Goal: Information Seeking & Learning: Learn about a topic

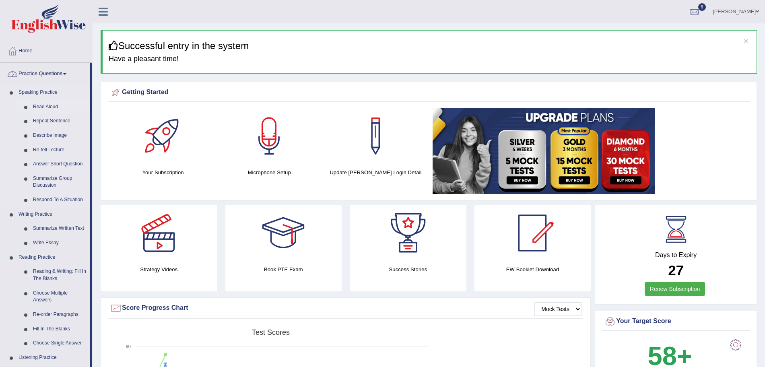
click at [39, 103] on link "Read Aloud" at bounding box center [59, 107] width 61 height 14
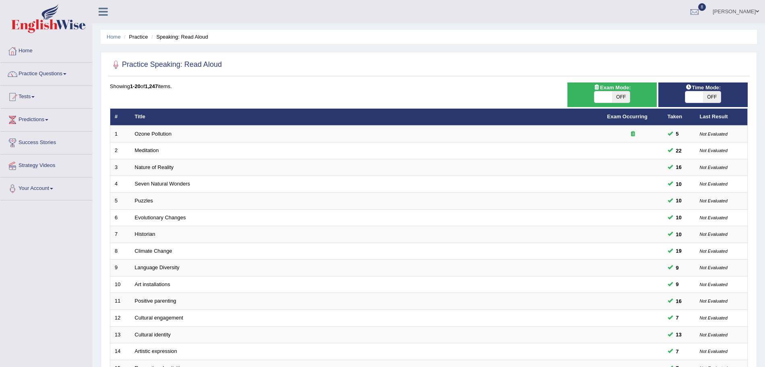
click at [613, 93] on span "OFF" at bounding box center [621, 96] width 18 height 11
checkbox input "true"
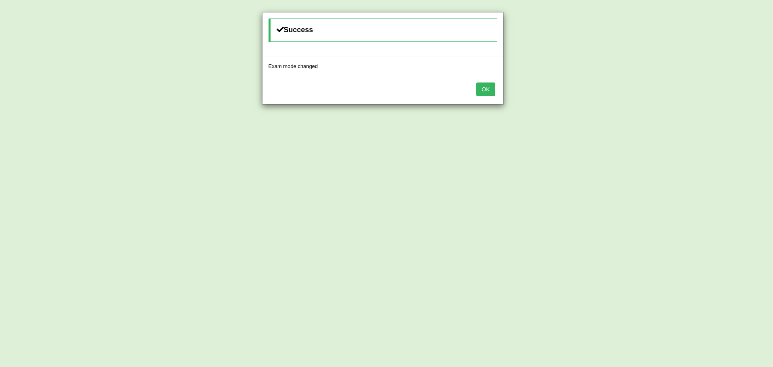
click at [492, 88] on button "OK" at bounding box center [485, 90] width 19 height 14
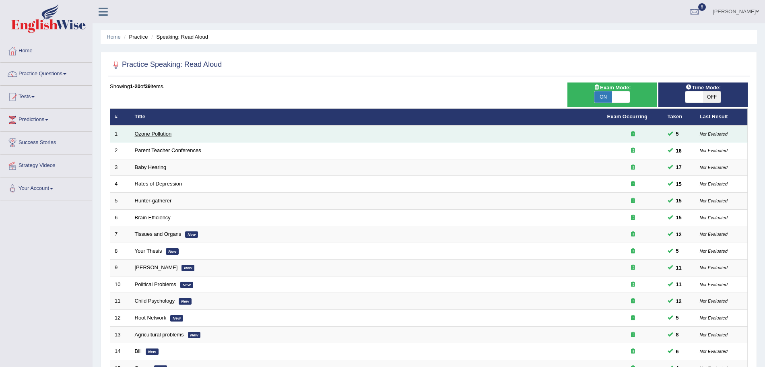
click at [153, 132] on link "Ozone Pollution" at bounding box center [153, 134] width 37 height 6
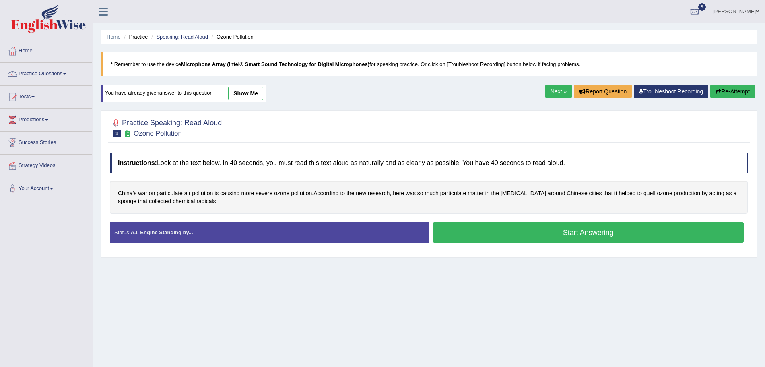
click at [496, 235] on button "Start Answering" at bounding box center [588, 232] width 311 height 21
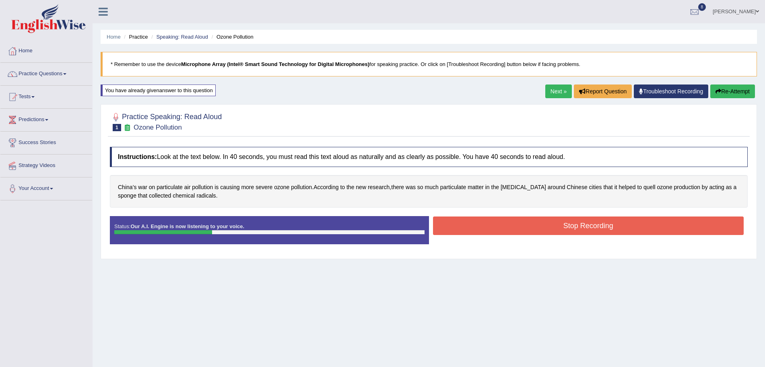
click at [480, 224] on button "Stop Recording" at bounding box center [588, 226] width 311 height 19
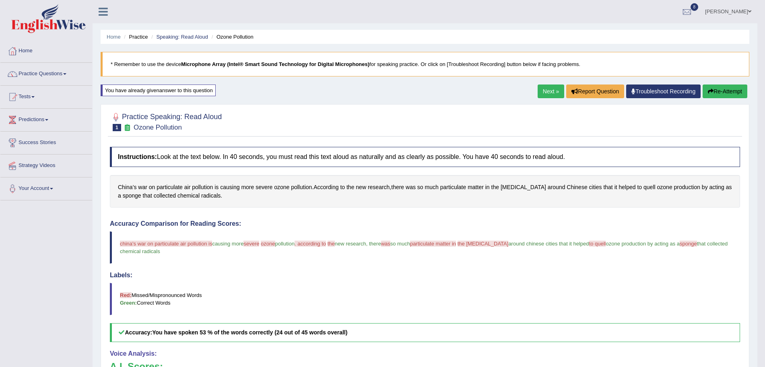
click at [552, 93] on link "Next »" at bounding box center [551, 92] width 27 height 14
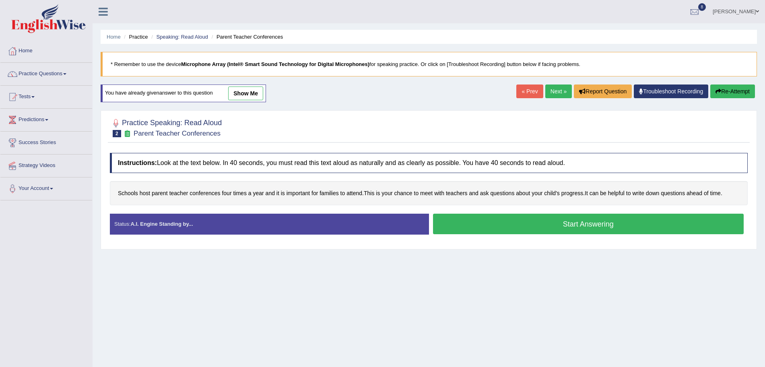
click at [571, 225] on button "Start Answering" at bounding box center [588, 224] width 311 height 21
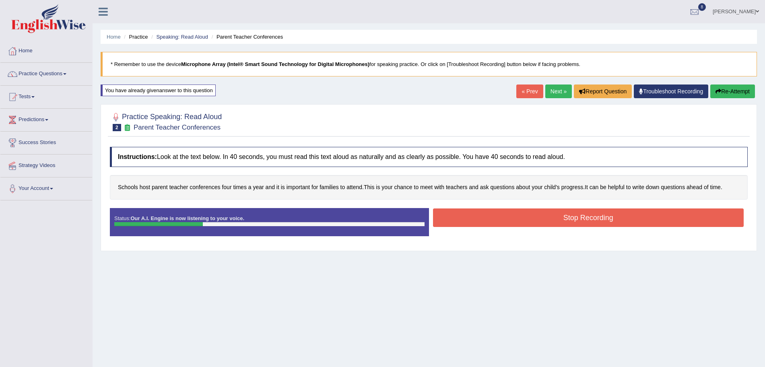
click at [540, 221] on button "Stop Recording" at bounding box center [588, 218] width 311 height 19
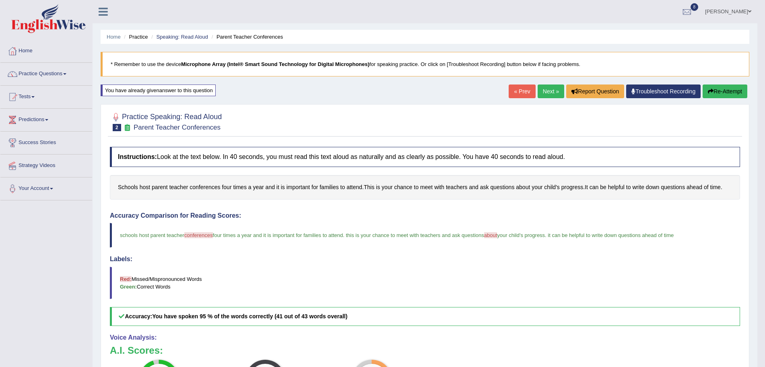
click at [556, 91] on link "Next »" at bounding box center [551, 92] width 27 height 14
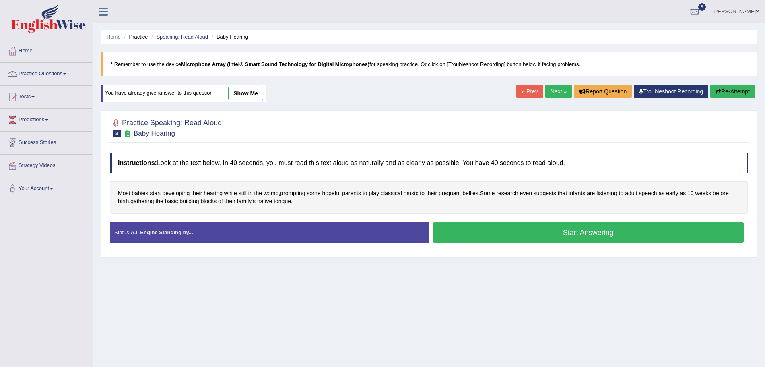
click at [502, 234] on button "Start Answering" at bounding box center [588, 232] width 311 height 21
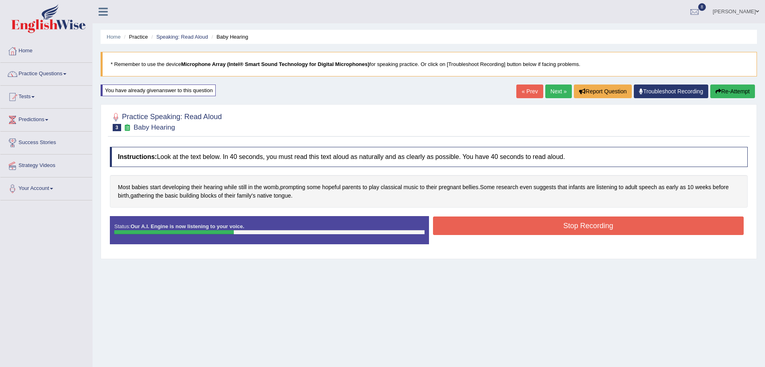
click at [480, 229] on button "Stop Recording" at bounding box center [588, 226] width 311 height 19
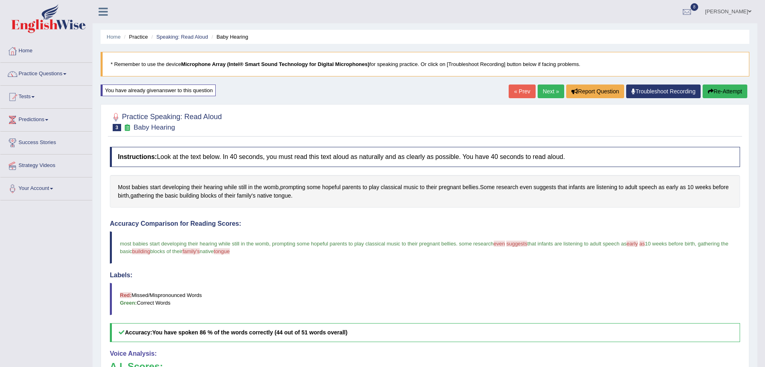
click at [542, 91] on link "Next »" at bounding box center [551, 92] width 27 height 14
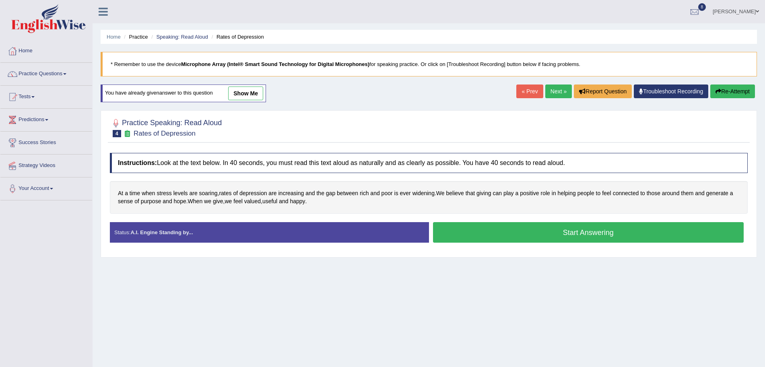
click at [508, 235] on button "Start Answering" at bounding box center [588, 232] width 311 height 21
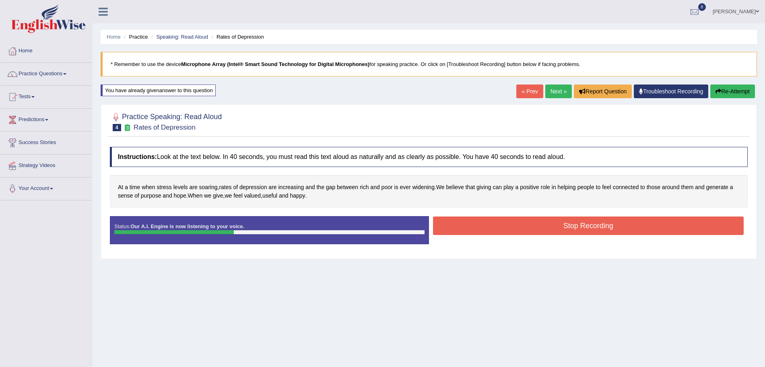
click at [476, 223] on button "Stop Recording" at bounding box center [588, 226] width 311 height 19
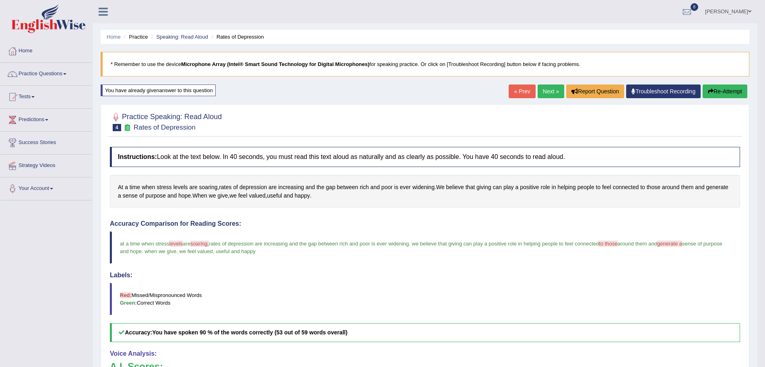
click at [555, 90] on link "Next »" at bounding box center [551, 92] width 27 height 14
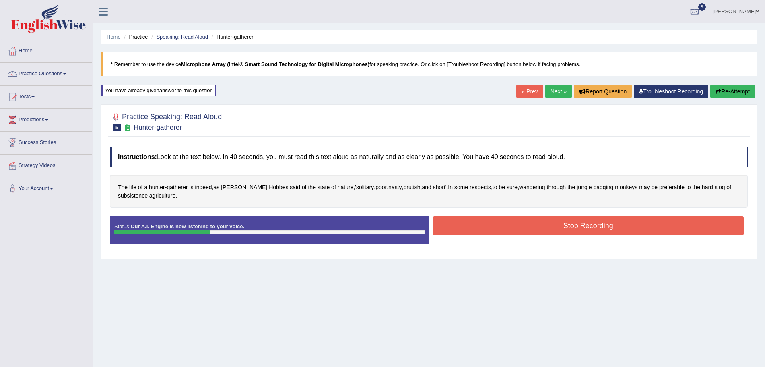
click at [481, 227] on button "Stop Recording" at bounding box center [588, 226] width 311 height 19
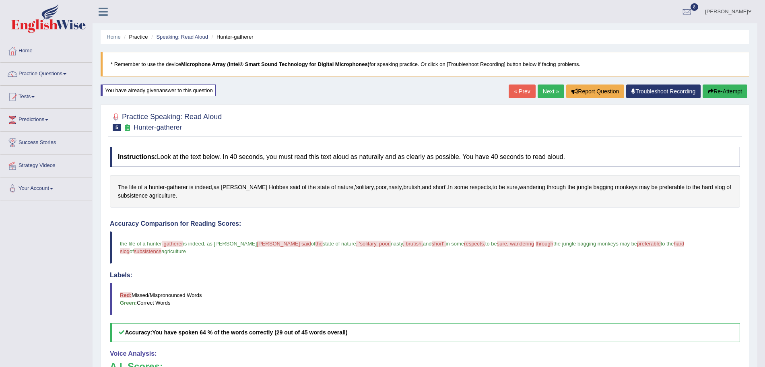
click at [550, 90] on link "Next »" at bounding box center [551, 92] width 27 height 14
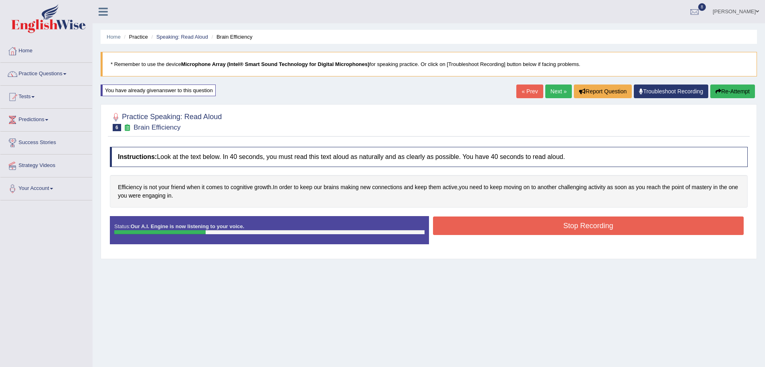
click at [487, 227] on button "Stop Recording" at bounding box center [588, 226] width 311 height 19
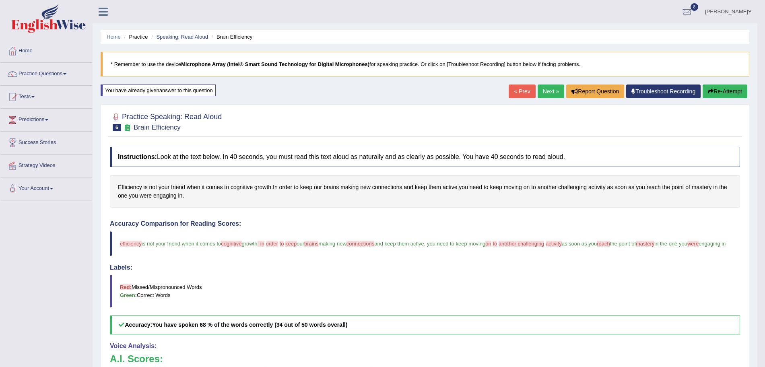
click at [552, 91] on link "Next »" at bounding box center [551, 92] width 27 height 14
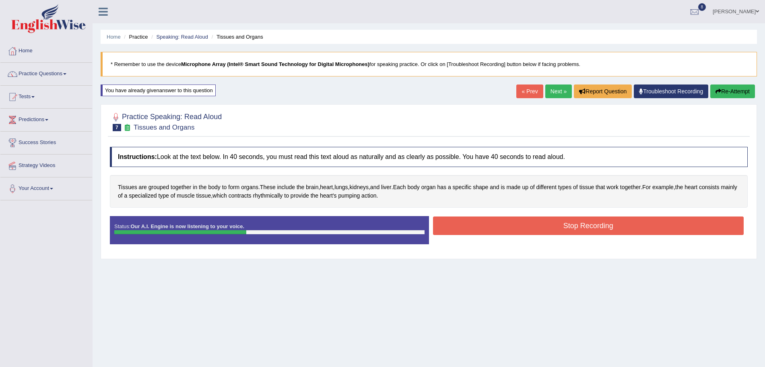
click at [529, 229] on button "Stop Recording" at bounding box center [588, 226] width 311 height 19
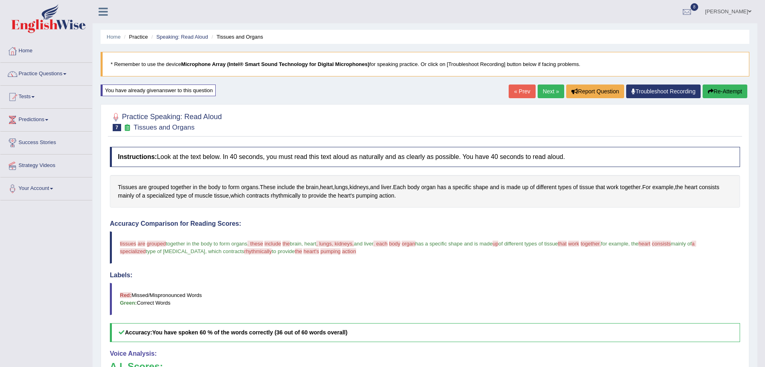
click at [552, 86] on link "Next »" at bounding box center [551, 92] width 27 height 14
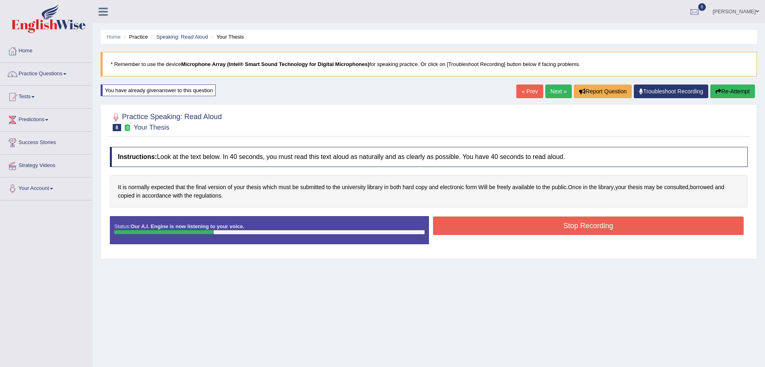
click at [481, 225] on button "Stop Recording" at bounding box center [588, 226] width 311 height 19
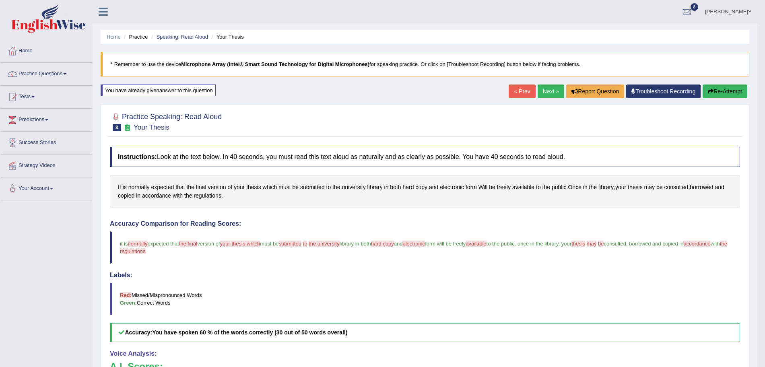
click at [541, 92] on link "Next »" at bounding box center [551, 92] width 27 height 14
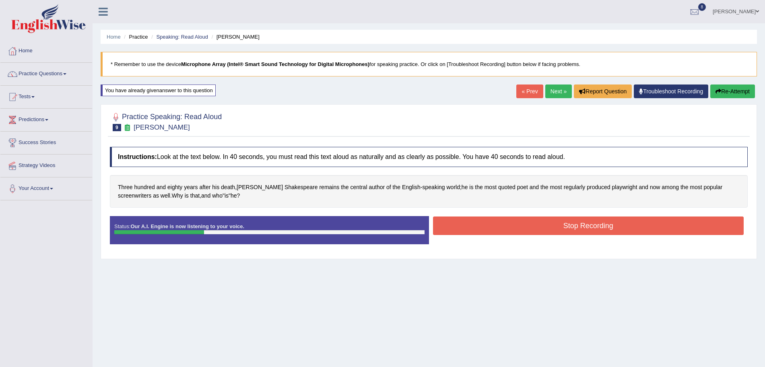
click at [497, 229] on button "Stop Recording" at bounding box center [588, 226] width 311 height 19
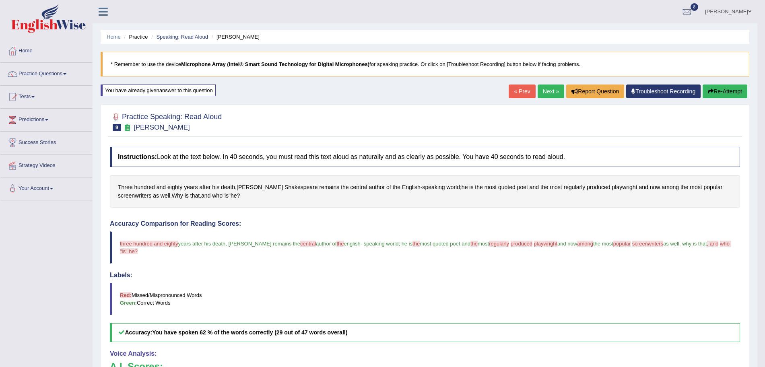
click at [555, 87] on link "Next »" at bounding box center [551, 92] width 27 height 14
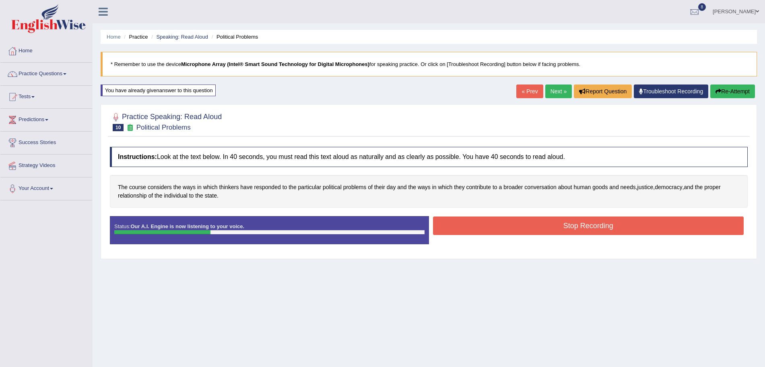
click at [477, 225] on button "Stop Recording" at bounding box center [588, 226] width 311 height 19
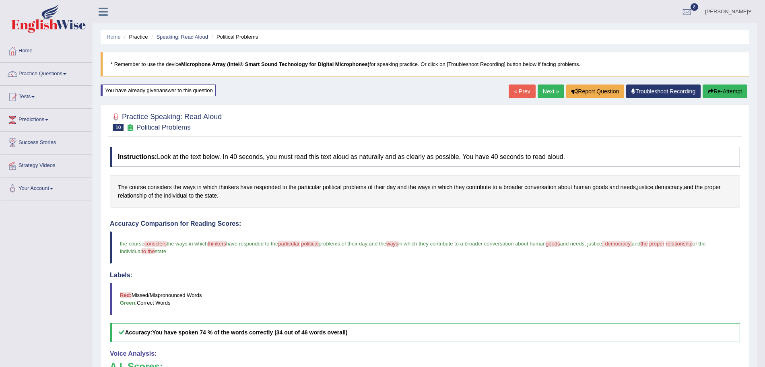
click at [555, 86] on link "Next »" at bounding box center [551, 92] width 27 height 14
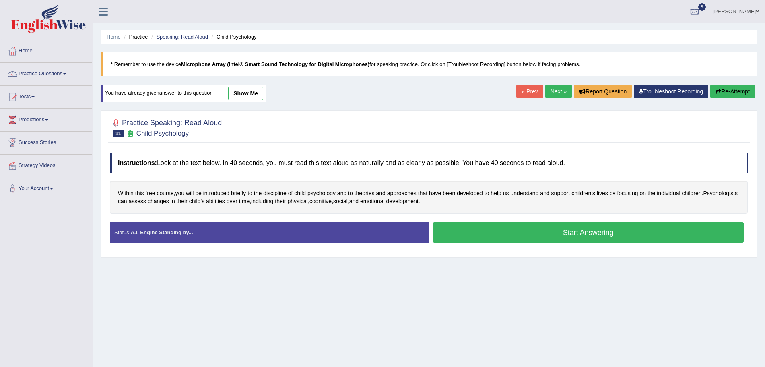
click at [535, 235] on button "Start Answering" at bounding box center [588, 232] width 311 height 21
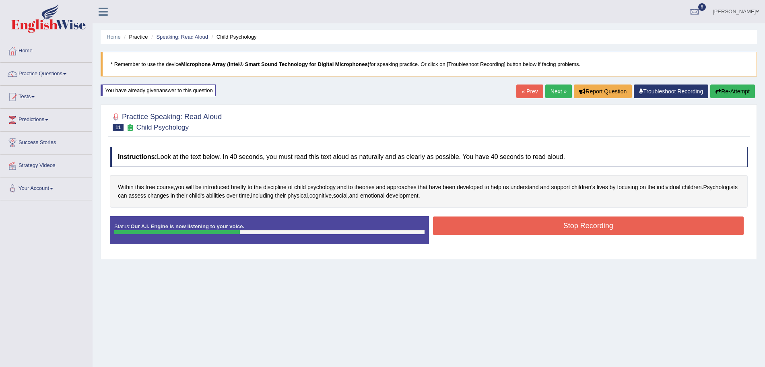
click at [487, 226] on button "Stop Recording" at bounding box center [588, 226] width 311 height 19
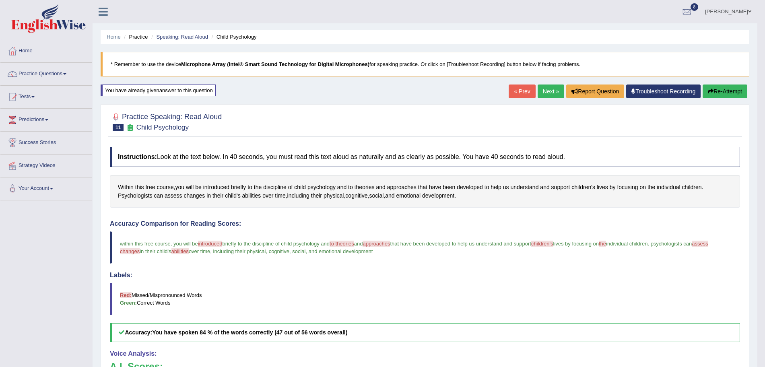
click at [552, 89] on link "Next »" at bounding box center [551, 92] width 27 height 14
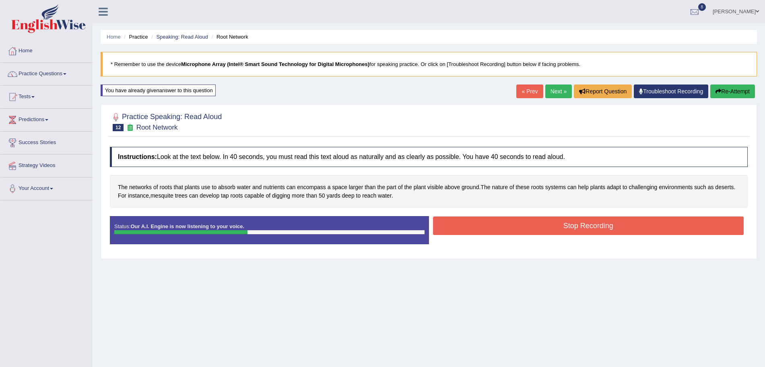
click at [491, 232] on button "Stop Recording" at bounding box center [588, 226] width 311 height 19
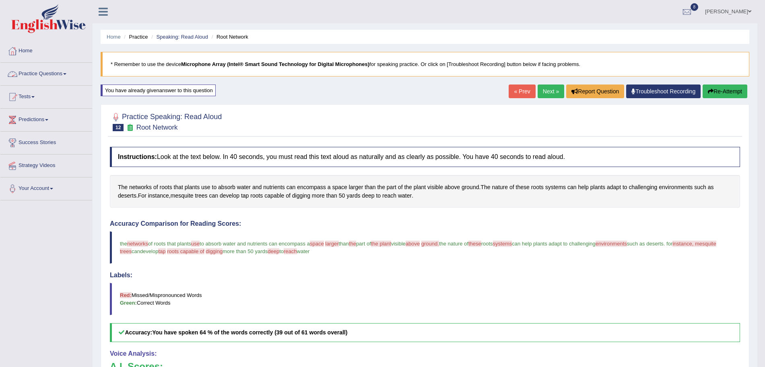
click at [64, 74] on link "Practice Questions" at bounding box center [46, 73] width 92 height 20
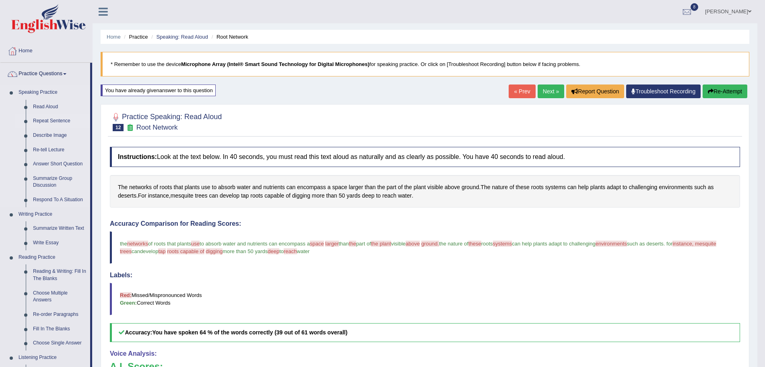
click at [50, 119] on link "Repeat Sentence" at bounding box center [59, 121] width 61 height 14
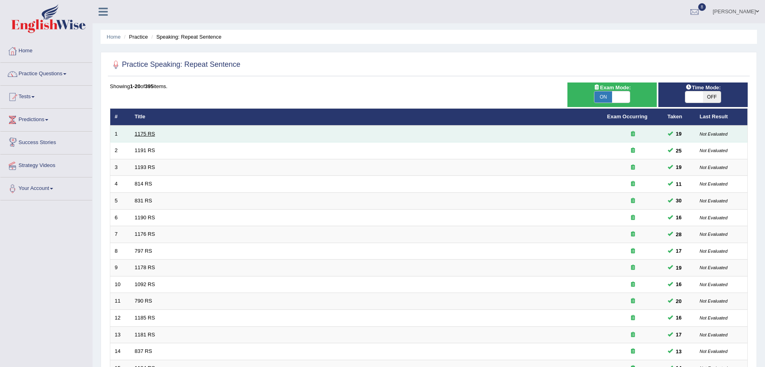
click at [152, 134] on link "1175 RS" at bounding box center [145, 134] width 21 height 6
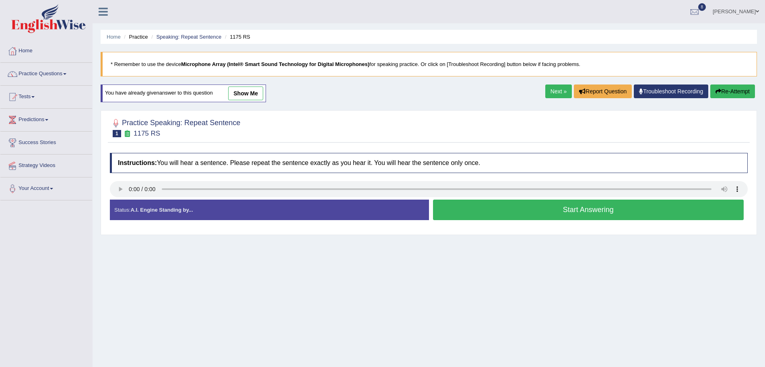
click at [506, 212] on button "Start Answering" at bounding box center [588, 210] width 311 height 21
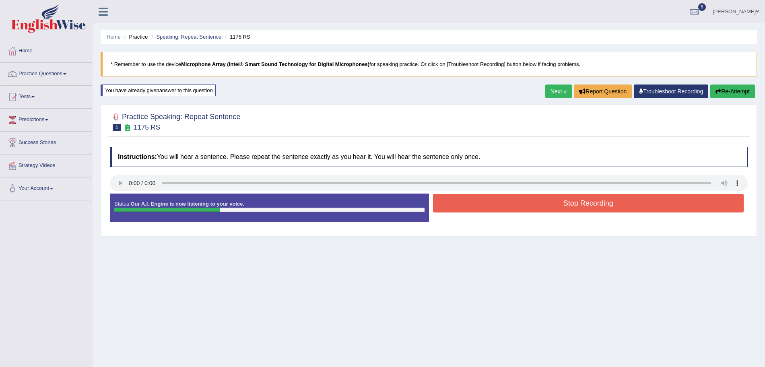
click at [535, 200] on button "Stop Recording" at bounding box center [588, 203] width 311 height 19
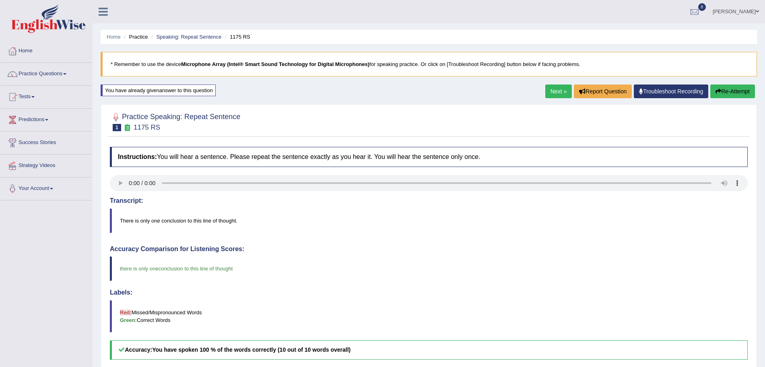
click at [556, 94] on body "Toggle navigation Home Practice Questions Speaking Practice Read Aloud Repeat S…" at bounding box center [382, 183] width 765 height 367
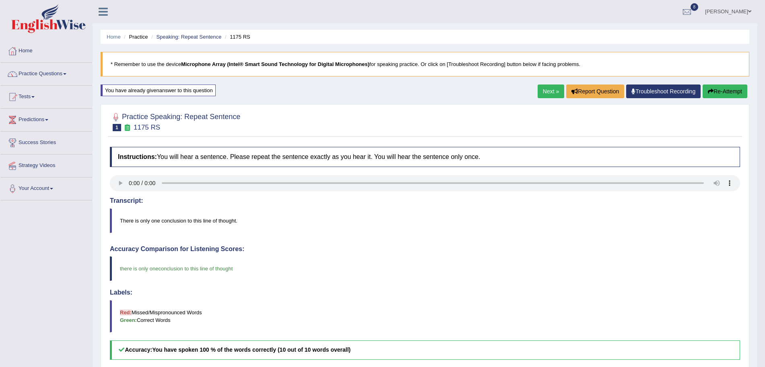
click at [556, 94] on link "Next »" at bounding box center [551, 92] width 27 height 14
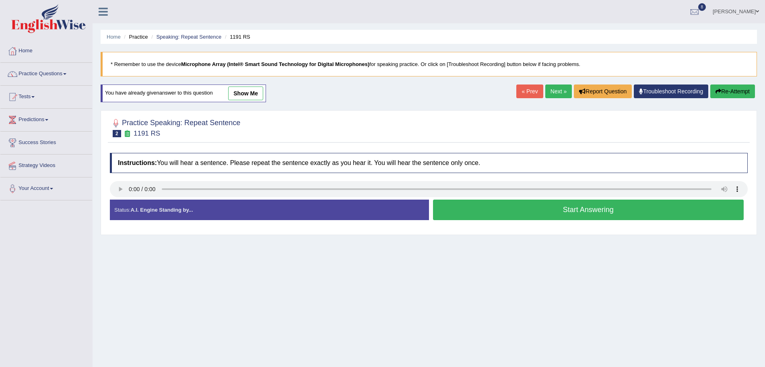
click at [499, 211] on button "Start Answering" at bounding box center [588, 210] width 311 height 21
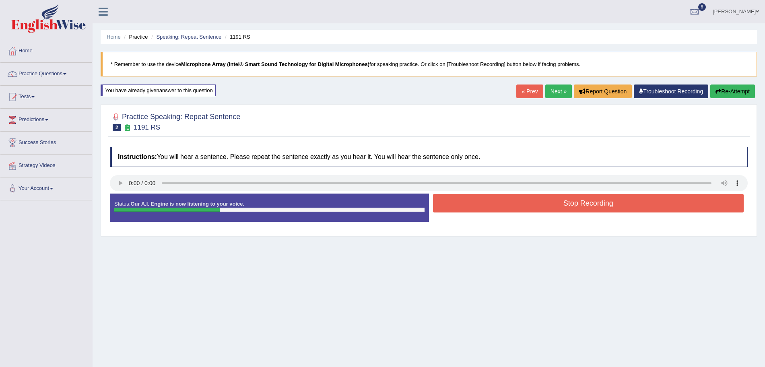
click at [499, 211] on button "Stop Recording" at bounding box center [588, 203] width 311 height 19
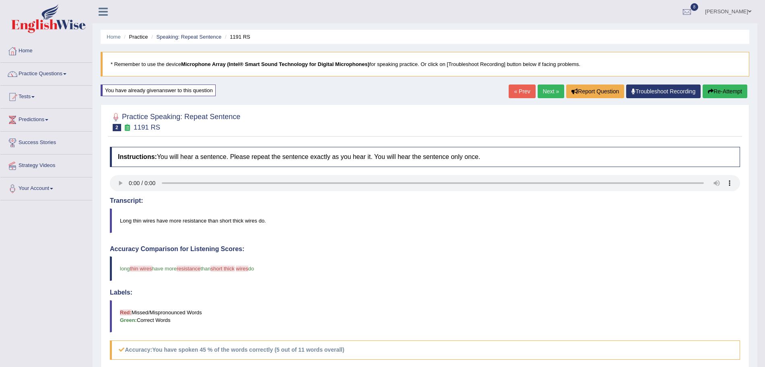
click at [550, 92] on link "Next »" at bounding box center [551, 92] width 27 height 14
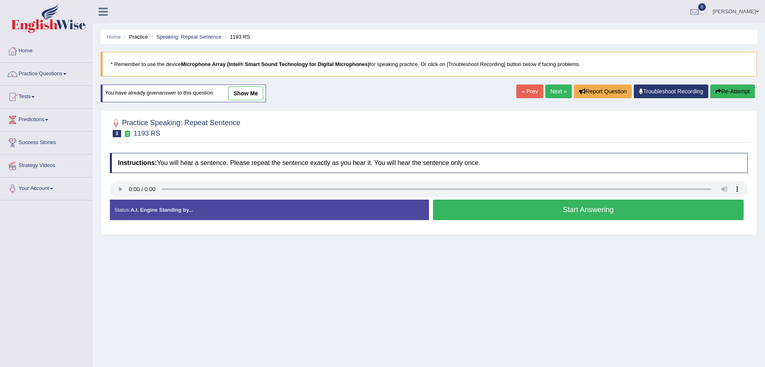
click at [500, 212] on button "Start Answering" at bounding box center [588, 210] width 311 height 21
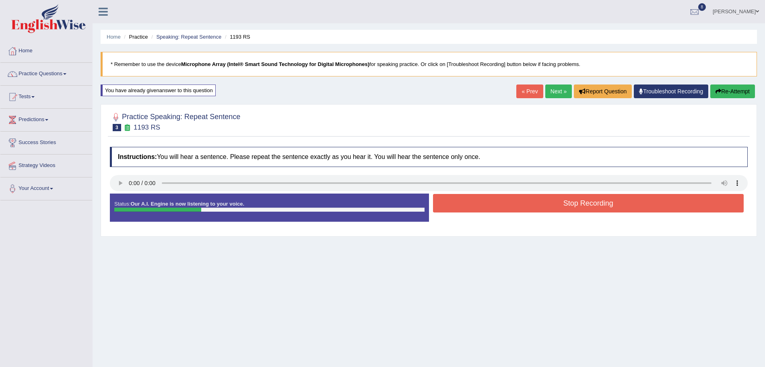
click at [474, 204] on button "Stop Recording" at bounding box center [588, 203] width 311 height 19
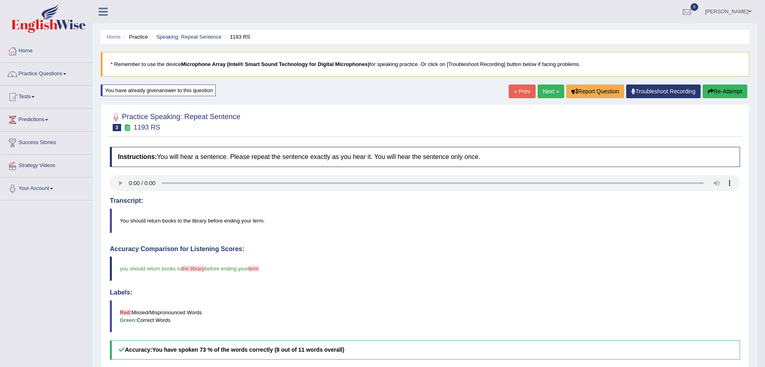
click at [542, 93] on link "Next »" at bounding box center [551, 92] width 27 height 14
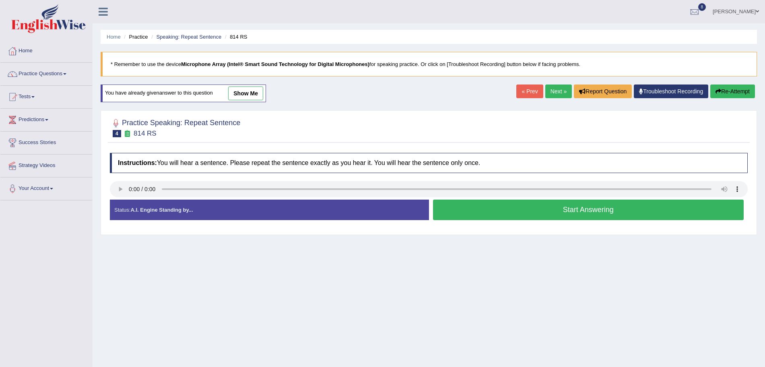
click at [530, 208] on button "Start Answering" at bounding box center [588, 210] width 311 height 21
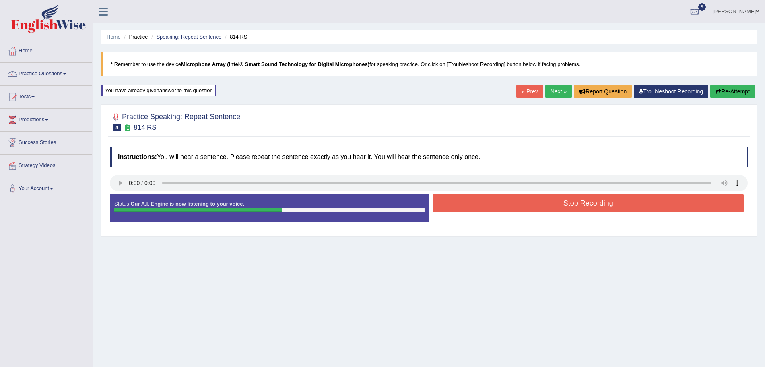
click at [488, 210] on button "Stop Recording" at bounding box center [588, 203] width 311 height 19
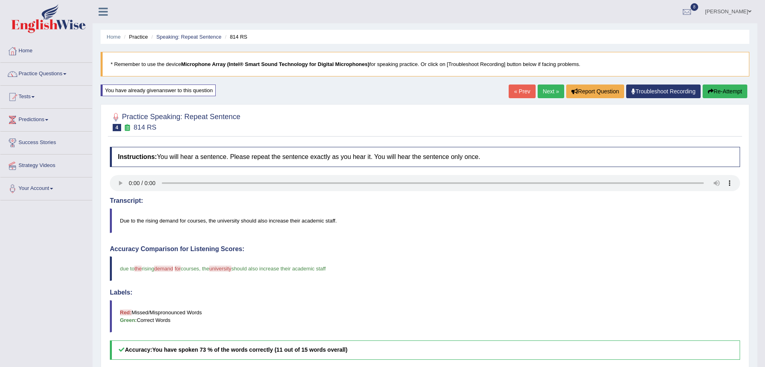
click at [548, 94] on link "Next »" at bounding box center [551, 92] width 27 height 14
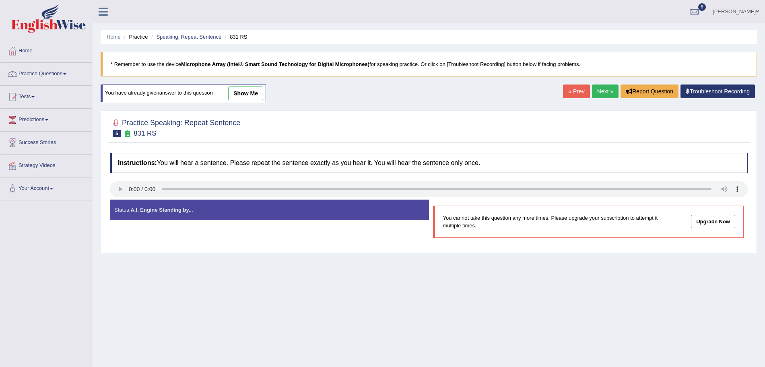
click at [597, 89] on link "Next »" at bounding box center [605, 92] width 27 height 14
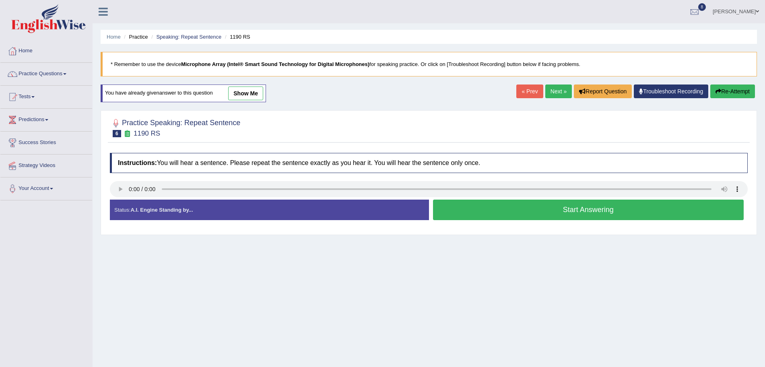
click at [522, 216] on button "Start Answering" at bounding box center [588, 210] width 311 height 21
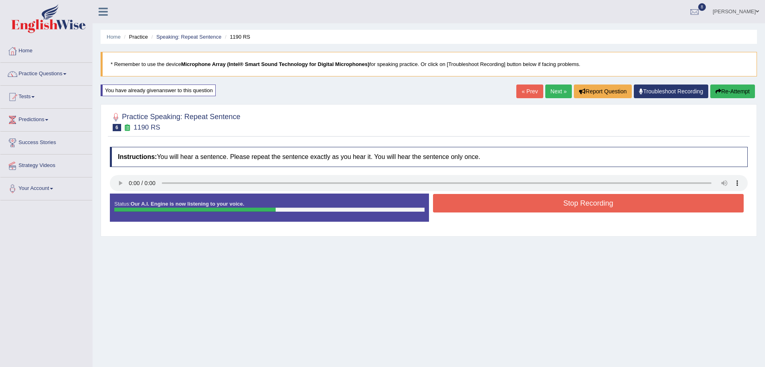
click at [496, 211] on button "Stop Recording" at bounding box center [588, 203] width 311 height 19
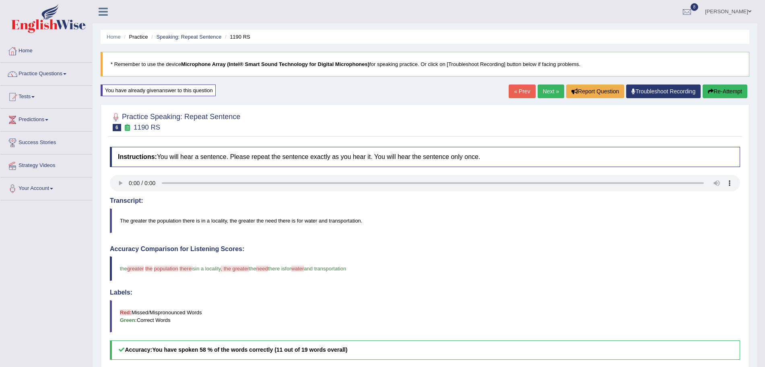
click at [556, 93] on link "Next »" at bounding box center [551, 92] width 27 height 14
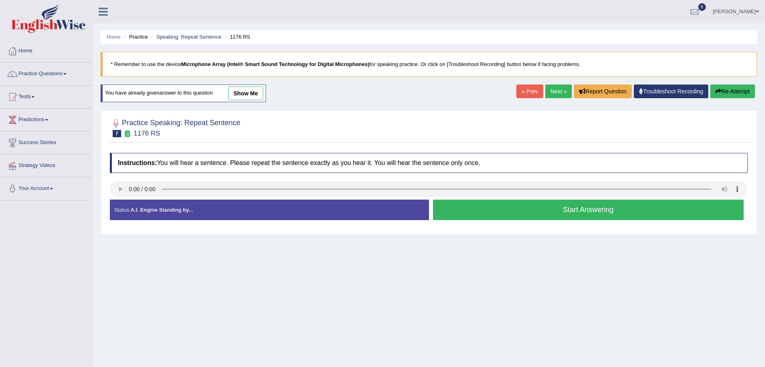
click at [517, 208] on button "Start Answering" at bounding box center [588, 210] width 311 height 21
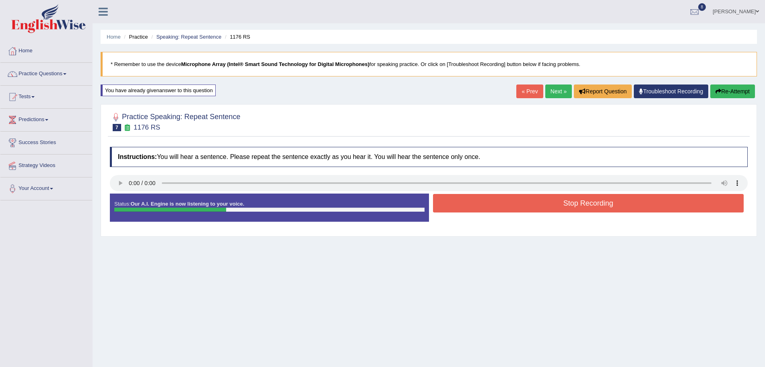
click at [490, 205] on button "Stop Recording" at bounding box center [588, 203] width 311 height 19
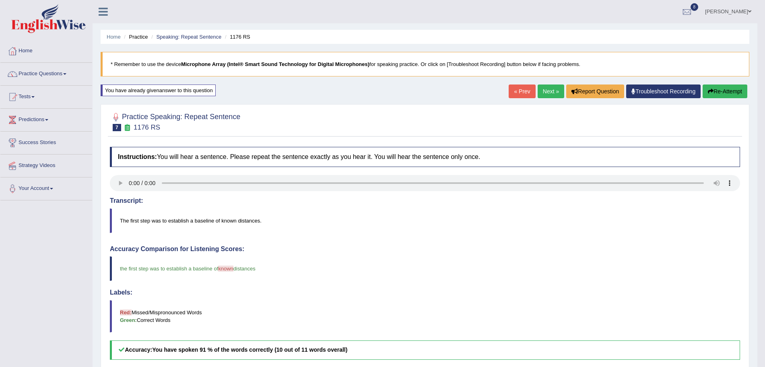
click at [550, 90] on link "Next »" at bounding box center [551, 92] width 27 height 14
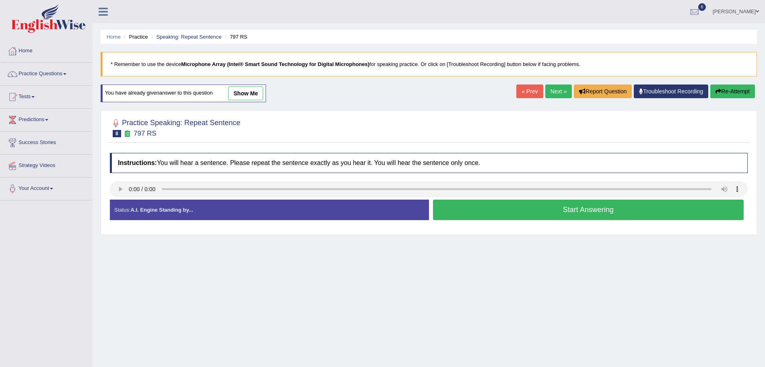
click at [545, 213] on button "Start Answering" at bounding box center [588, 210] width 311 height 21
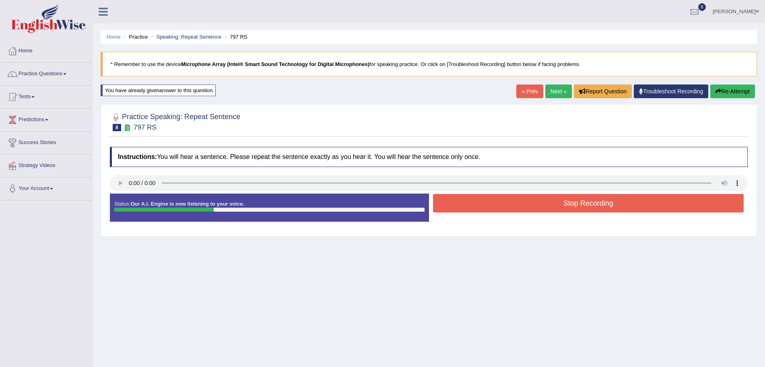
click at [507, 200] on button "Stop Recording" at bounding box center [588, 203] width 311 height 19
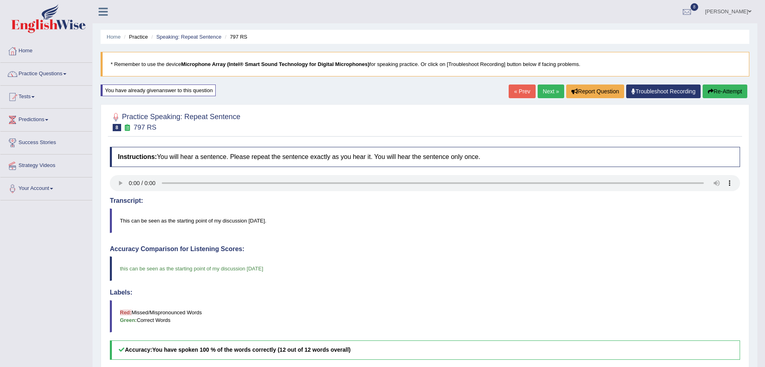
click at [551, 90] on link "Next »" at bounding box center [551, 92] width 27 height 14
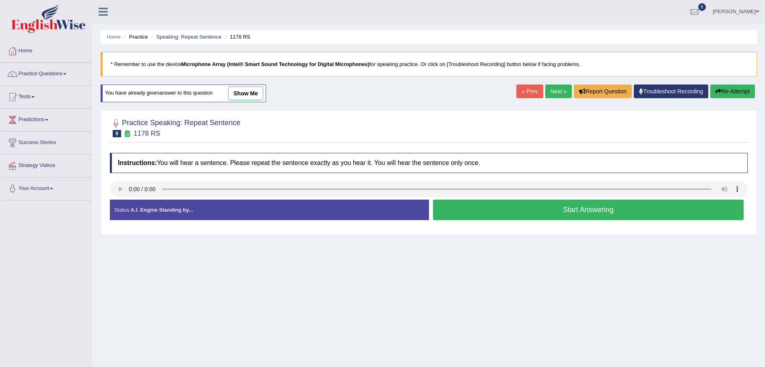
click at [505, 205] on button "Start Answering" at bounding box center [588, 210] width 311 height 21
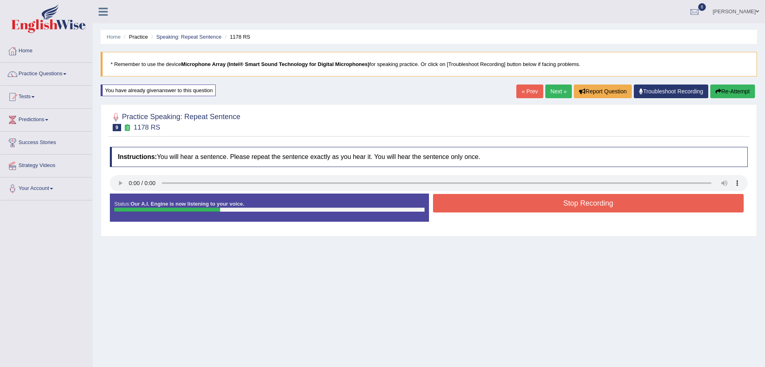
click at [505, 205] on button "Stop Recording" at bounding box center [588, 203] width 311 height 19
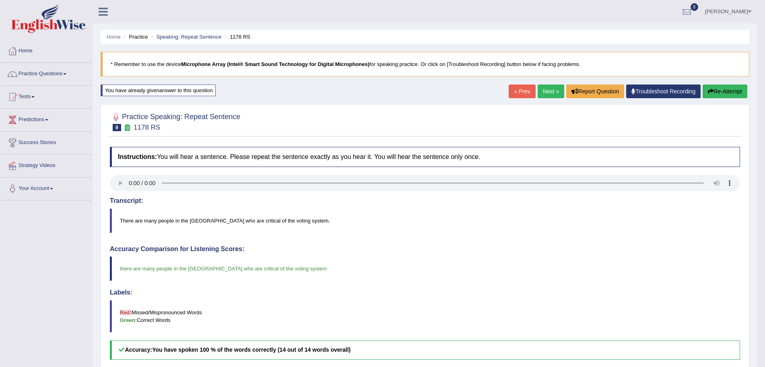
click at [548, 93] on link "Next »" at bounding box center [551, 92] width 27 height 14
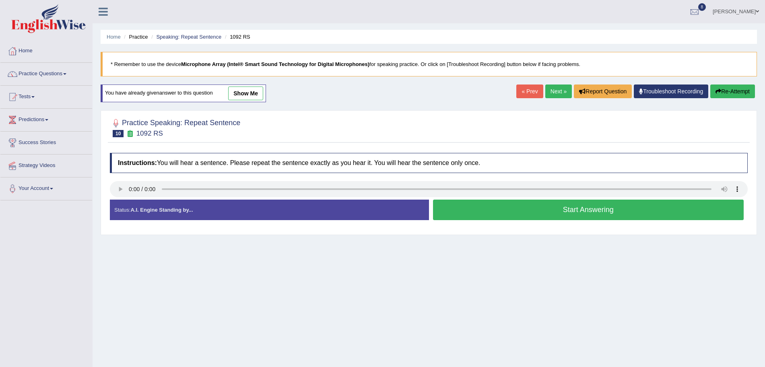
click at [529, 209] on button "Start Answering" at bounding box center [588, 210] width 311 height 21
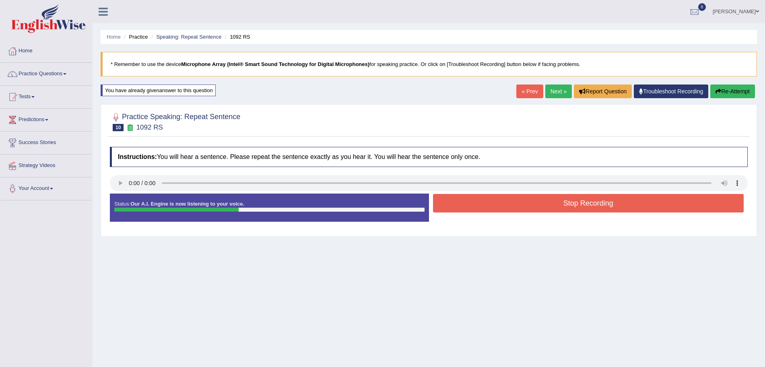
click at [497, 208] on button "Stop Recording" at bounding box center [588, 203] width 311 height 19
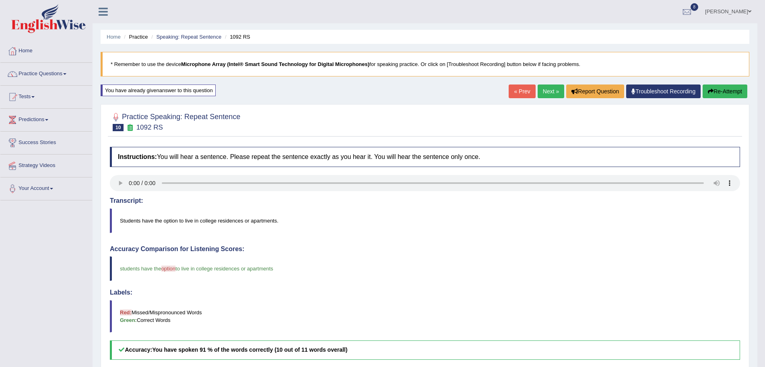
click at [548, 89] on link "Next »" at bounding box center [551, 92] width 27 height 14
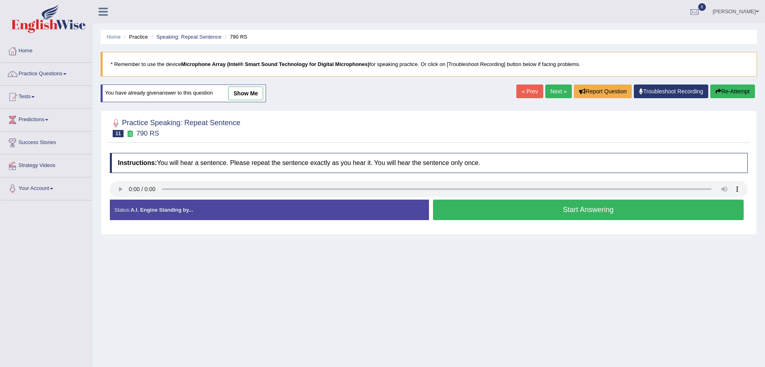
click at [488, 203] on button "Start Answering" at bounding box center [588, 210] width 311 height 21
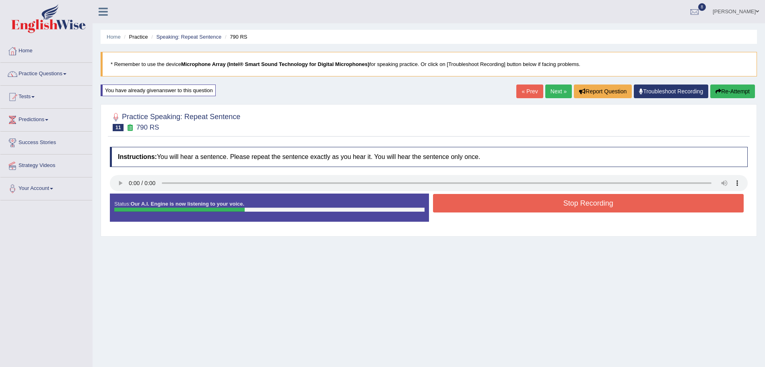
click at [478, 208] on button "Stop Recording" at bounding box center [588, 203] width 311 height 19
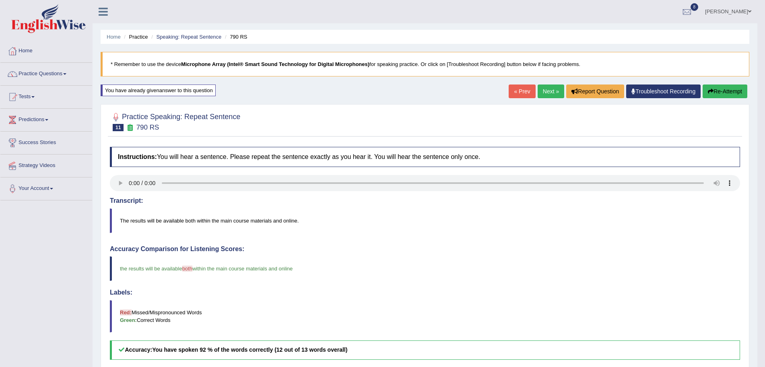
click at [550, 89] on link "Next »" at bounding box center [551, 92] width 27 height 14
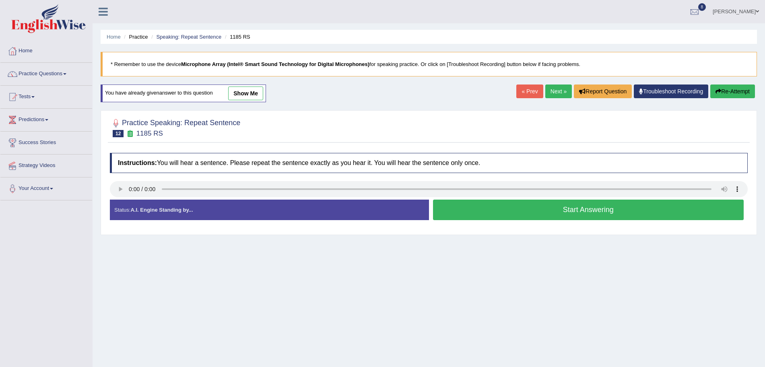
click at [525, 213] on button "Start Answering" at bounding box center [588, 210] width 311 height 21
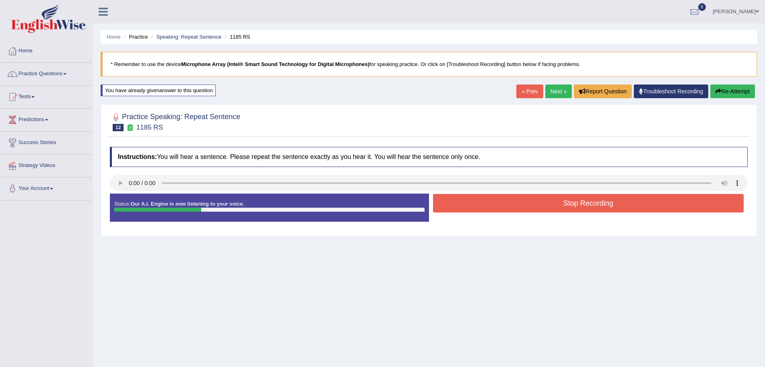
click at [485, 198] on button "Stop Recording" at bounding box center [588, 203] width 311 height 19
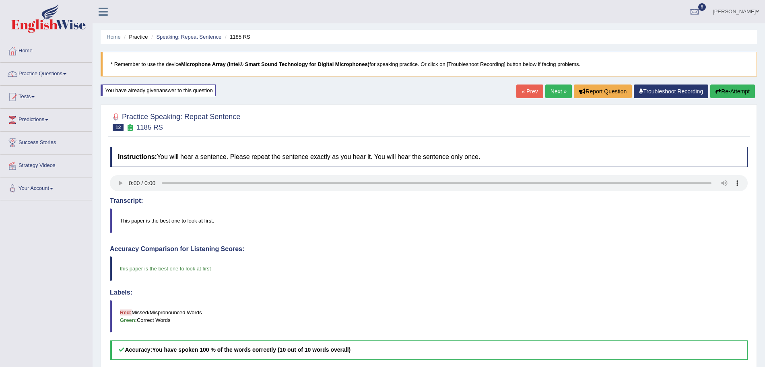
click at [70, 74] on link "Practice Questions" at bounding box center [46, 73] width 92 height 20
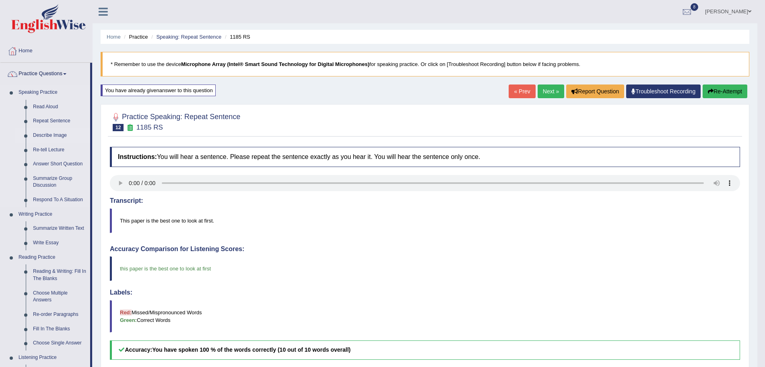
click at [55, 133] on link "Describe Image" at bounding box center [59, 135] width 61 height 14
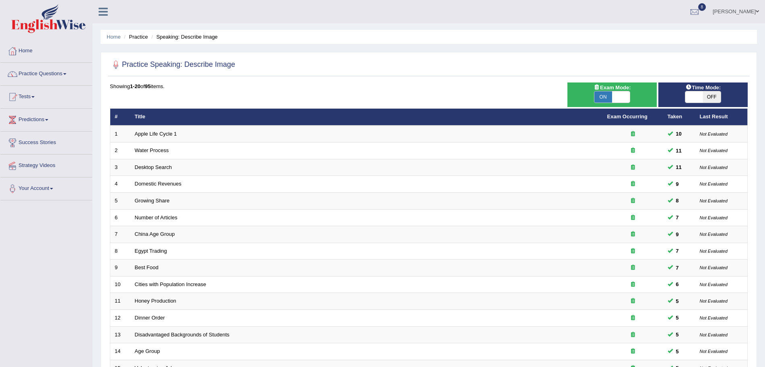
click at [149, 135] on link "Apple Life Cycle 1" at bounding box center [156, 134] width 42 height 6
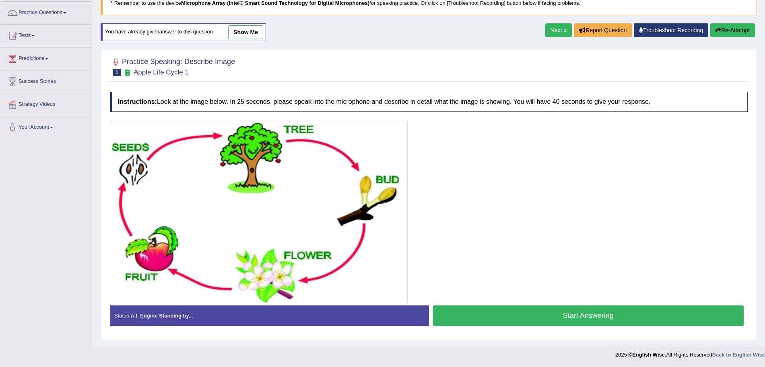
click at [539, 314] on button "Start Answering" at bounding box center [588, 316] width 311 height 21
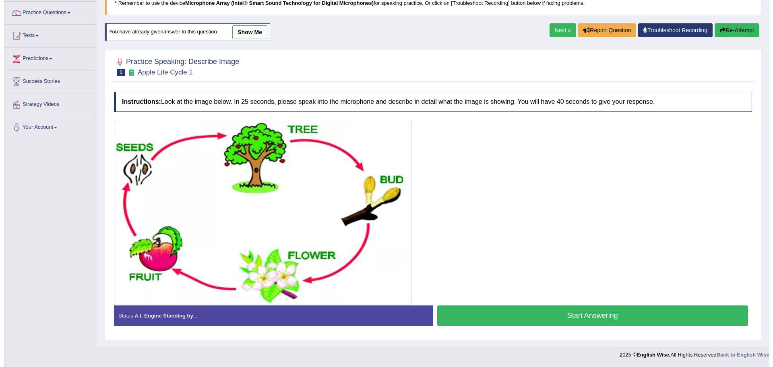
scroll to position [56, 0]
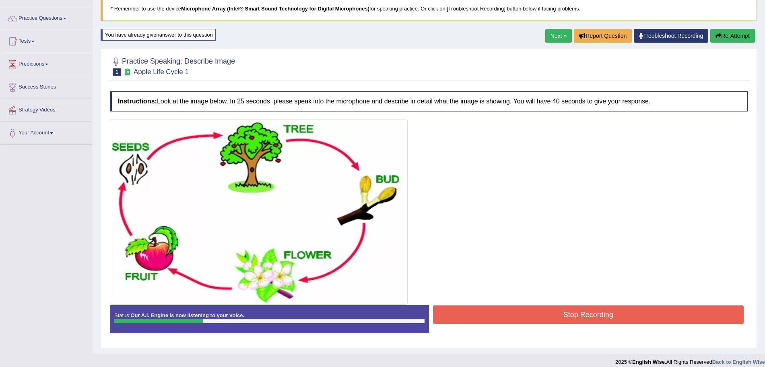
click at [539, 314] on button "Stop Recording" at bounding box center [588, 315] width 311 height 19
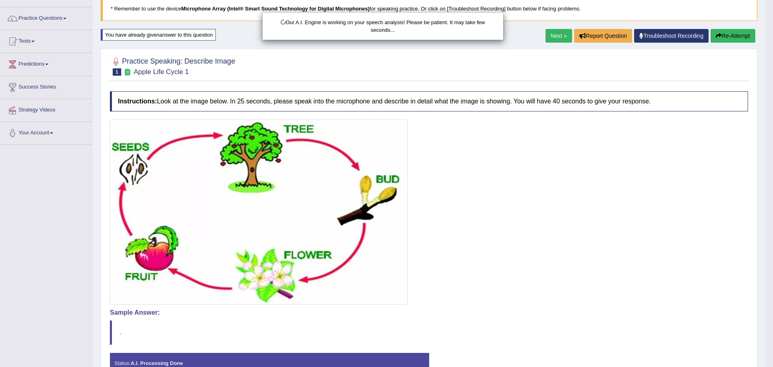
drag, startPoint x: 773, startPoint y: 116, endPoint x: 773, endPoint y: 233, distance: 116.4
click at [765, 233] on html "Toggle navigation Home Practice Questions Speaking Practice Read Aloud Repeat S…" at bounding box center [386, 127] width 773 height 367
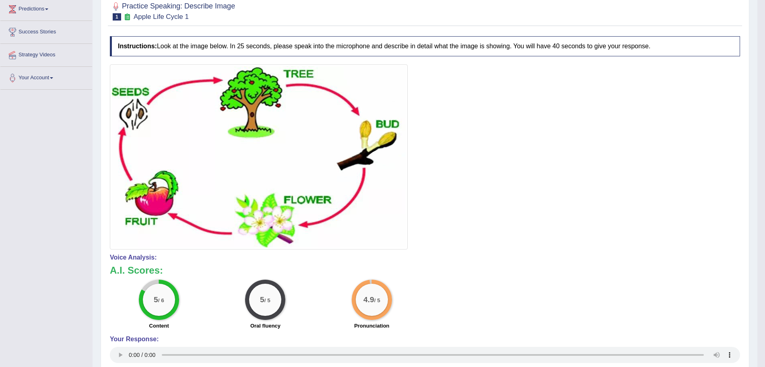
scroll to position [0, 0]
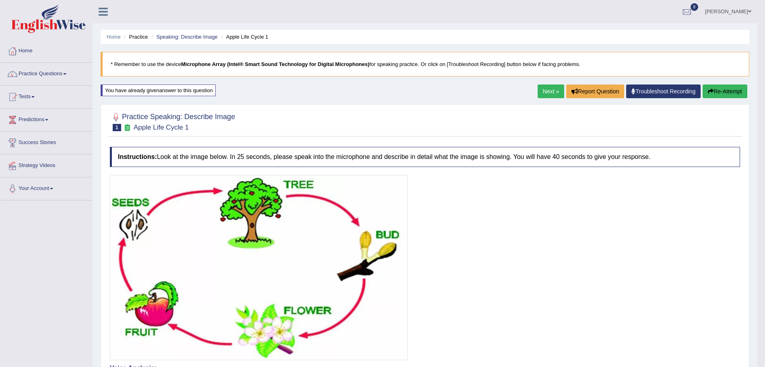
click at [546, 92] on link "Next »" at bounding box center [551, 92] width 27 height 14
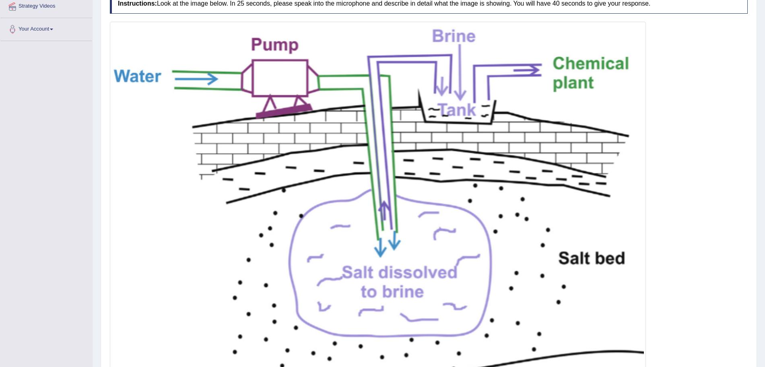
scroll to position [239, 0]
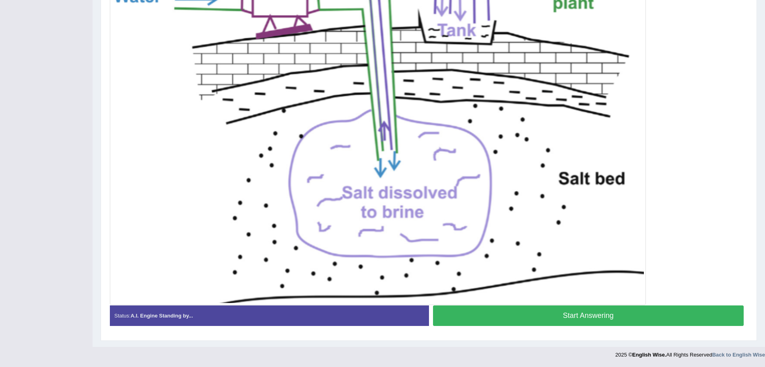
click at [589, 317] on button "Start Answering" at bounding box center [588, 316] width 311 height 21
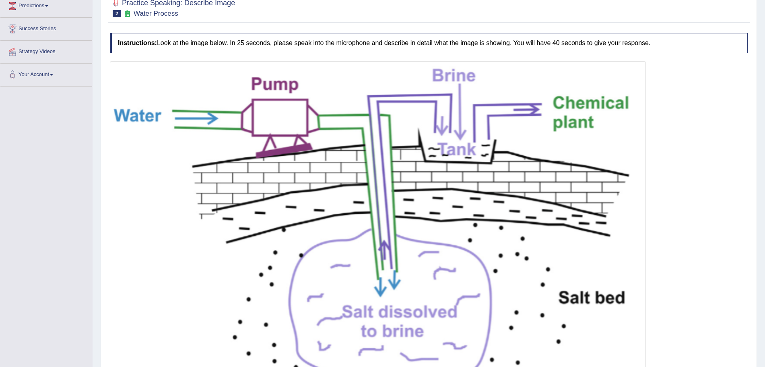
scroll to position [241, 0]
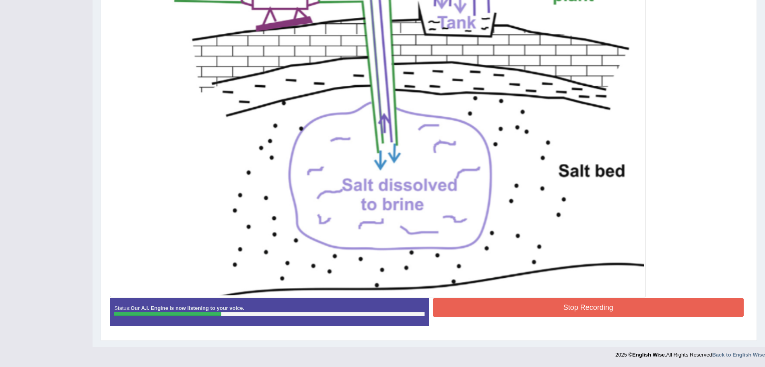
click at [556, 307] on button "Stop Recording" at bounding box center [588, 307] width 311 height 19
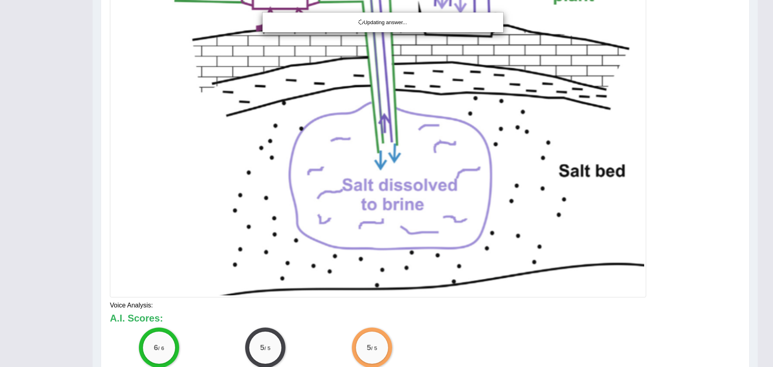
drag, startPoint x: 773, startPoint y: 198, endPoint x: 773, endPoint y: 271, distance: 73.3
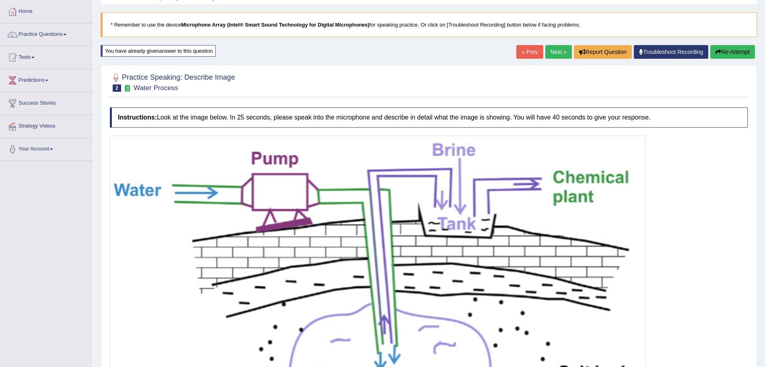
scroll to position [13, 0]
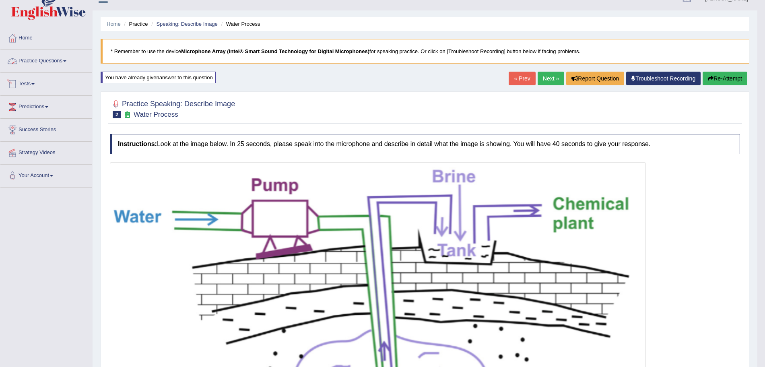
click at [58, 61] on link "Practice Questions" at bounding box center [46, 60] width 92 height 20
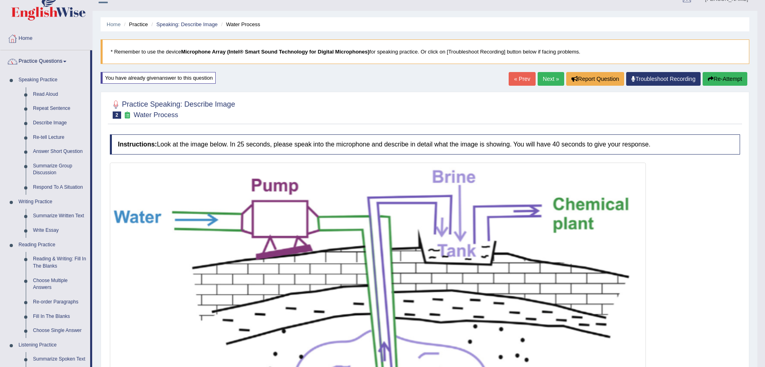
scroll to position [0, 0]
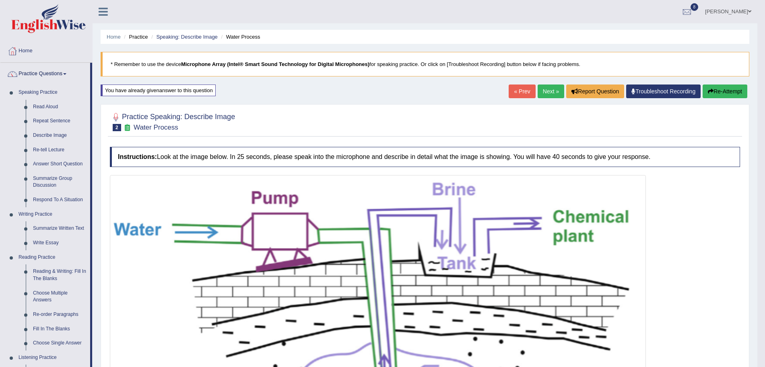
click at [50, 17] on img at bounding box center [48, 18] width 74 height 29
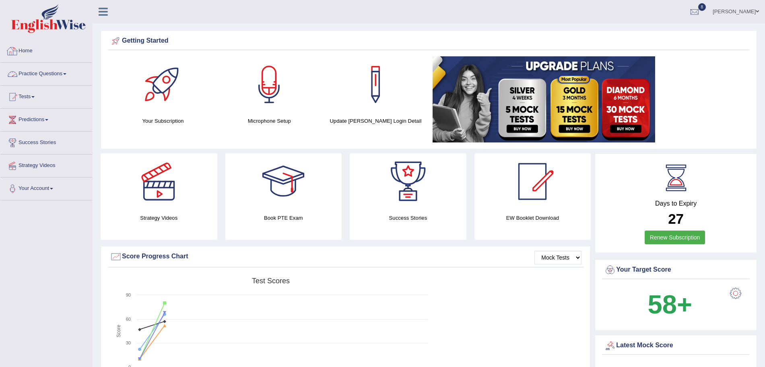
click at [54, 68] on link "Practice Questions" at bounding box center [46, 73] width 92 height 20
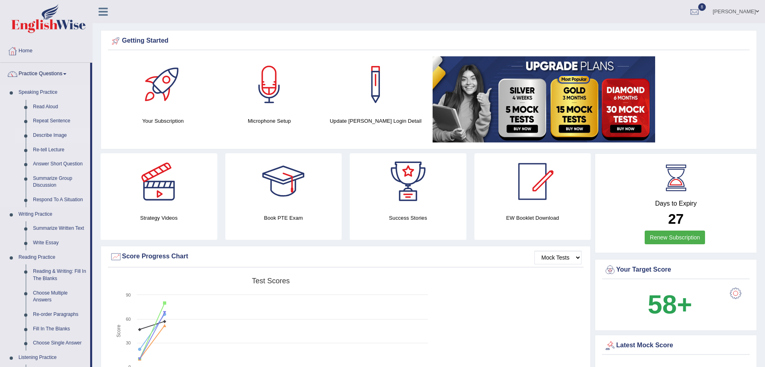
click at [54, 133] on link "Describe Image" at bounding box center [59, 135] width 61 height 14
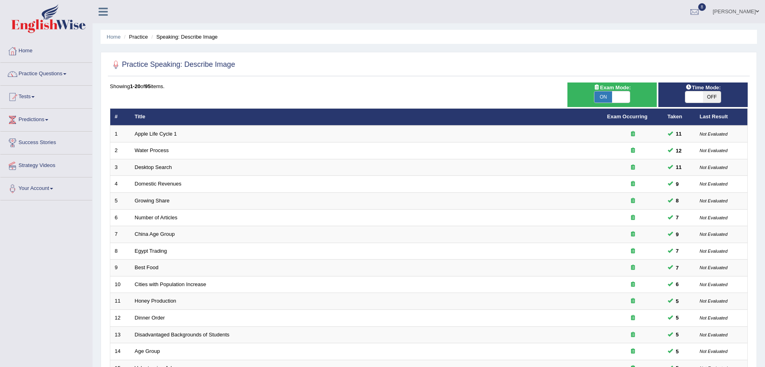
click at [702, 95] on span at bounding box center [695, 96] width 18 height 11
checkbox input "true"
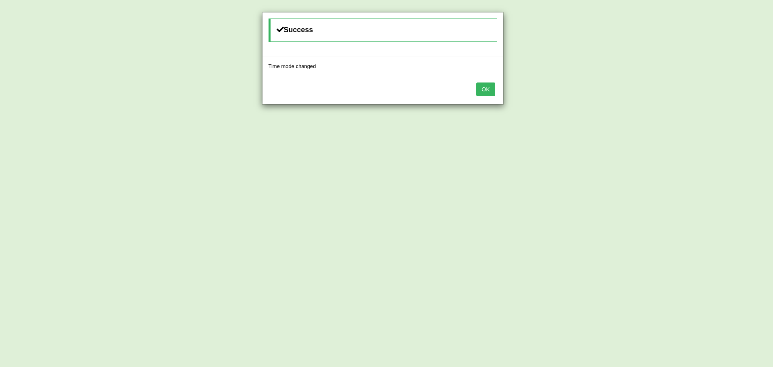
click at [486, 91] on button "OK" at bounding box center [485, 90] width 19 height 14
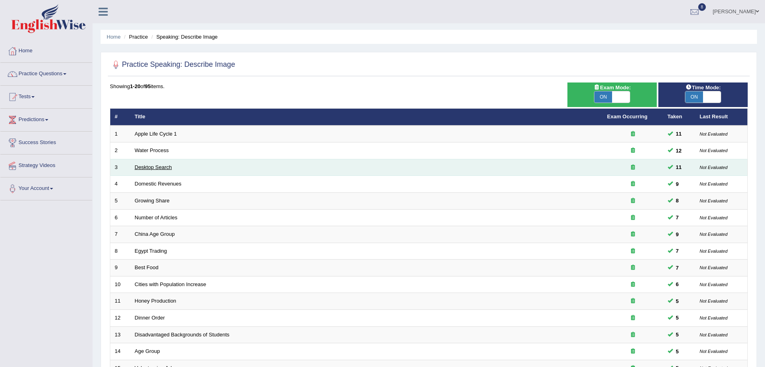
click at [151, 167] on link "Desktop Search" at bounding box center [153, 167] width 37 height 6
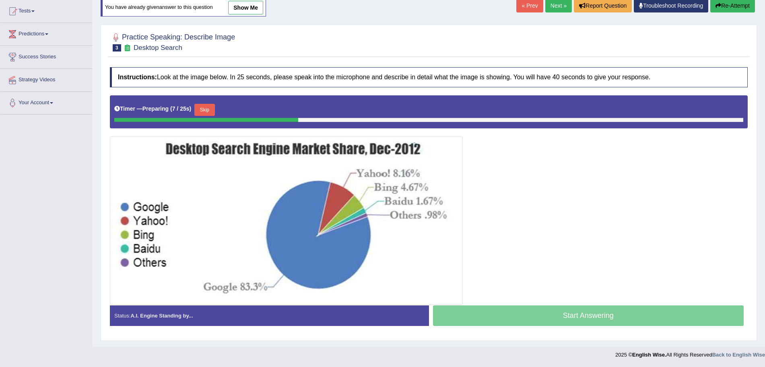
click at [202, 109] on button "Skip" at bounding box center [204, 110] width 20 height 12
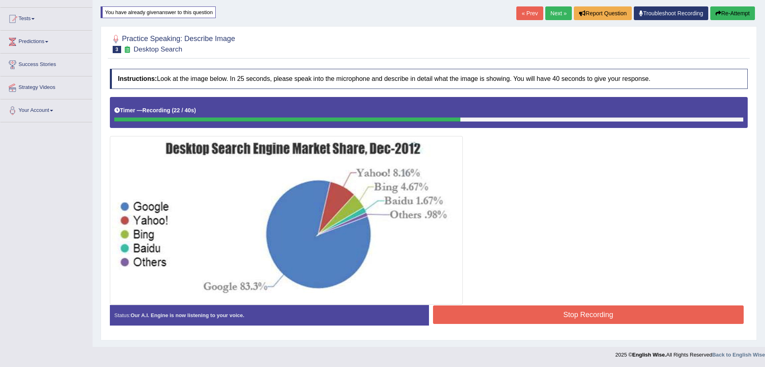
click at [553, 310] on button "Stop Recording" at bounding box center [588, 315] width 311 height 19
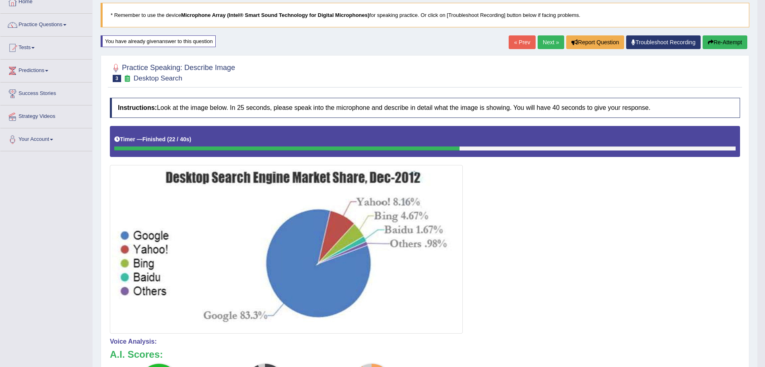
scroll to position [7, 0]
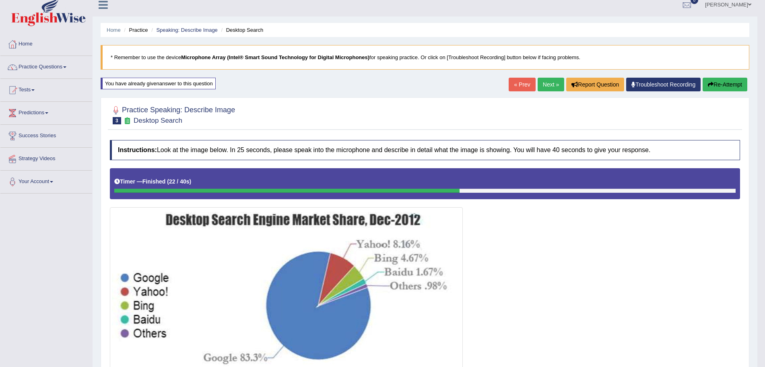
click at [548, 85] on link "Next »" at bounding box center [551, 85] width 27 height 14
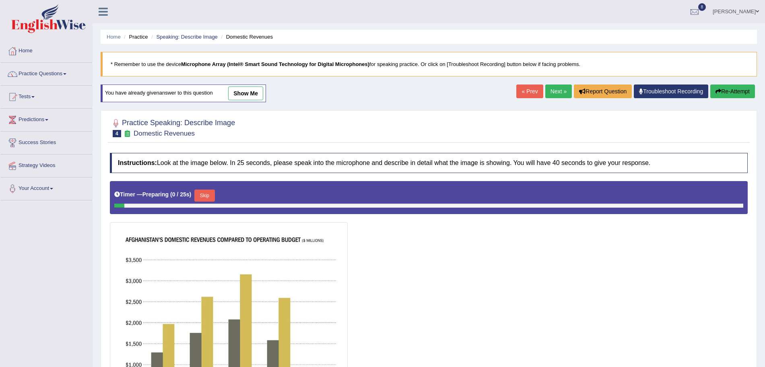
click at [765, 200] on html "Toggle navigation Home Practice Questions Speaking Practice Read Aloud Repeat S…" at bounding box center [382, 183] width 765 height 367
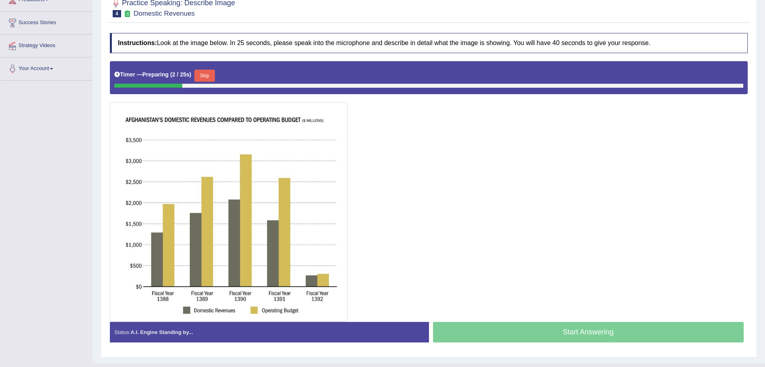
click at [208, 75] on button "Skip" at bounding box center [204, 76] width 20 height 12
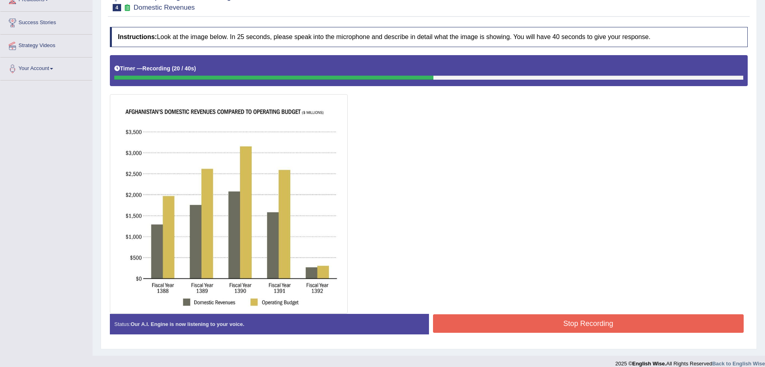
click at [538, 325] on button "Stop Recording" at bounding box center [588, 323] width 311 height 19
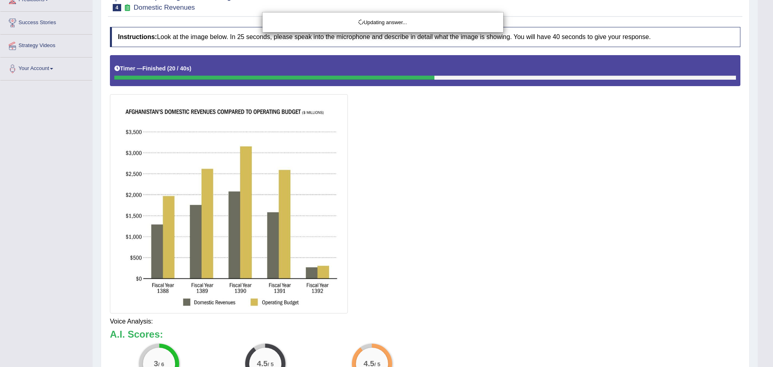
drag, startPoint x: 773, startPoint y: 110, endPoint x: 773, endPoint y: 193, distance: 83.8
click at [765, 209] on html "Toggle navigation Home Practice Questions Speaking Practice Read Aloud Repeat S…" at bounding box center [386, 63] width 773 height 367
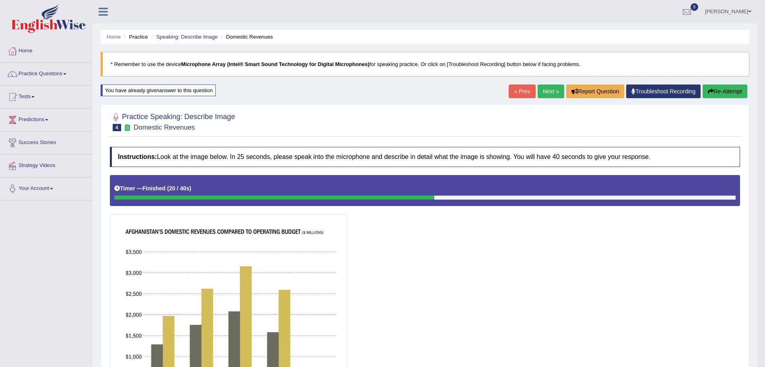
click at [552, 91] on link "Next »" at bounding box center [551, 92] width 27 height 14
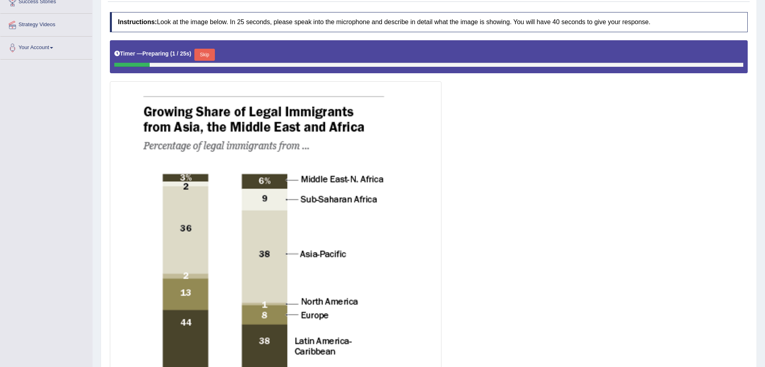
click at [210, 56] on button "Skip" at bounding box center [204, 55] width 20 height 12
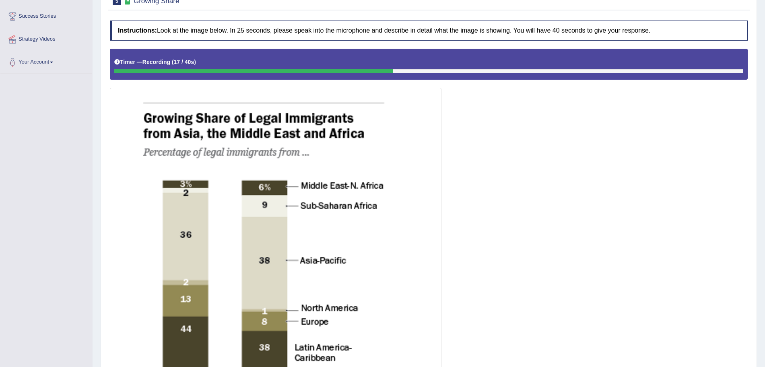
scroll to position [339, 0]
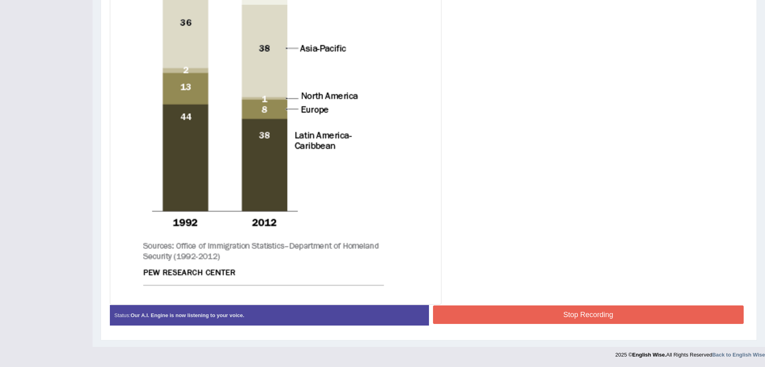
click at [527, 310] on button "Stop Recording" at bounding box center [588, 315] width 311 height 19
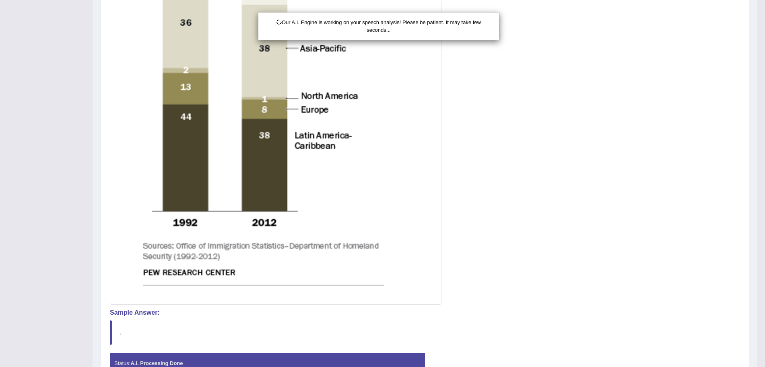
drag, startPoint x: 773, startPoint y: 176, endPoint x: 773, endPoint y: 250, distance: 73.7
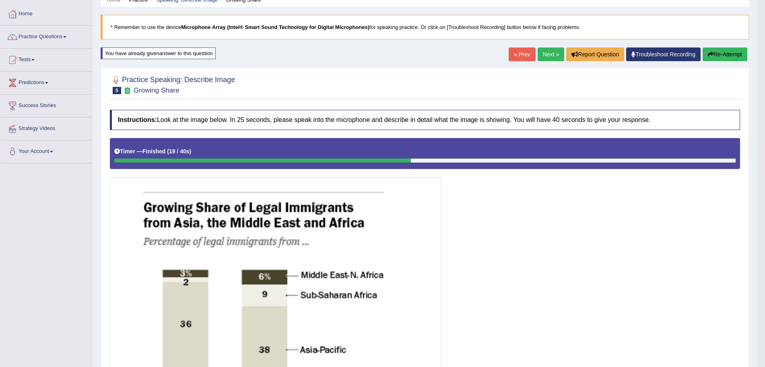
scroll to position [10, 0]
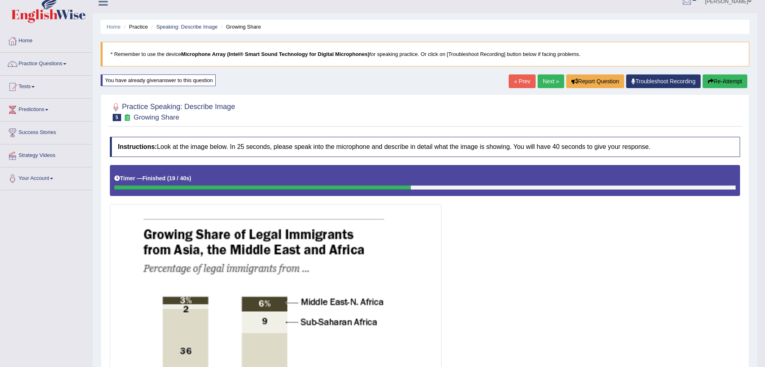
click at [546, 82] on link "Next »" at bounding box center [551, 81] width 27 height 14
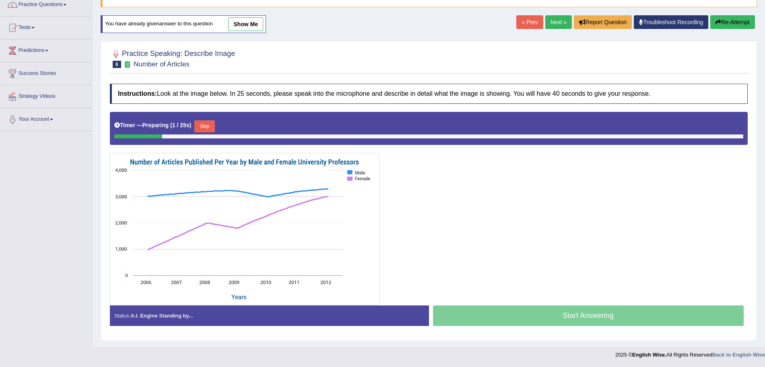
click at [207, 130] on button "Skip" at bounding box center [204, 126] width 20 height 12
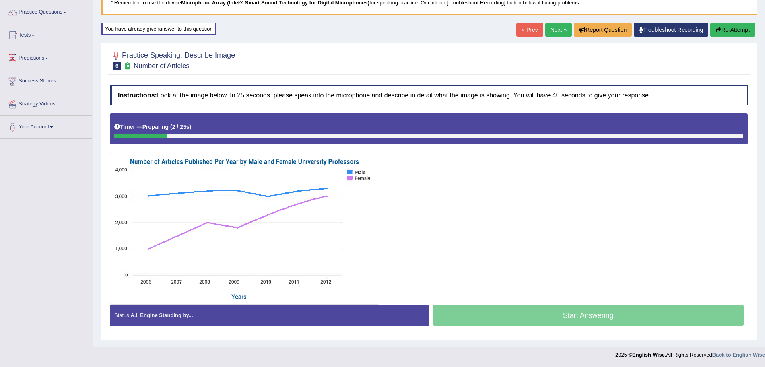
scroll to position [62, 0]
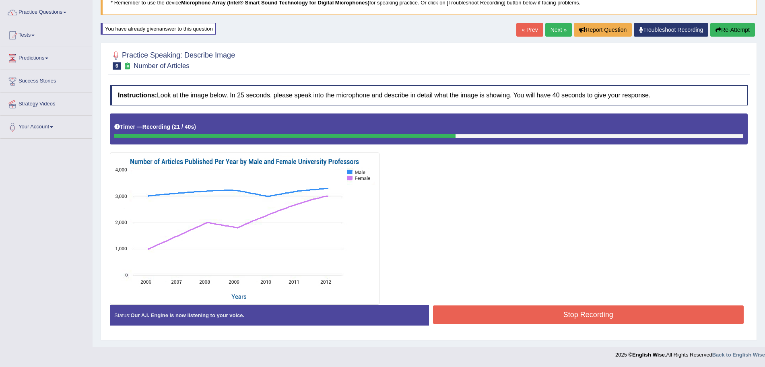
click at [538, 311] on button "Stop Recording" at bounding box center [588, 315] width 311 height 19
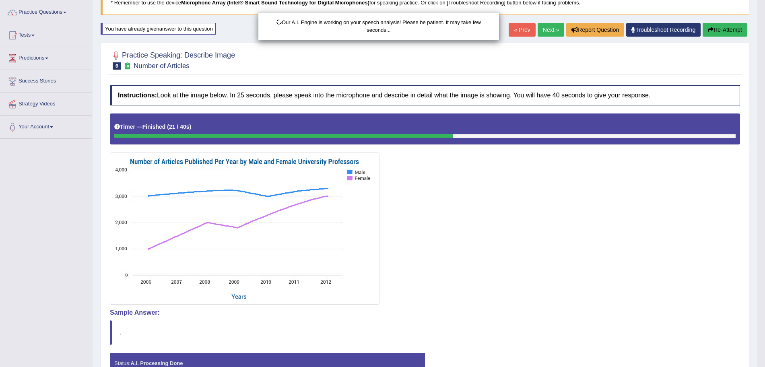
drag, startPoint x: 773, startPoint y: 147, endPoint x: 773, endPoint y: 236, distance: 88.6
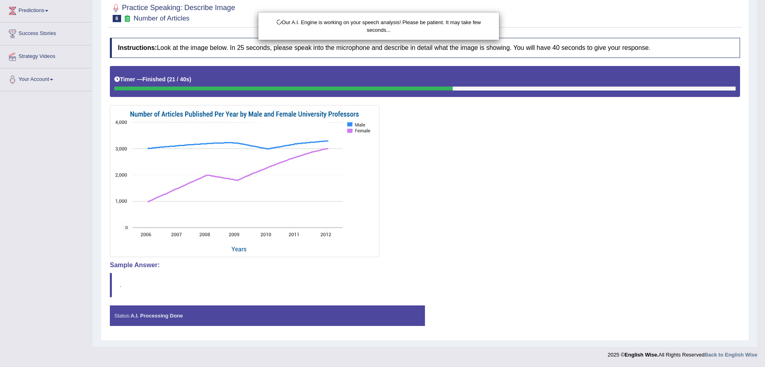
drag, startPoint x: 773, startPoint y: 236, endPoint x: 773, endPoint y: 319, distance: 83.4
click at [765, 258] on html "Toggle navigation Home Practice Questions Speaking Practice Read Aloud Repeat S…" at bounding box center [382, 74] width 765 height 367
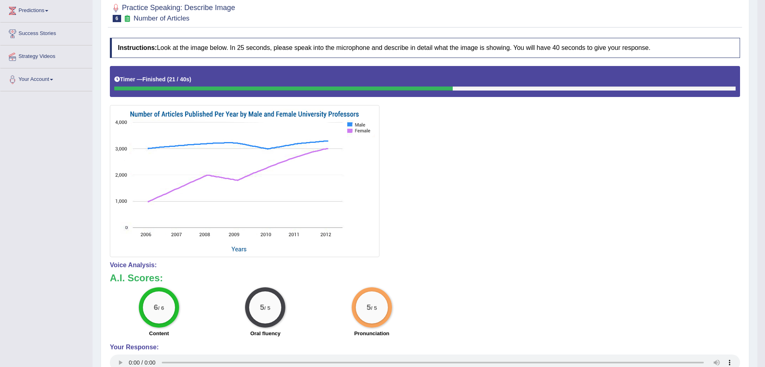
scroll to position [0, 0]
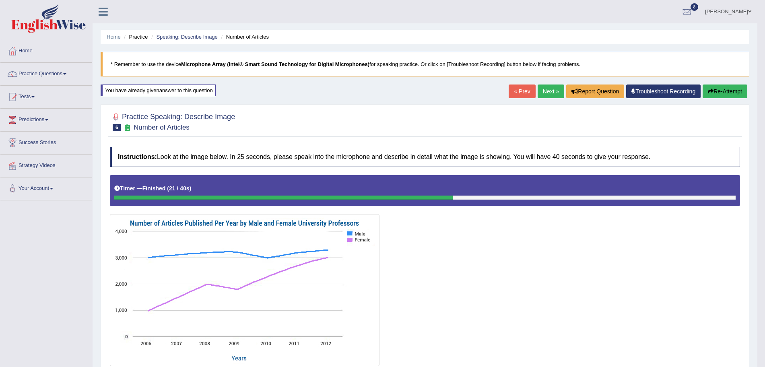
click at [544, 98] on link "Next »" at bounding box center [551, 92] width 27 height 14
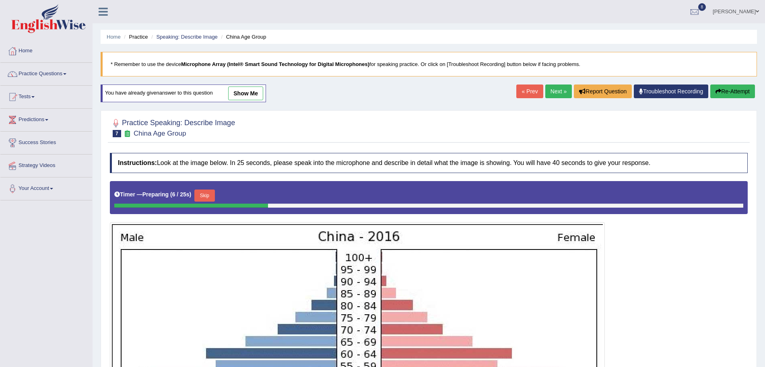
click at [248, 91] on link "show me" at bounding box center [245, 94] width 35 height 14
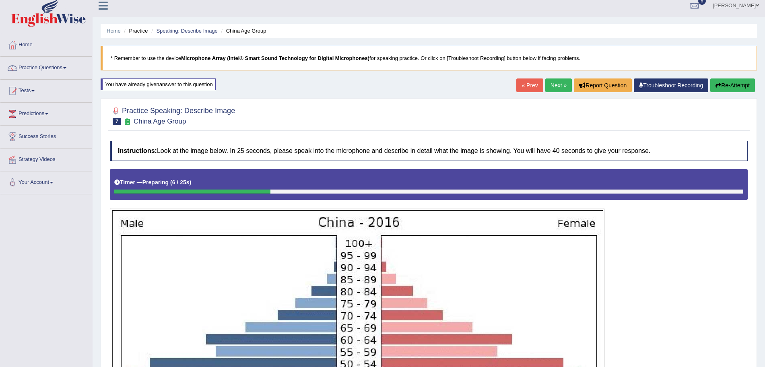
scroll to position [5, 0]
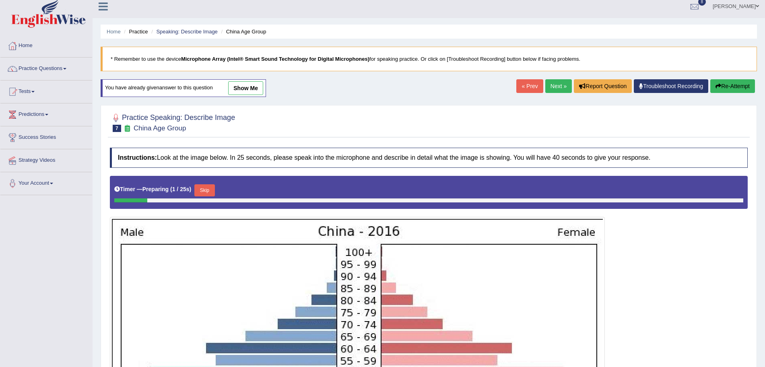
click at [206, 193] on button "Skip" at bounding box center [204, 190] width 20 height 12
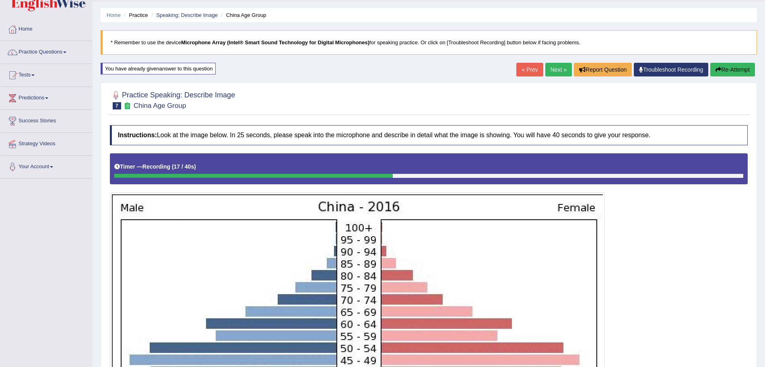
scroll to position [257, 0]
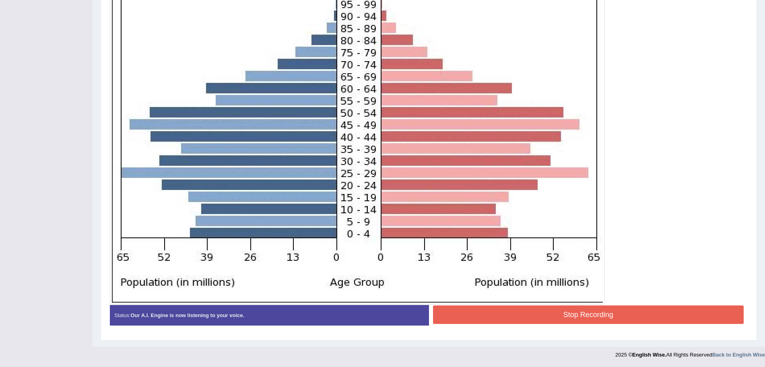
click at [566, 309] on button "Stop Recording" at bounding box center [588, 315] width 311 height 19
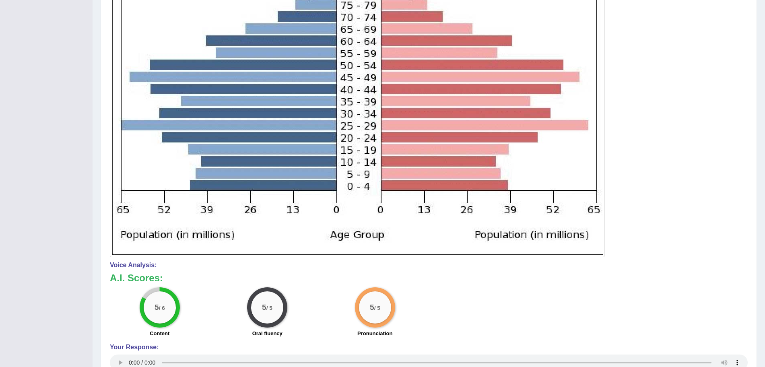
scroll to position [41, 0]
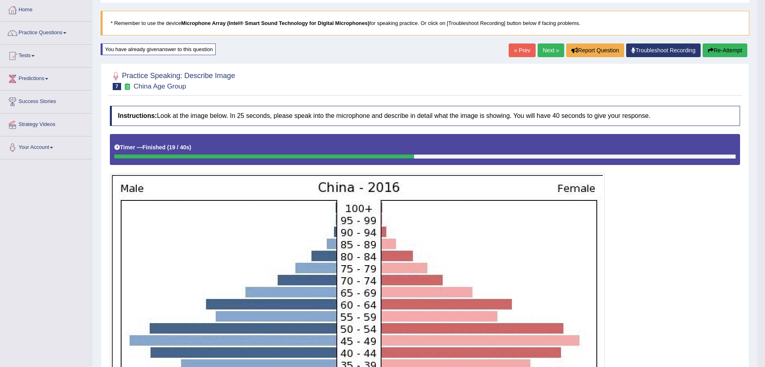
click at [546, 51] on link "Next »" at bounding box center [551, 50] width 27 height 14
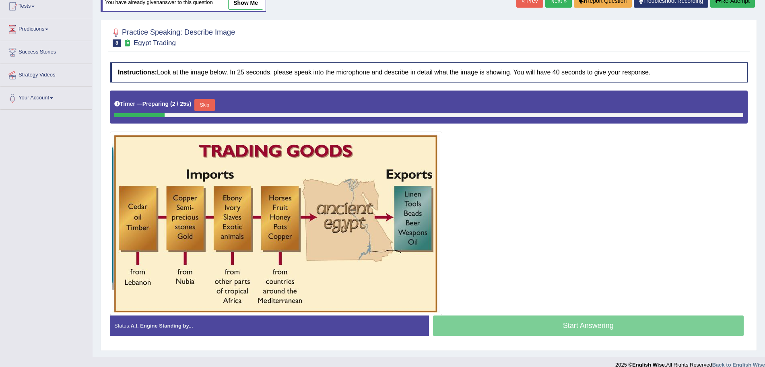
click at [210, 105] on button "Skip" at bounding box center [204, 105] width 20 height 12
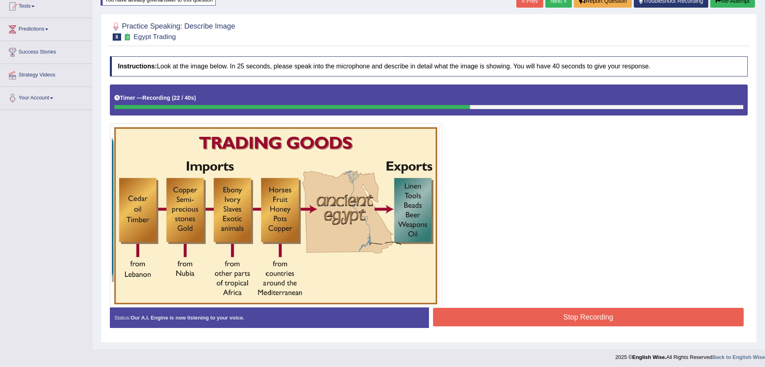
click at [526, 311] on button "Stop Recording" at bounding box center [588, 317] width 311 height 19
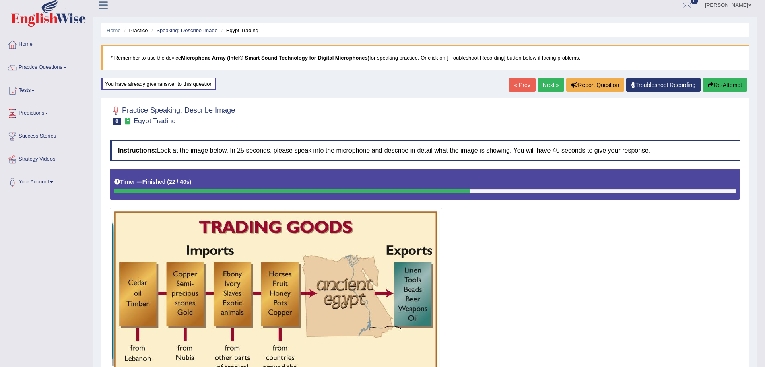
scroll to position [3, 0]
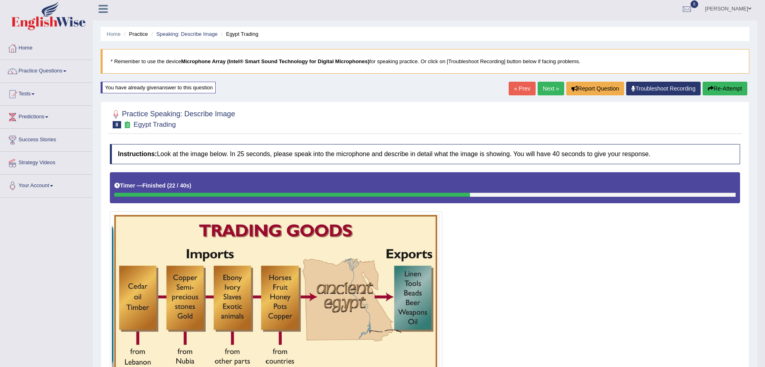
click at [542, 89] on link "Next »" at bounding box center [551, 89] width 27 height 14
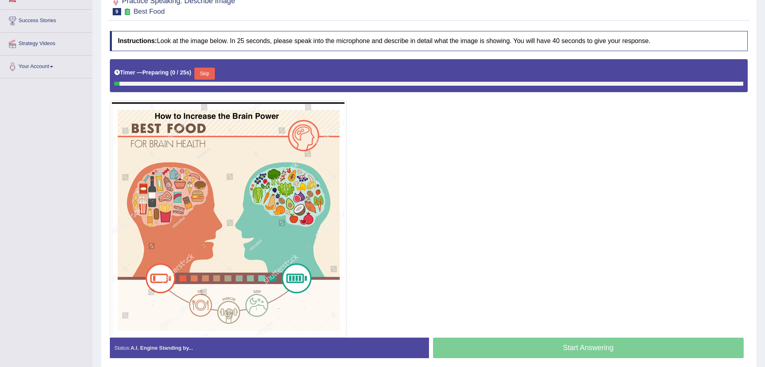
scroll to position [122, 0]
click at [208, 76] on button "Skip" at bounding box center [204, 74] width 20 height 12
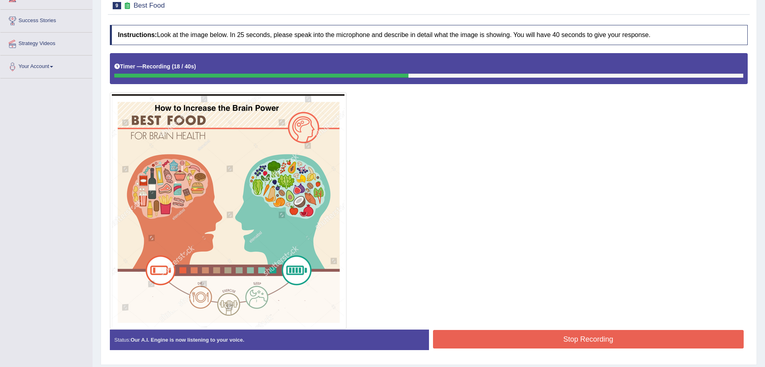
click at [509, 345] on button "Stop Recording" at bounding box center [588, 339] width 311 height 19
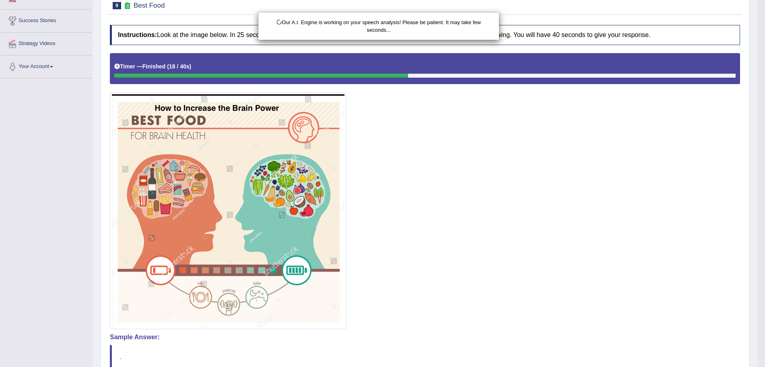
scroll to position [194, 0]
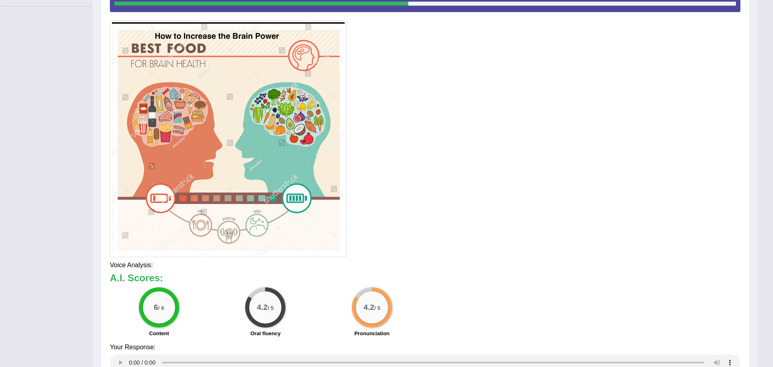
drag, startPoint x: 773, startPoint y: 158, endPoint x: 773, endPoint y: 248, distance: 90.6
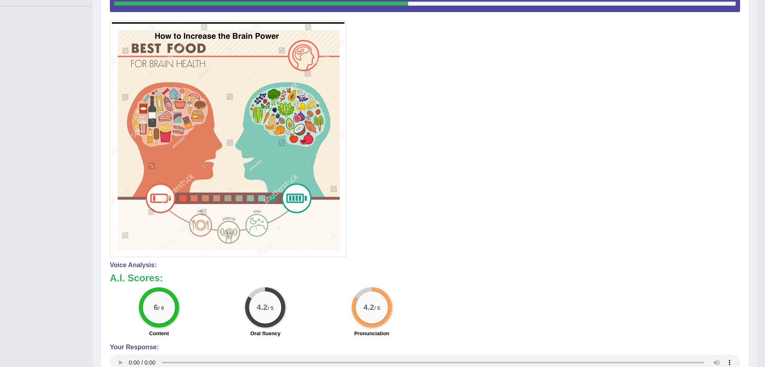
scroll to position [0, 0]
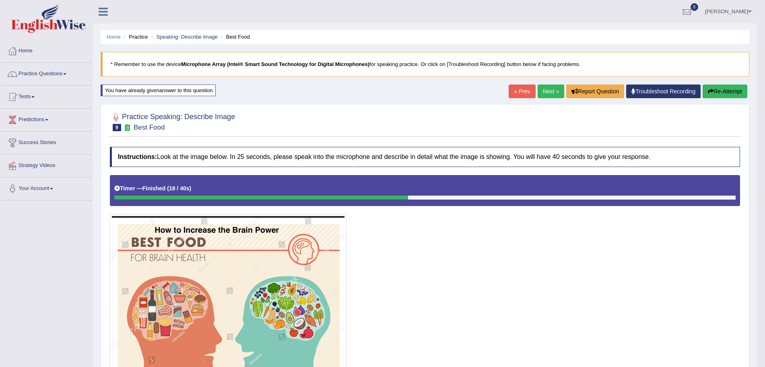
click at [542, 96] on link "Next »" at bounding box center [551, 92] width 27 height 14
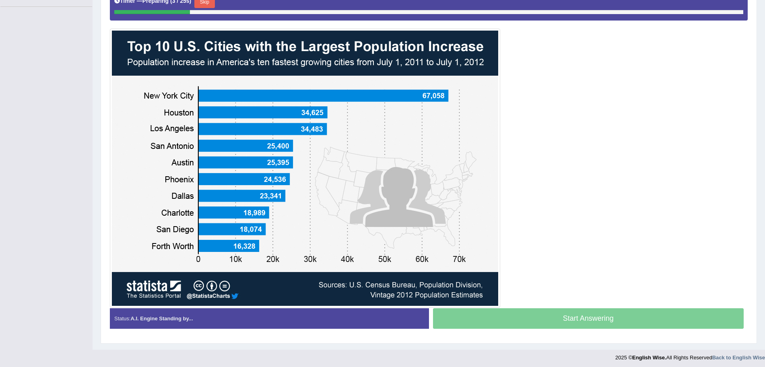
click at [211, 1] on button "Skip" at bounding box center [204, 2] width 20 height 12
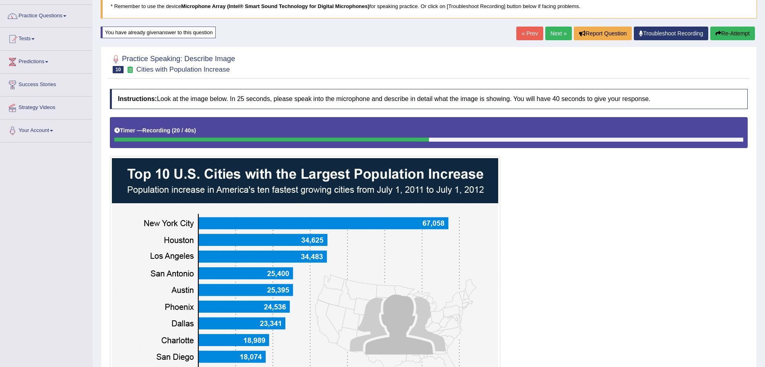
scroll to position [189, 0]
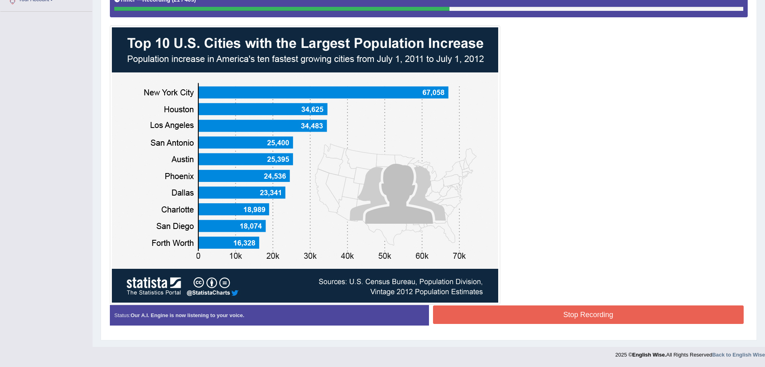
click at [527, 309] on button "Stop Recording" at bounding box center [588, 315] width 311 height 19
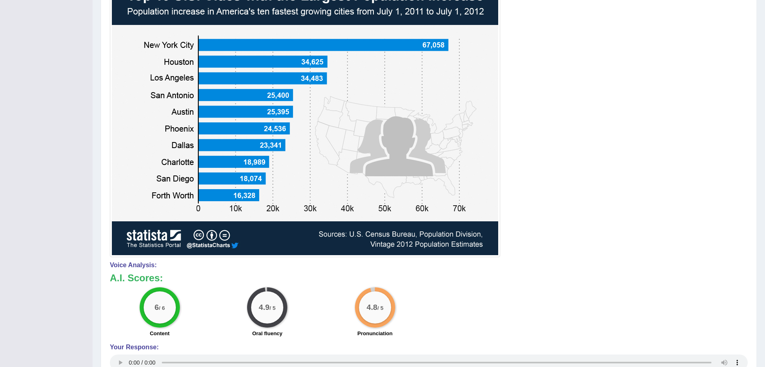
scroll to position [0, 0]
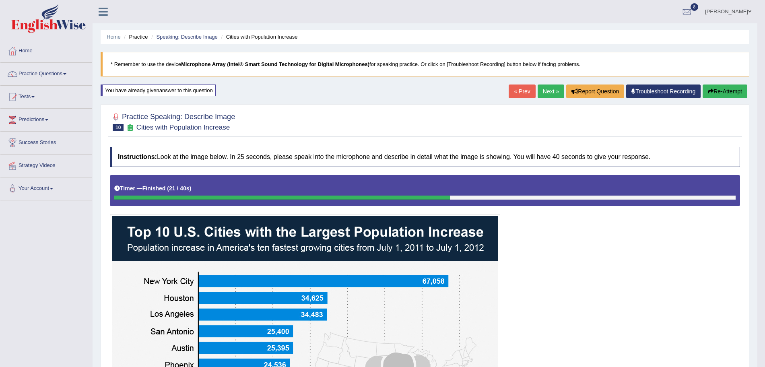
click at [548, 95] on link "Next »" at bounding box center [551, 92] width 27 height 14
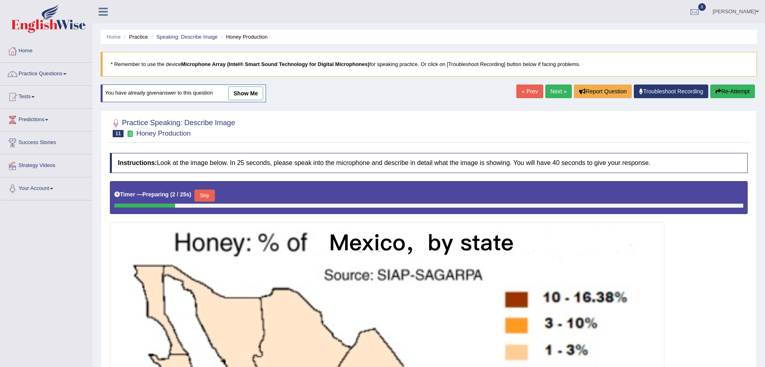
click at [213, 192] on button "Skip" at bounding box center [204, 196] width 20 height 12
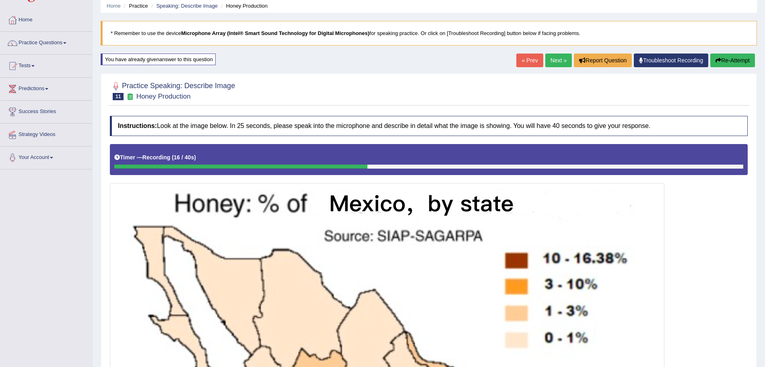
scroll to position [321, 0]
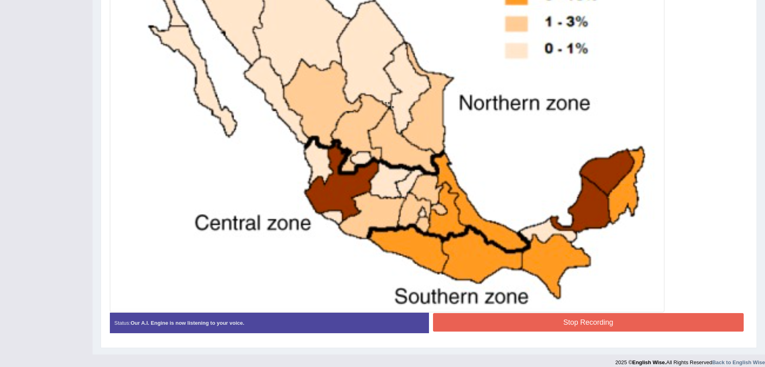
click at [555, 316] on button "Stop Recording" at bounding box center [588, 322] width 311 height 19
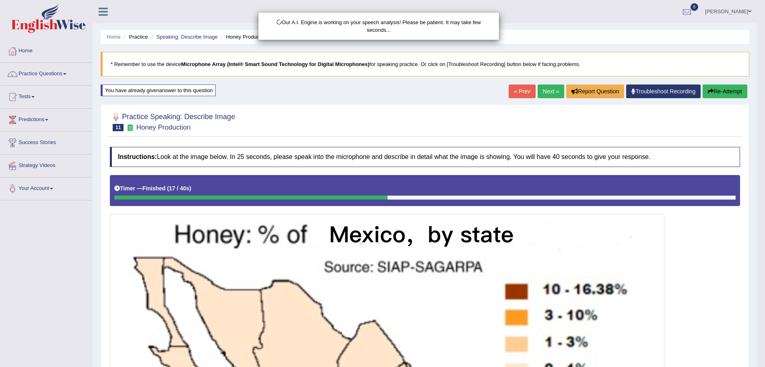
scroll to position [321, 0]
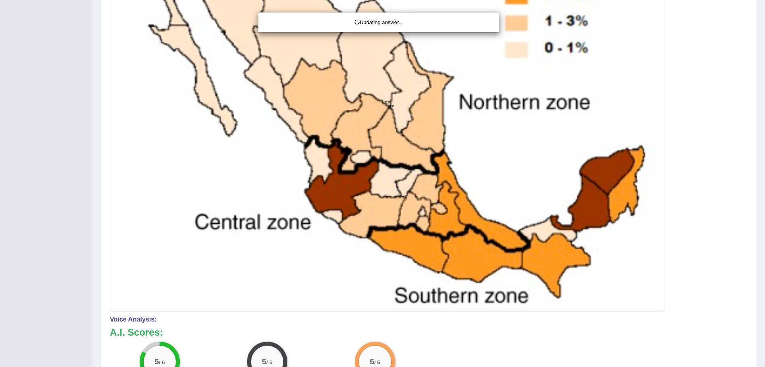
drag, startPoint x: 773, startPoint y: 191, endPoint x: 773, endPoint y: 258, distance: 66.4
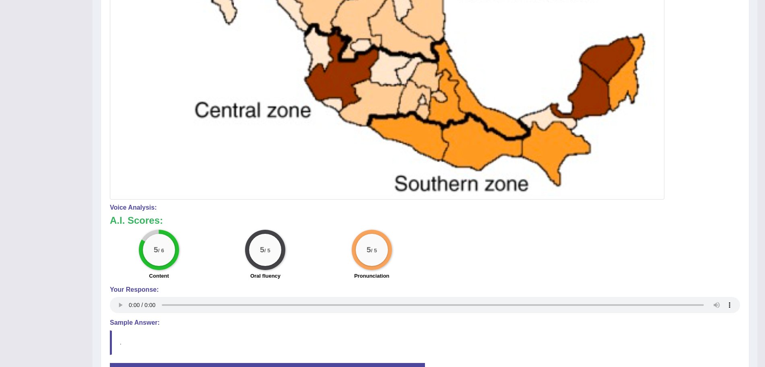
scroll to position [0, 0]
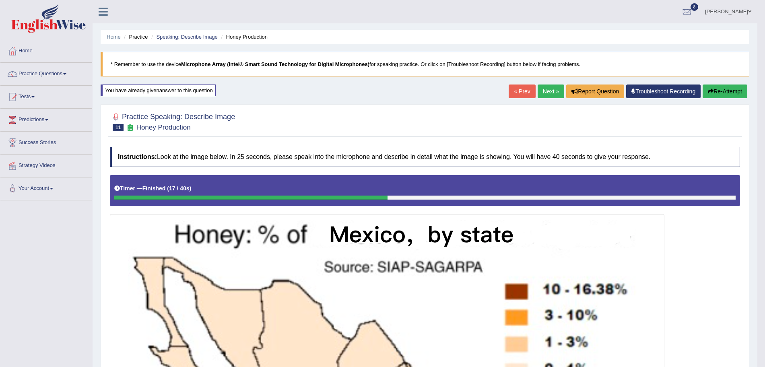
click at [545, 90] on link "Next »" at bounding box center [551, 92] width 27 height 14
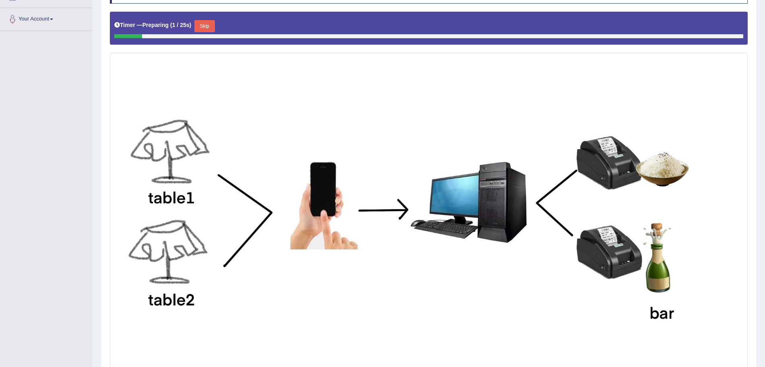
click at [211, 25] on button "Skip" at bounding box center [204, 26] width 20 height 12
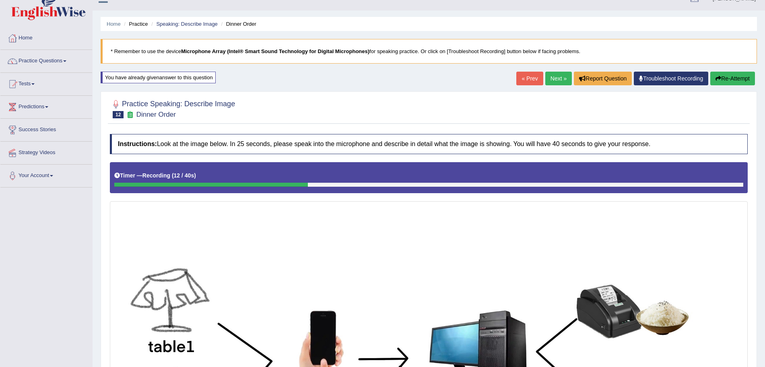
scroll to position [236, 0]
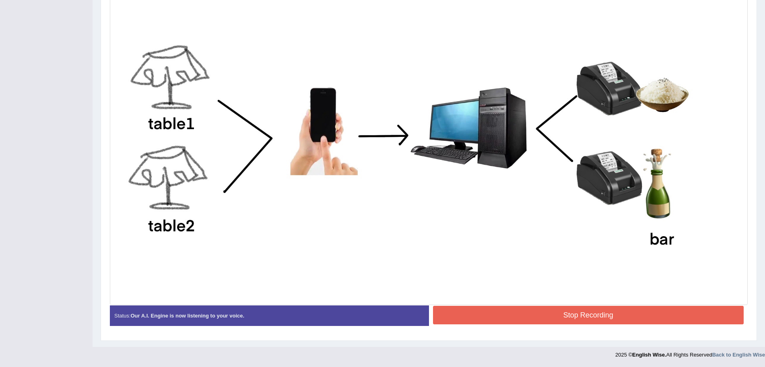
click at [554, 317] on button "Stop Recording" at bounding box center [588, 315] width 311 height 19
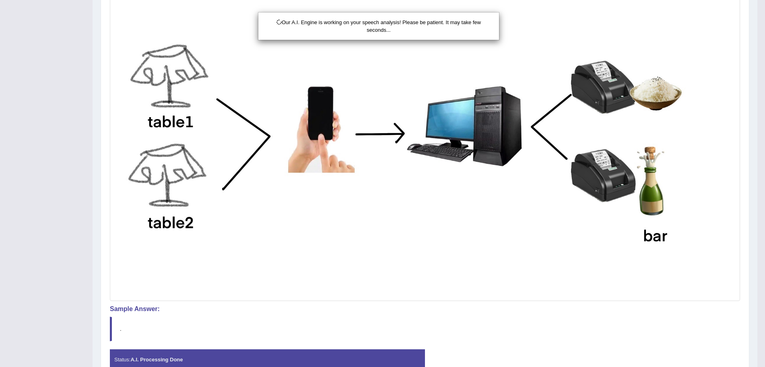
scroll to position [280, 0]
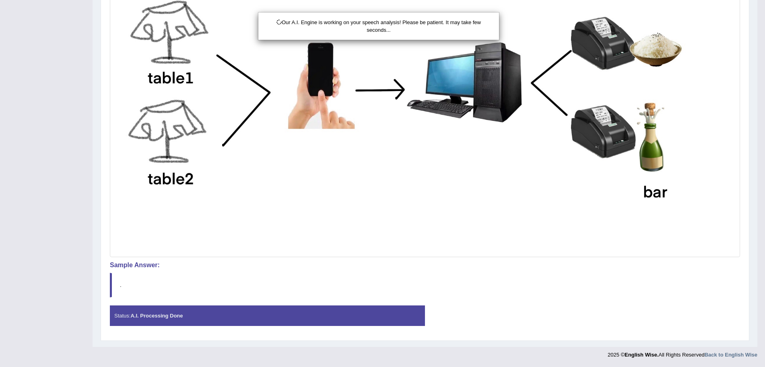
drag, startPoint x: 773, startPoint y: 176, endPoint x: 773, endPoint y: 252, distance: 76.9
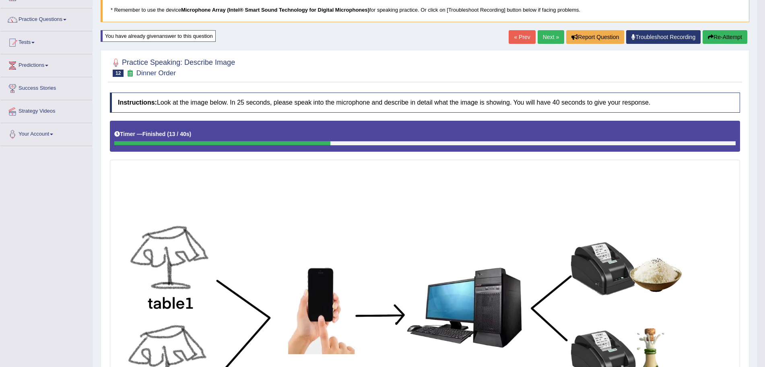
scroll to position [20, 0]
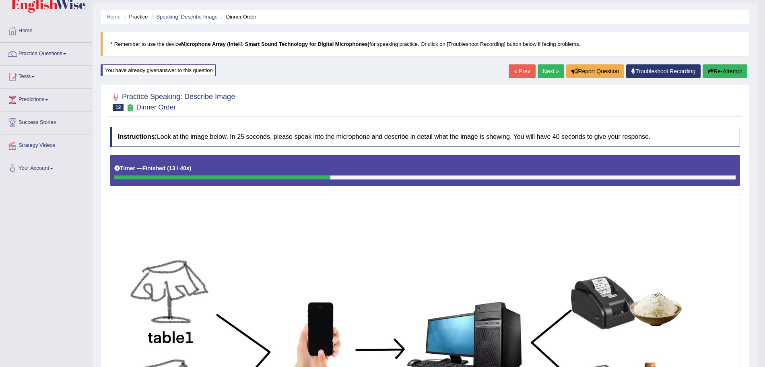
click at [549, 75] on link "Next »" at bounding box center [551, 71] width 27 height 14
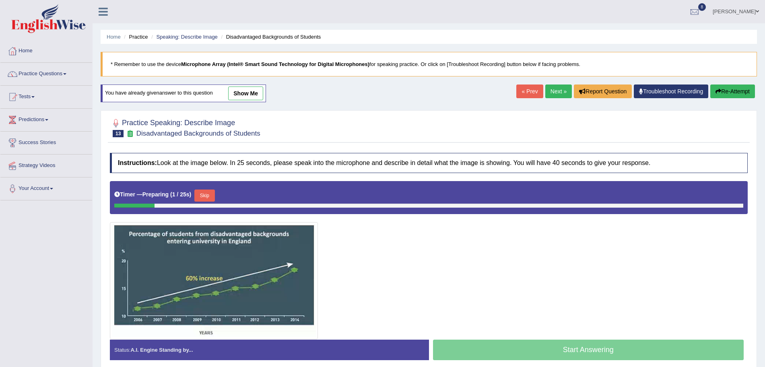
click at [204, 196] on button "Skip" at bounding box center [204, 196] width 20 height 12
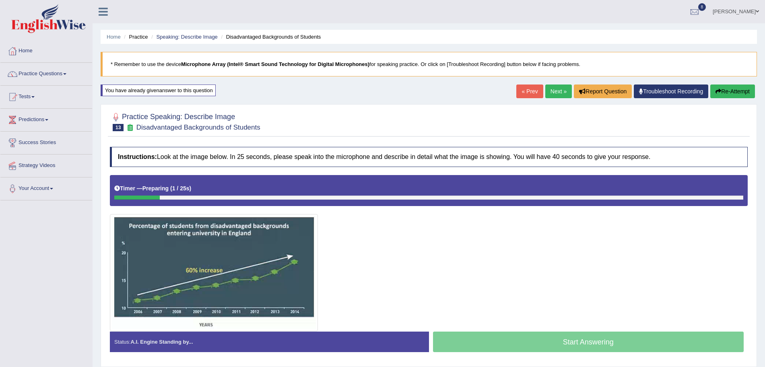
scroll to position [56, 0]
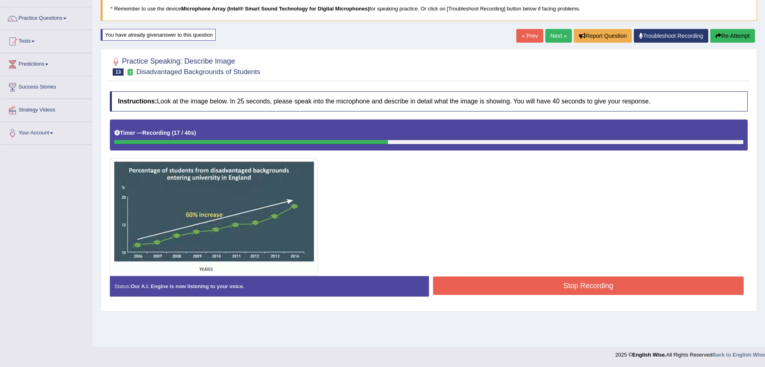
click at [508, 283] on button "Stop Recording" at bounding box center [588, 286] width 311 height 19
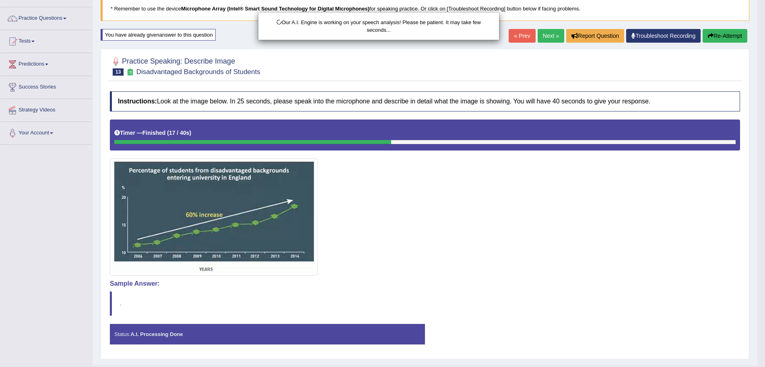
drag, startPoint x: 773, startPoint y: 146, endPoint x: 773, endPoint y: 235, distance: 89.0
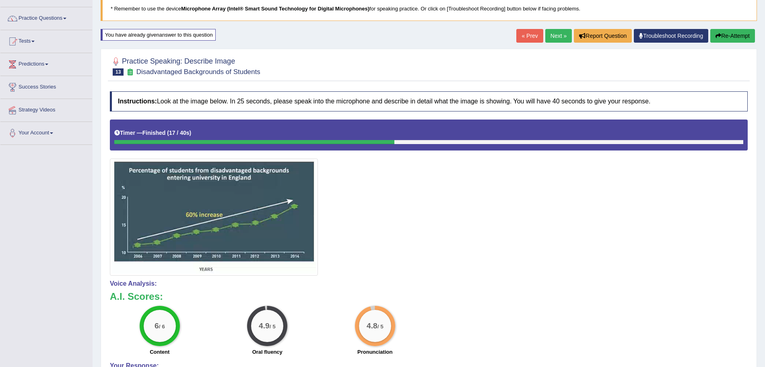
drag, startPoint x: 773, startPoint y: 163, endPoint x: 773, endPoint y: 225, distance: 62.4
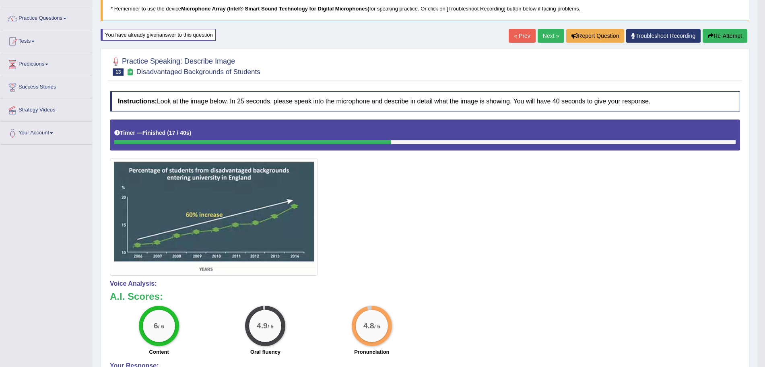
scroll to position [0, 0]
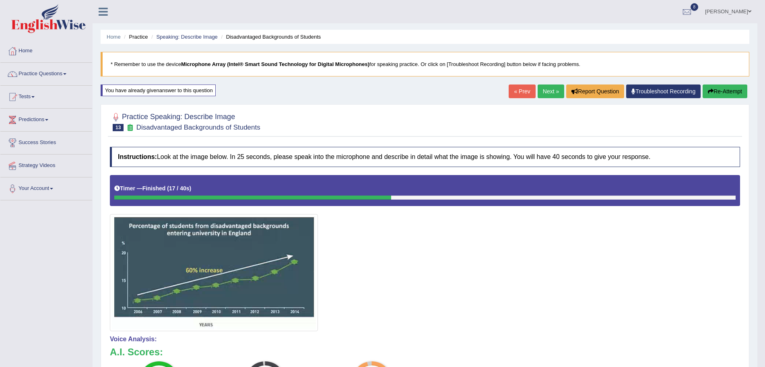
click at [545, 91] on link "Next »" at bounding box center [551, 92] width 27 height 14
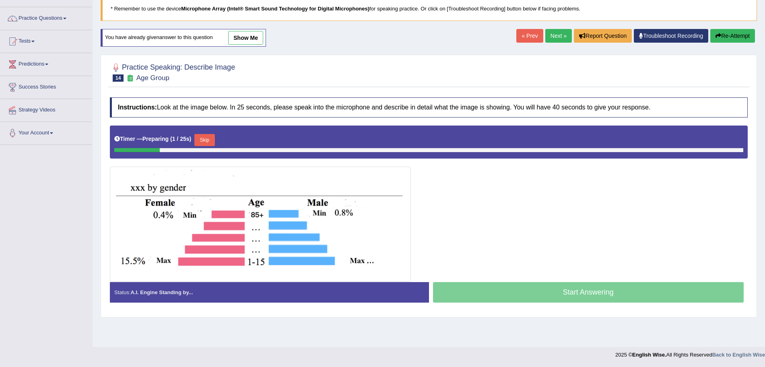
click at [207, 141] on button "Skip" at bounding box center [204, 140] width 20 height 12
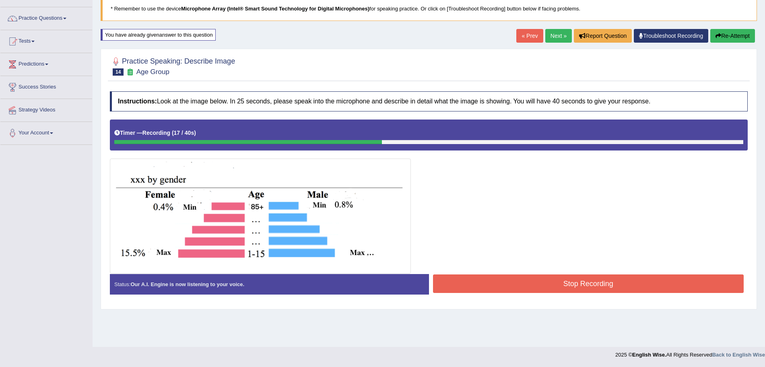
click at [497, 279] on button "Stop Recording" at bounding box center [588, 284] width 311 height 19
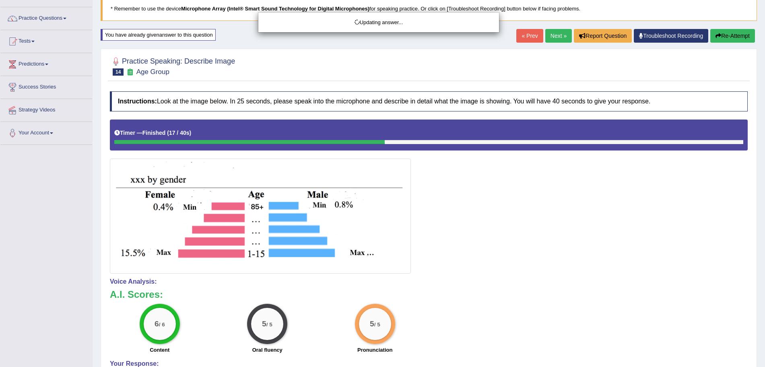
drag, startPoint x: 773, startPoint y: 171, endPoint x: 773, endPoint y: 219, distance: 47.9
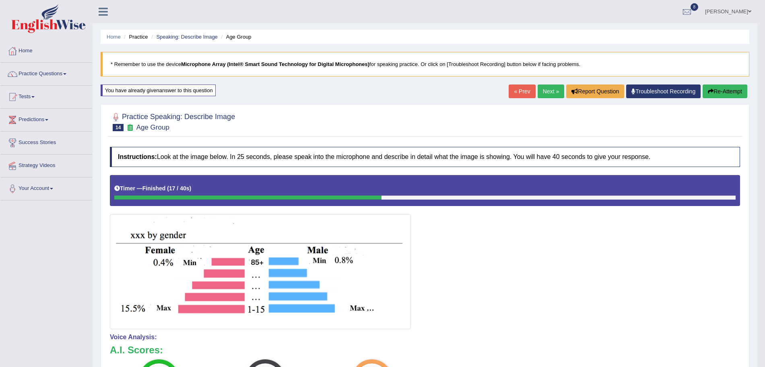
click at [544, 95] on link "Next »" at bounding box center [551, 92] width 27 height 14
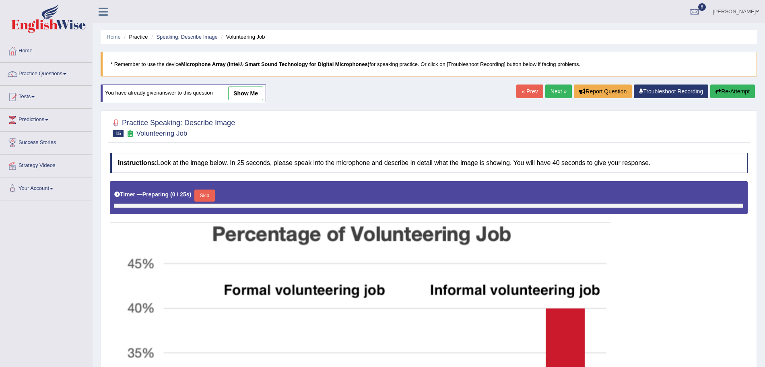
scroll to position [157, 0]
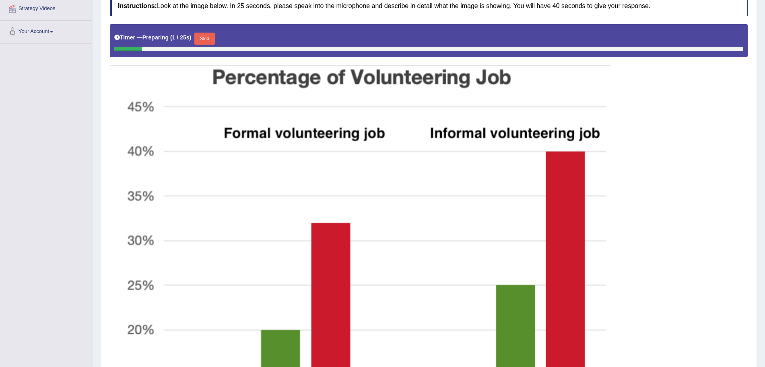
click at [205, 35] on button "Skip" at bounding box center [204, 39] width 20 height 12
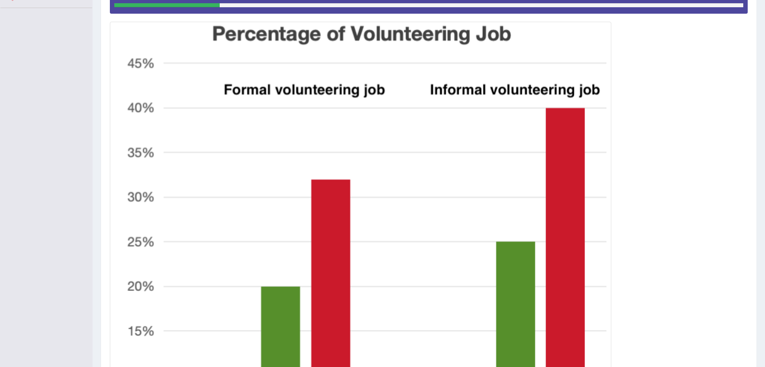
scroll to position [174, 0]
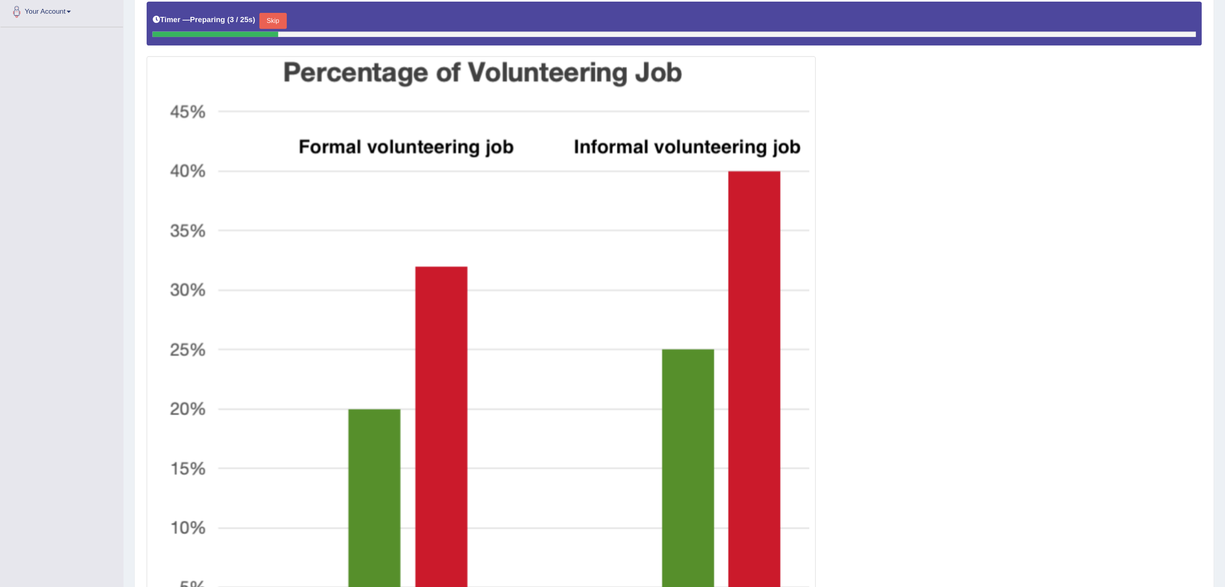
scroll to position [165, 0]
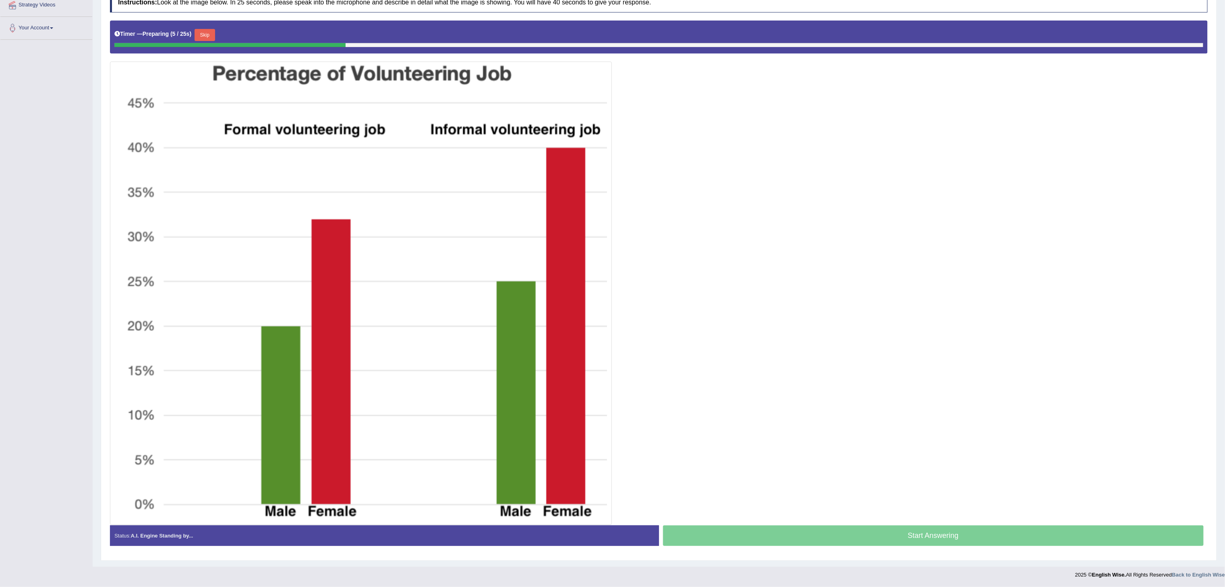
click at [212, 35] on button "Skip" at bounding box center [204, 35] width 20 height 12
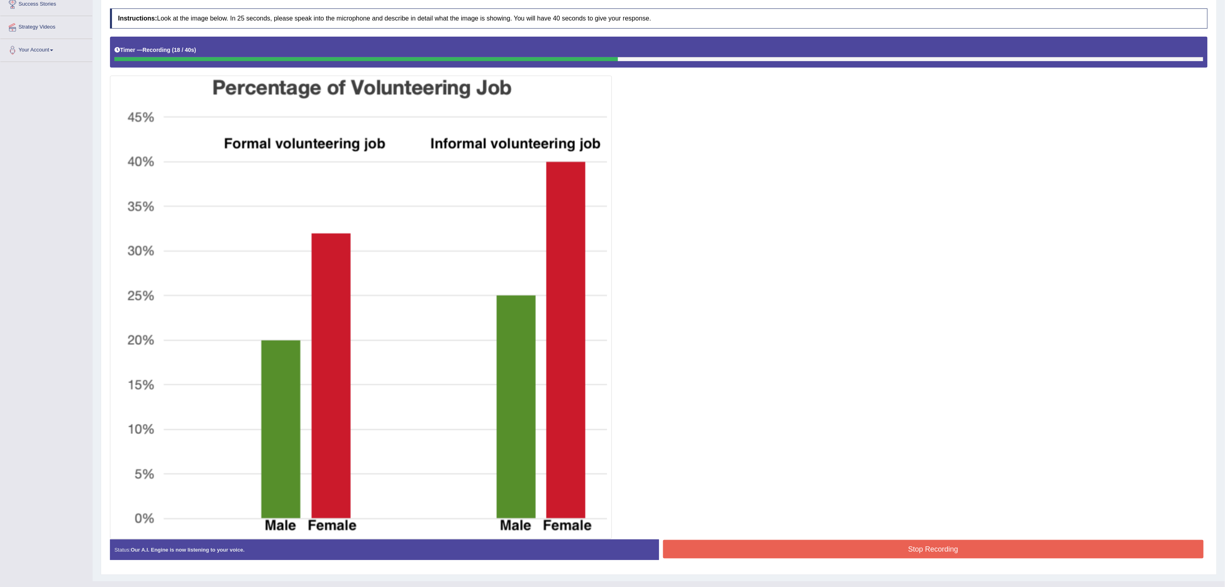
scroll to position [157, 0]
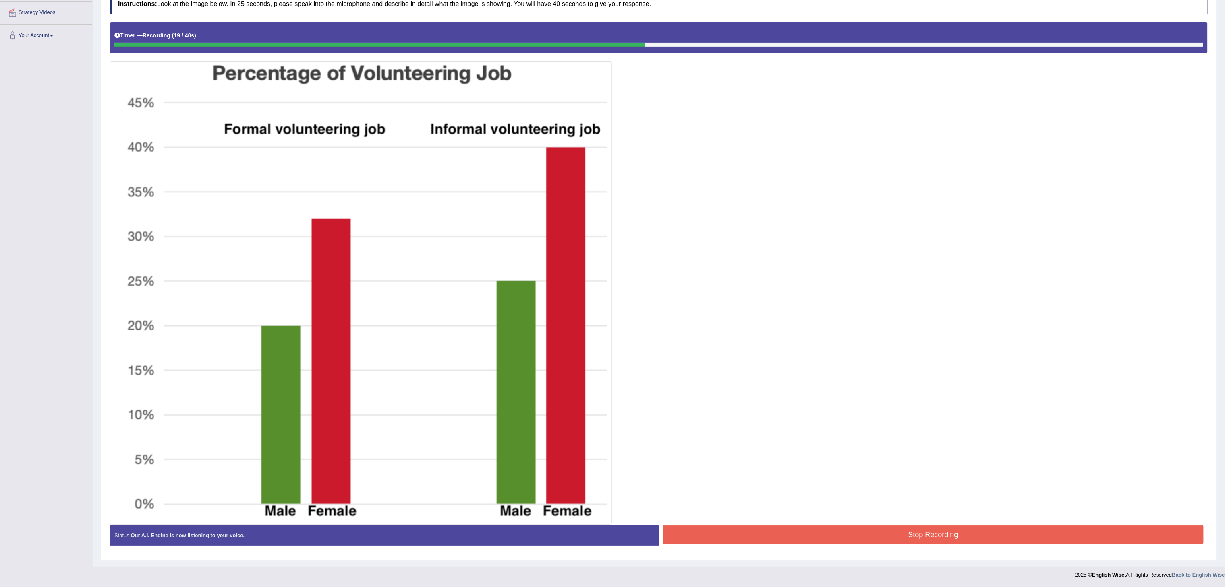
click at [765, 367] on button "Stop Recording" at bounding box center [933, 535] width 541 height 19
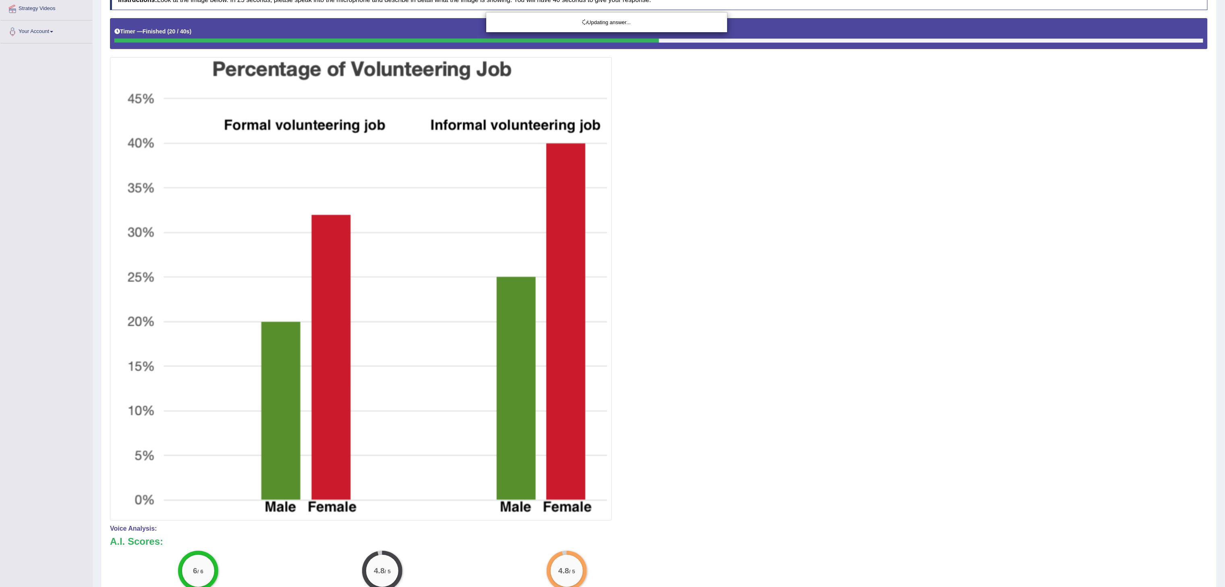
drag, startPoint x: 1236, startPoint y: 211, endPoint x: 1236, endPoint y: 324, distance: 113.6
click at [765, 324] on html "Toggle navigation Home Practice Questions Speaking Practice Read Aloud Repeat S…" at bounding box center [612, 136] width 1225 height 587
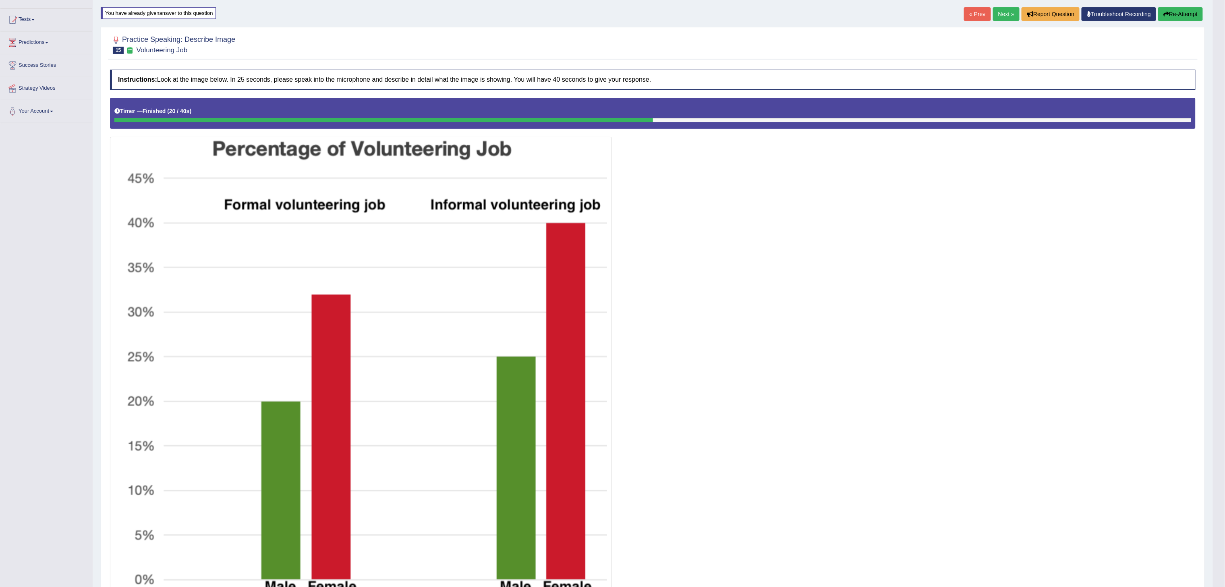
scroll to position [0, 0]
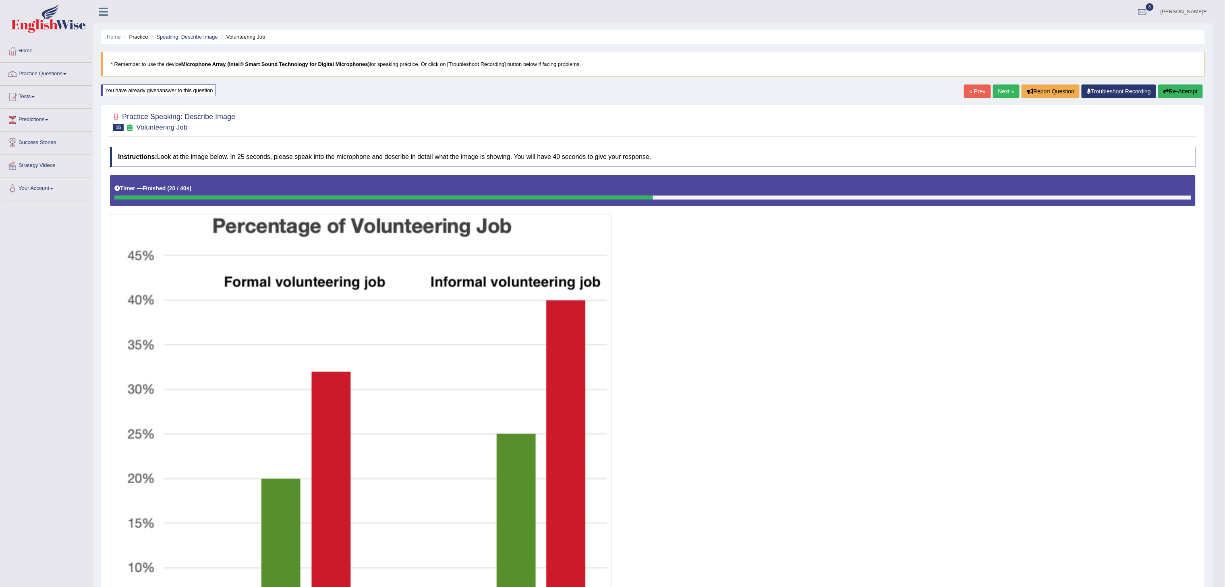
click at [765, 92] on link "Next »" at bounding box center [1006, 92] width 27 height 14
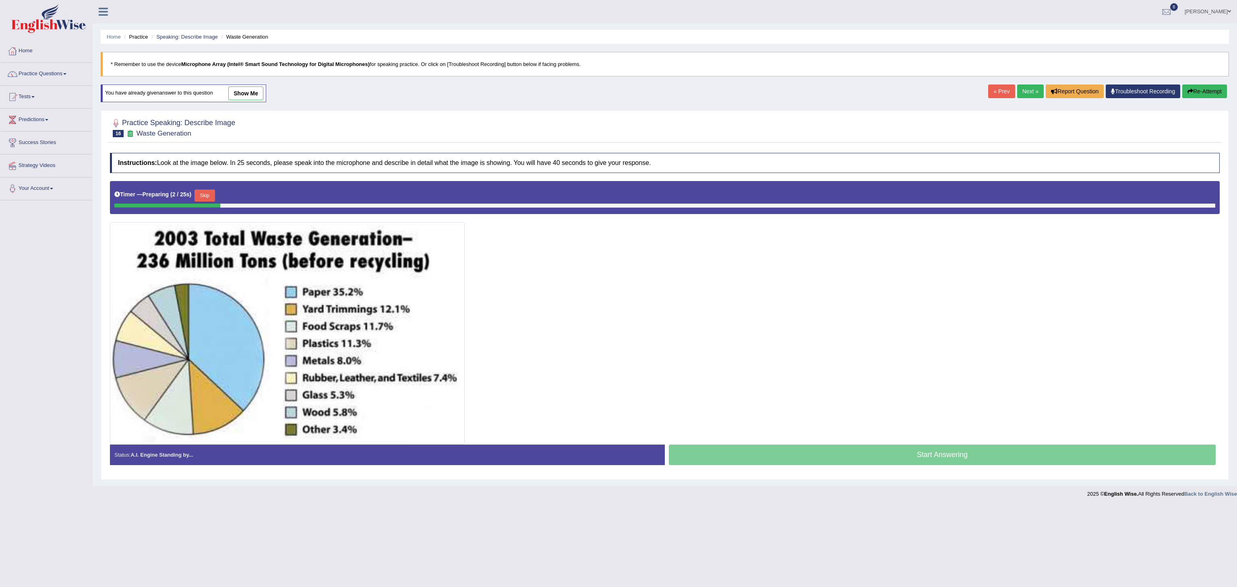
click at [203, 197] on button "Skip" at bounding box center [204, 196] width 20 height 12
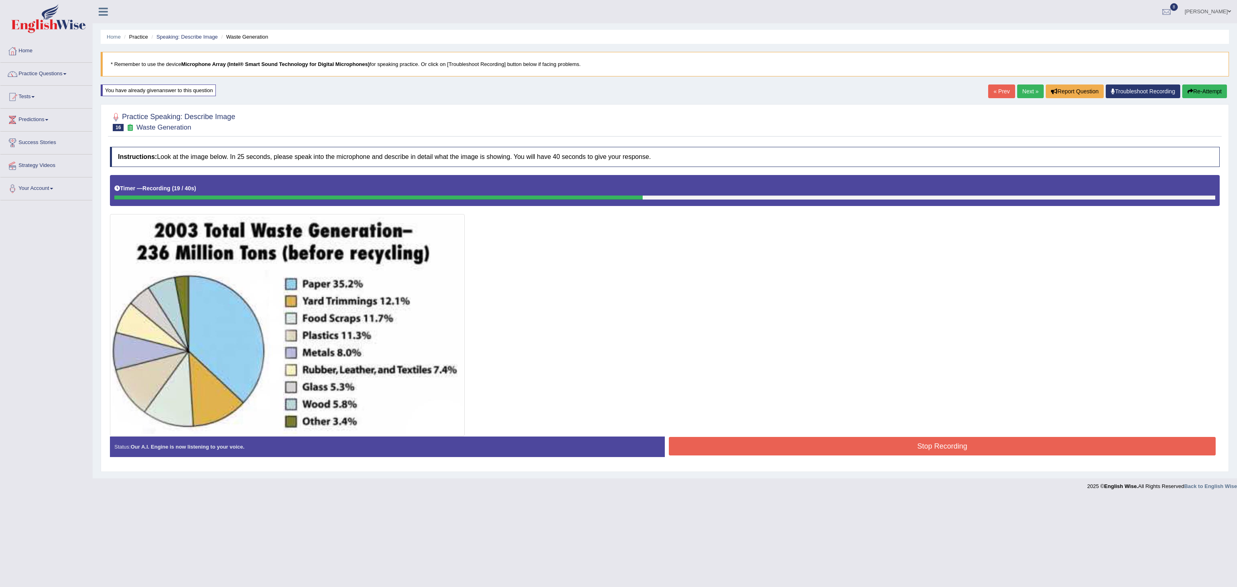
click at [782, 449] on button "Stop Recording" at bounding box center [942, 446] width 547 height 19
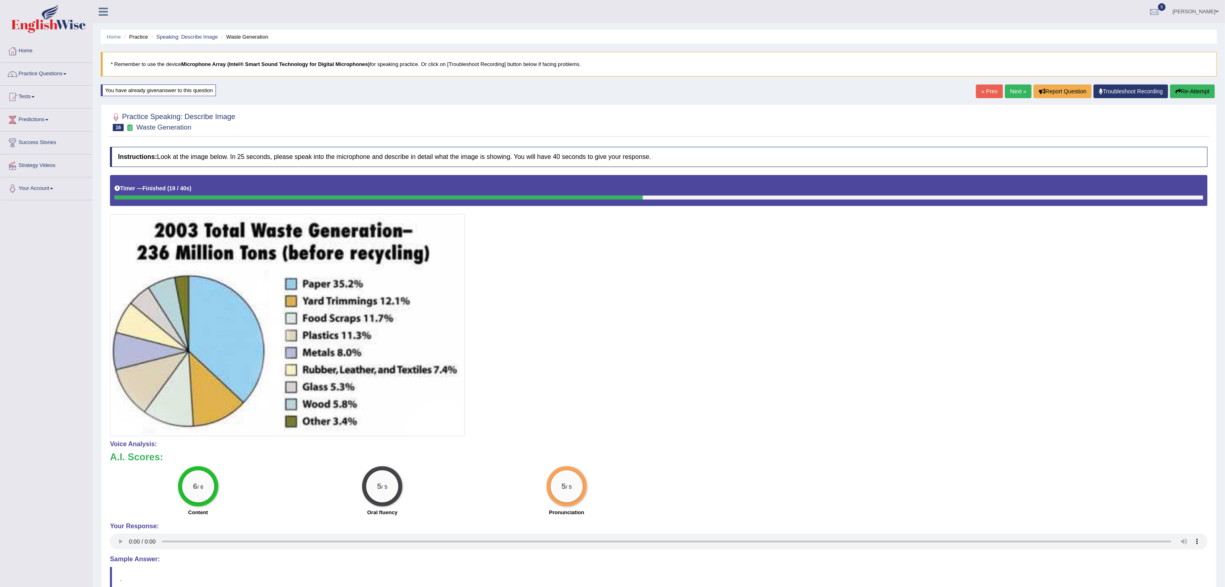
click at [1011, 94] on link "Next »" at bounding box center [1018, 92] width 27 height 14
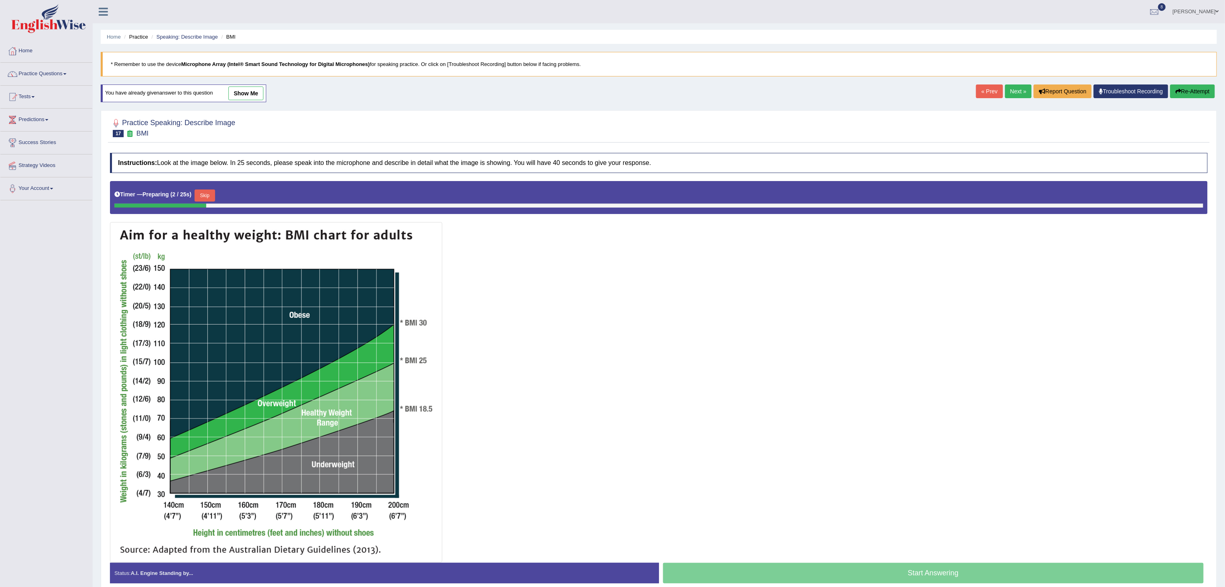
click at [1013, 92] on link "Next »" at bounding box center [1018, 92] width 27 height 14
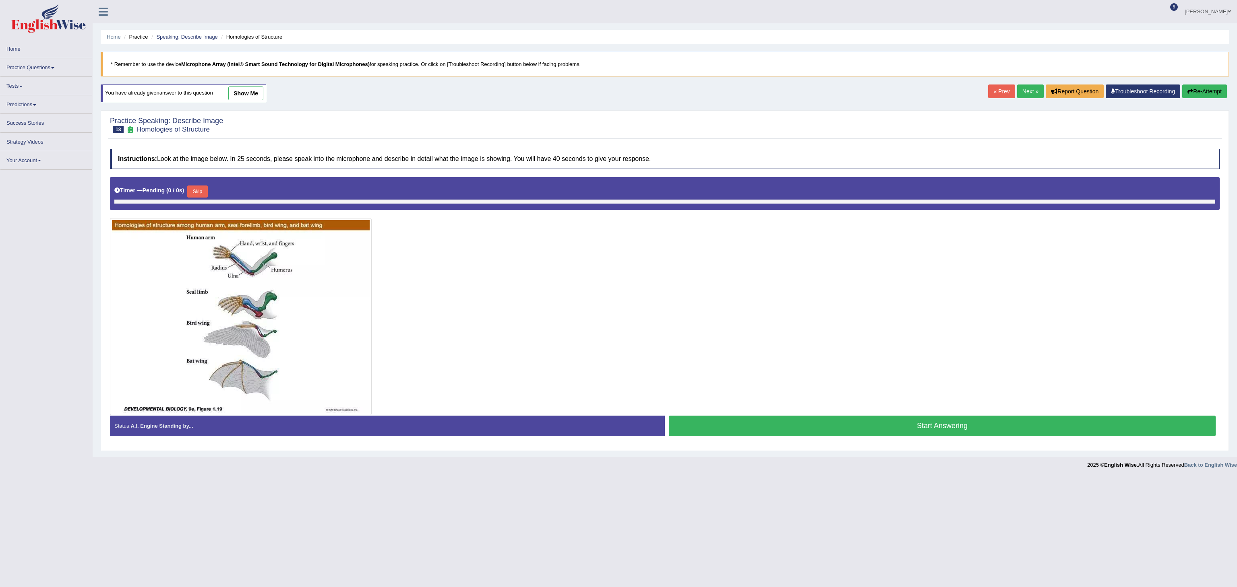
click at [1236, 269] on div "Home Practice Speaking: Describe Image Homologies of Structure * Remember to us…" at bounding box center [665, 228] width 1144 height 457
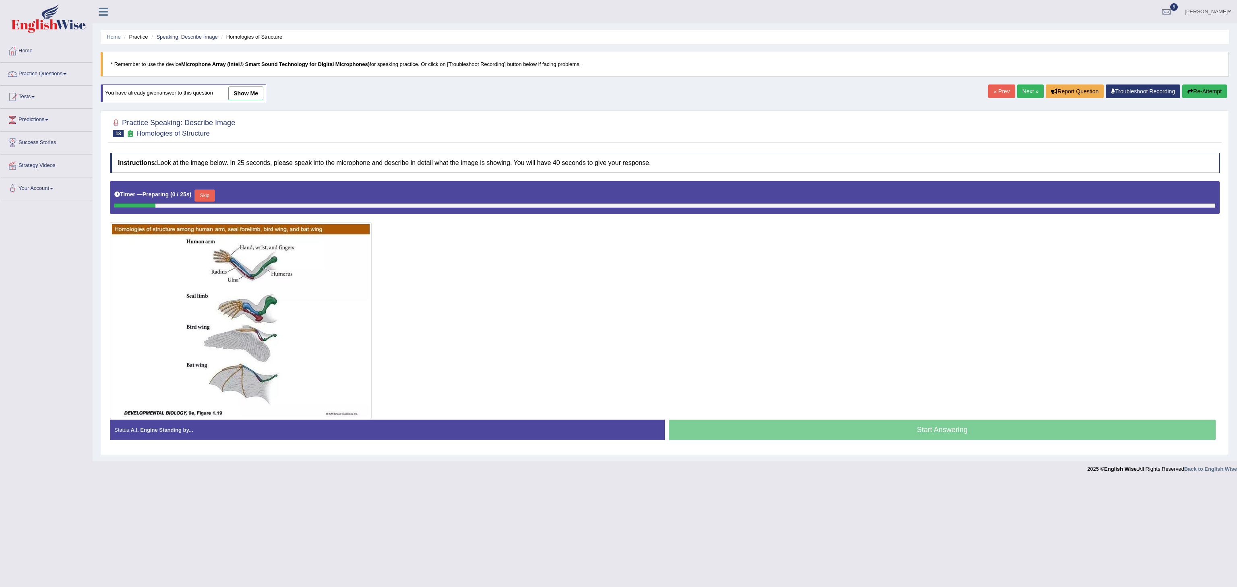
click at [215, 198] on button "Skip" at bounding box center [204, 196] width 20 height 12
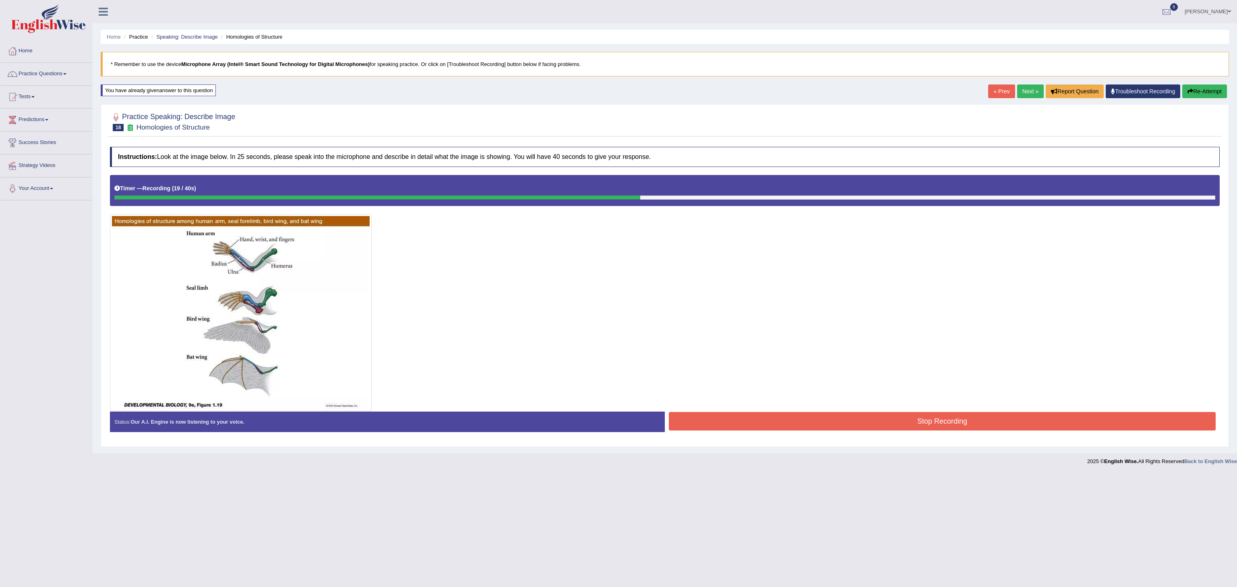
click at [732, 428] on button "Stop Recording" at bounding box center [942, 421] width 547 height 19
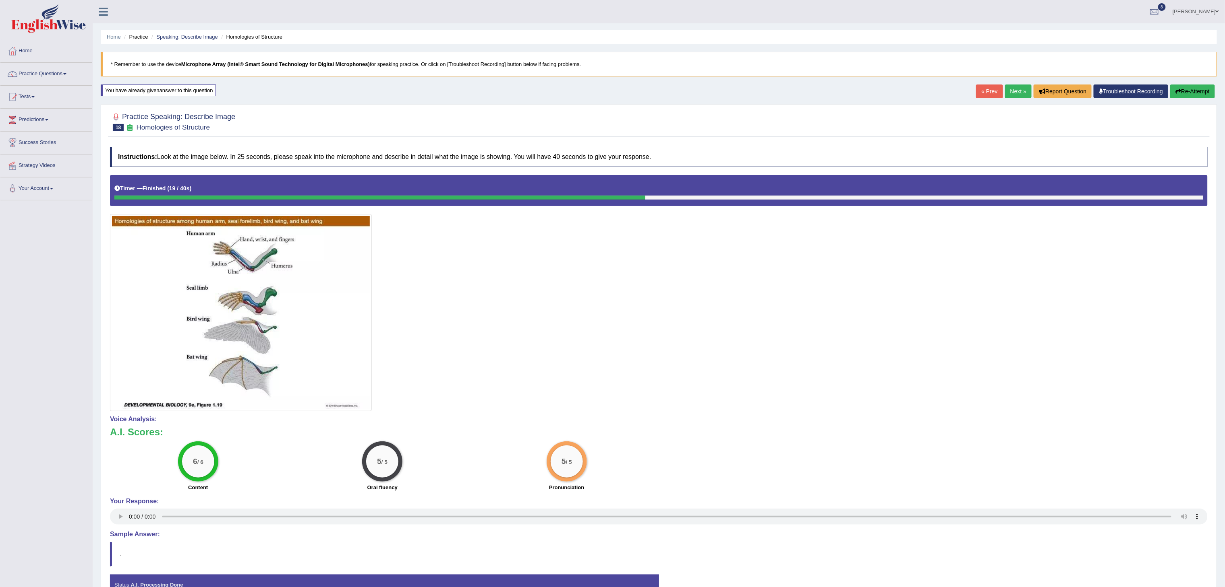
click at [1012, 93] on link "Next »" at bounding box center [1018, 92] width 27 height 14
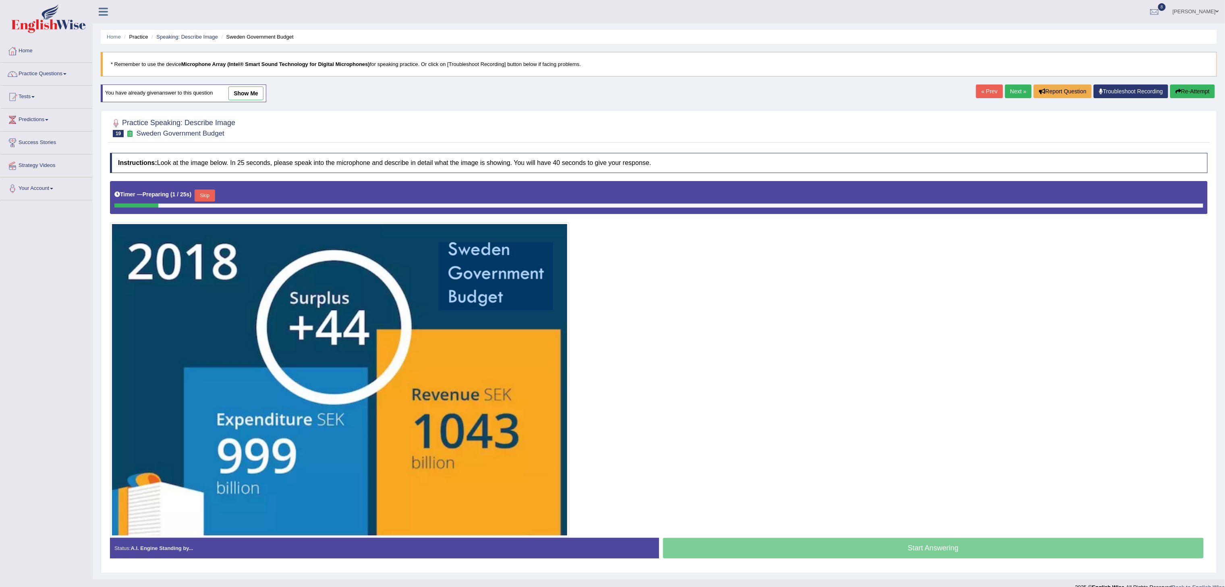
click at [207, 198] on button "Skip" at bounding box center [204, 196] width 20 height 12
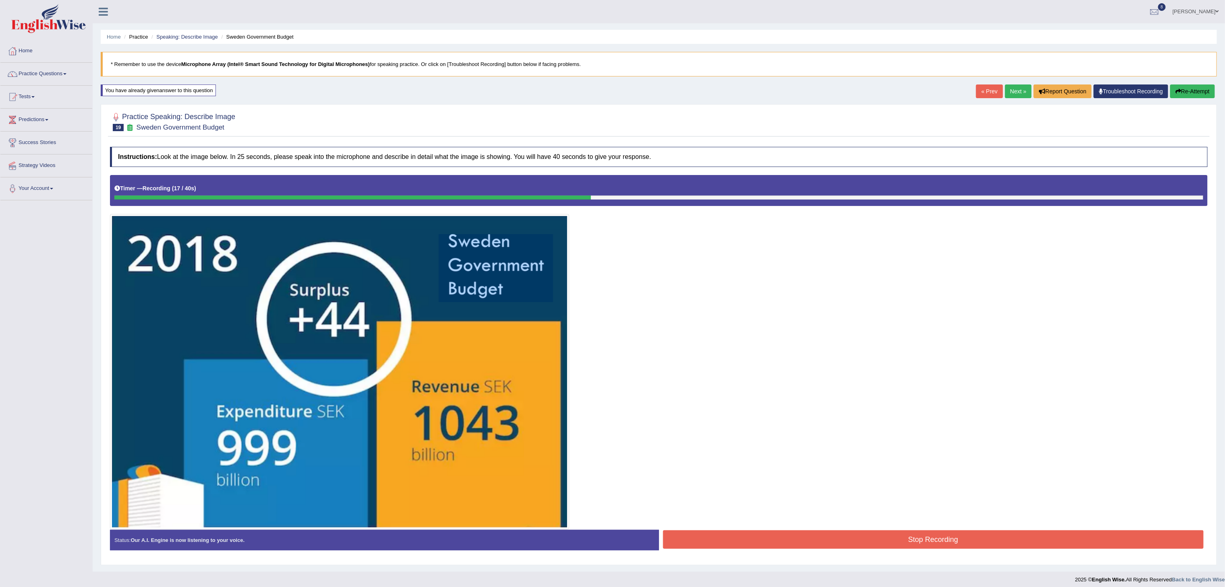
click at [849, 537] on button "Stop Recording" at bounding box center [933, 540] width 541 height 19
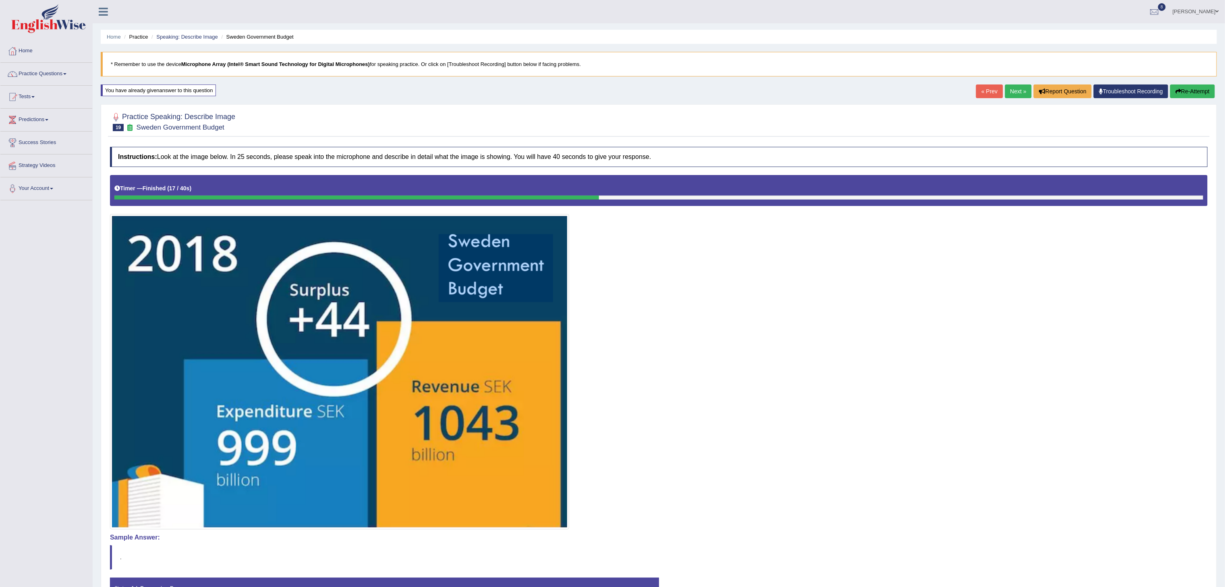
click at [1015, 88] on link "Next »" at bounding box center [1018, 92] width 27 height 14
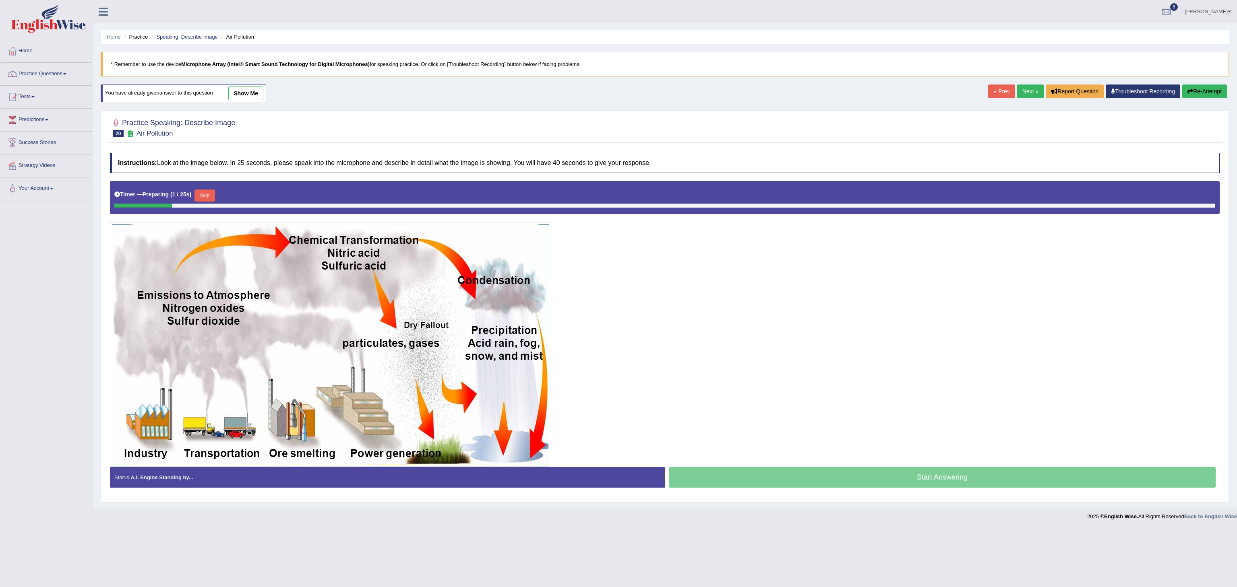
click at [209, 193] on button "Skip" at bounding box center [204, 196] width 20 height 12
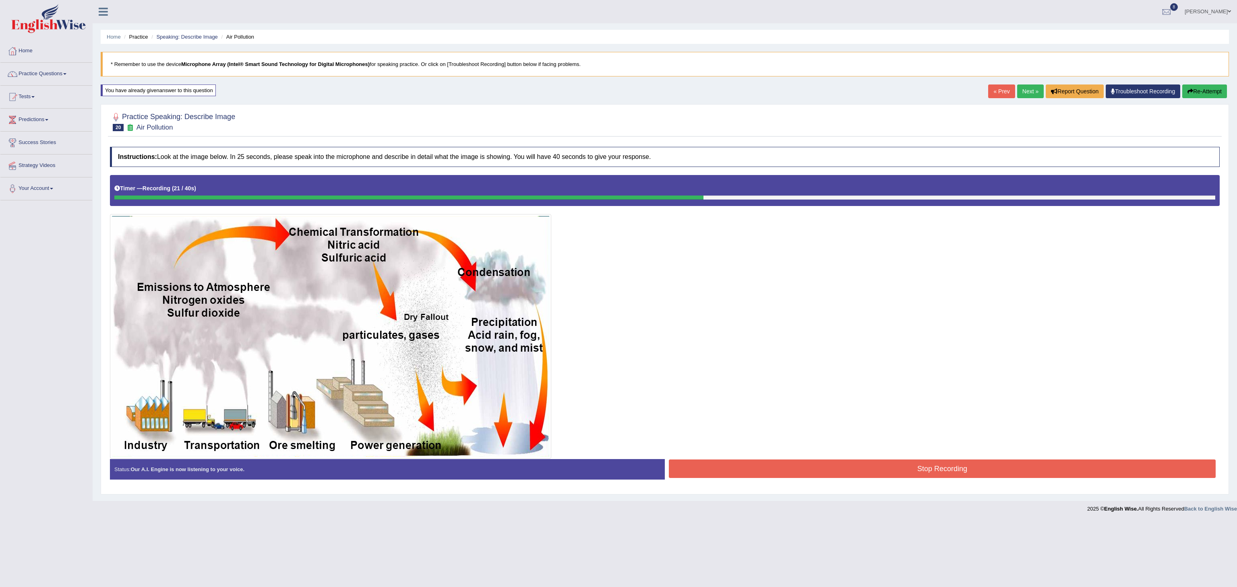
click at [810, 478] on button "Stop Recording" at bounding box center [942, 469] width 547 height 19
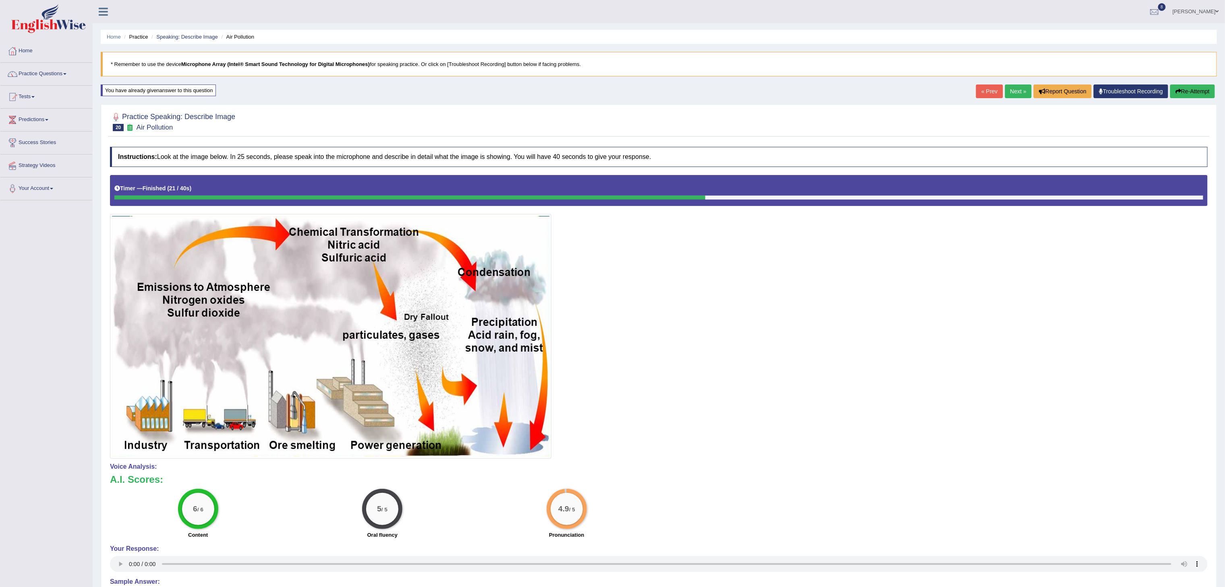
click at [1008, 95] on link "Next »" at bounding box center [1018, 92] width 27 height 14
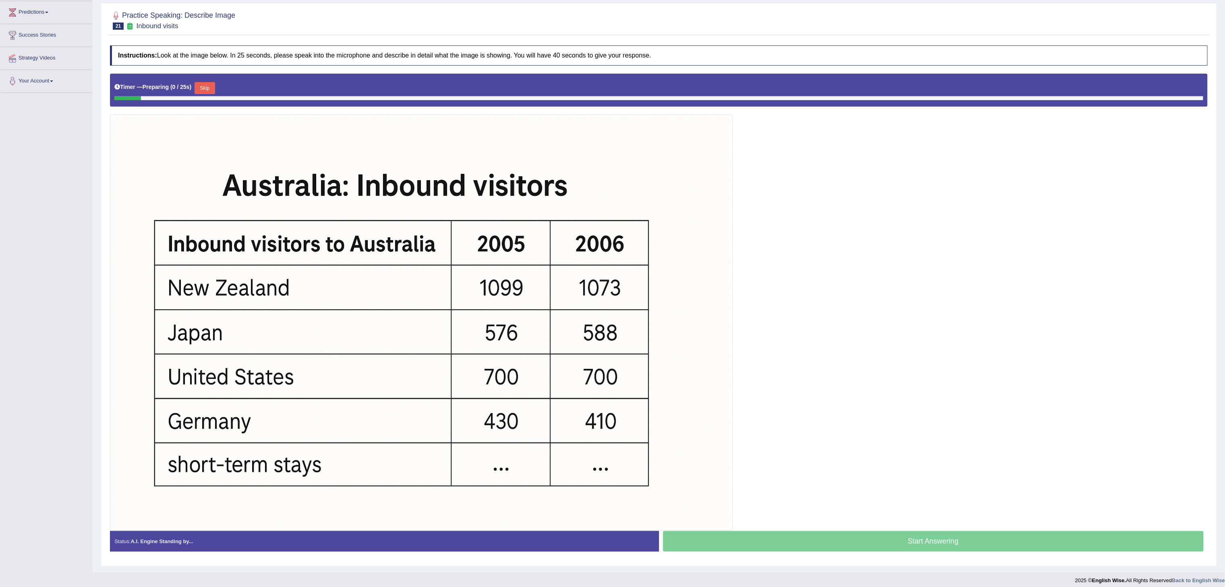
scroll to position [118, 0]
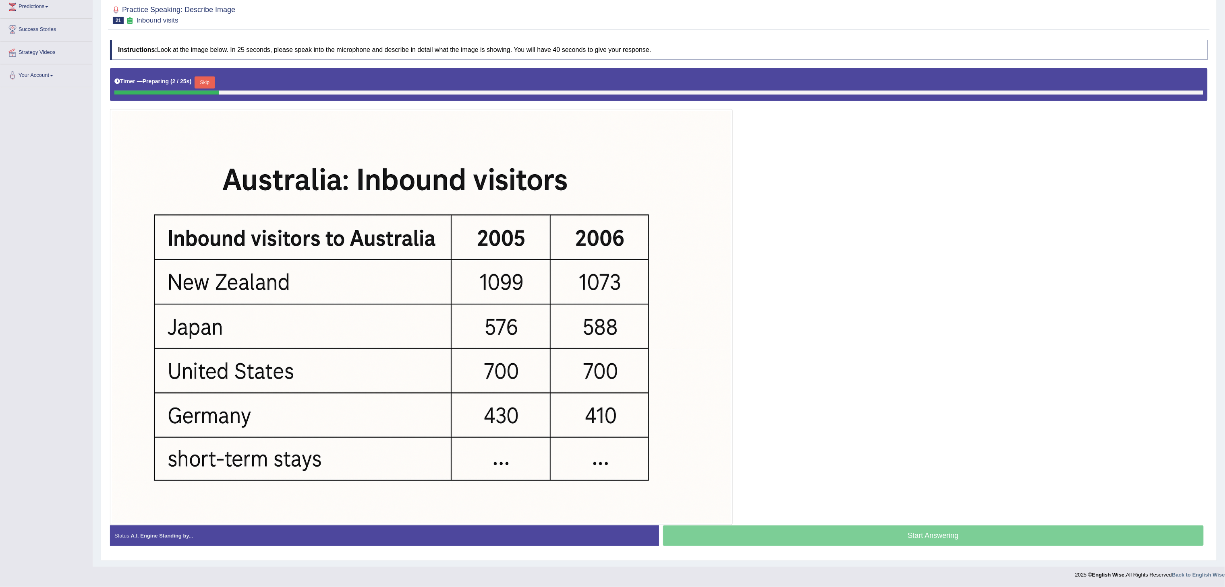
click at [203, 77] on button "Skip" at bounding box center [204, 83] width 20 height 12
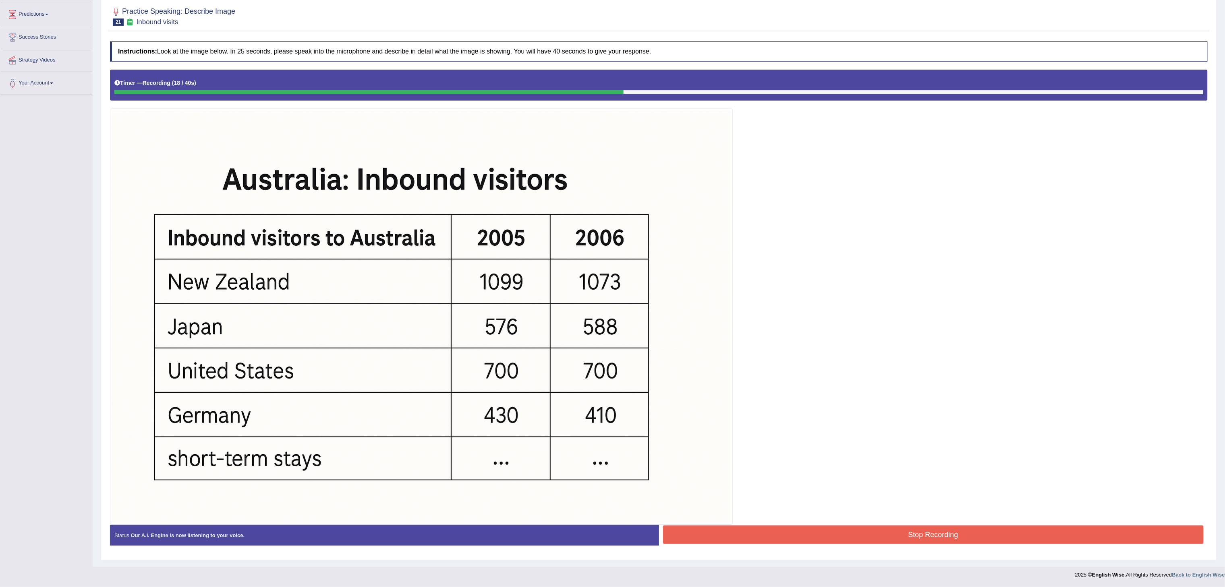
click at [934, 534] on button "Stop Recording" at bounding box center [933, 535] width 541 height 19
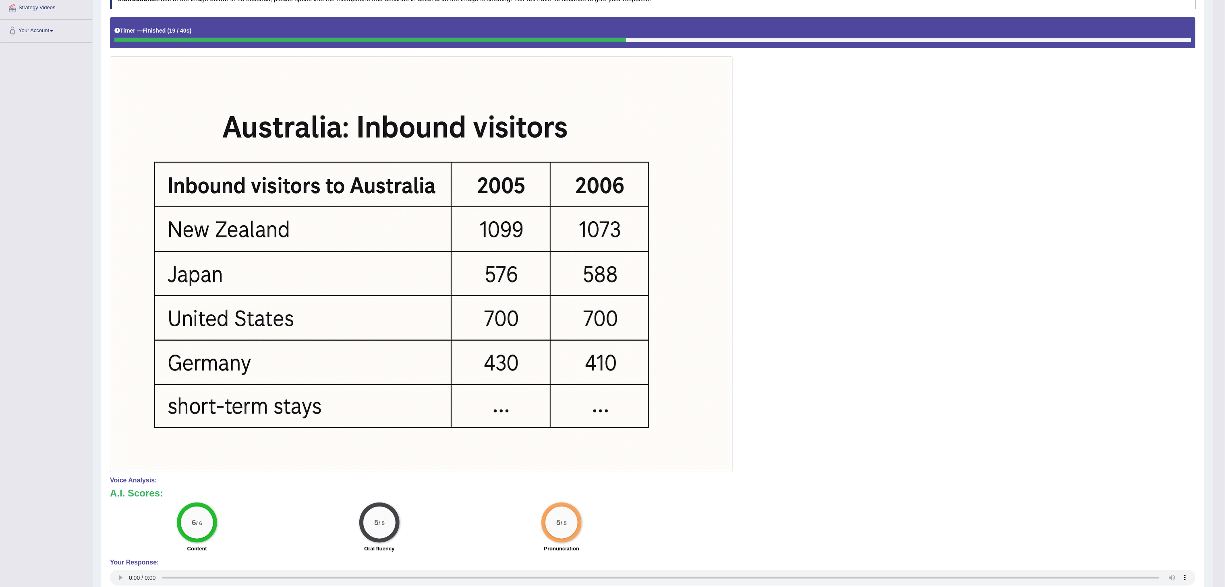
scroll to position [0, 0]
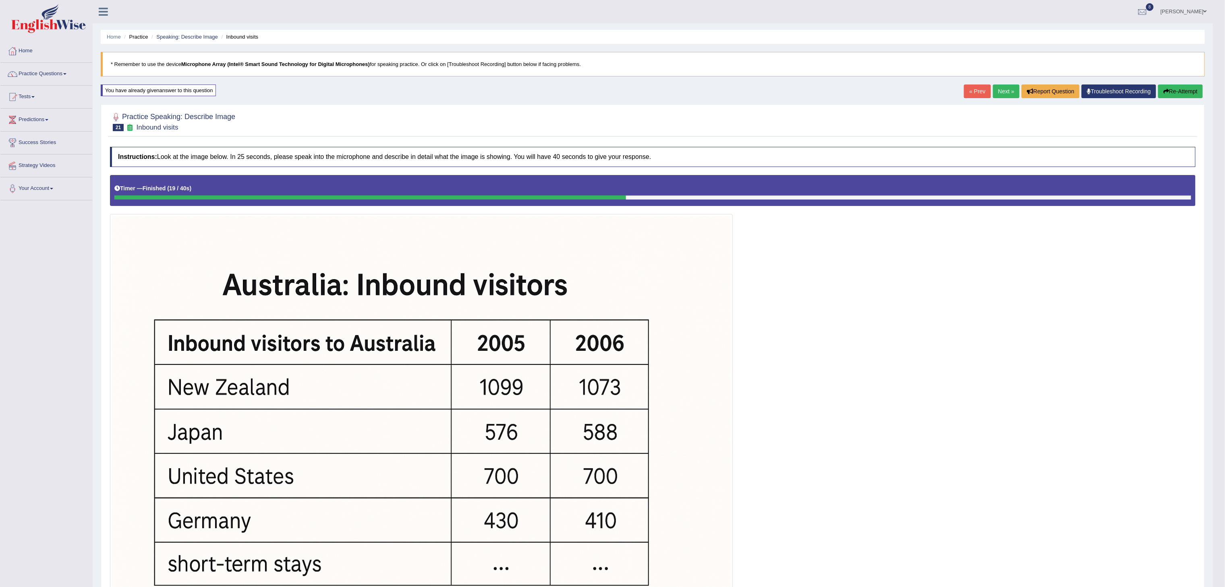
click at [994, 89] on link "Next »" at bounding box center [1006, 92] width 27 height 14
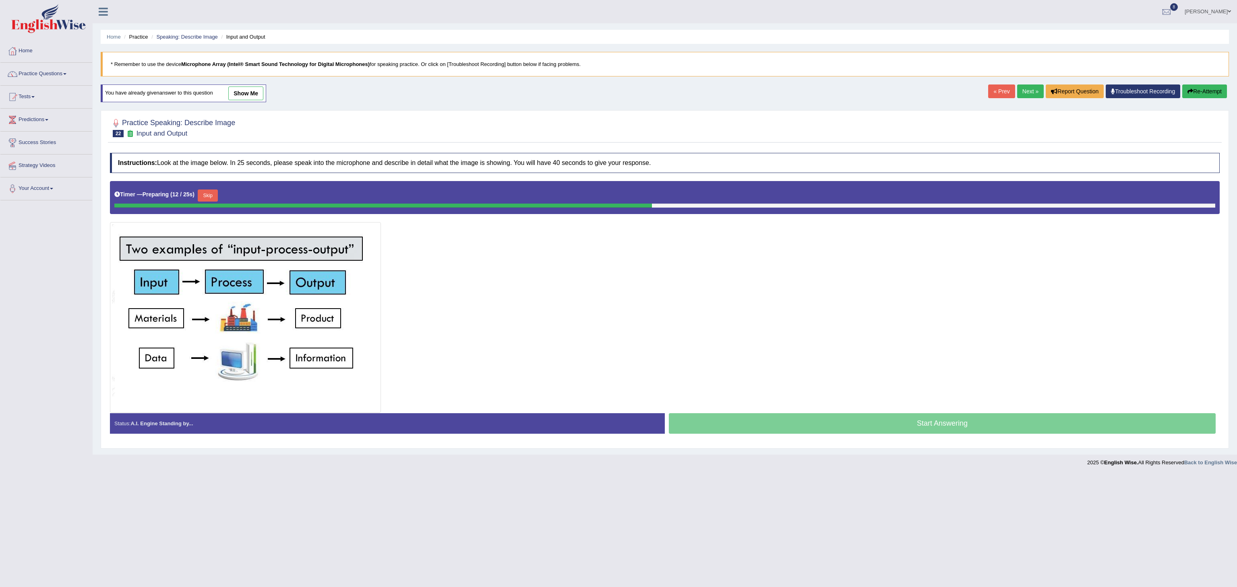
click at [209, 197] on button "Skip" at bounding box center [208, 196] width 20 height 12
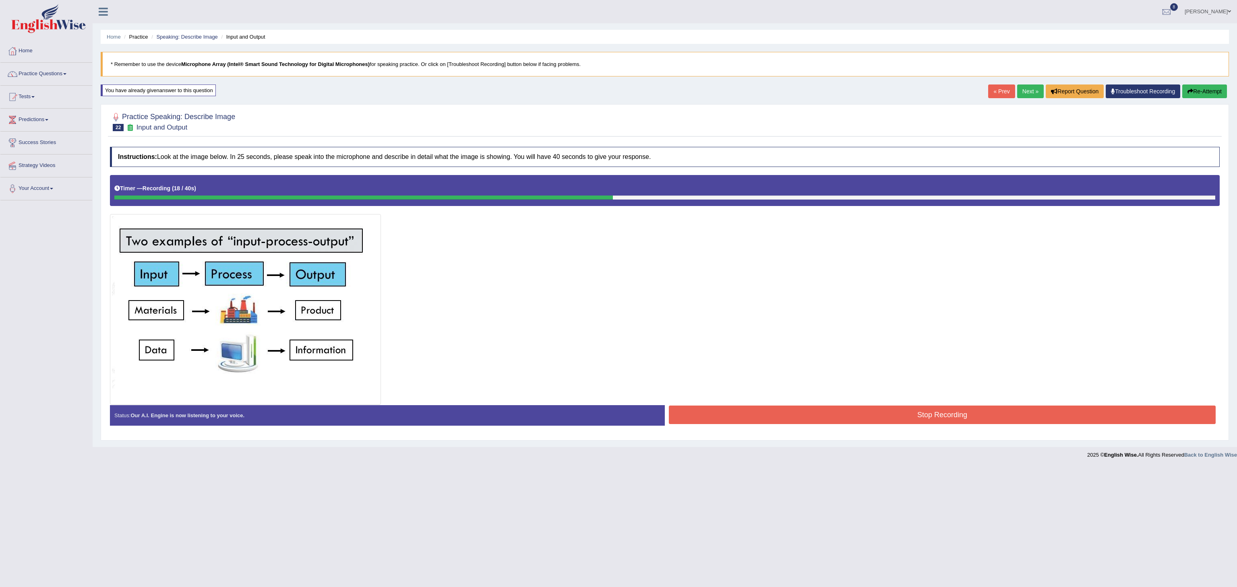
click at [813, 422] on button "Stop Recording" at bounding box center [942, 415] width 547 height 19
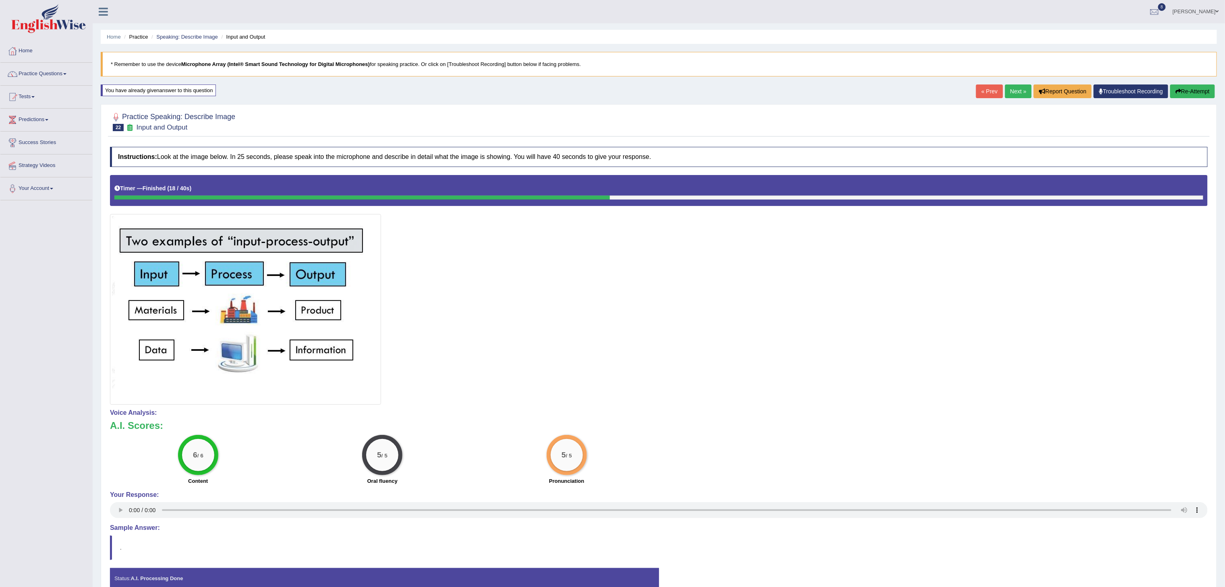
click at [1015, 95] on link "Next »" at bounding box center [1018, 92] width 27 height 14
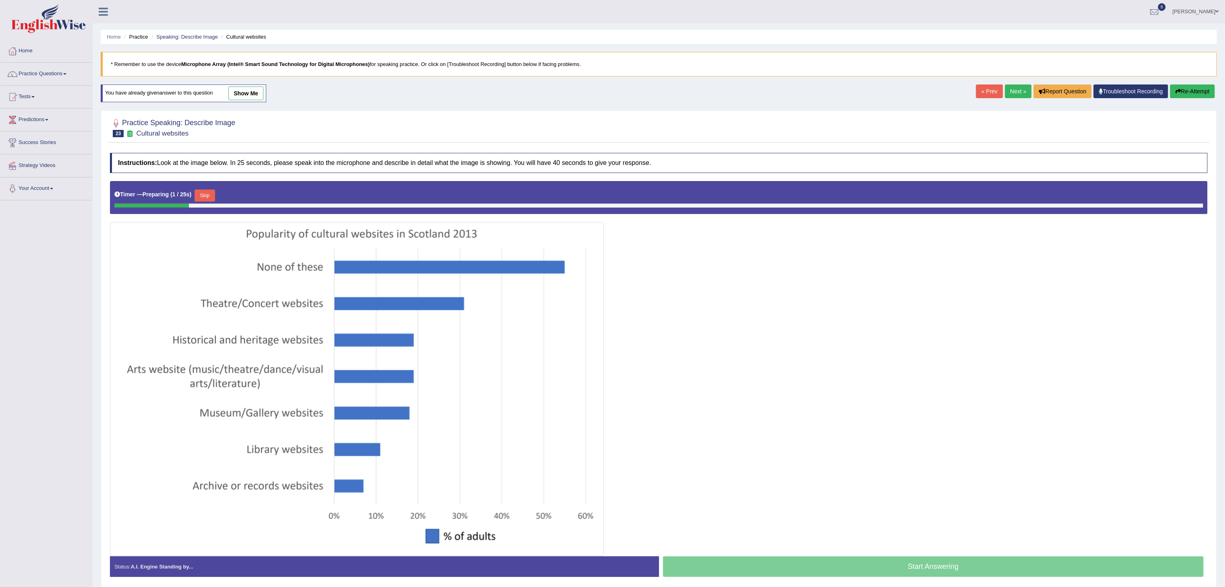
click at [210, 197] on button "Skip" at bounding box center [204, 196] width 20 height 12
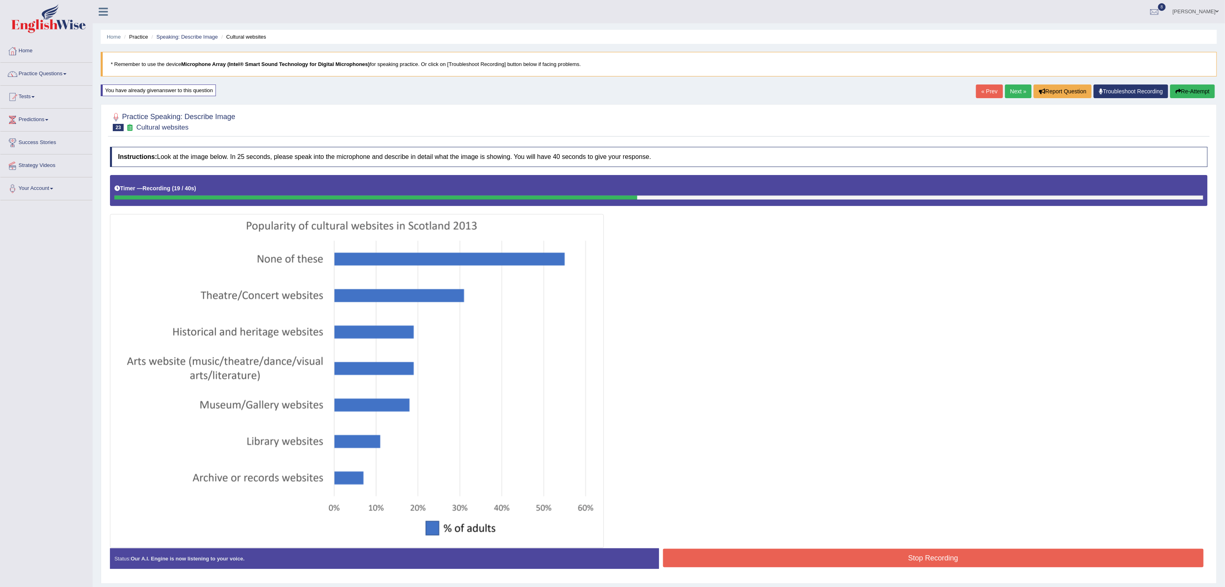
click at [832, 560] on button "Stop Recording" at bounding box center [933, 558] width 541 height 19
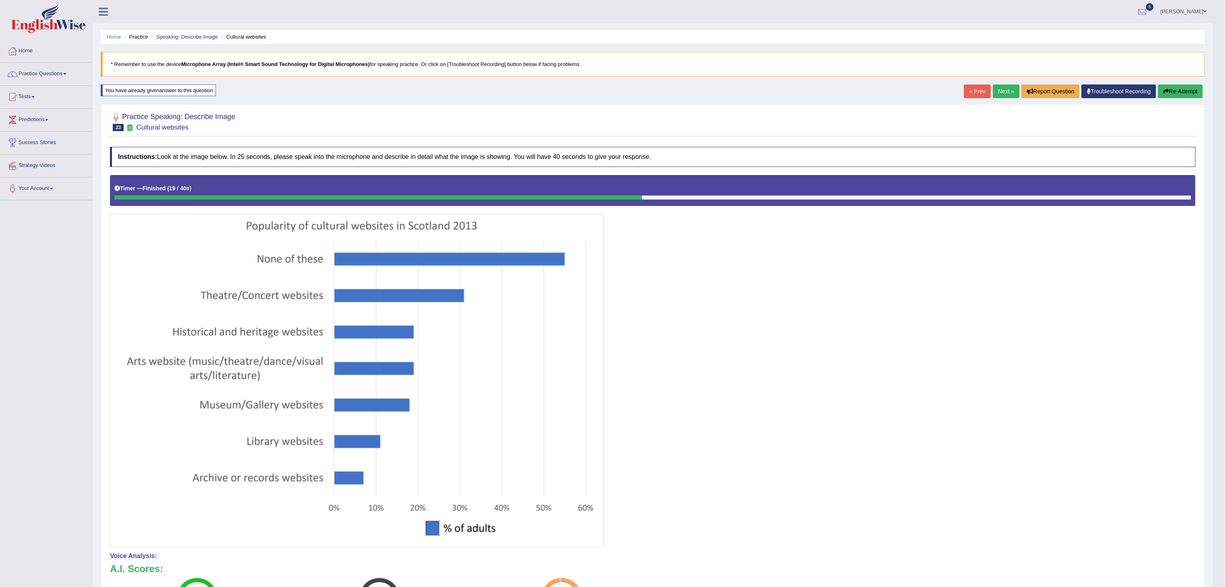
click at [995, 93] on link "Next »" at bounding box center [1006, 92] width 27 height 14
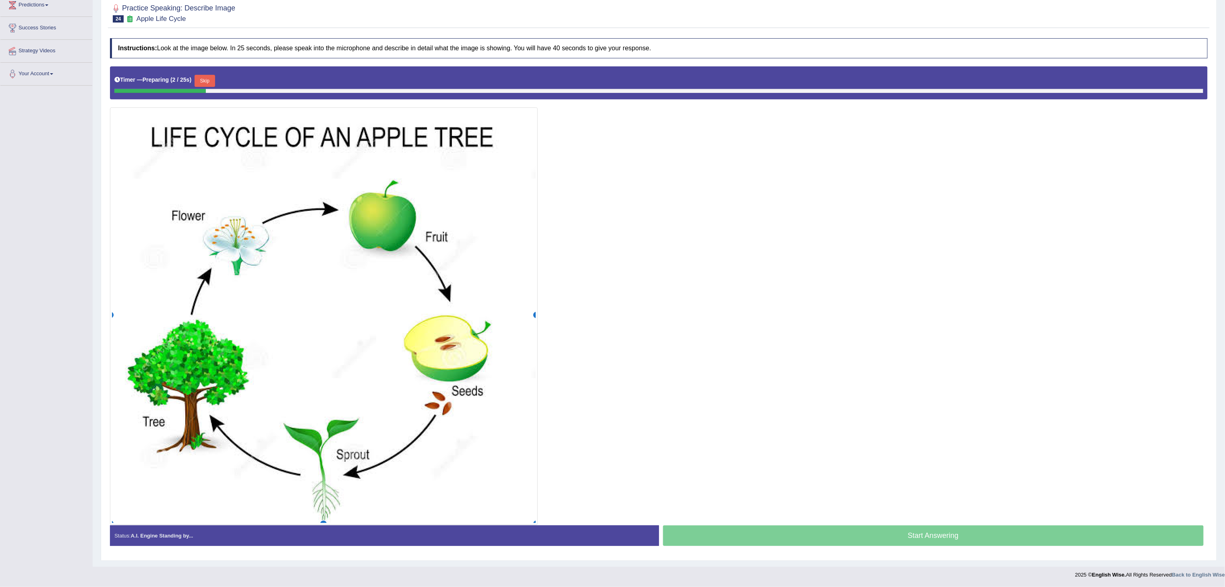
click at [212, 75] on button "Skip" at bounding box center [204, 81] width 20 height 12
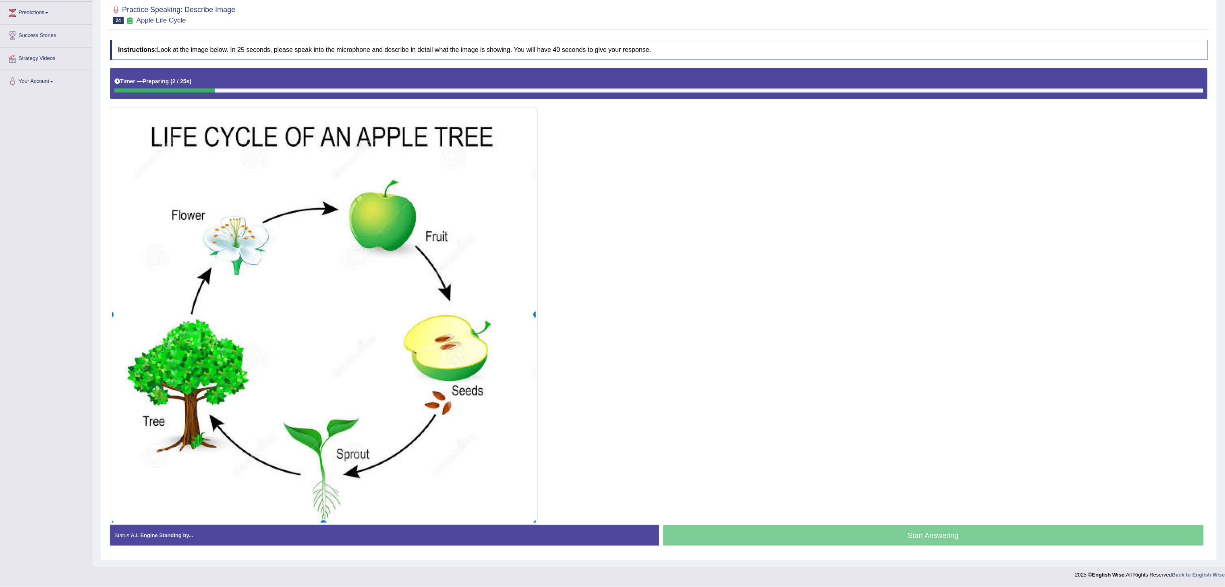
scroll to position [111, 0]
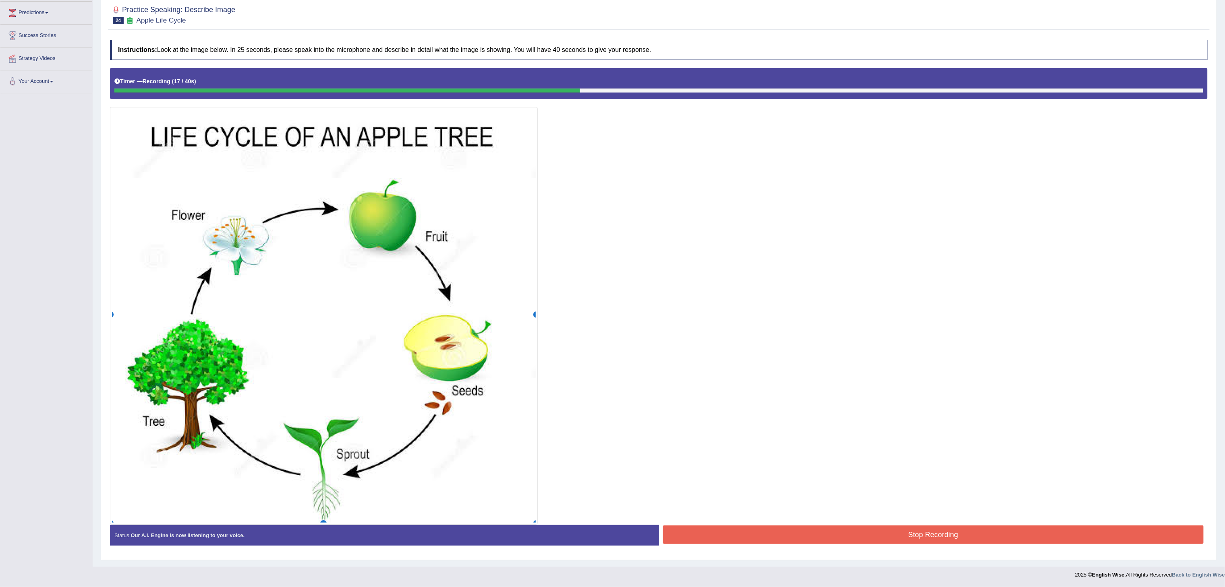
click at [755, 539] on button "Stop Recording" at bounding box center [933, 535] width 541 height 19
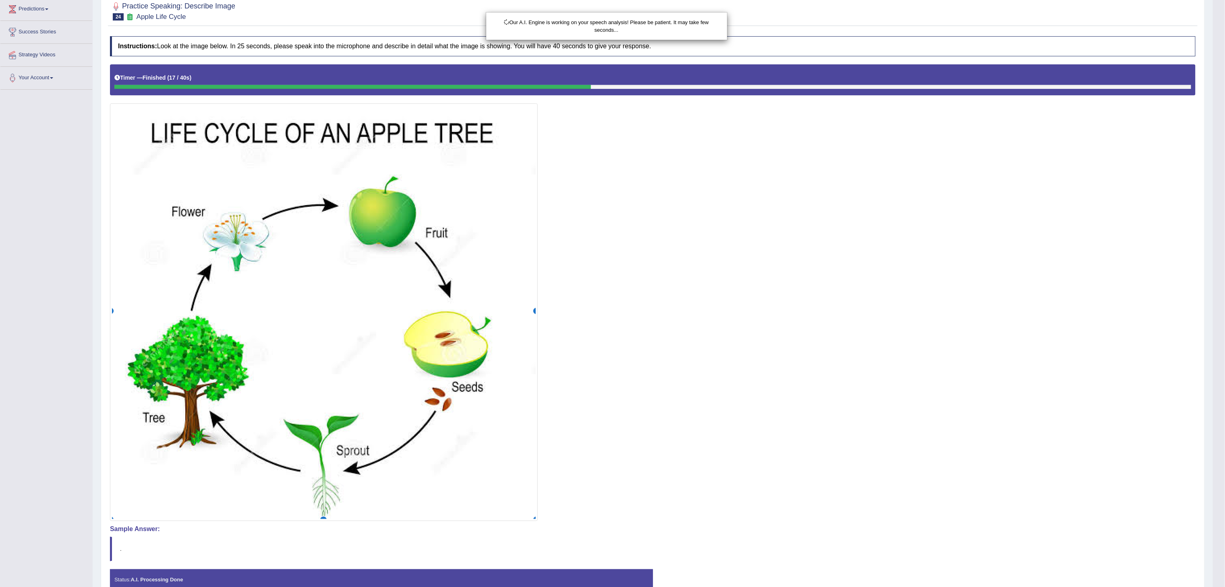
scroll to position [159, 0]
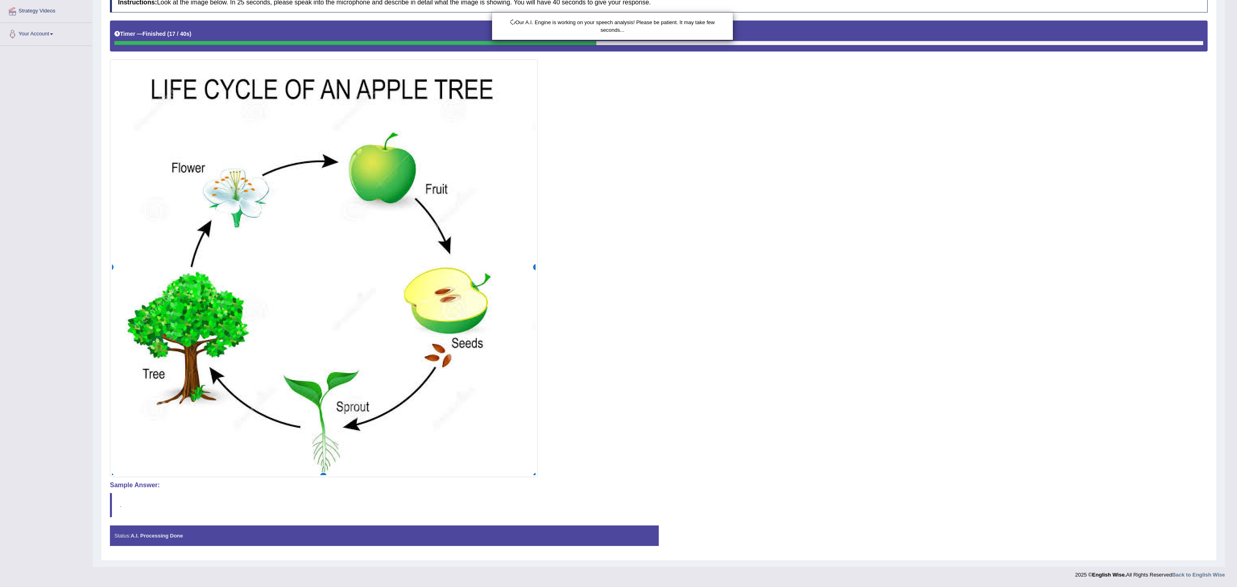
drag, startPoint x: 1236, startPoint y: 200, endPoint x: 1236, endPoint y: 363, distance: 163.1
click at [1224, 363] on html "Toggle navigation Home Practice Questions Speaking Practice Read Aloud Repeat S…" at bounding box center [618, 138] width 1237 height 587
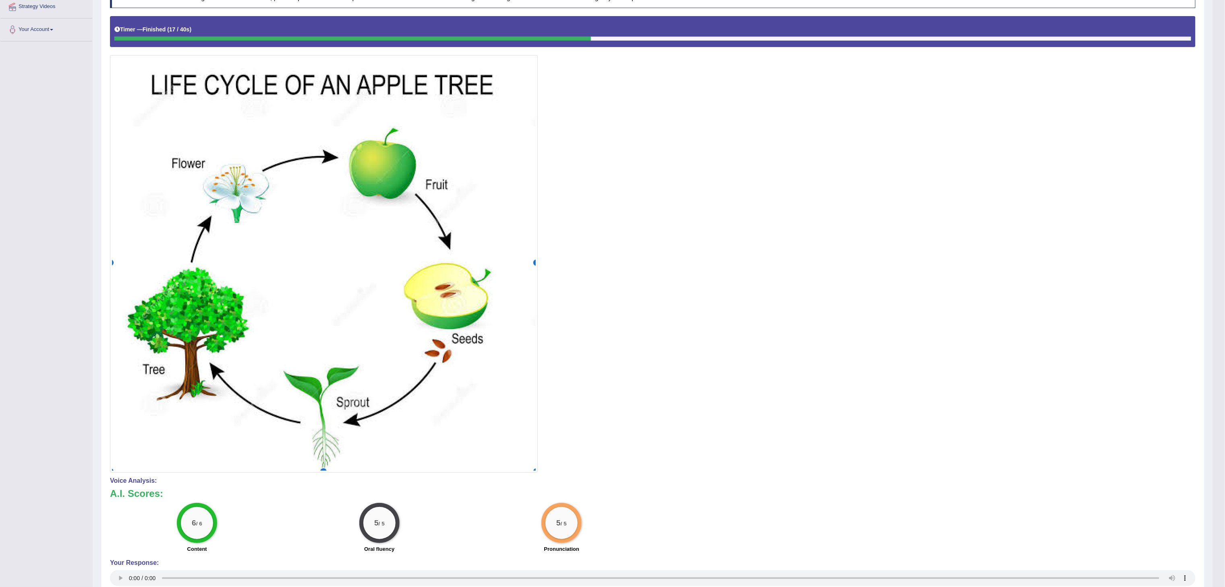
scroll to position [0, 0]
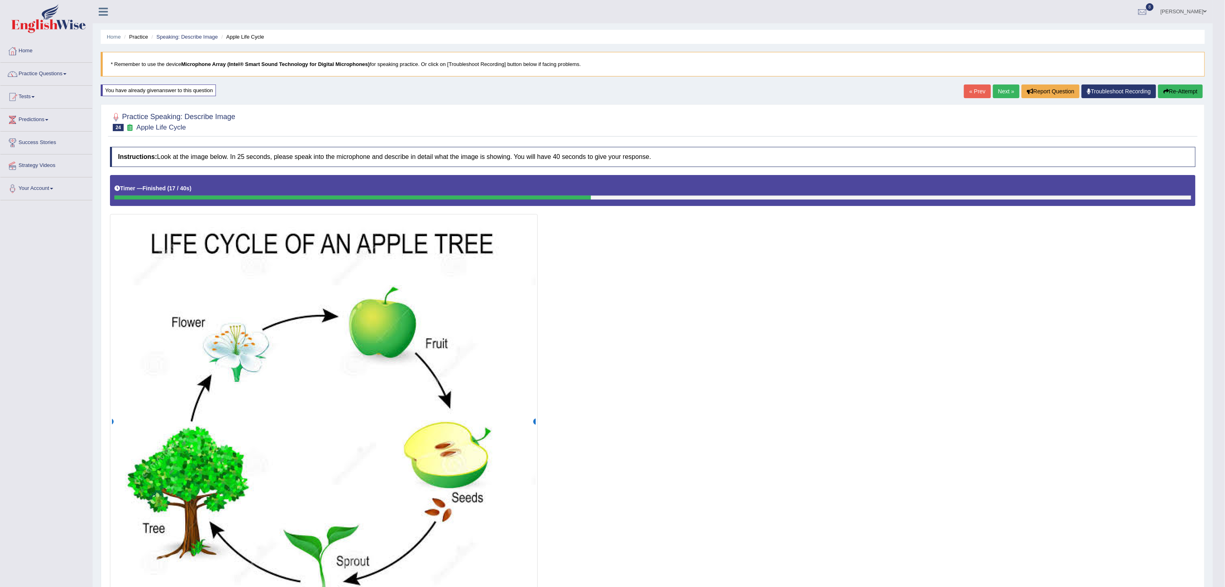
click at [999, 93] on link "Next »" at bounding box center [1006, 92] width 27 height 14
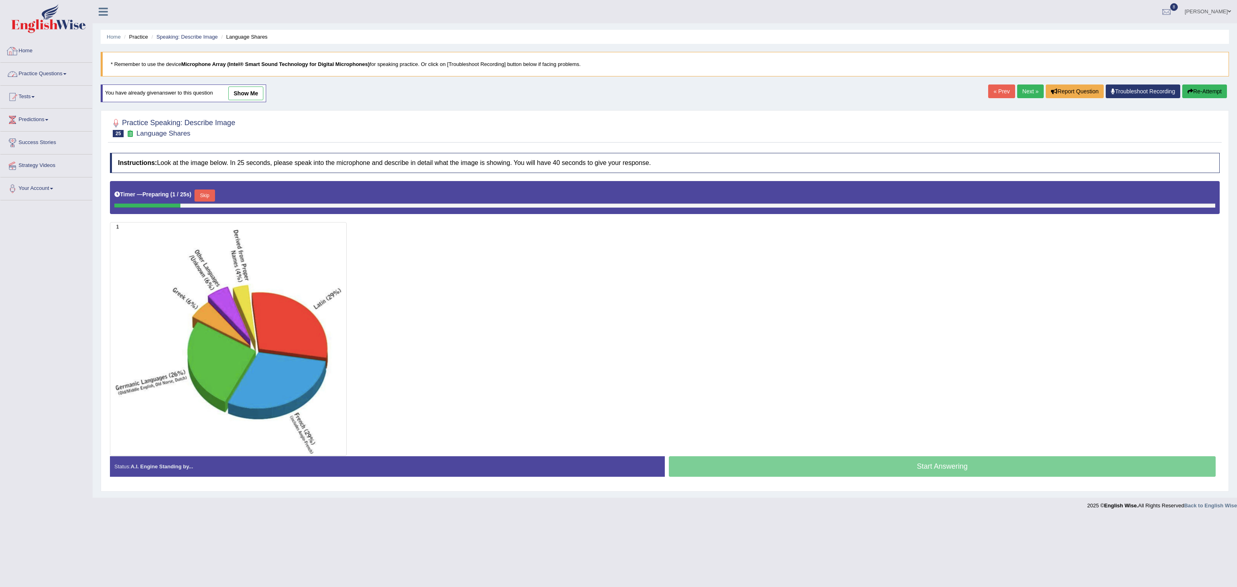
click at [63, 67] on link "Practice Questions" at bounding box center [46, 73] width 92 height 20
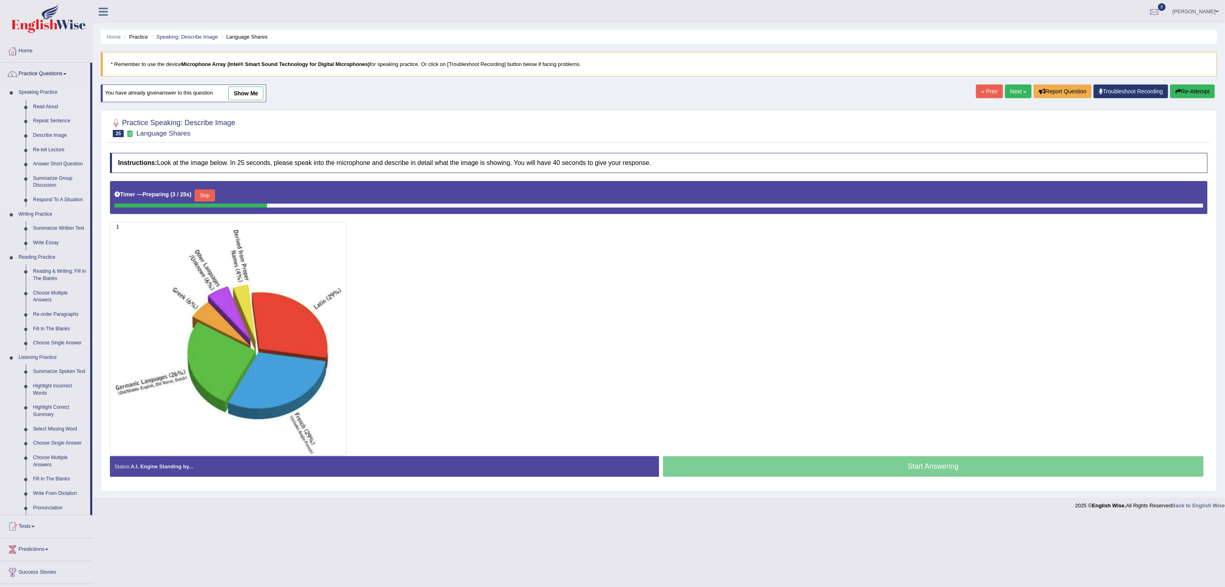
click at [51, 133] on link "Describe Image" at bounding box center [59, 135] width 61 height 14
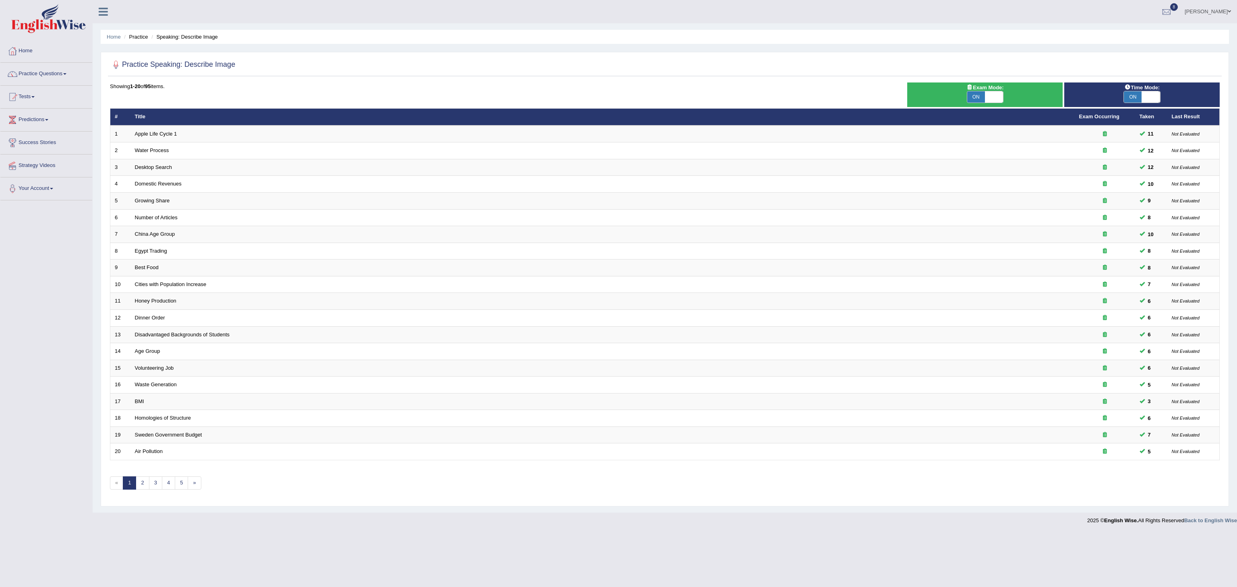
click at [49, 28] on img at bounding box center [48, 18] width 74 height 29
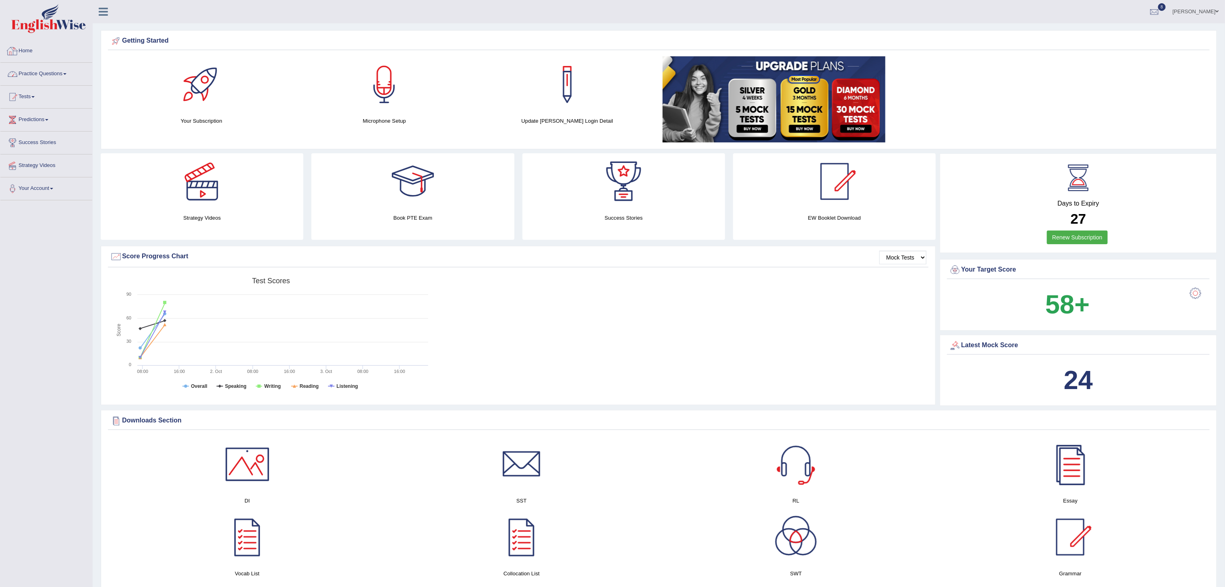
click at [58, 66] on link "Practice Questions" at bounding box center [46, 73] width 92 height 20
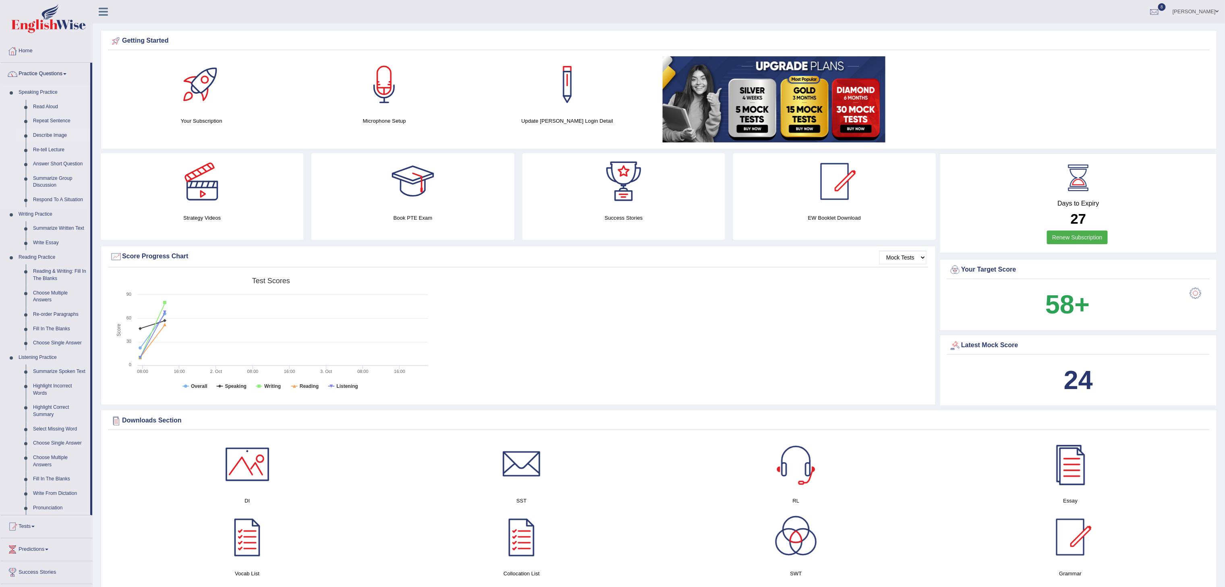
click at [43, 131] on link "Describe Image" at bounding box center [59, 135] width 61 height 14
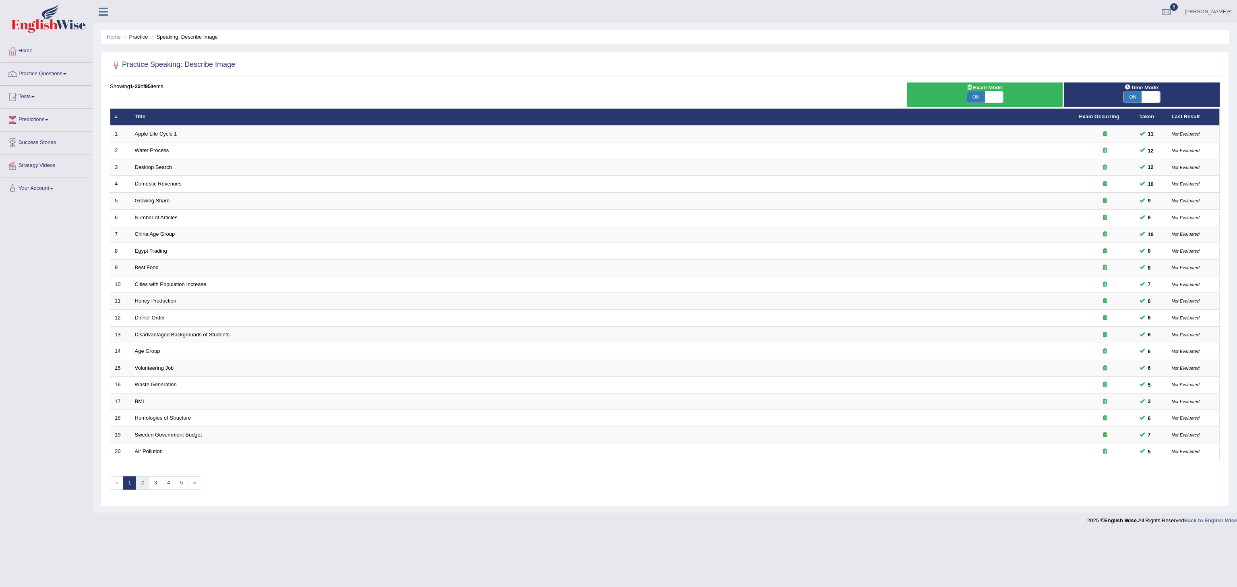
click at [145, 490] on link "2" at bounding box center [142, 483] width 13 height 13
click at [156, 490] on link "3" at bounding box center [155, 483] width 13 height 13
click at [171, 490] on link "4" at bounding box center [168, 483] width 13 height 13
click at [182, 490] on link "5" at bounding box center [181, 483] width 13 height 13
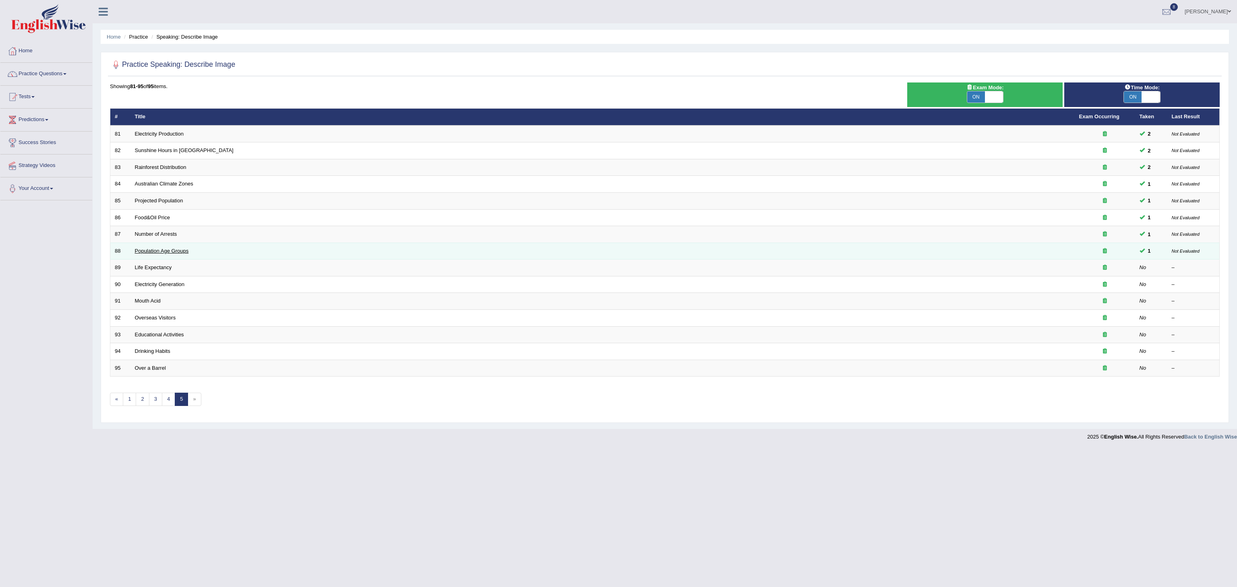
click at [155, 254] on link "Population Age Groups" at bounding box center [162, 251] width 54 height 6
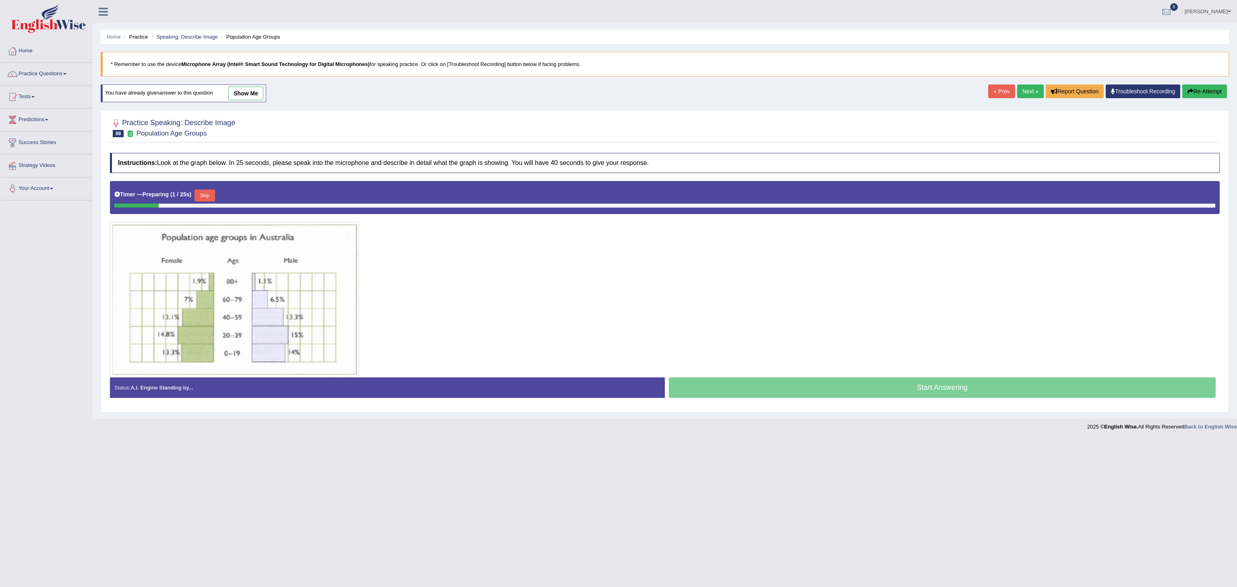
click at [205, 202] on button "Skip" at bounding box center [204, 196] width 20 height 12
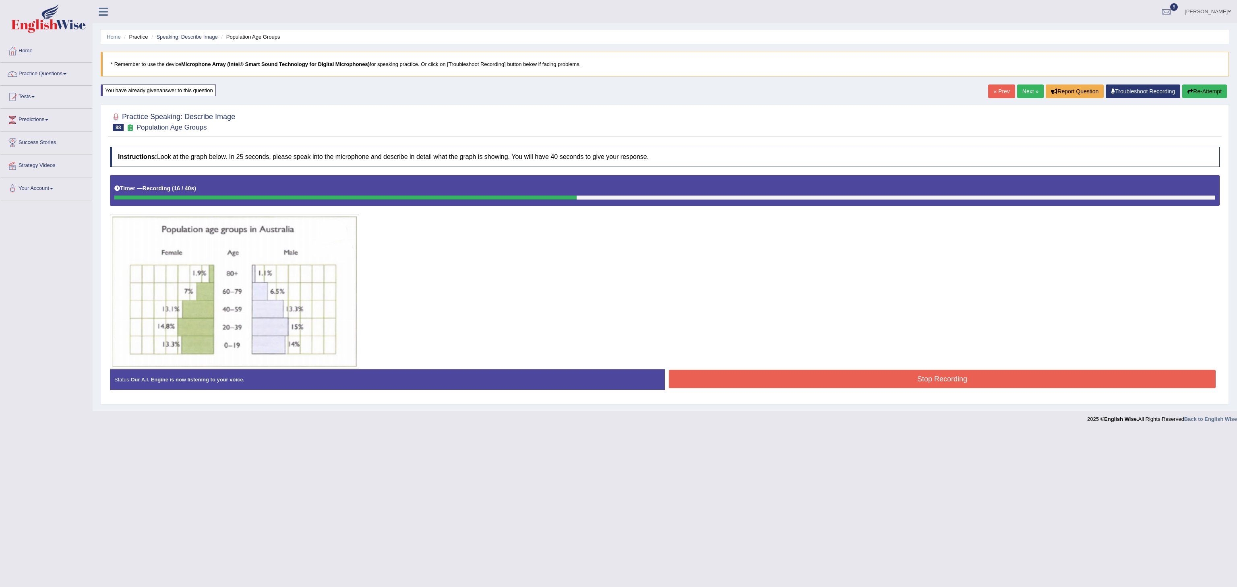
click at [947, 385] on button "Stop Recording" at bounding box center [942, 379] width 547 height 19
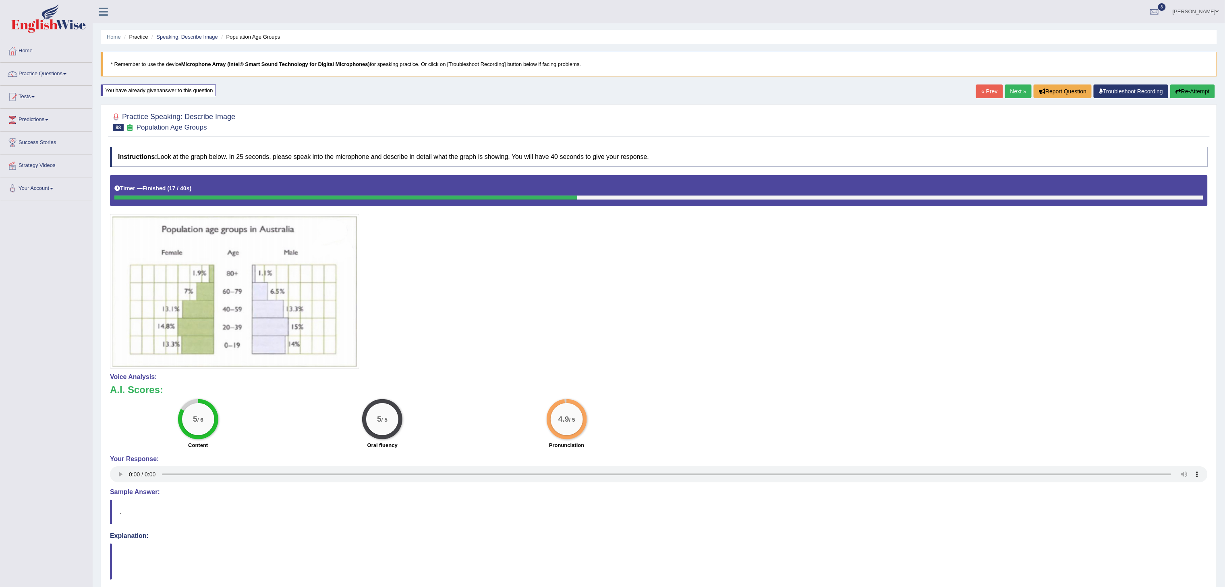
click at [1014, 91] on link "Next »" at bounding box center [1018, 92] width 27 height 14
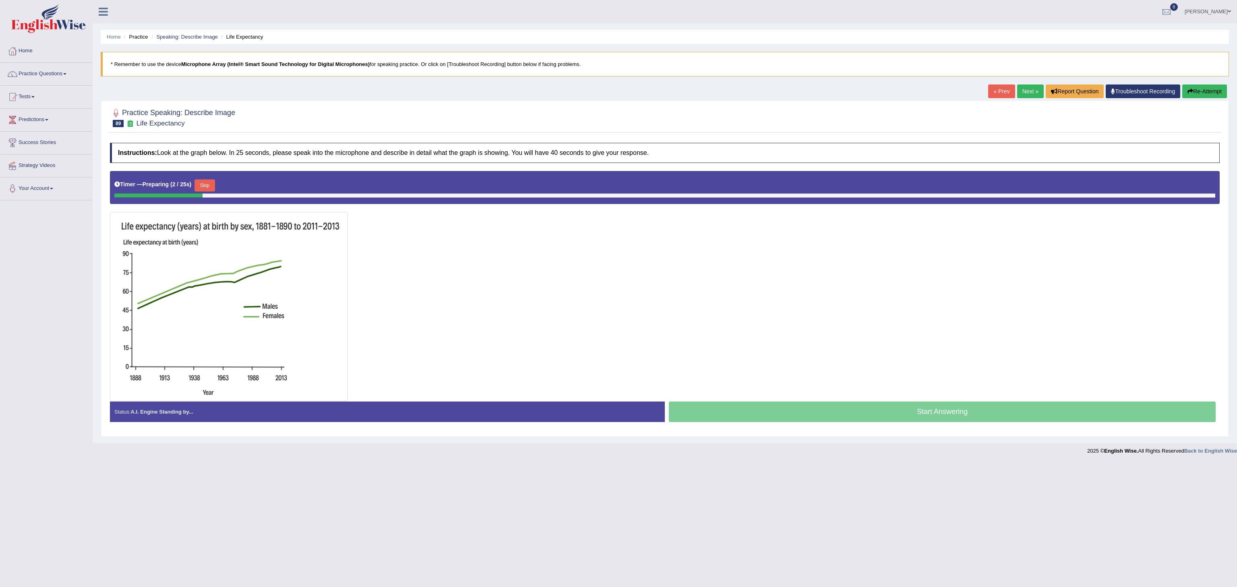
click at [207, 189] on button "Skip" at bounding box center [204, 186] width 20 height 12
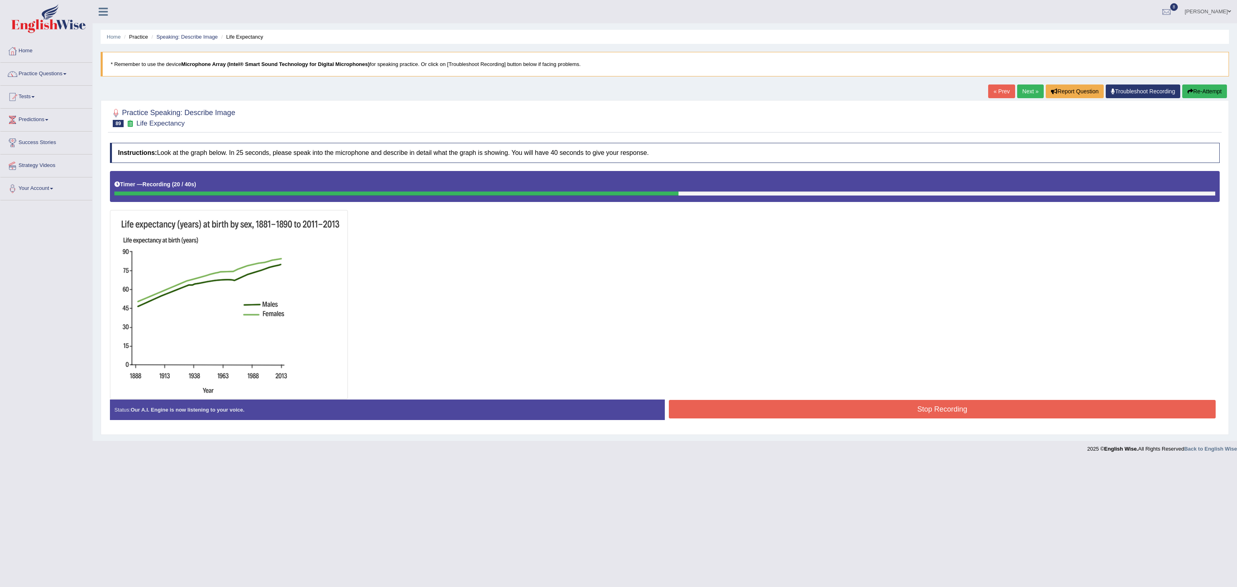
click at [892, 410] on button "Stop Recording" at bounding box center [942, 409] width 547 height 19
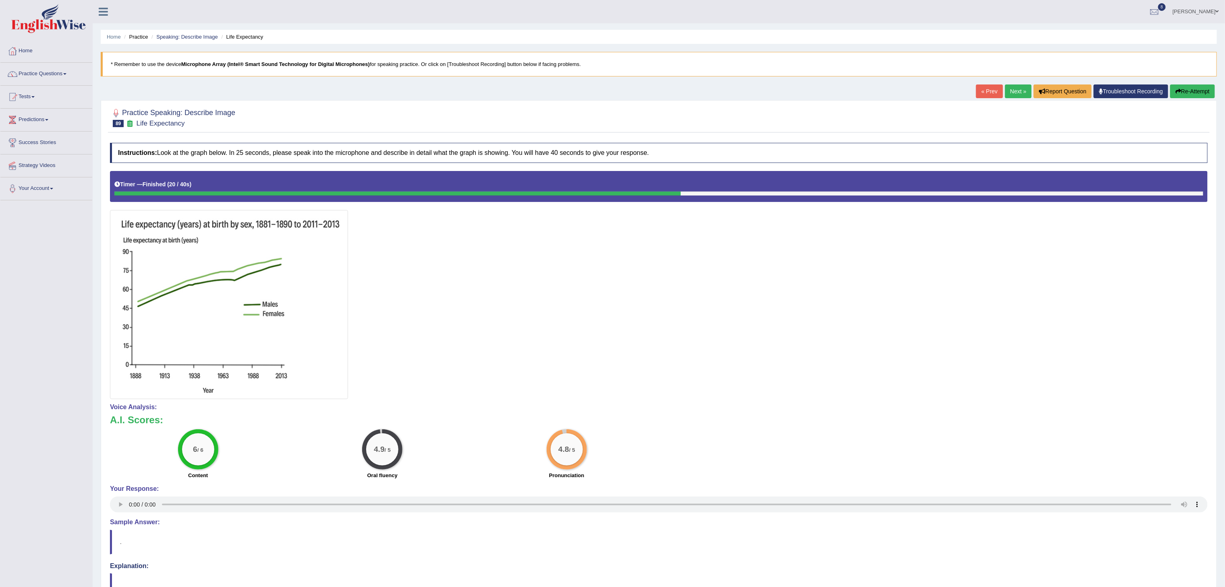
click at [1009, 95] on link "Next »" at bounding box center [1018, 92] width 27 height 14
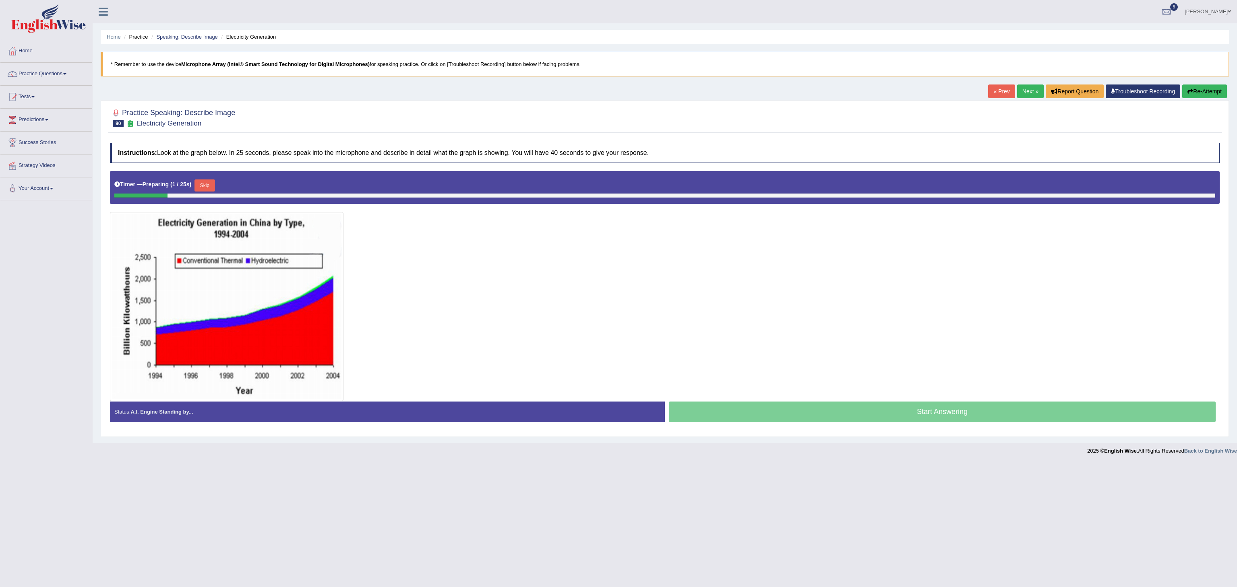
click at [201, 186] on button "Skip" at bounding box center [204, 186] width 20 height 12
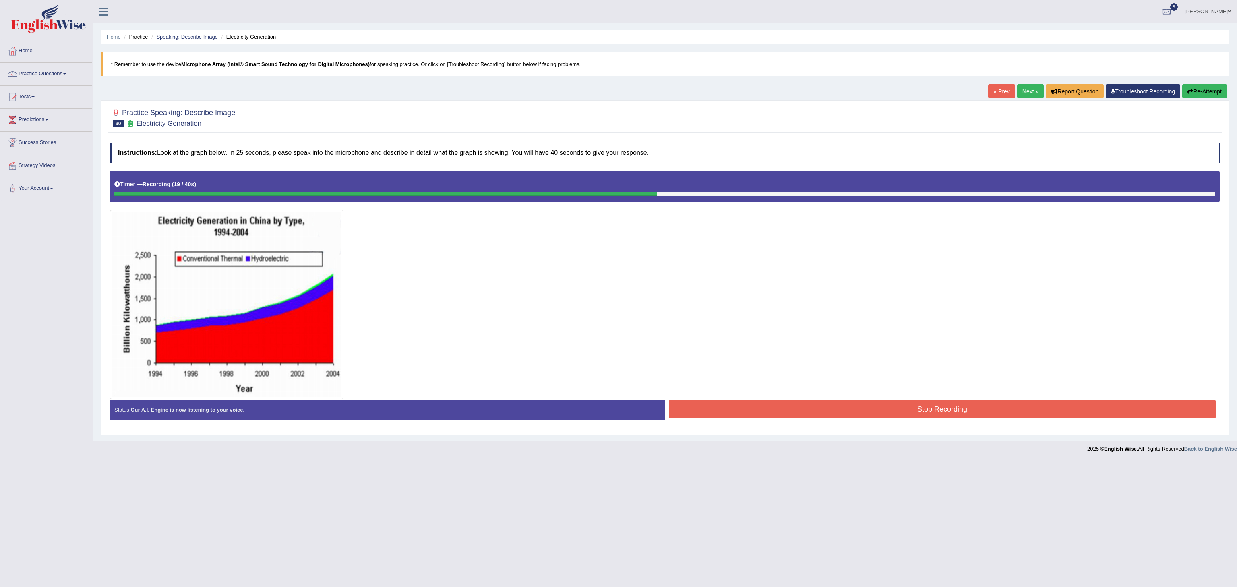
click at [872, 404] on button "Stop Recording" at bounding box center [942, 409] width 547 height 19
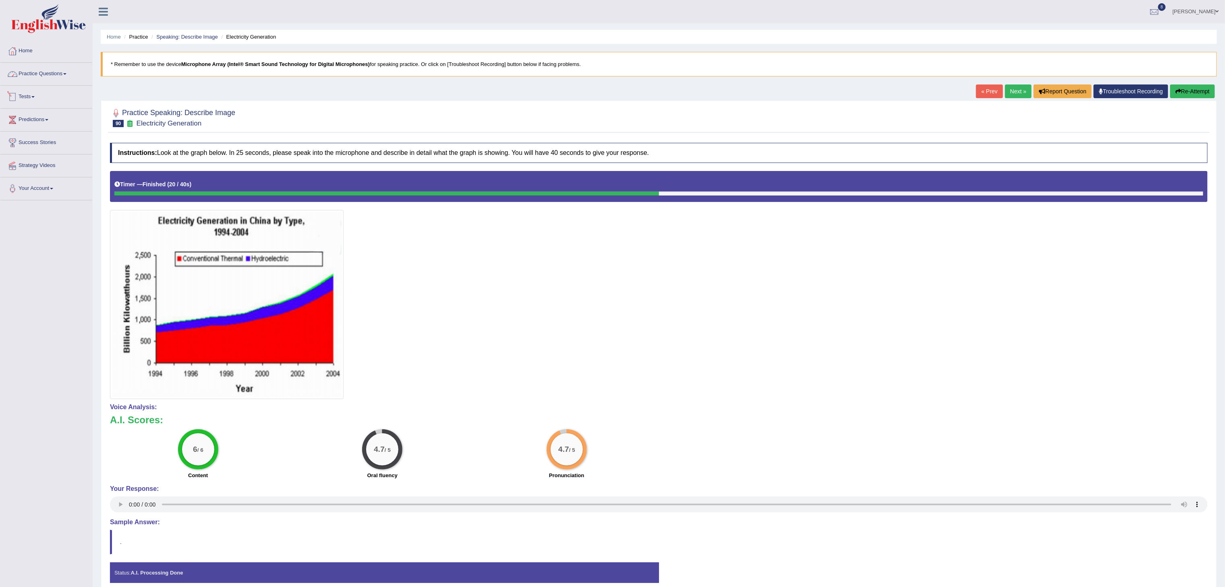
click at [65, 79] on link "Practice Questions" at bounding box center [46, 73] width 92 height 20
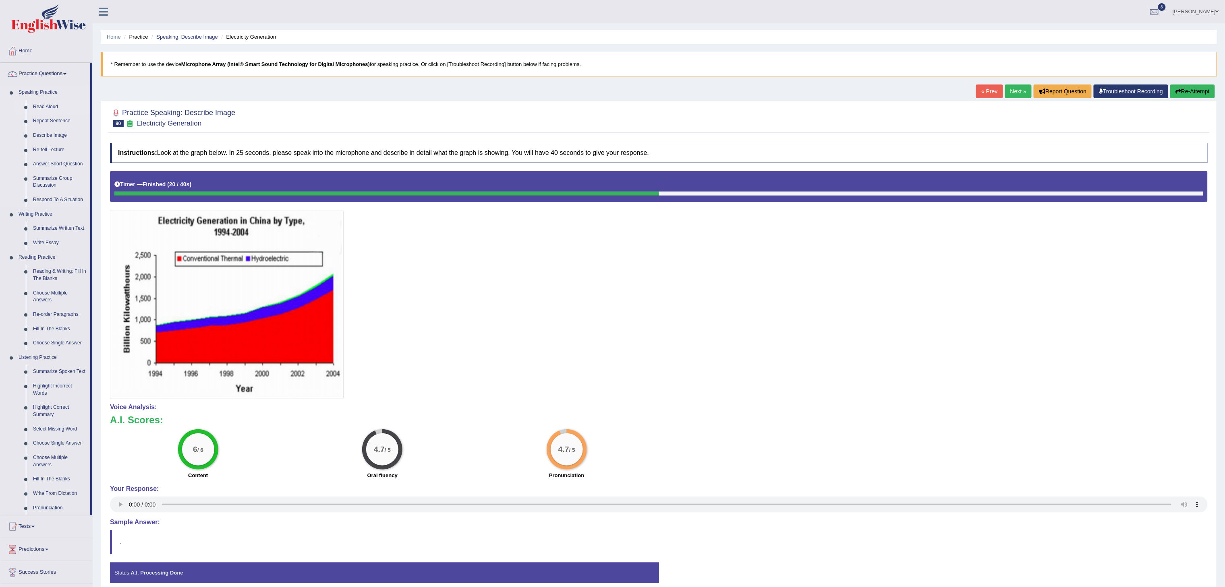
click at [50, 106] on link "Read Aloud" at bounding box center [59, 107] width 61 height 14
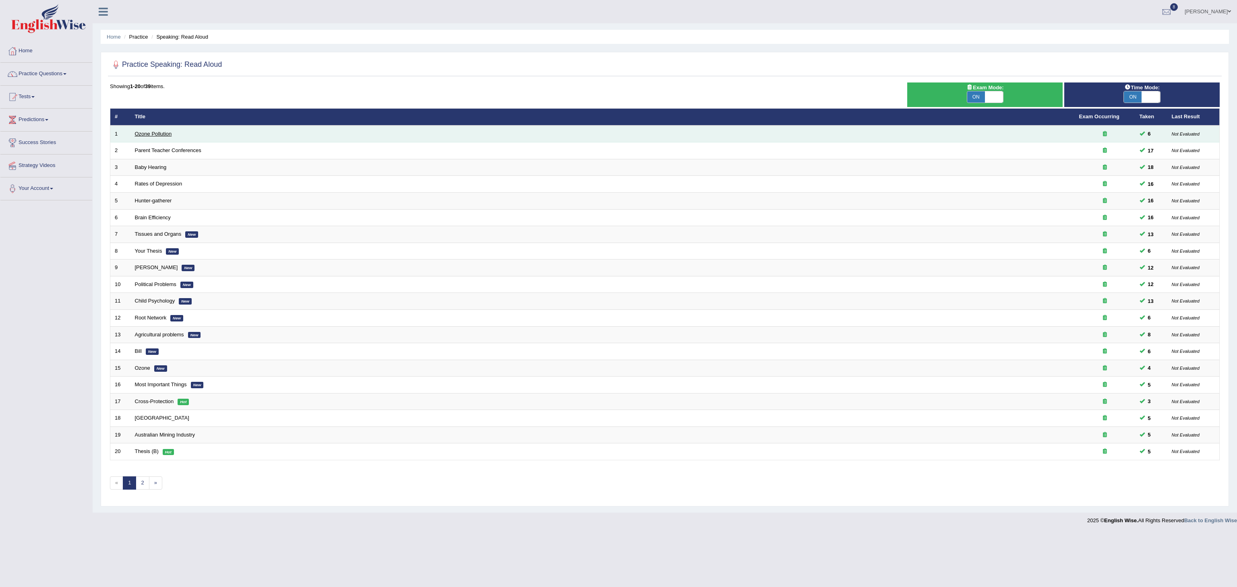
click at [139, 132] on link "Ozone Pollution" at bounding box center [153, 134] width 37 height 6
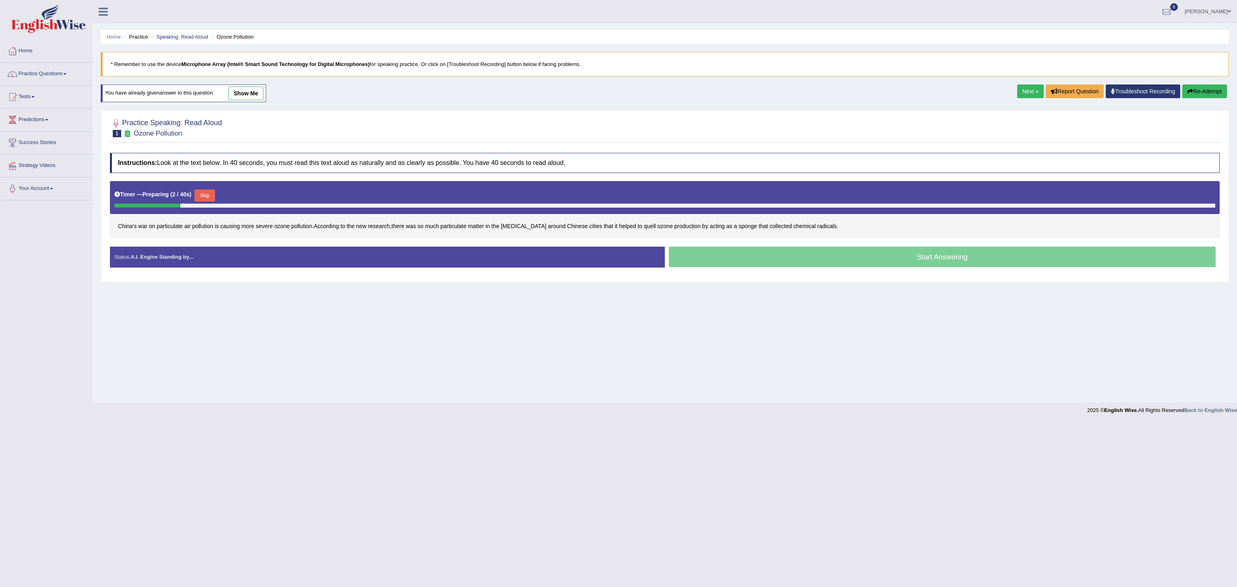
click at [214, 200] on button "Skip" at bounding box center [204, 196] width 20 height 12
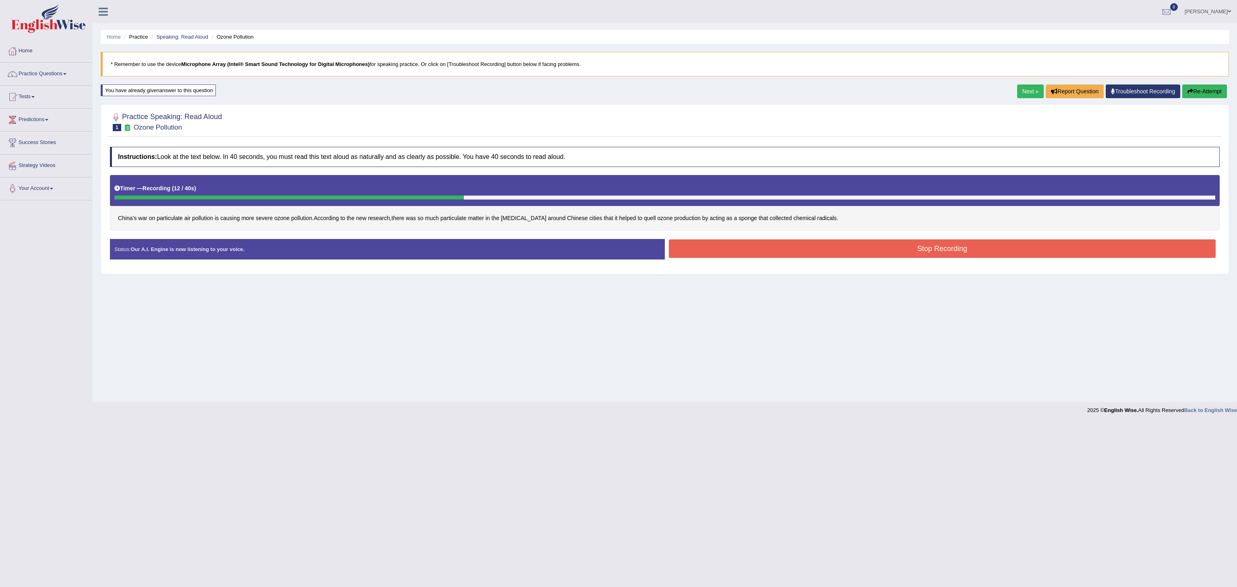
click at [819, 254] on button "Stop Recording" at bounding box center [942, 249] width 547 height 19
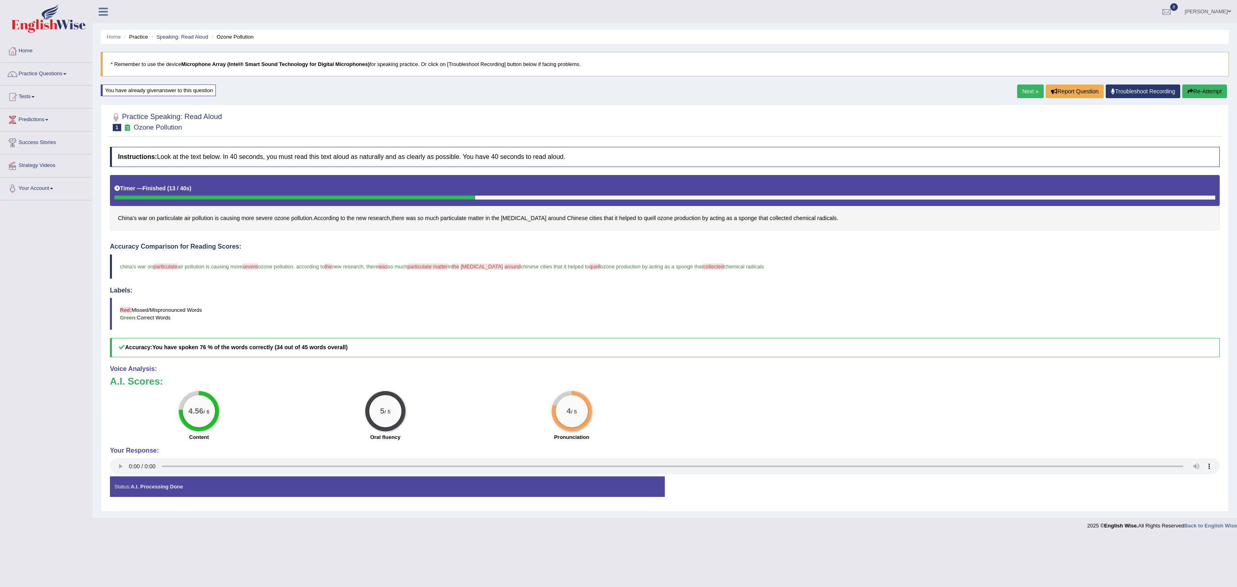
click at [1020, 94] on link "Next »" at bounding box center [1030, 92] width 27 height 14
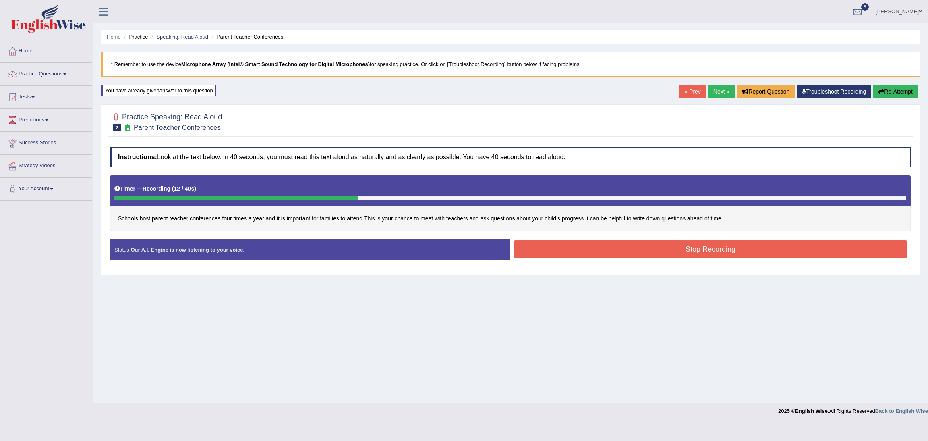
click at [571, 249] on button "Stop Recording" at bounding box center [710, 249] width 392 height 19
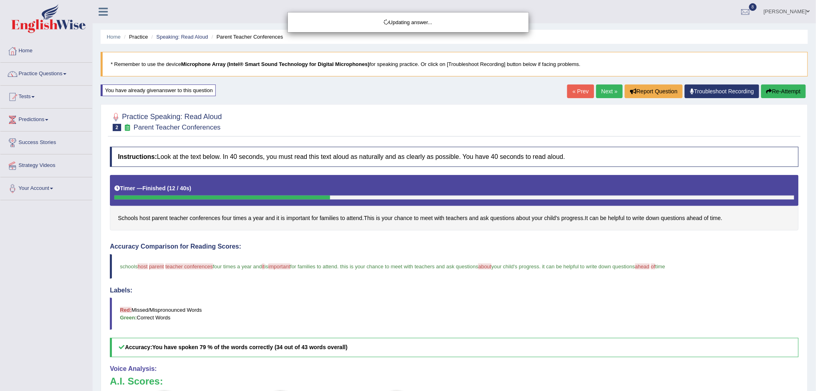
click at [606, 90] on div "Updating answer..." at bounding box center [408, 195] width 816 height 391
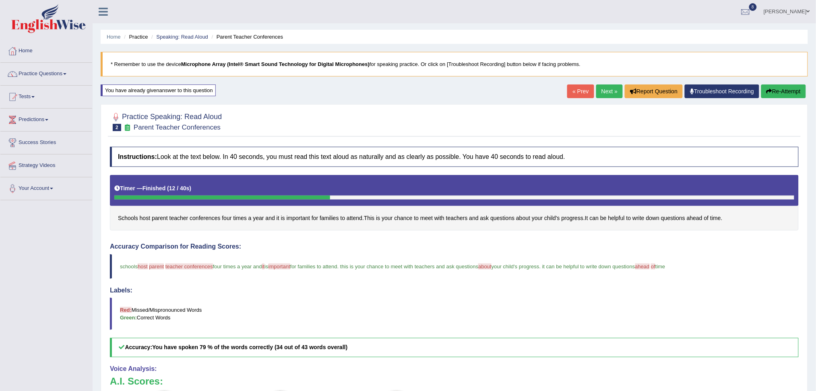
click at [606, 90] on link "Next »" at bounding box center [609, 92] width 27 height 14
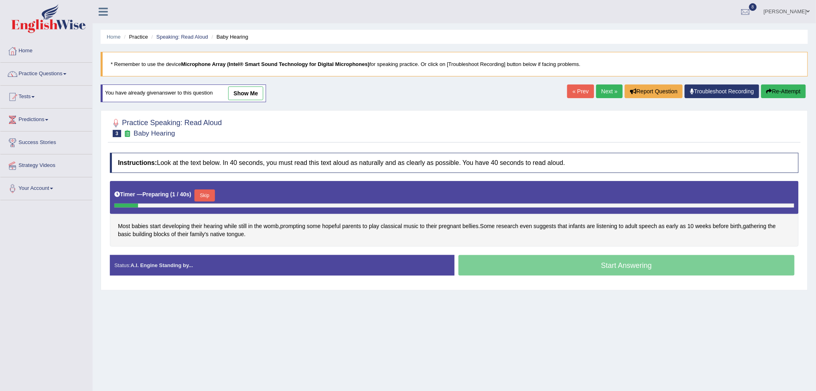
click at [218, 196] on div "Timer — Preparing ( 1 / 40s ) Skip" at bounding box center [454, 196] width 680 height 16
click at [208, 194] on button "Skip" at bounding box center [204, 196] width 20 height 12
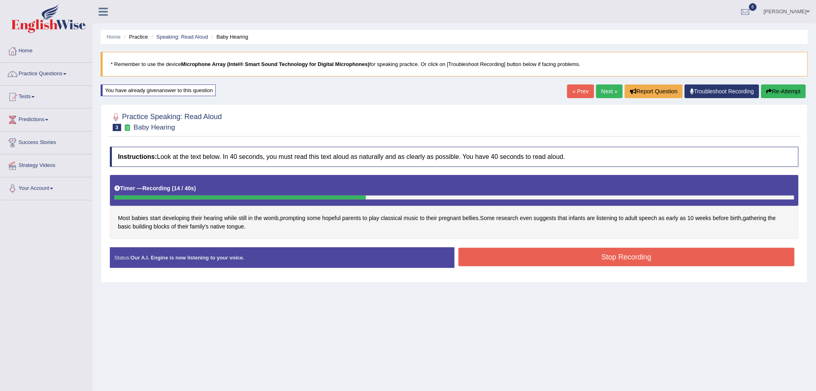
click at [524, 255] on button "Stop Recording" at bounding box center [627, 257] width 337 height 19
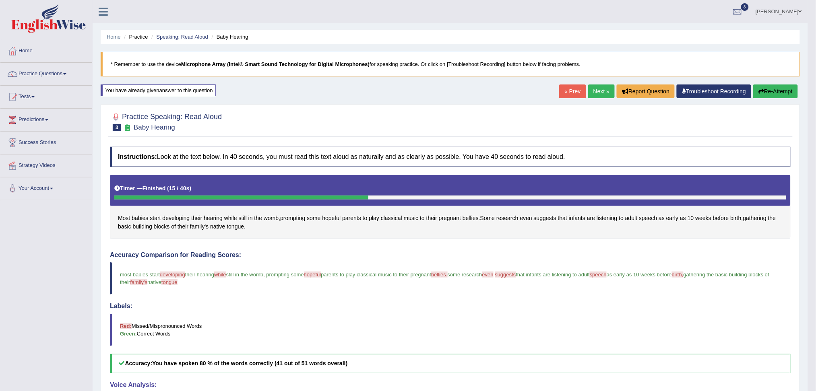
click at [598, 91] on link "Next »" at bounding box center [601, 92] width 27 height 14
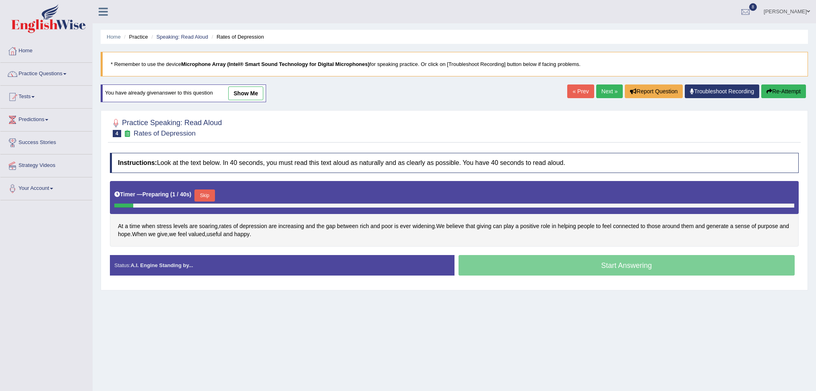
click at [203, 194] on button "Skip" at bounding box center [204, 196] width 20 height 12
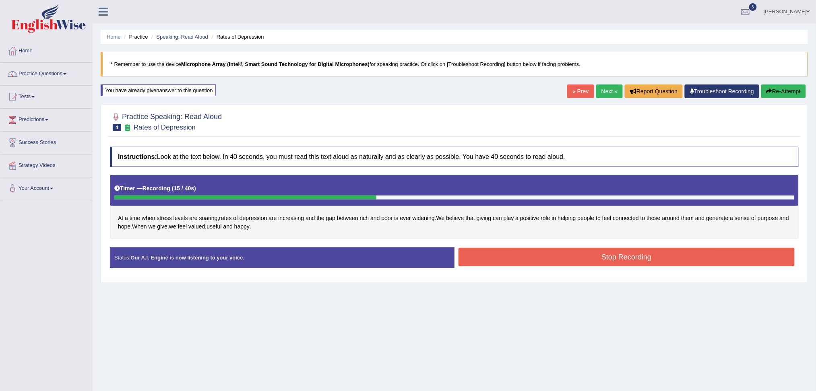
click at [496, 265] on button "Stop Recording" at bounding box center [627, 257] width 337 height 19
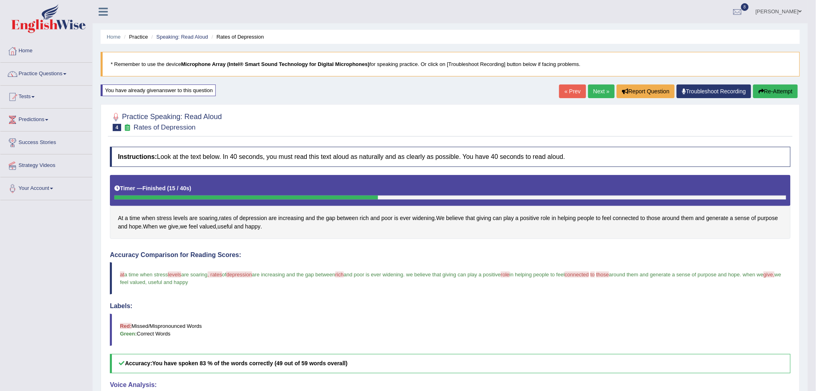
click at [603, 92] on link "Next »" at bounding box center [601, 92] width 27 height 14
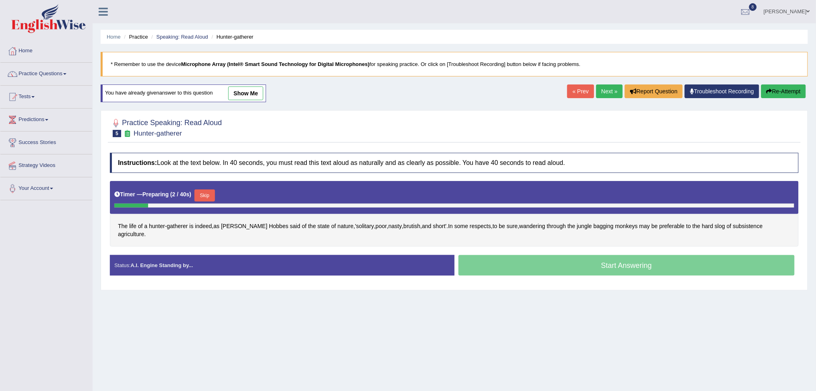
click at [208, 201] on button "Skip" at bounding box center [204, 196] width 20 height 12
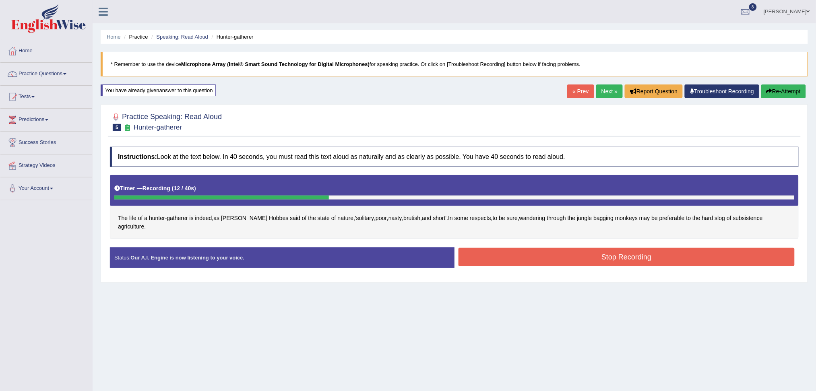
click at [503, 248] on button "Stop Recording" at bounding box center [627, 257] width 337 height 19
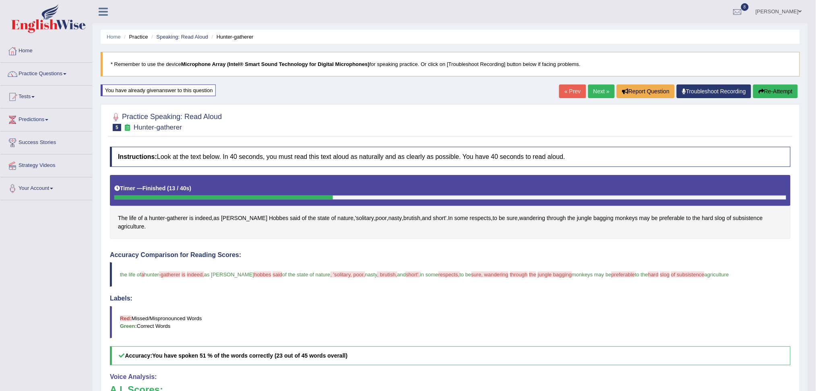
click at [592, 87] on link "Next »" at bounding box center [601, 92] width 27 height 14
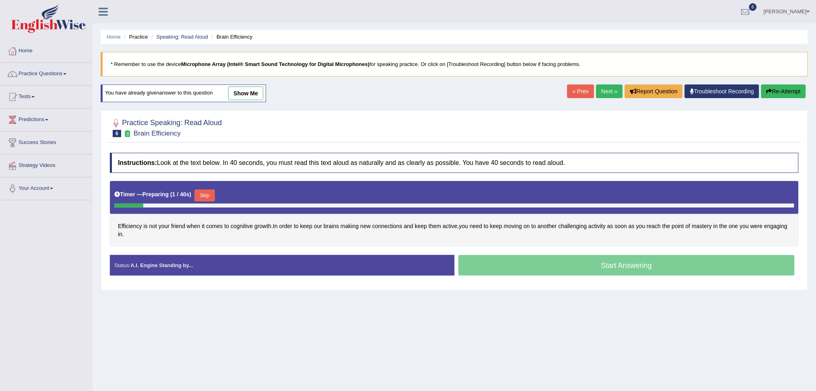
click at [208, 194] on button "Skip" at bounding box center [204, 196] width 20 height 12
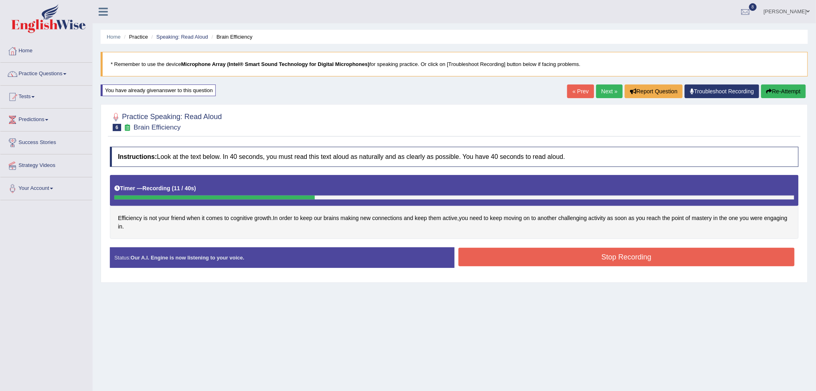
click at [511, 257] on button "Stop Recording" at bounding box center [627, 257] width 337 height 19
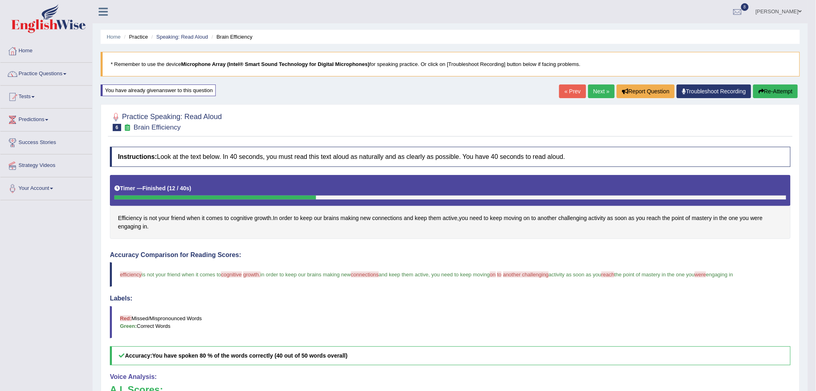
click at [599, 92] on link "Next »" at bounding box center [601, 92] width 27 height 14
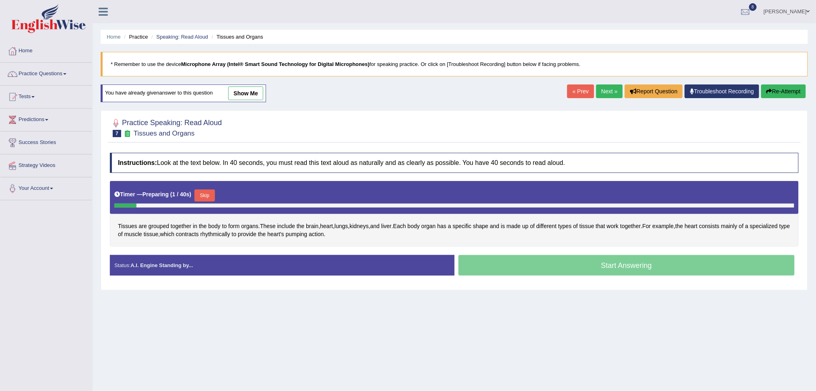
click at [201, 195] on button "Skip" at bounding box center [204, 196] width 20 height 12
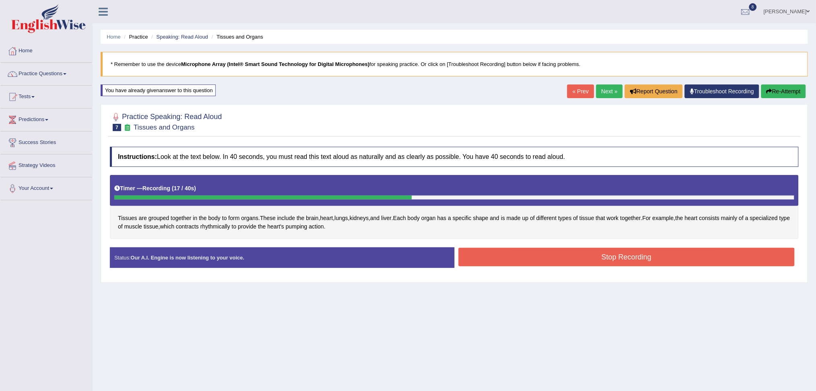
click at [501, 253] on button "Stop Recording" at bounding box center [627, 257] width 337 height 19
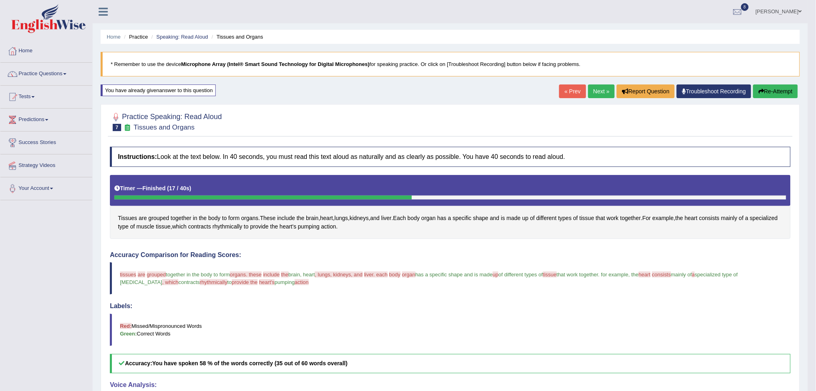
click at [602, 92] on link "Next »" at bounding box center [601, 92] width 27 height 14
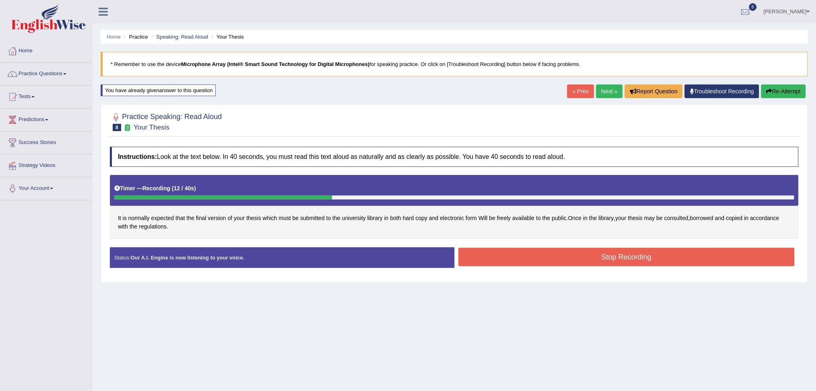
click at [520, 255] on button "Stop Recording" at bounding box center [627, 257] width 337 height 19
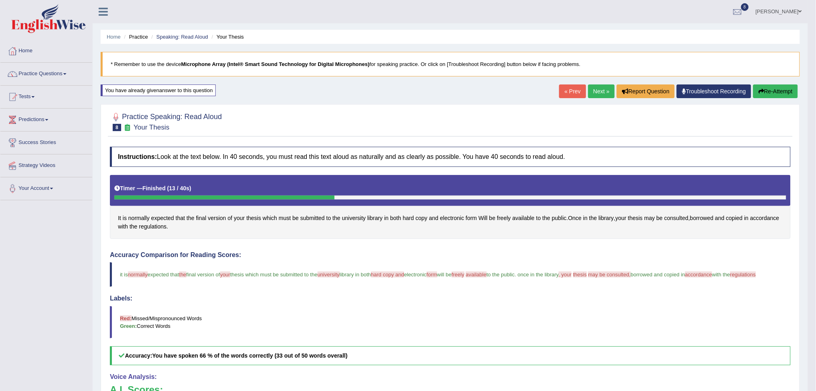
click at [597, 91] on link "Next »" at bounding box center [601, 92] width 27 height 14
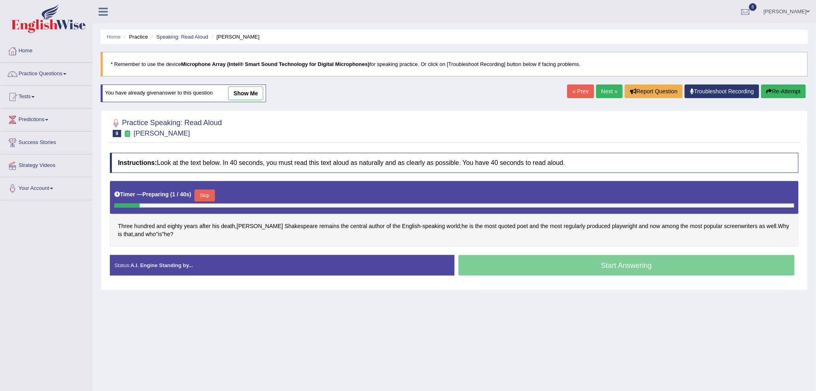
click at [207, 197] on button "Skip" at bounding box center [204, 196] width 20 height 12
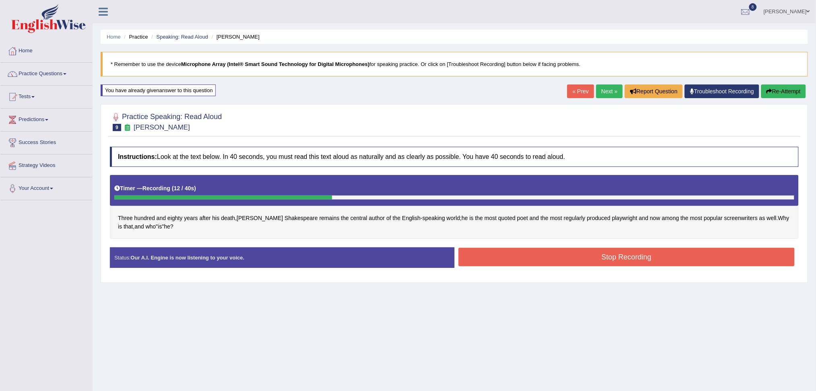
click at [529, 256] on button "Stop Recording" at bounding box center [627, 257] width 337 height 19
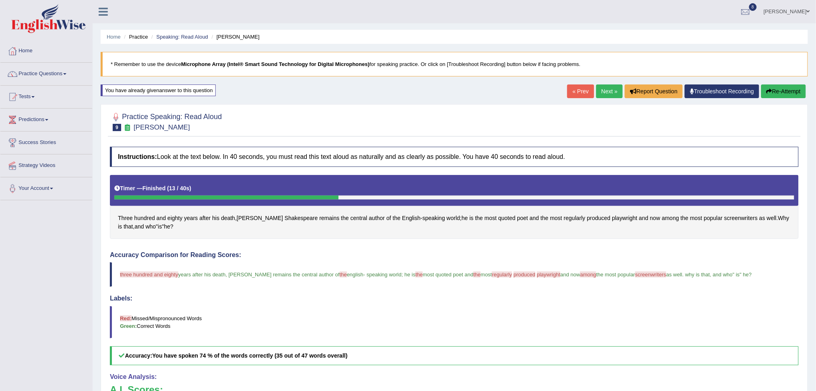
click at [597, 90] on body "Toggle navigation Home Practice Questions Speaking Practice Read Aloud Repeat S…" at bounding box center [408, 195] width 816 height 391
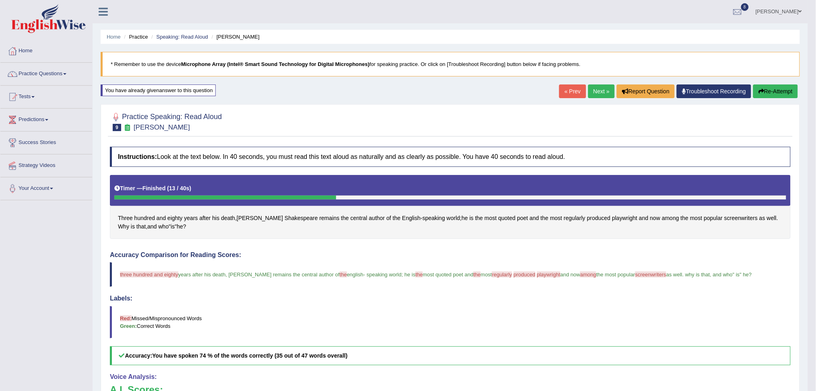
click at [597, 90] on link "Next »" at bounding box center [601, 92] width 27 height 14
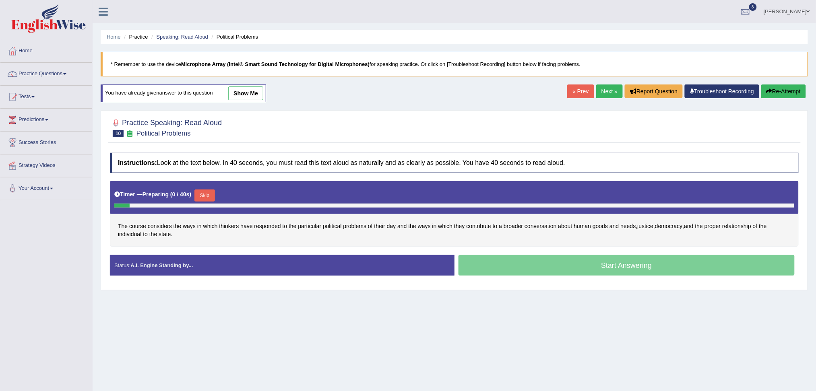
click at [207, 192] on button "Skip" at bounding box center [204, 196] width 20 height 12
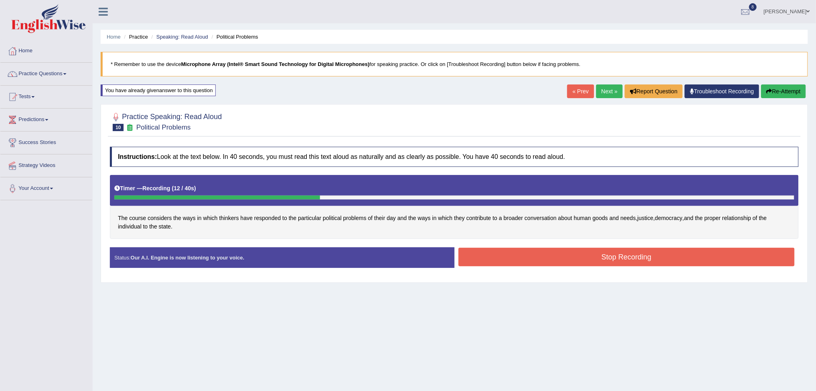
click at [523, 252] on button "Stop Recording" at bounding box center [627, 257] width 337 height 19
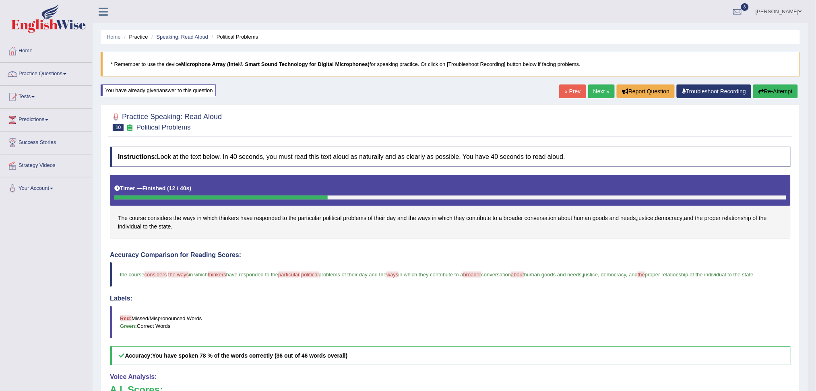
click at [602, 93] on link "Next »" at bounding box center [601, 92] width 27 height 14
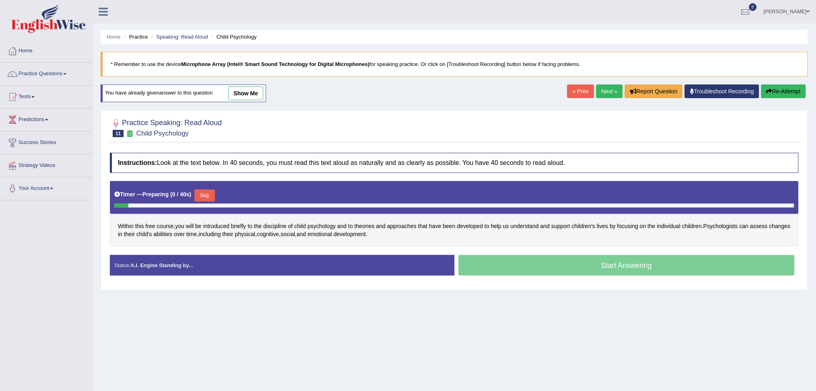
click at [205, 192] on button "Skip" at bounding box center [204, 196] width 20 height 12
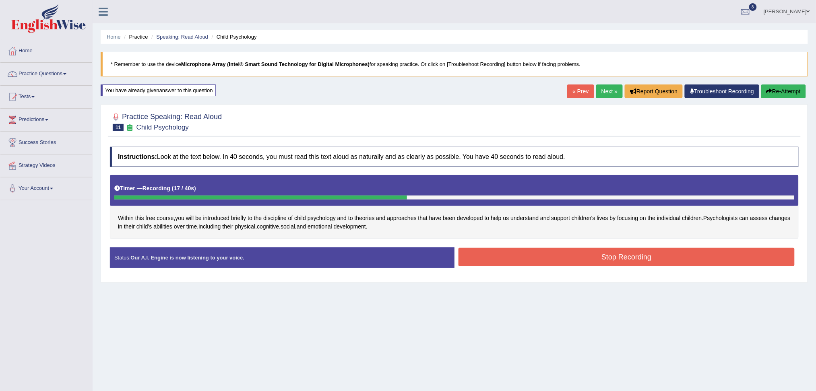
click at [504, 249] on button "Stop Recording" at bounding box center [627, 257] width 337 height 19
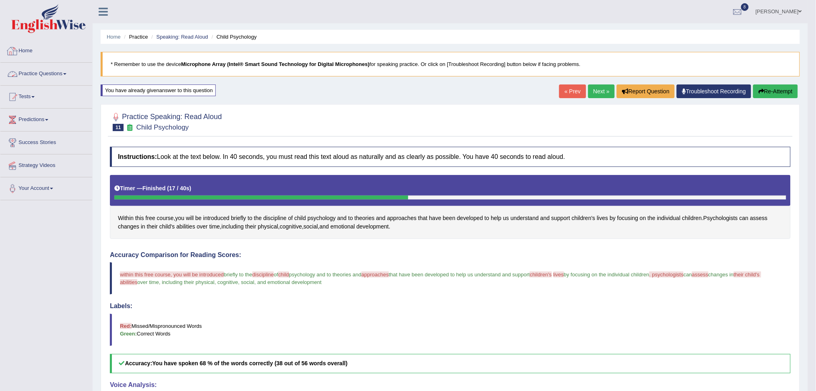
click at [54, 66] on link "Practice Questions" at bounding box center [46, 73] width 92 height 20
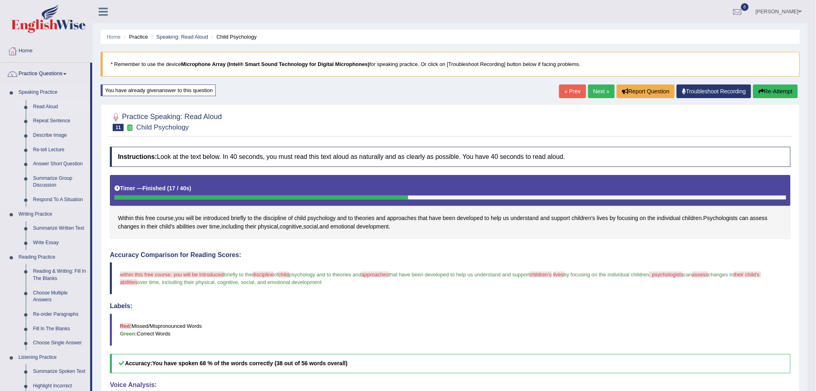
click at [50, 107] on link "Read Aloud" at bounding box center [59, 107] width 61 height 14
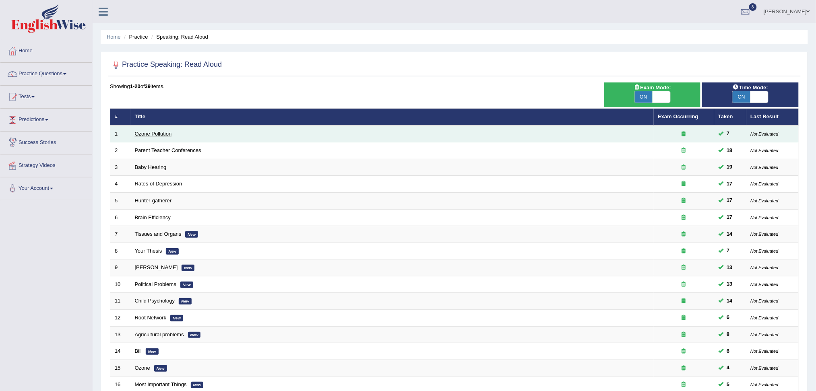
click at [145, 135] on link "Ozone Pollution" at bounding box center [153, 134] width 37 height 6
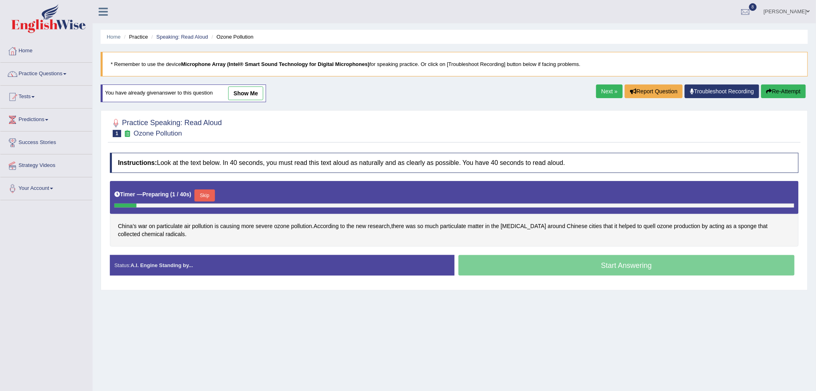
click at [206, 197] on button "Skip" at bounding box center [204, 196] width 20 height 12
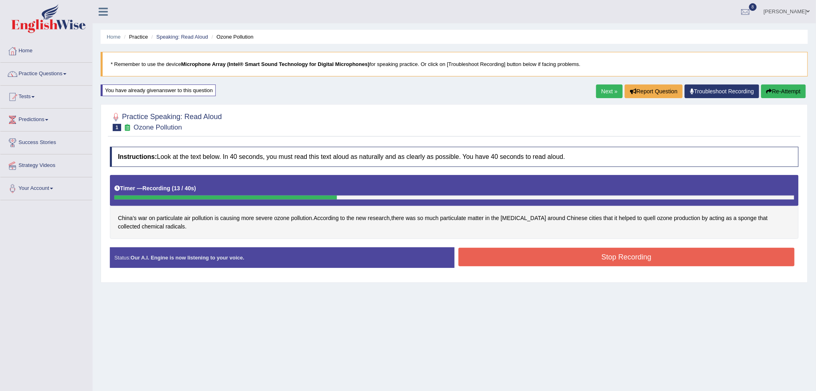
click at [518, 260] on button "Stop Recording" at bounding box center [627, 257] width 337 height 19
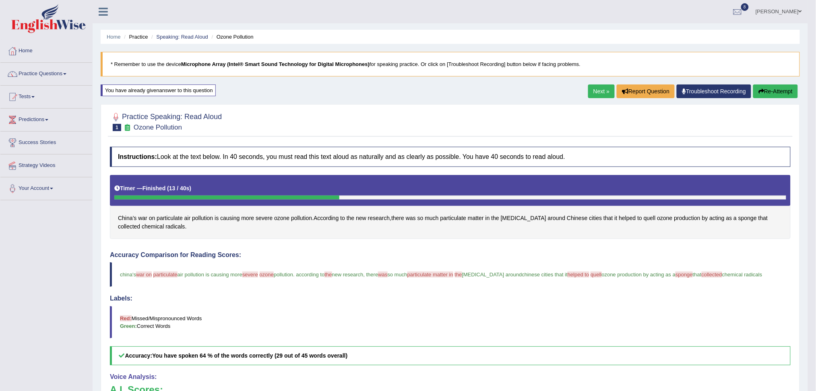
click at [599, 89] on link "Next »" at bounding box center [601, 92] width 27 height 14
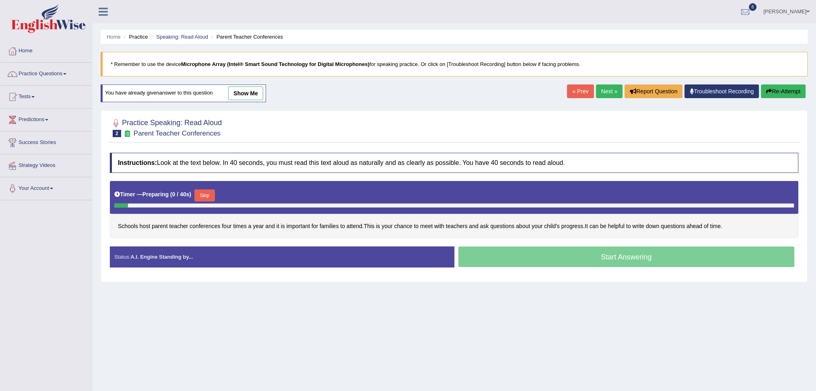
click at [204, 195] on button "Skip" at bounding box center [204, 196] width 20 height 12
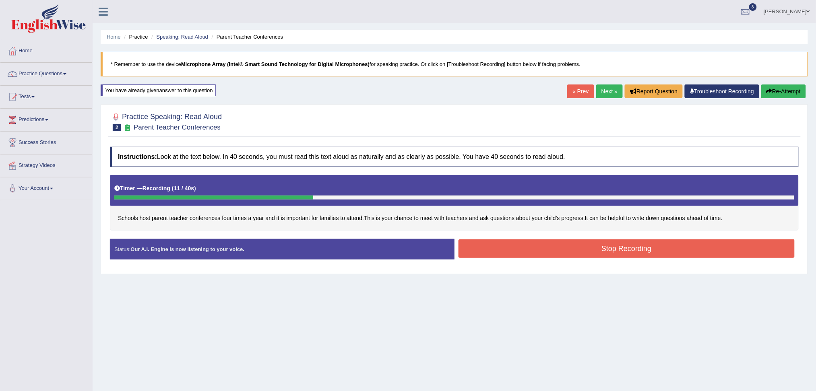
click at [517, 249] on button "Stop Recording" at bounding box center [627, 249] width 337 height 19
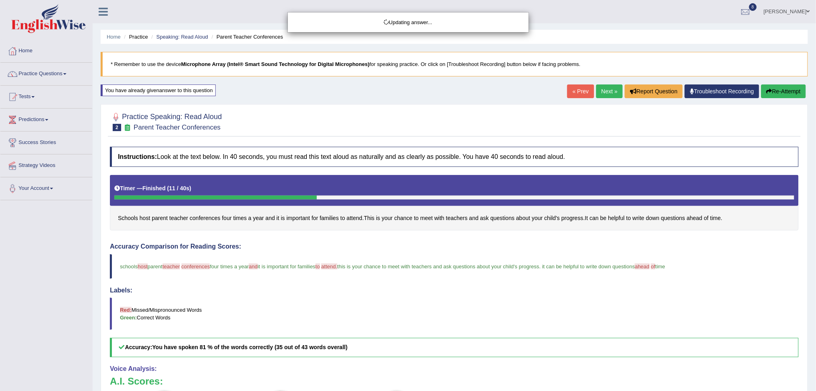
click at [594, 87] on div "Updating answer..." at bounding box center [408, 195] width 816 height 391
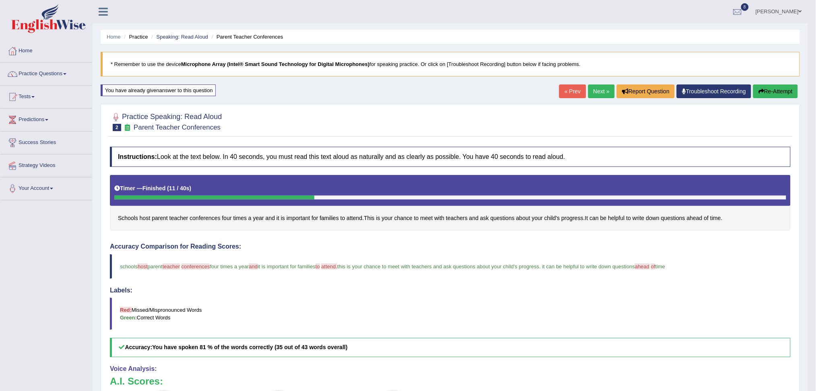
click at [600, 90] on link "Next »" at bounding box center [601, 92] width 27 height 14
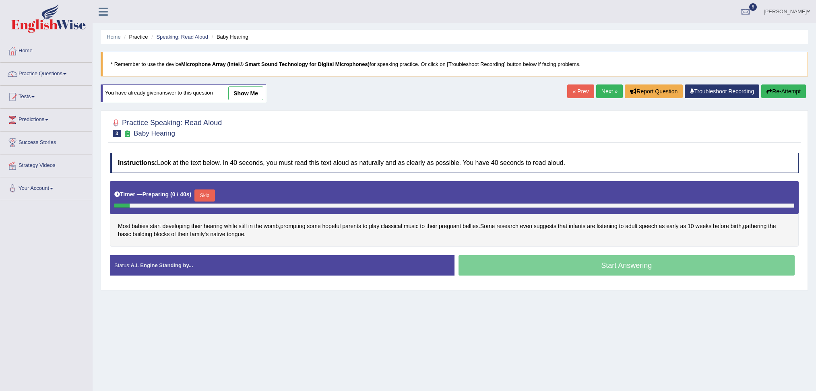
click at [207, 192] on button "Skip" at bounding box center [204, 196] width 20 height 12
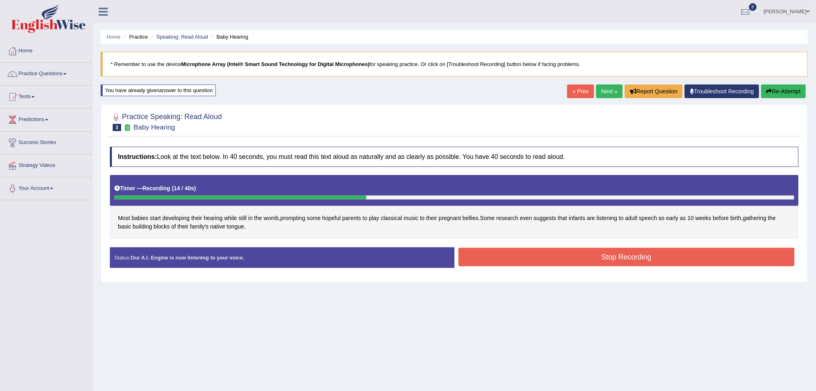
click at [522, 250] on button "Stop Recording" at bounding box center [627, 257] width 337 height 19
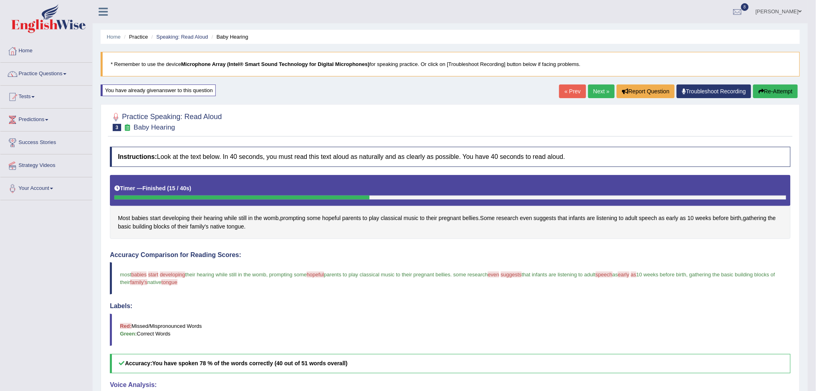
click at [602, 88] on link "Next »" at bounding box center [601, 92] width 27 height 14
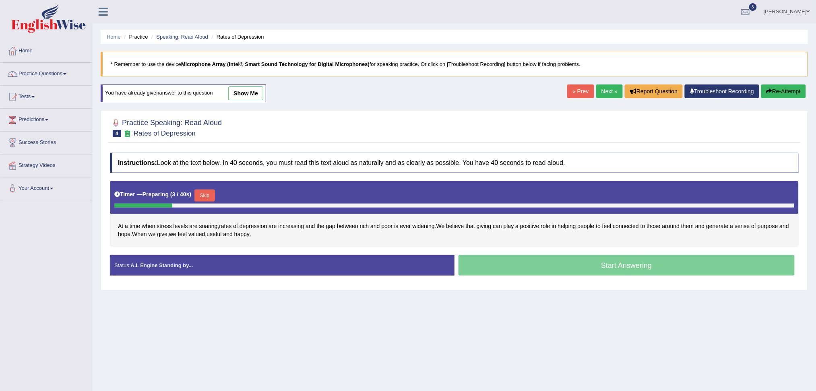
click at [207, 195] on button "Skip" at bounding box center [204, 196] width 20 height 12
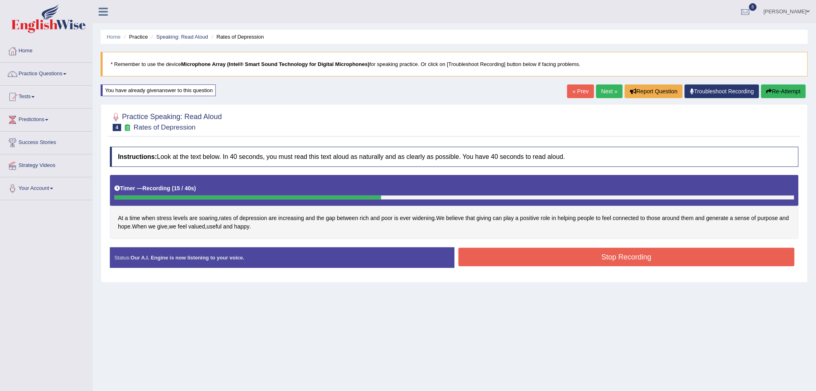
click at [538, 261] on button "Stop Recording" at bounding box center [627, 257] width 337 height 19
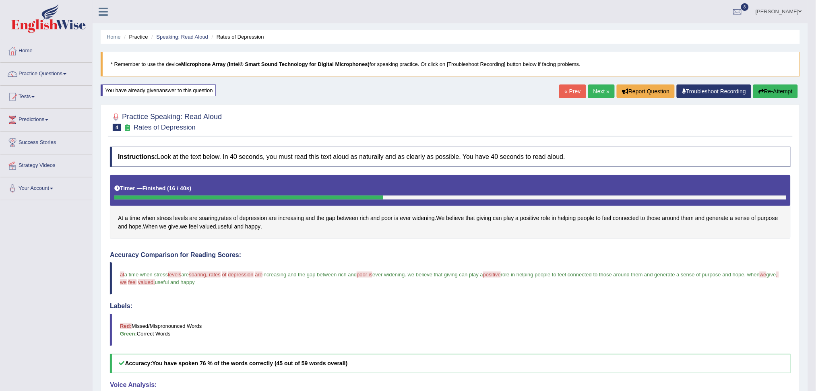
click at [601, 88] on link "Next »" at bounding box center [601, 92] width 27 height 14
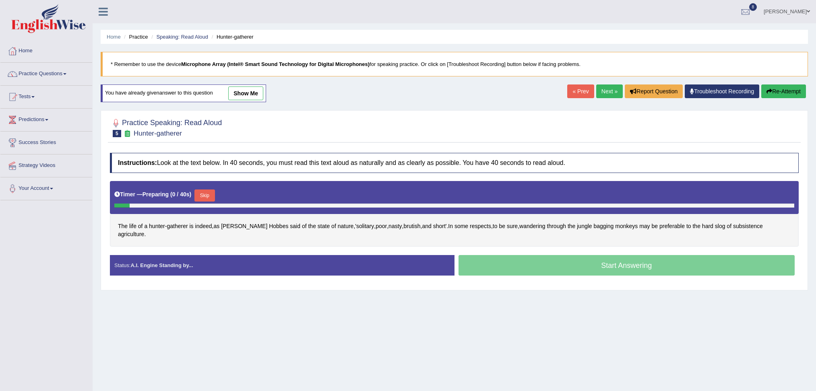
click at [208, 192] on button "Skip" at bounding box center [204, 196] width 20 height 12
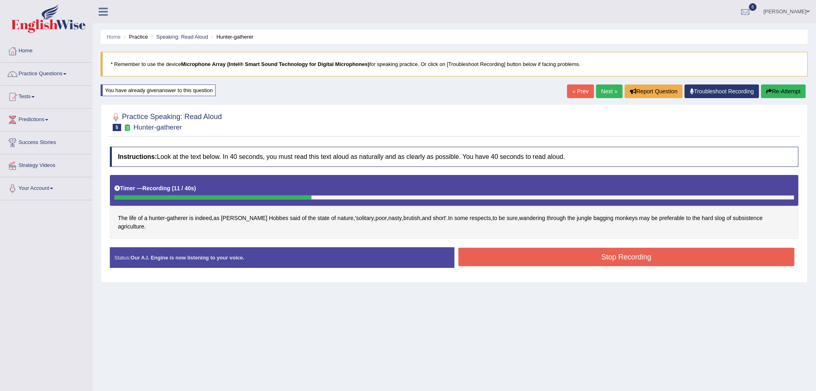
click at [519, 250] on button "Stop Recording" at bounding box center [627, 257] width 337 height 19
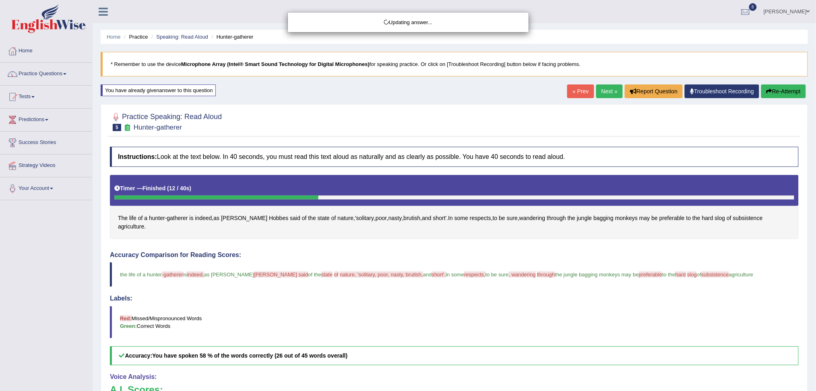
click at [592, 95] on div "Updating answer..." at bounding box center [408, 195] width 816 height 391
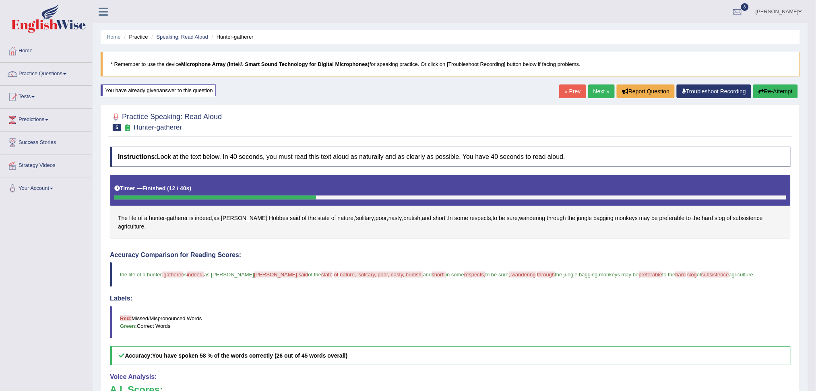
click at [604, 87] on link "Next »" at bounding box center [601, 92] width 27 height 14
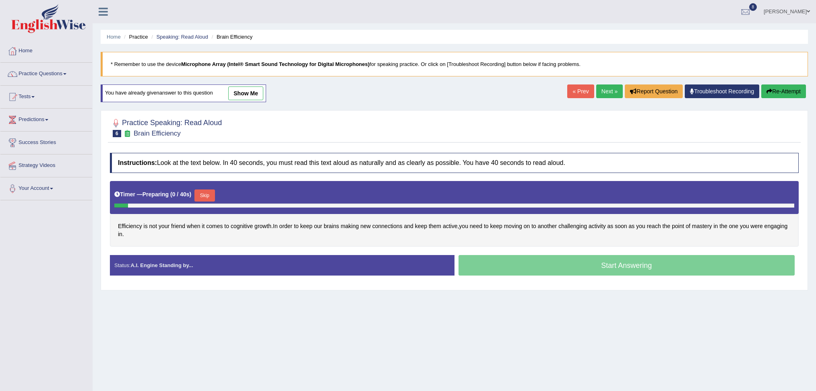
click at [207, 196] on button "Skip" at bounding box center [204, 196] width 20 height 12
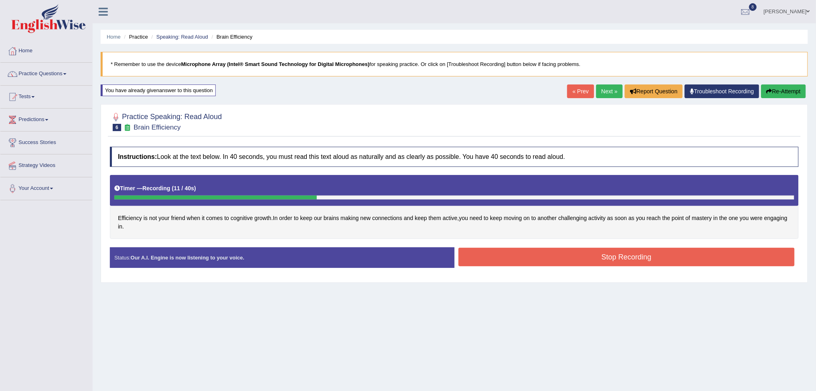
click at [514, 255] on button "Stop Recording" at bounding box center [627, 257] width 337 height 19
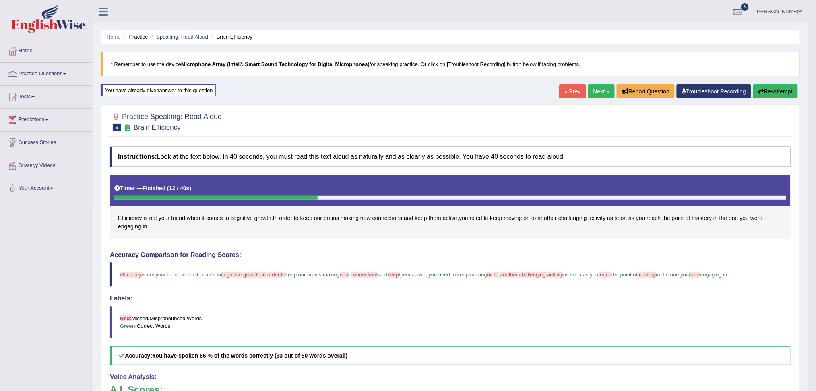
click at [603, 92] on link "Next »" at bounding box center [601, 92] width 27 height 14
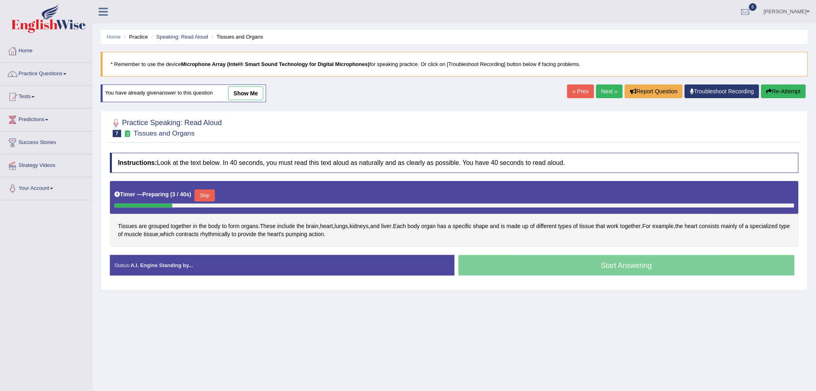
click at [204, 196] on button "Skip" at bounding box center [204, 196] width 20 height 12
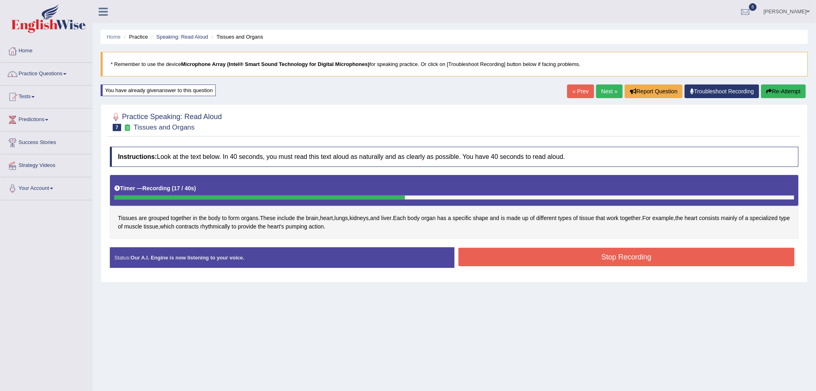
click at [523, 257] on button "Stop Recording" at bounding box center [627, 257] width 337 height 19
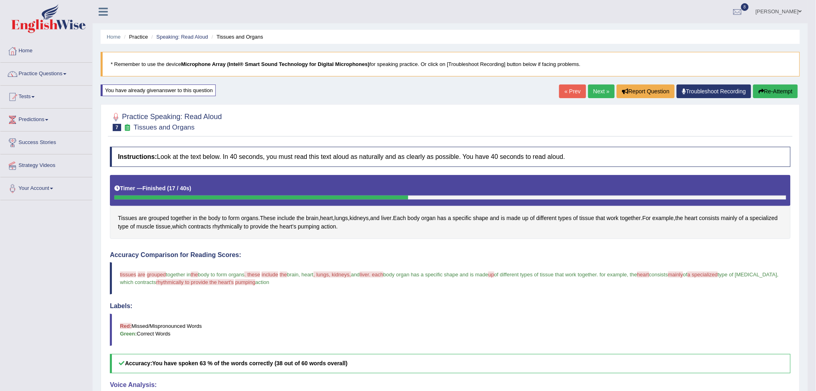
click at [601, 90] on link "Next »" at bounding box center [601, 92] width 27 height 14
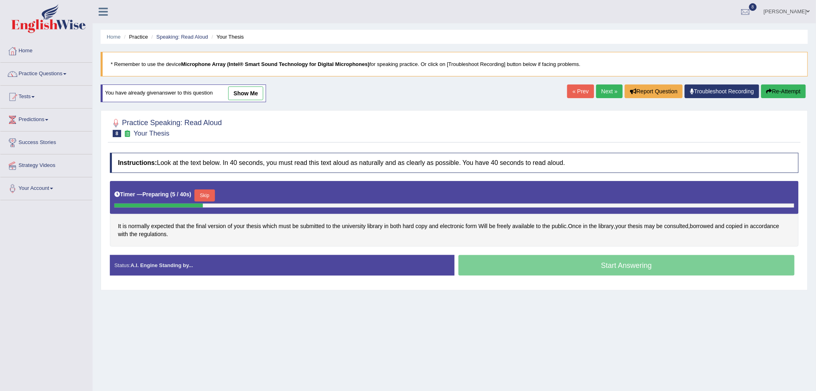
click at [203, 191] on button "Skip" at bounding box center [204, 196] width 20 height 12
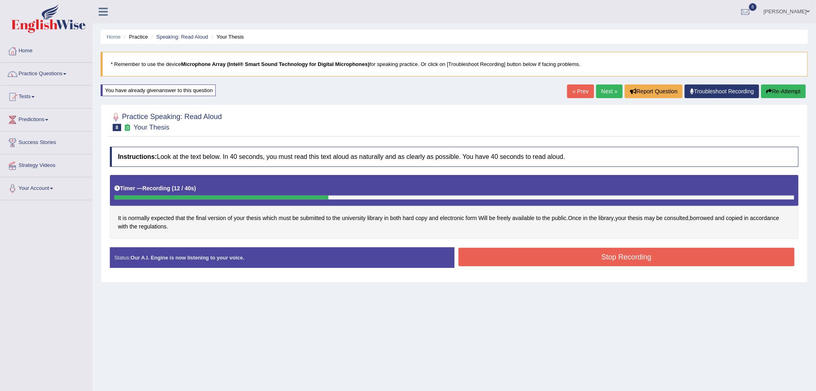
click at [500, 253] on button "Stop Recording" at bounding box center [627, 257] width 337 height 19
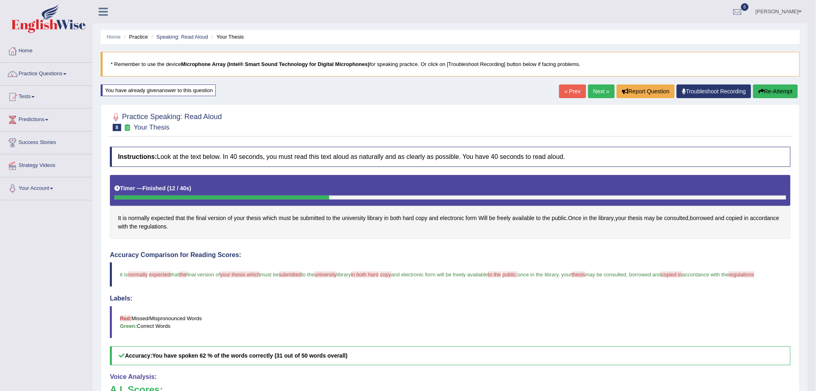
click at [602, 91] on link "Next »" at bounding box center [601, 92] width 27 height 14
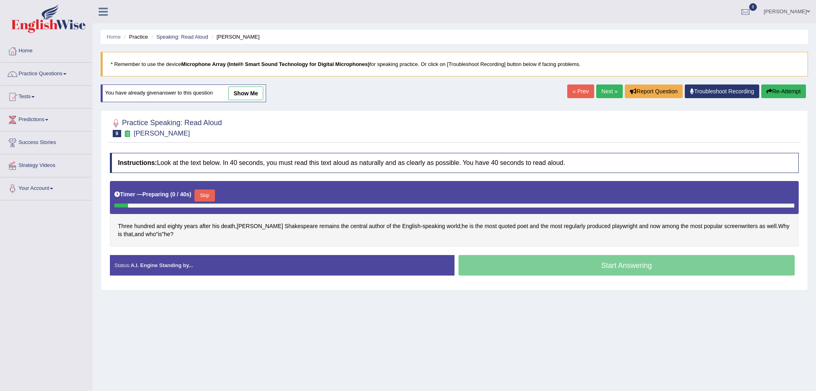
click at [211, 190] on button "Skip" at bounding box center [204, 196] width 20 height 12
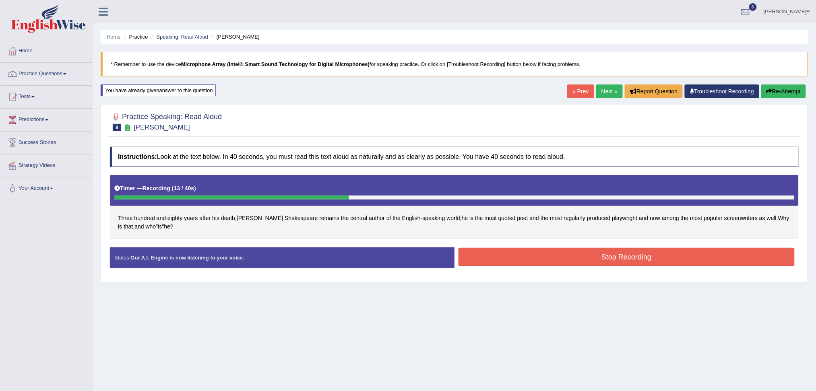
click at [507, 251] on button "Stop Recording" at bounding box center [627, 257] width 337 height 19
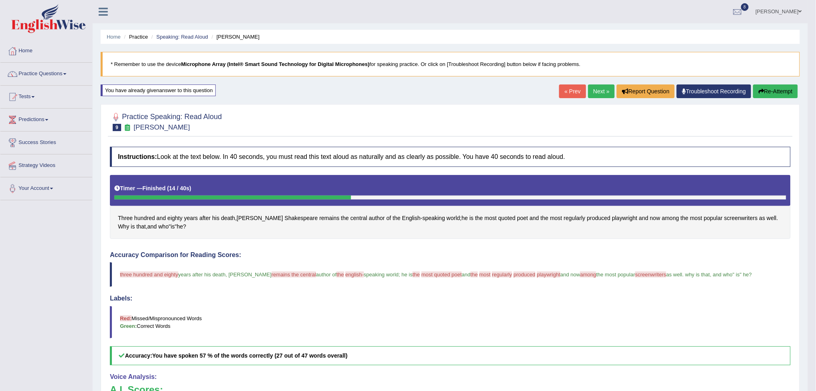
click at [598, 91] on link "Next »" at bounding box center [601, 92] width 27 height 14
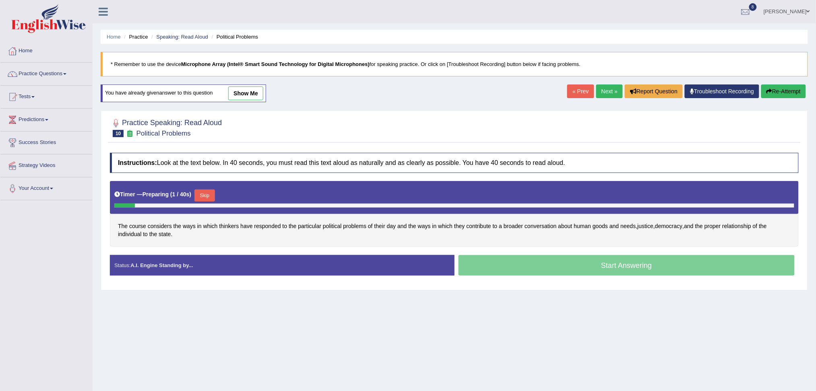
click at [203, 197] on button "Skip" at bounding box center [204, 196] width 20 height 12
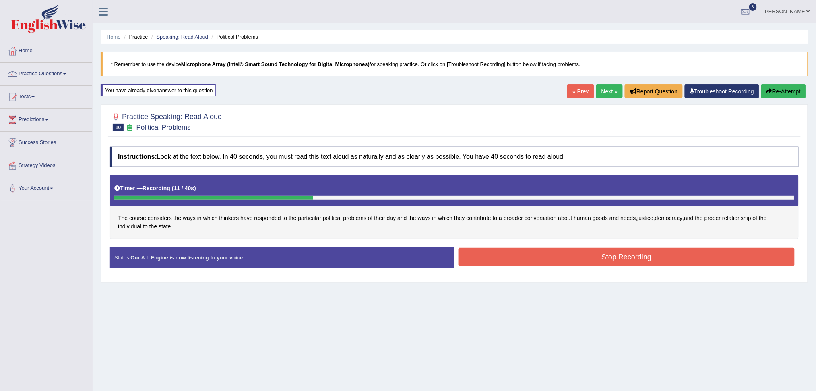
click at [536, 256] on button "Stop Recording" at bounding box center [627, 257] width 337 height 19
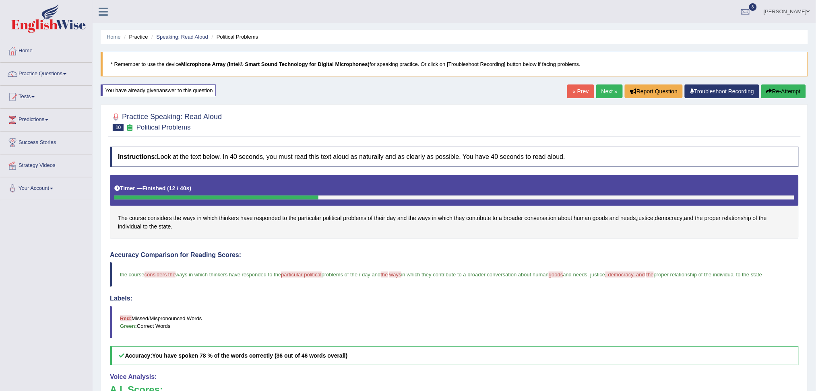
click at [604, 91] on body "Toggle navigation Home Practice Questions Speaking Practice Read Aloud Repeat S…" at bounding box center [408, 195] width 816 height 391
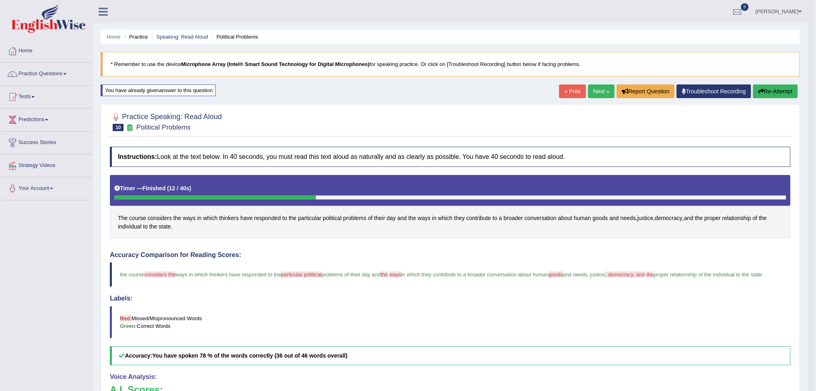
click at [598, 91] on link "Next »" at bounding box center [601, 92] width 27 height 14
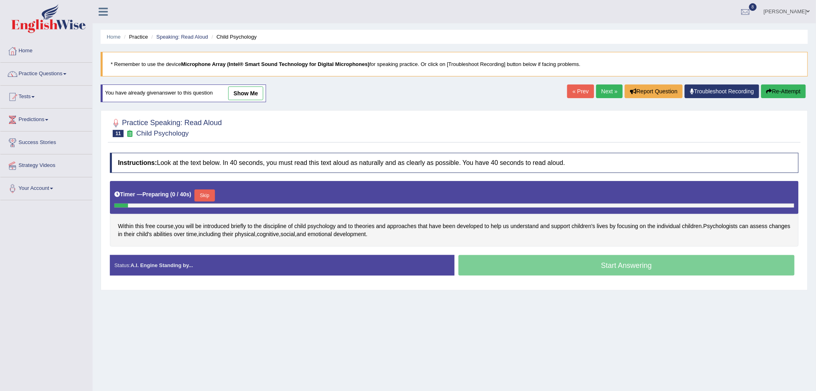
click at [215, 197] on button "Skip" at bounding box center [204, 196] width 20 height 12
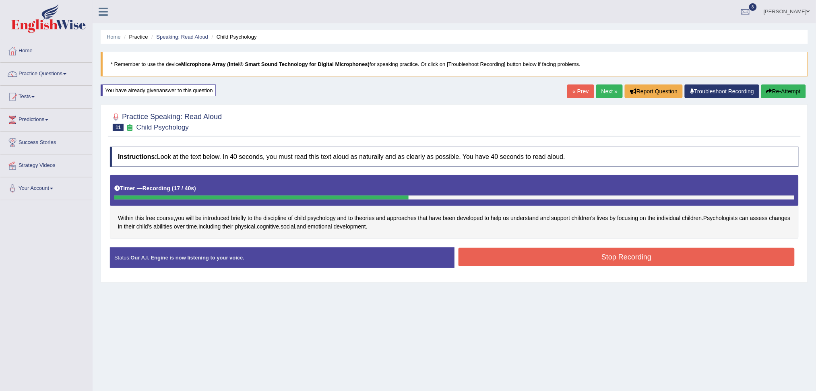
click at [513, 251] on button "Stop Recording" at bounding box center [627, 257] width 337 height 19
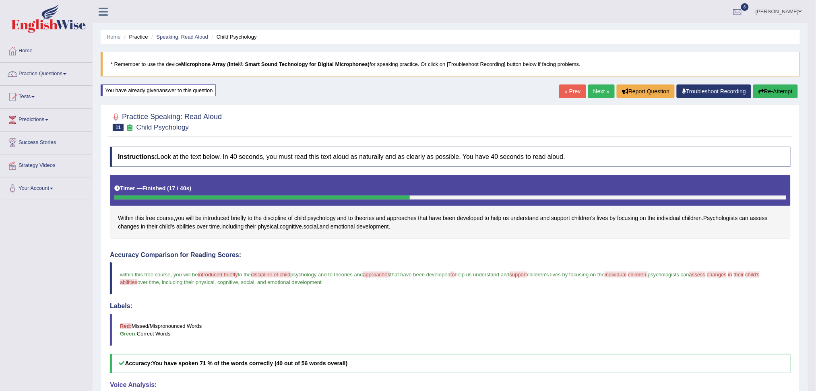
click at [601, 93] on link "Next »" at bounding box center [601, 92] width 27 height 14
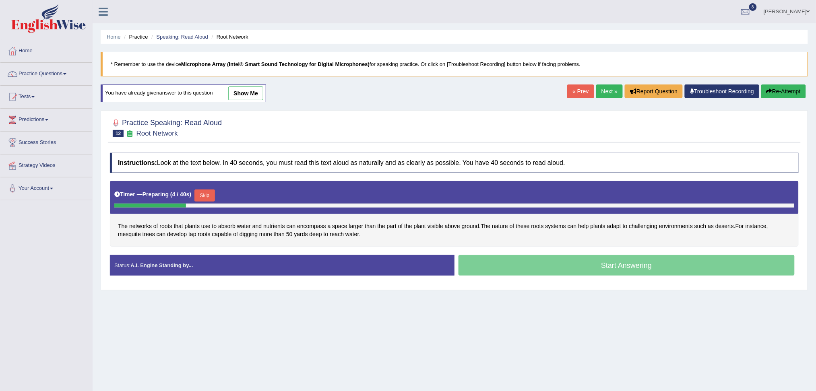
click at [209, 194] on button "Skip" at bounding box center [204, 196] width 20 height 12
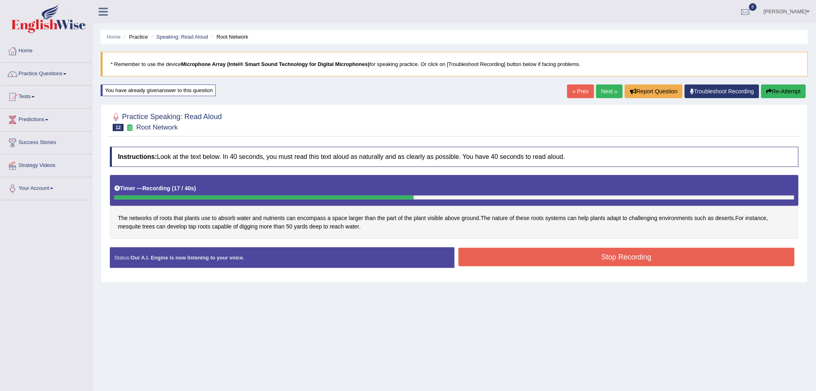
click at [545, 256] on button "Stop Recording" at bounding box center [627, 257] width 337 height 19
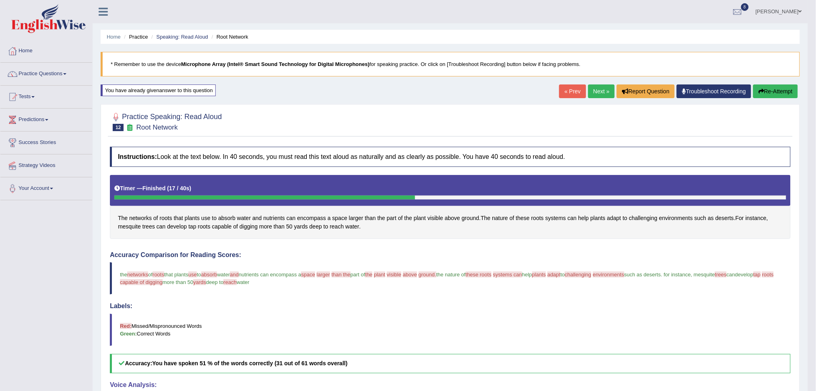
click at [602, 93] on link "Next »" at bounding box center [601, 92] width 27 height 14
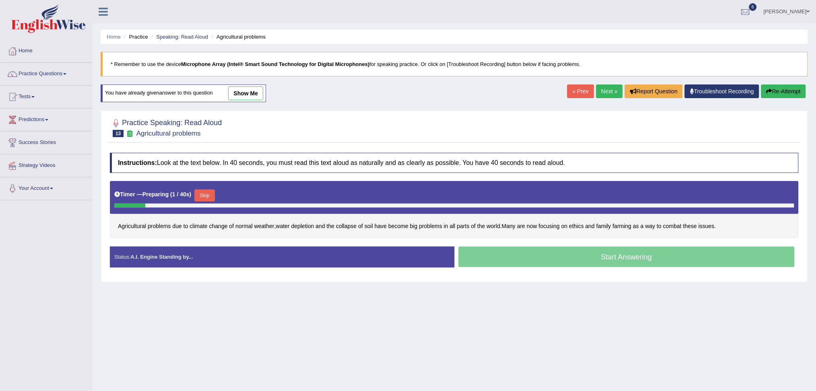
click at [205, 197] on button "Skip" at bounding box center [204, 196] width 20 height 12
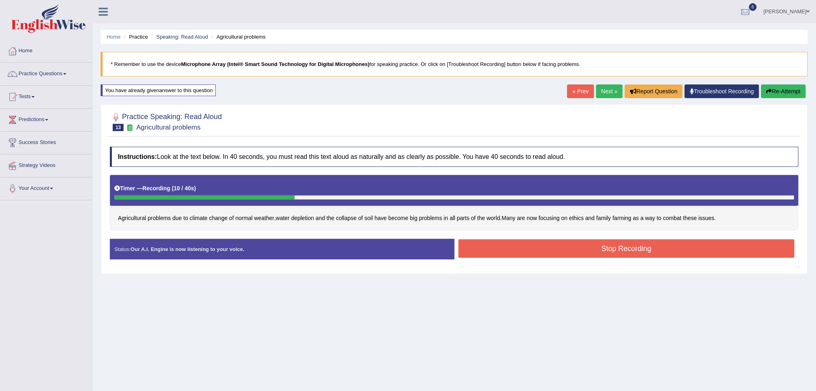
click at [519, 250] on button "Stop Recording" at bounding box center [627, 249] width 337 height 19
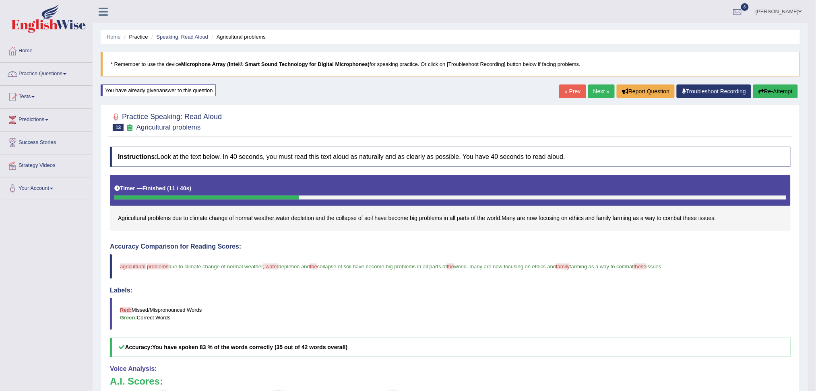
click at [602, 86] on link "Next »" at bounding box center [601, 92] width 27 height 14
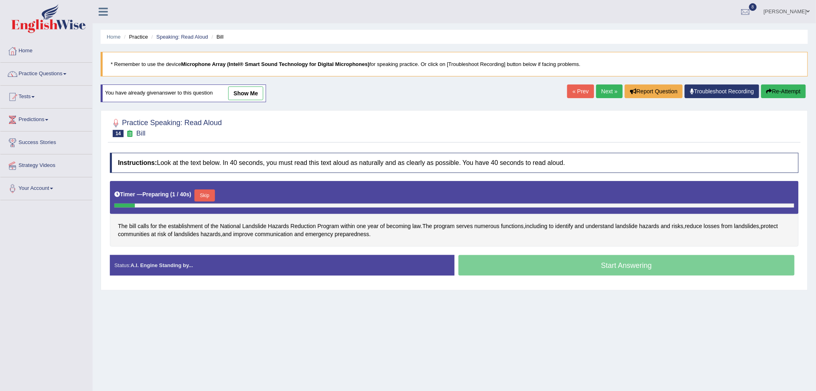
click at [208, 190] on button "Skip" at bounding box center [204, 196] width 20 height 12
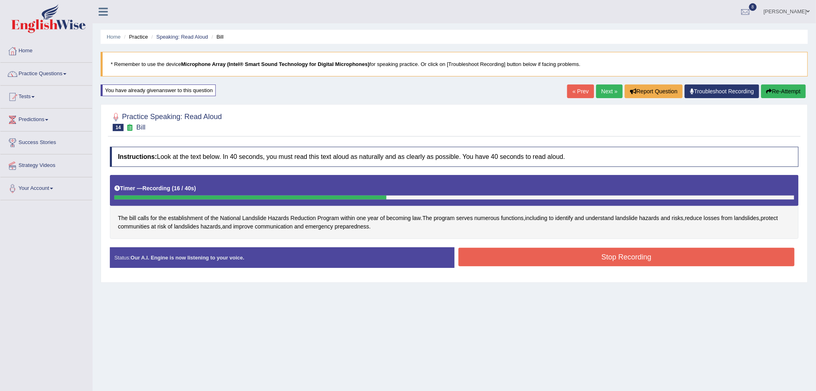
click at [514, 256] on button "Stop Recording" at bounding box center [627, 257] width 337 height 19
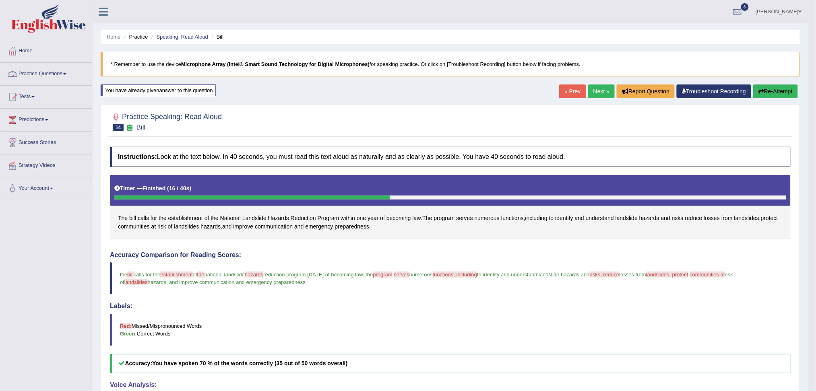
click at [46, 74] on link "Practice Questions" at bounding box center [46, 73] width 92 height 20
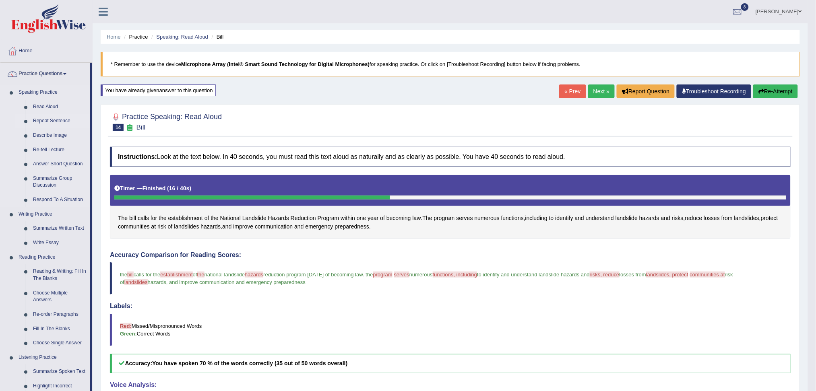
click at [49, 120] on link "Repeat Sentence" at bounding box center [59, 121] width 61 height 14
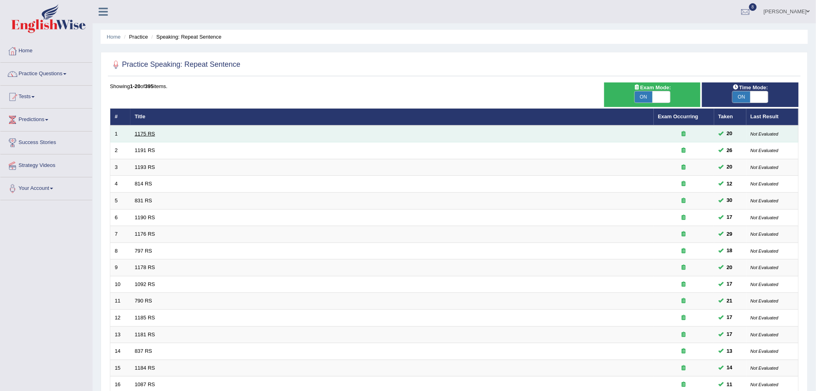
click at [147, 131] on link "1175 RS" at bounding box center [145, 134] width 21 height 6
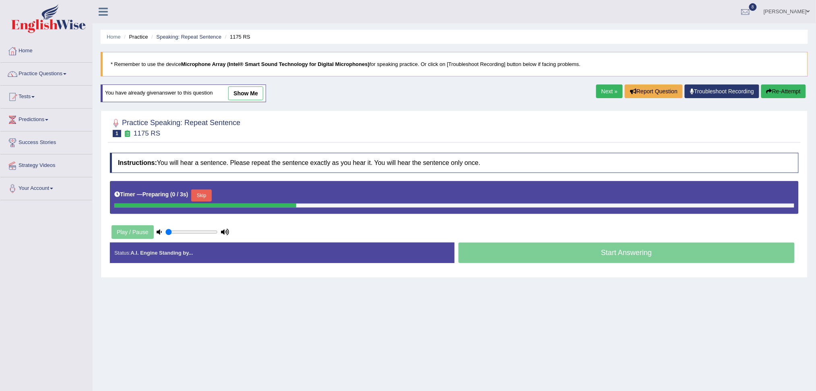
click at [208, 194] on button "Skip" at bounding box center [201, 196] width 20 height 12
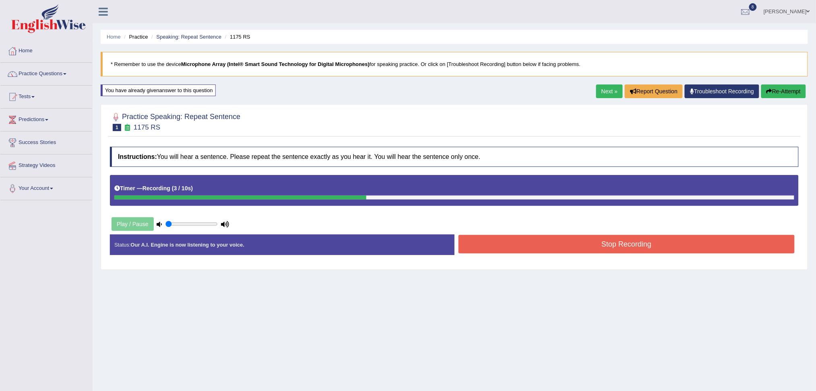
click at [565, 246] on button "Stop Recording" at bounding box center [627, 244] width 337 height 19
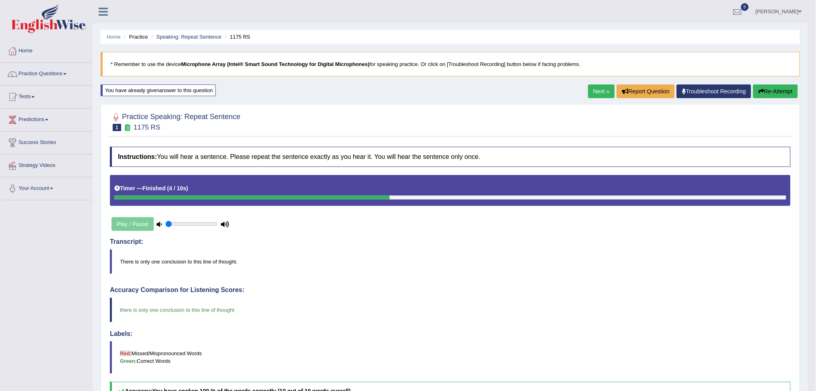
click at [600, 91] on link "Next »" at bounding box center [601, 92] width 27 height 14
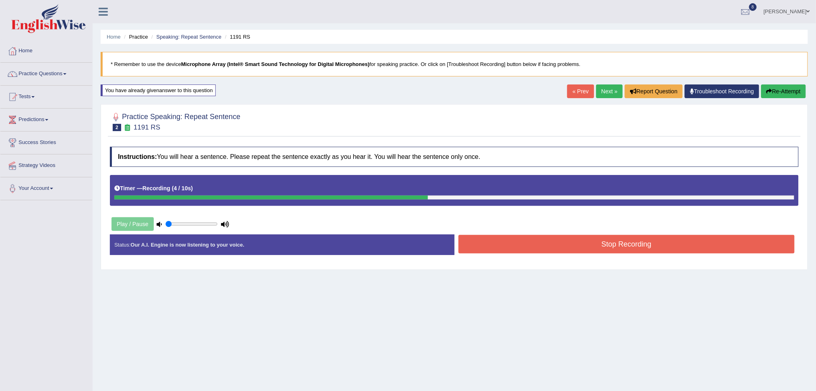
click at [585, 242] on button "Stop Recording" at bounding box center [627, 244] width 337 height 19
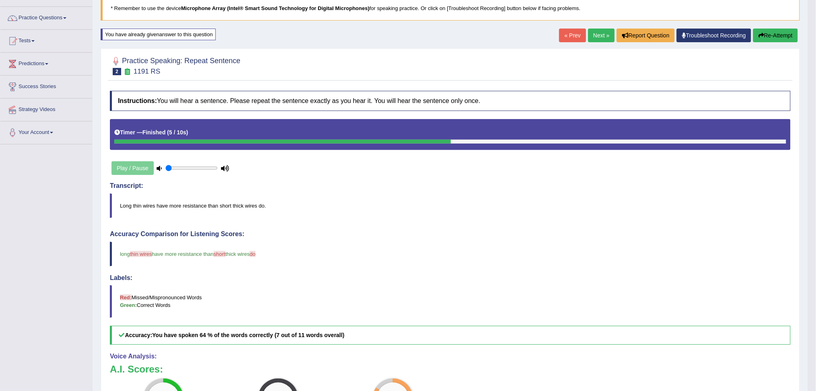
scroll to position [45, 0]
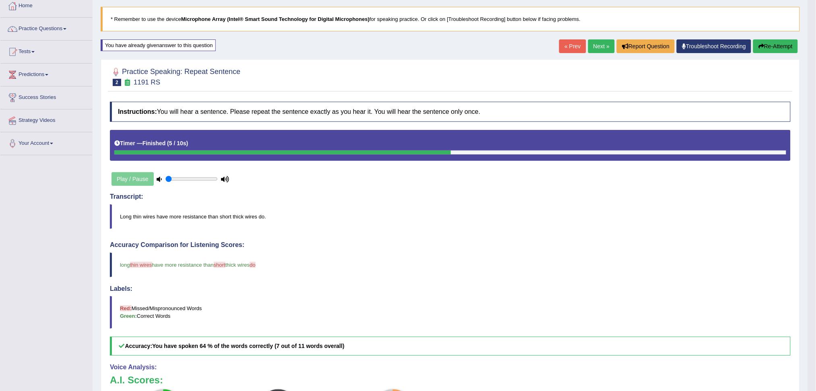
click at [589, 45] on link "Next »" at bounding box center [601, 46] width 27 height 14
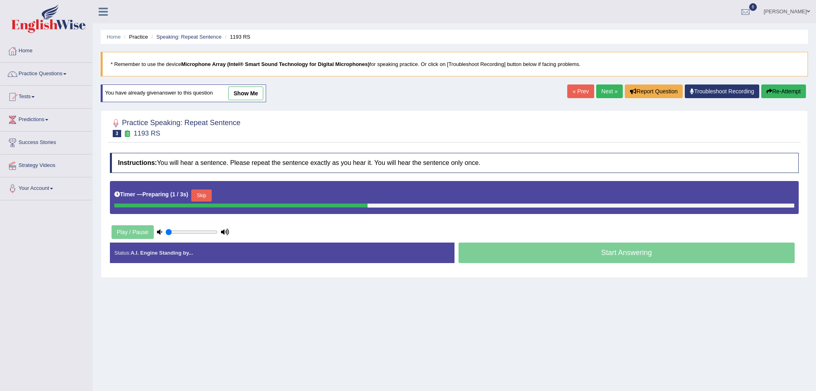
click at [203, 200] on button "Skip" at bounding box center [201, 196] width 20 height 12
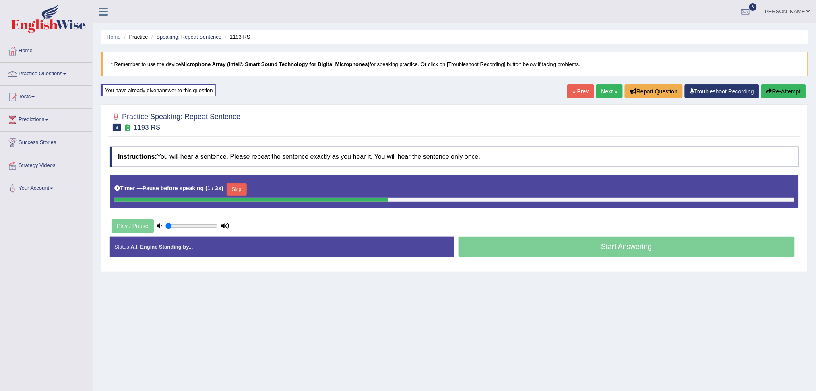
click at [238, 188] on button "Skip" at bounding box center [237, 190] width 20 height 12
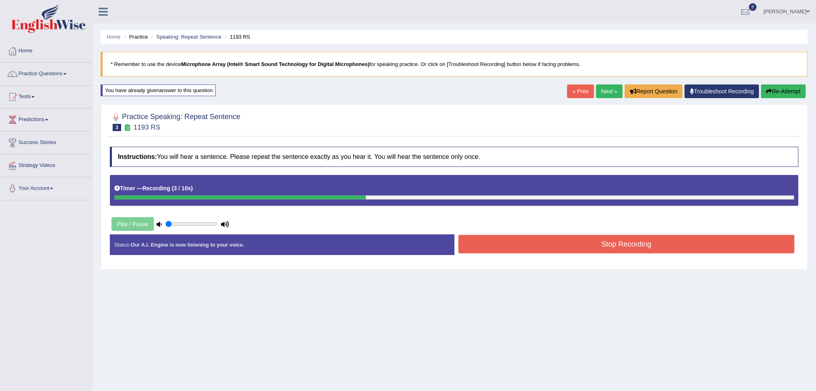
click at [531, 242] on button "Stop Recording" at bounding box center [627, 244] width 337 height 19
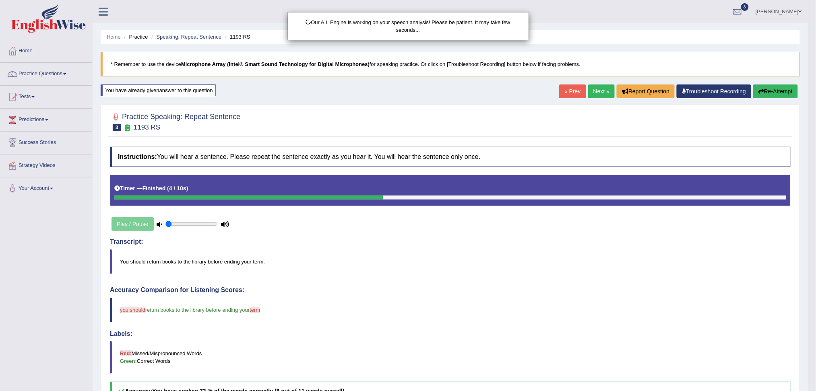
scroll to position [33, 0]
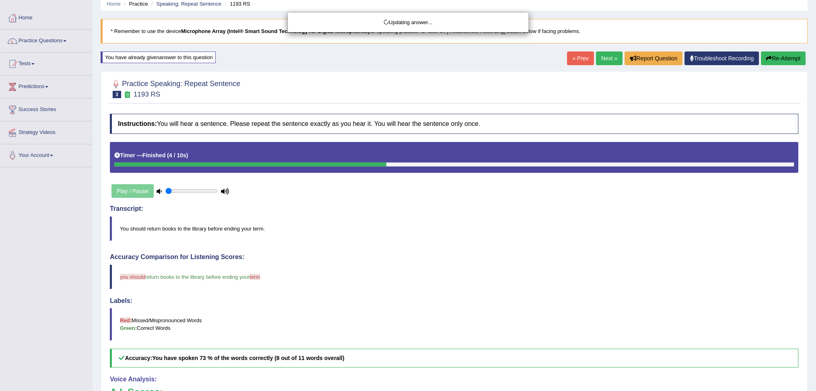
drag, startPoint x: 824, startPoint y: 149, endPoint x: 824, endPoint y: 207, distance: 57.6
click at [816, 207] on html "Toggle navigation Home Practice Questions Speaking Practice Read Aloud Repeat S…" at bounding box center [408, 162] width 816 height 391
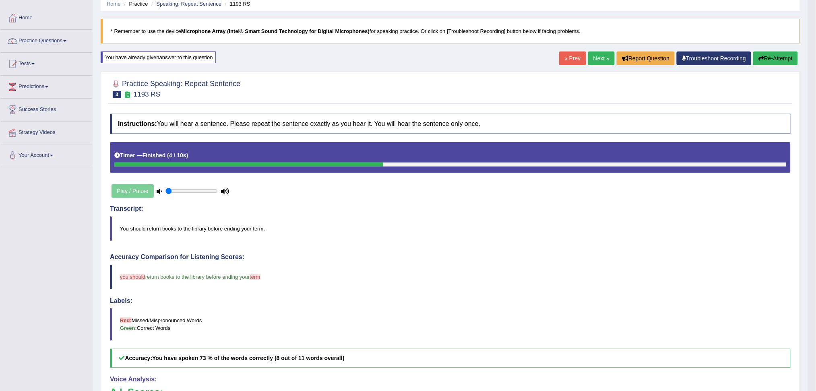
click at [600, 58] on link "Next »" at bounding box center [601, 59] width 27 height 14
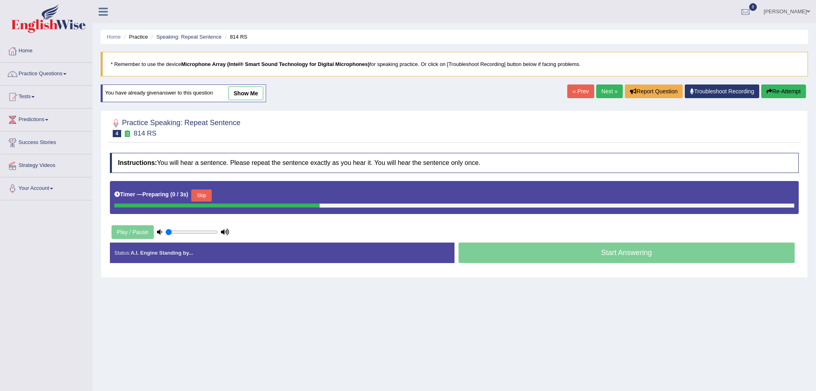
click at [207, 194] on button "Skip" at bounding box center [201, 196] width 20 height 12
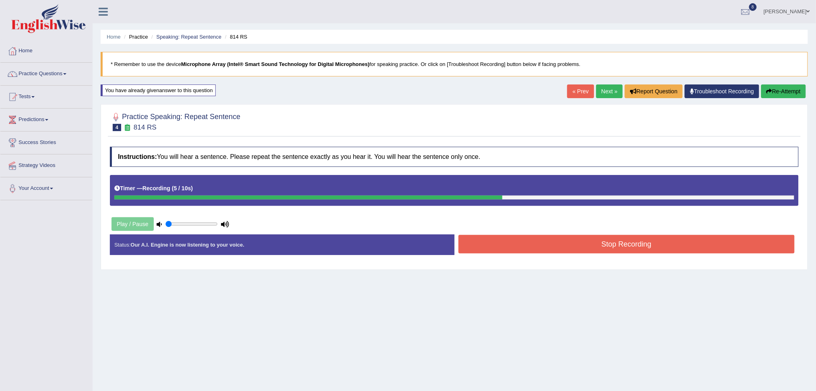
click at [551, 246] on button "Stop Recording" at bounding box center [627, 244] width 337 height 19
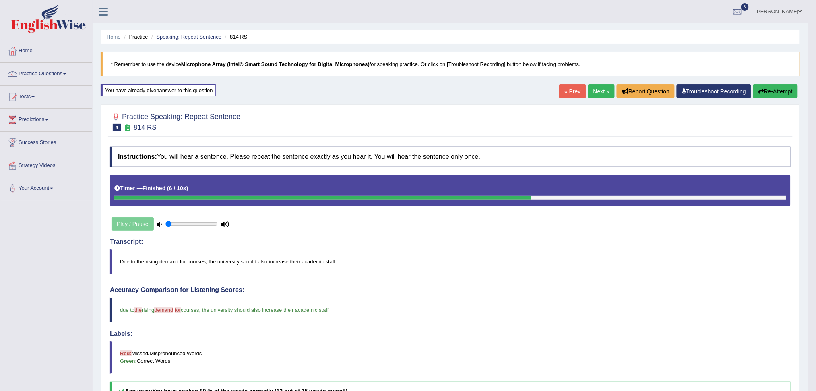
click at [594, 92] on link "Next »" at bounding box center [601, 92] width 27 height 14
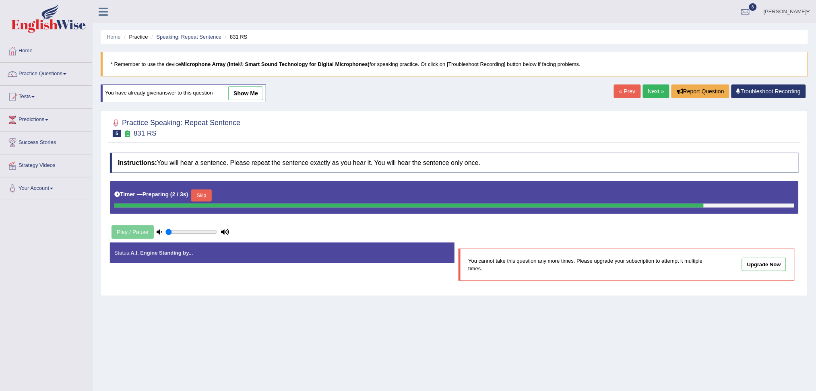
click at [655, 89] on link "Next »" at bounding box center [656, 92] width 27 height 14
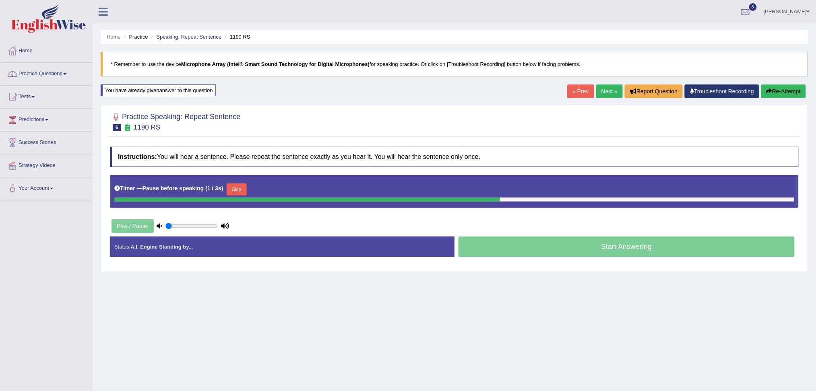
click at [240, 192] on button "Skip" at bounding box center [237, 190] width 20 height 12
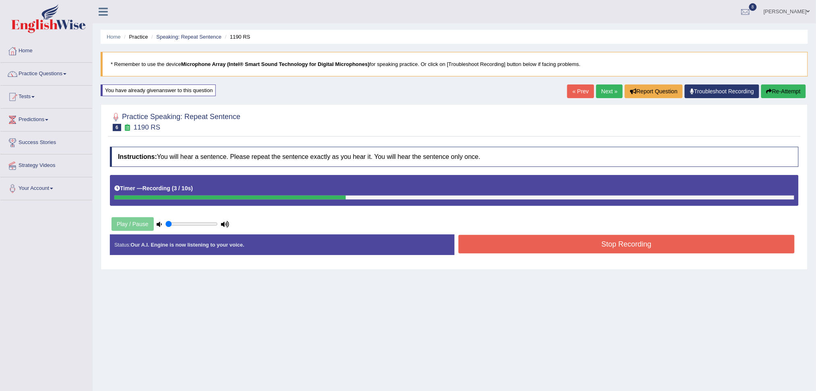
click at [557, 244] on button "Stop Recording" at bounding box center [627, 244] width 337 height 19
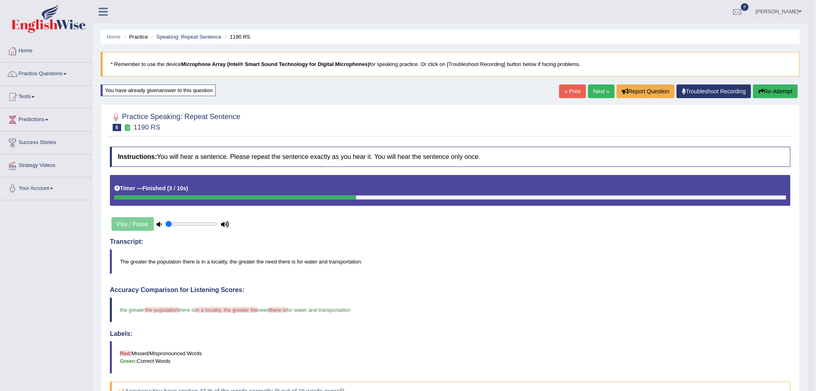
click at [598, 93] on link "Next »" at bounding box center [601, 92] width 27 height 14
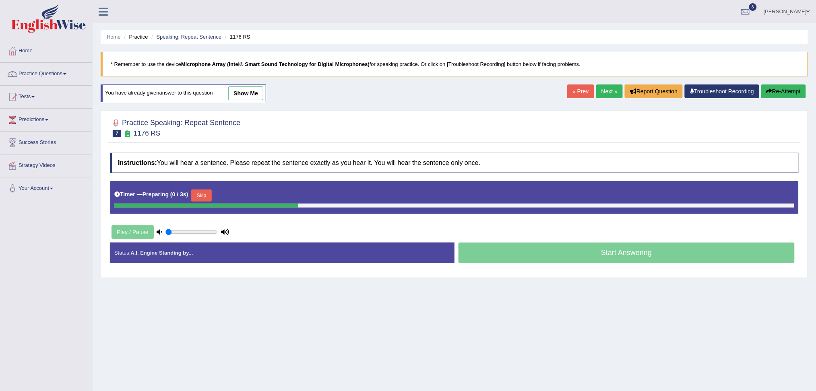
click at [202, 196] on button "Skip" at bounding box center [201, 196] width 20 height 12
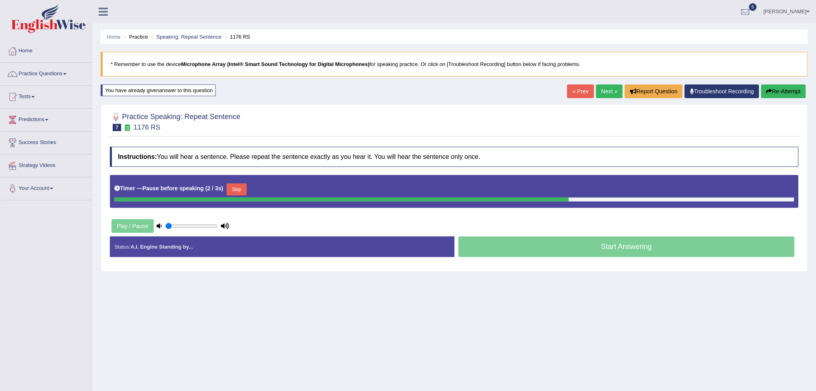
click at [236, 190] on button "Skip" at bounding box center [237, 190] width 20 height 12
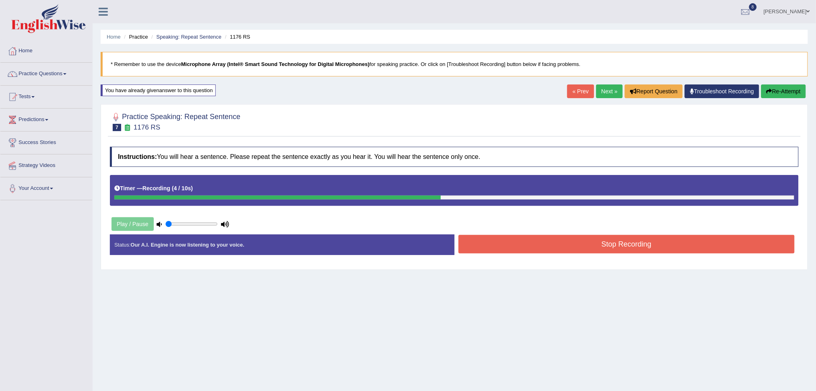
click at [516, 248] on button "Stop Recording" at bounding box center [627, 244] width 337 height 19
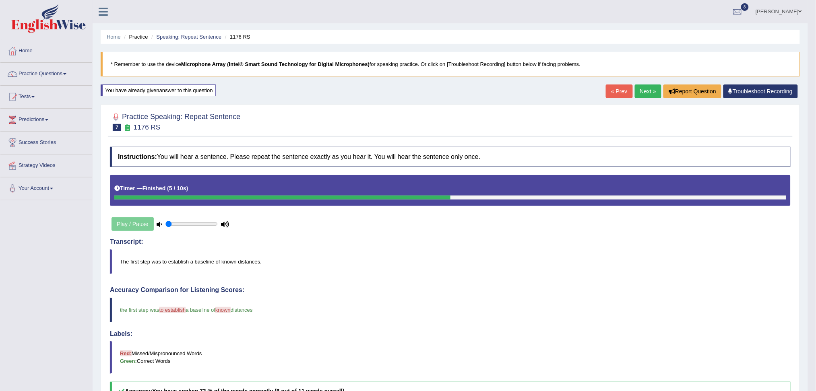
click at [645, 93] on link "Next »" at bounding box center [648, 92] width 27 height 14
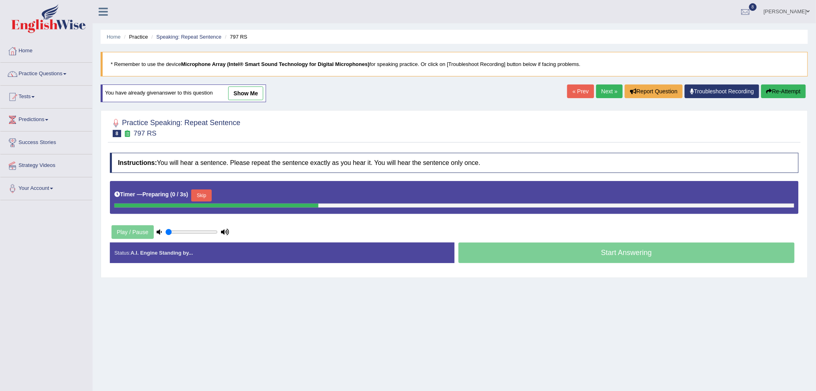
click at [209, 194] on button "Skip" at bounding box center [201, 196] width 20 height 12
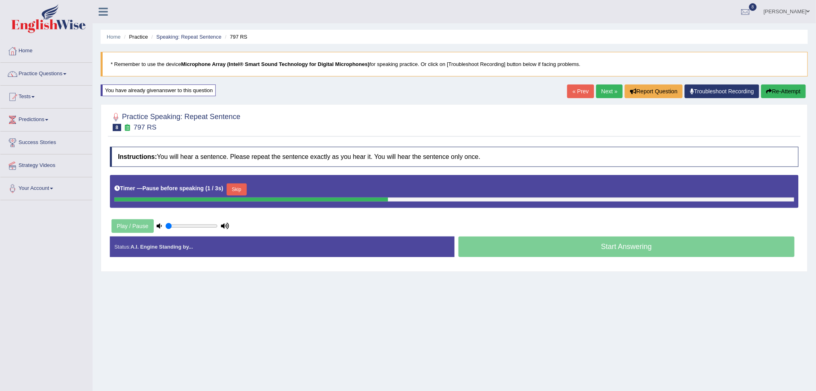
click at [241, 184] on button "Skip" at bounding box center [237, 190] width 20 height 12
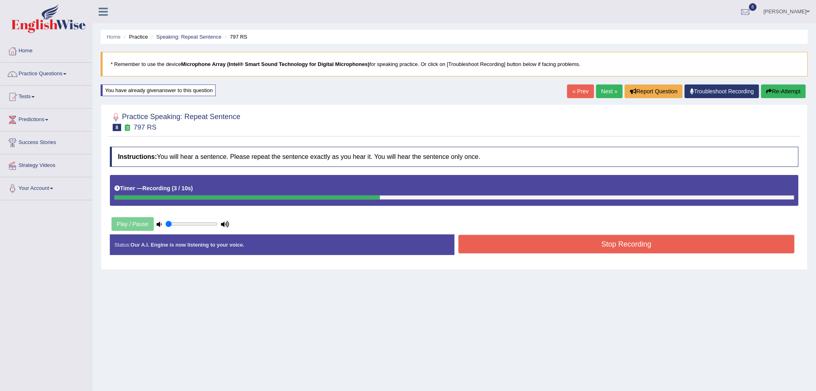
click at [511, 242] on button "Stop Recording" at bounding box center [627, 244] width 337 height 19
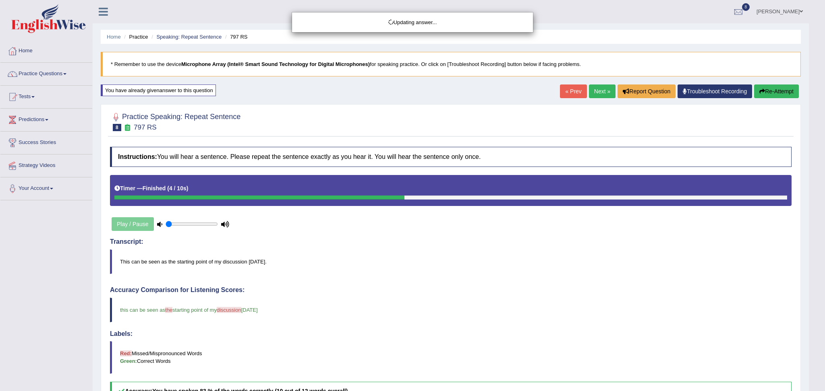
drag, startPoint x: 824, startPoint y: 144, endPoint x: 824, endPoint y: 194, distance: 49.9
click at [816, 194] on html "Toggle navigation Home Practice Questions Speaking Practice Read Aloud Repeat S…" at bounding box center [412, 195] width 825 height 391
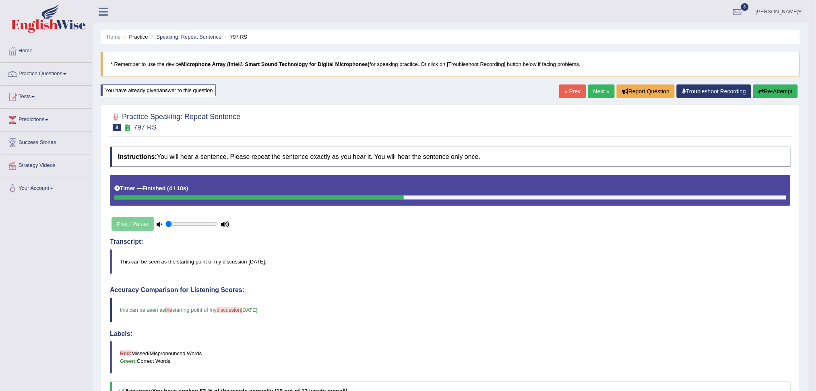
click at [594, 91] on link "Next »" at bounding box center [601, 92] width 27 height 14
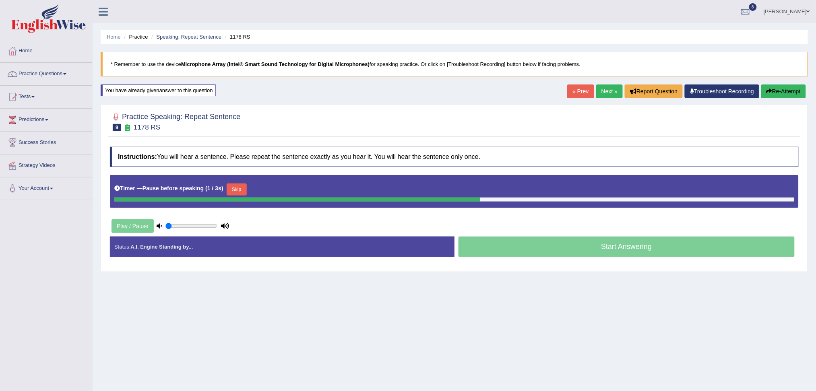
click at [235, 192] on button "Skip" at bounding box center [237, 190] width 20 height 12
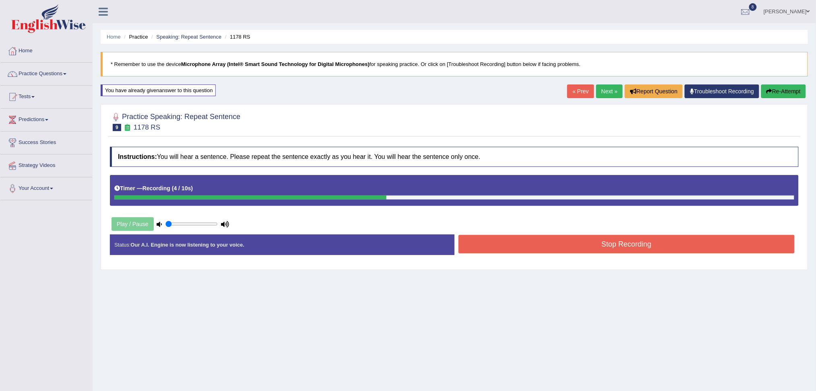
click at [525, 246] on button "Stop Recording" at bounding box center [627, 244] width 337 height 19
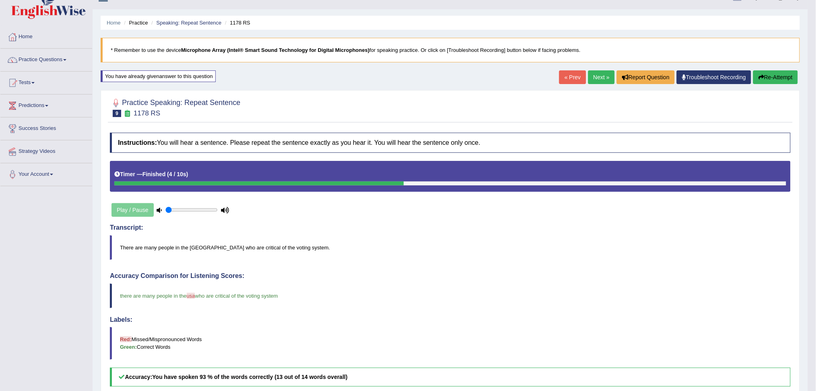
scroll to position [14, 0]
click at [594, 68] on div "Home Practice Speaking: Repeat Sentence 1178 RS * Remember to use the device Mi…" at bounding box center [451, 267] width 716 height 562
click at [595, 73] on link "Next »" at bounding box center [601, 77] width 27 height 14
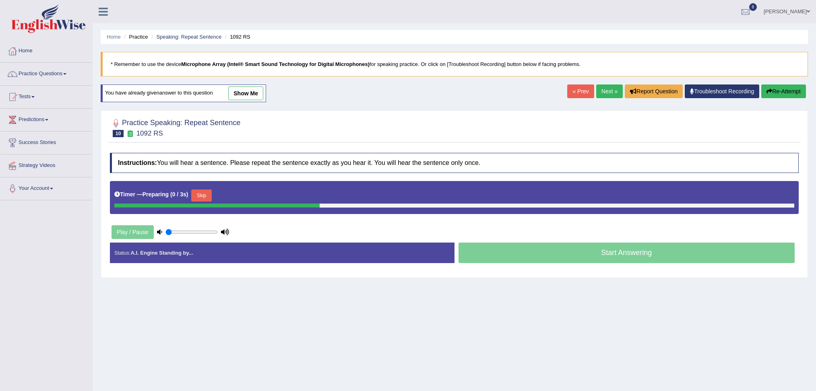
click at [203, 194] on button "Skip" at bounding box center [201, 196] width 20 height 12
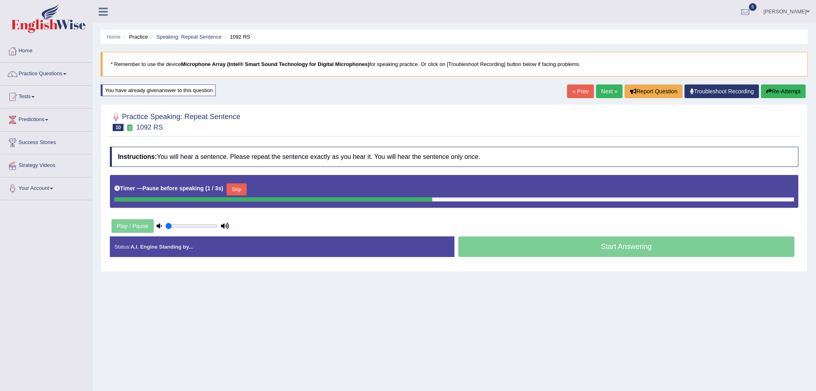
click at [235, 189] on button "Skip" at bounding box center [237, 190] width 20 height 12
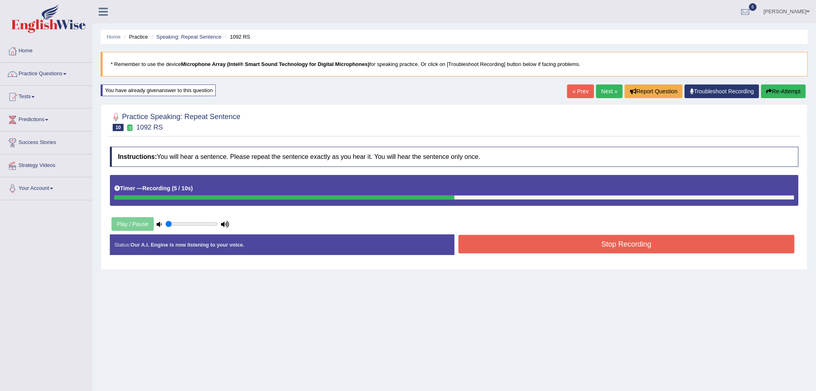
click at [504, 241] on button "Stop Recording" at bounding box center [627, 244] width 337 height 19
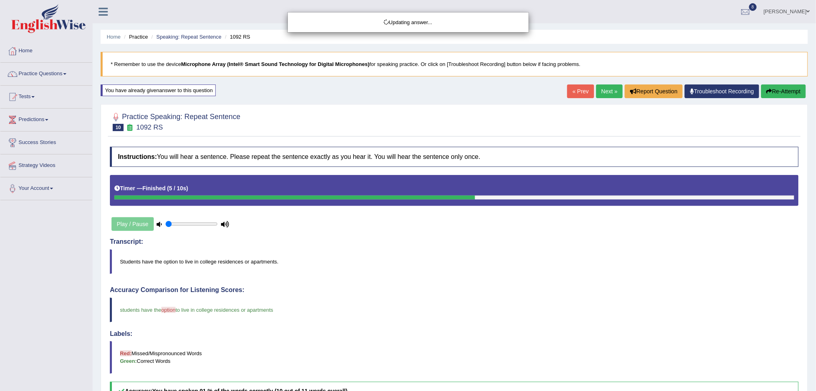
drag, startPoint x: 824, startPoint y: 135, endPoint x: 819, endPoint y: 128, distance: 8.3
click at [816, 128] on html "Toggle navigation Home Practice Questions Speaking Practice Read Aloud Repeat S…" at bounding box center [408, 195] width 816 height 391
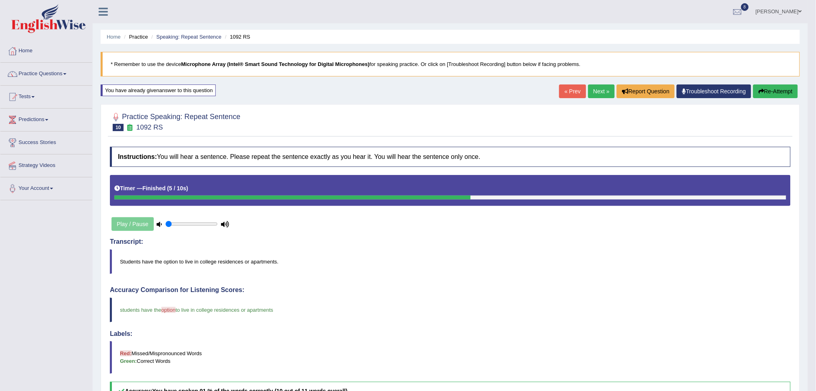
click at [595, 93] on link "Next »" at bounding box center [601, 92] width 27 height 14
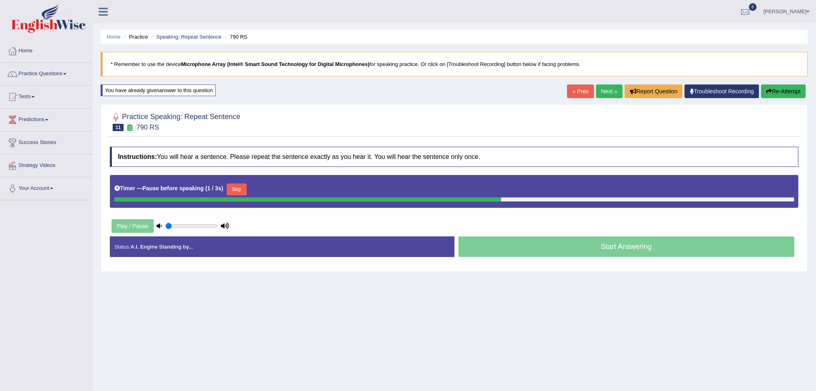
click at [238, 188] on button "Skip" at bounding box center [237, 190] width 20 height 12
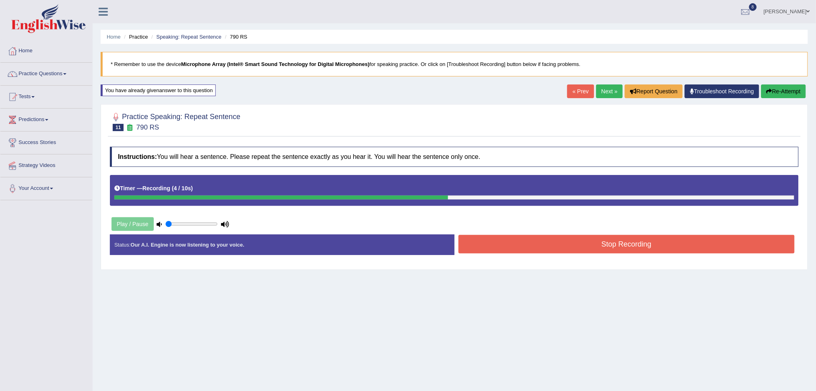
click at [520, 234] on div "Instructions: You will hear a sentence. Please repeat the sentence exactly as y…" at bounding box center [454, 204] width 693 height 123
click at [527, 242] on button "Stop Recording" at bounding box center [627, 244] width 337 height 19
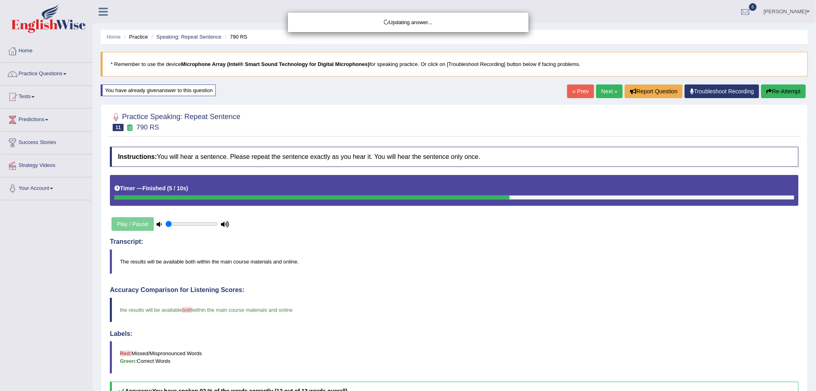
drag, startPoint x: 824, startPoint y: 187, endPoint x: 824, endPoint y: 234, distance: 47.1
click at [816, 234] on html "Toggle navigation Home Practice Questions Speaking Practice Read Aloud Repeat S…" at bounding box center [408, 195] width 816 height 391
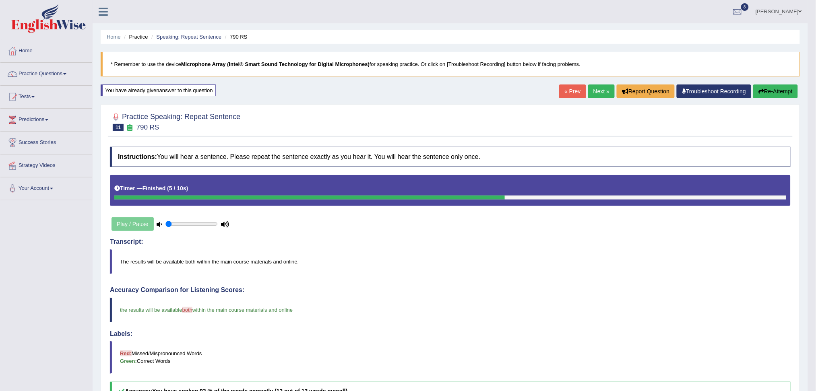
click at [595, 91] on link "Next »" at bounding box center [601, 92] width 27 height 14
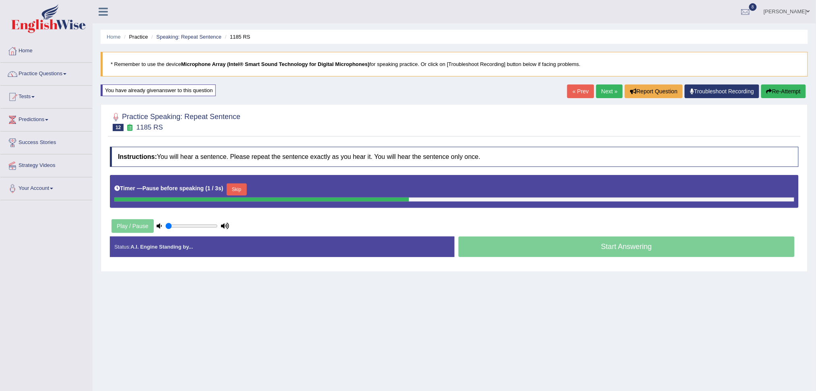
click at [240, 187] on button "Skip" at bounding box center [237, 190] width 20 height 12
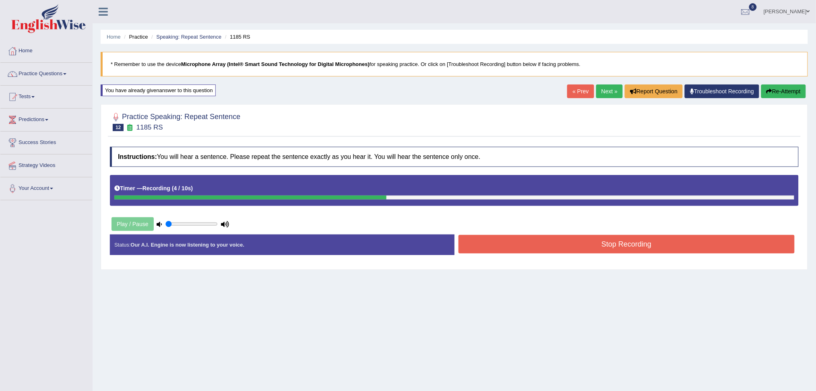
click at [530, 245] on button "Stop Recording" at bounding box center [627, 244] width 337 height 19
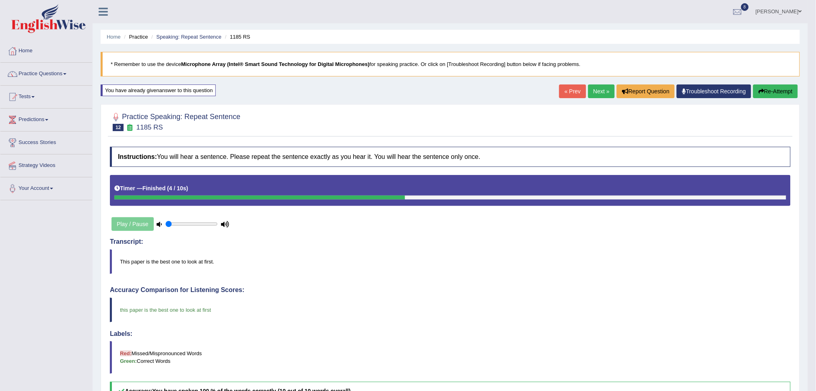
click at [597, 93] on link "Next »" at bounding box center [601, 92] width 27 height 14
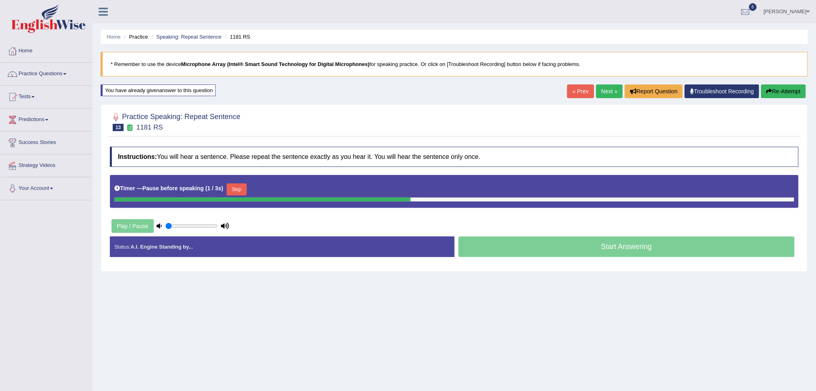
click at [241, 195] on button "Skip" at bounding box center [237, 190] width 20 height 12
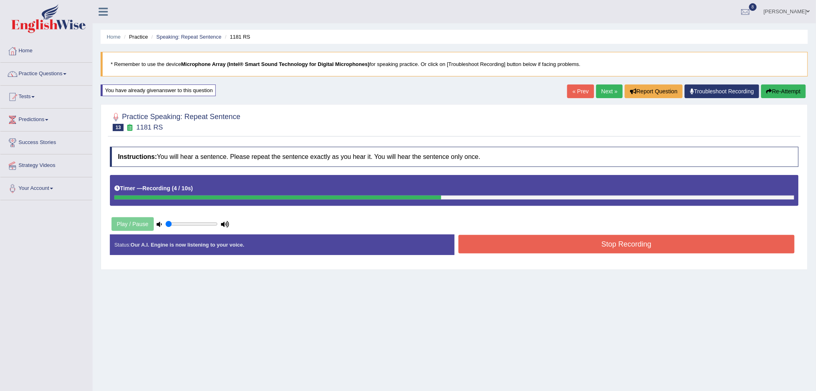
click at [539, 245] on button "Stop Recording" at bounding box center [627, 244] width 337 height 19
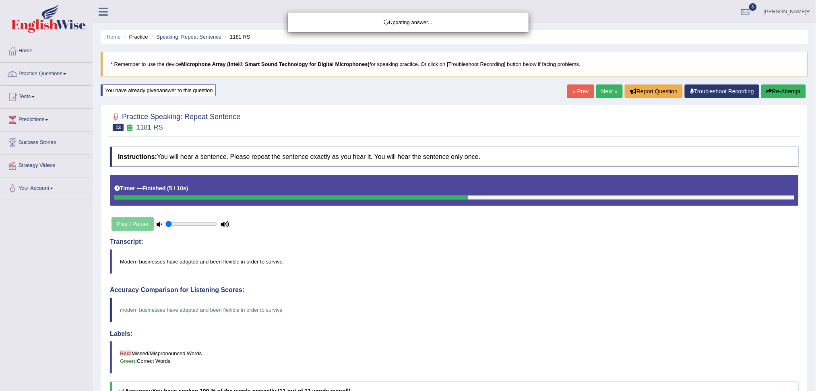
click at [816, 188] on html "Toggle navigation Home Practice Questions Speaking Practice Read Aloud Repeat S…" at bounding box center [408, 195] width 816 height 391
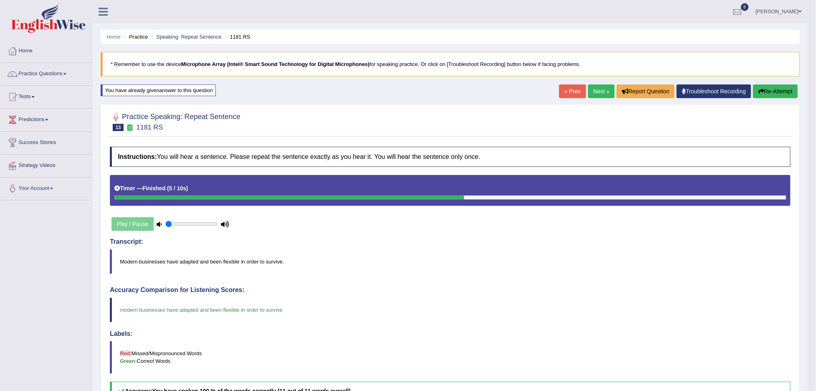
click at [594, 85] on link "Next »" at bounding box center [601, 92] width 27 height 14
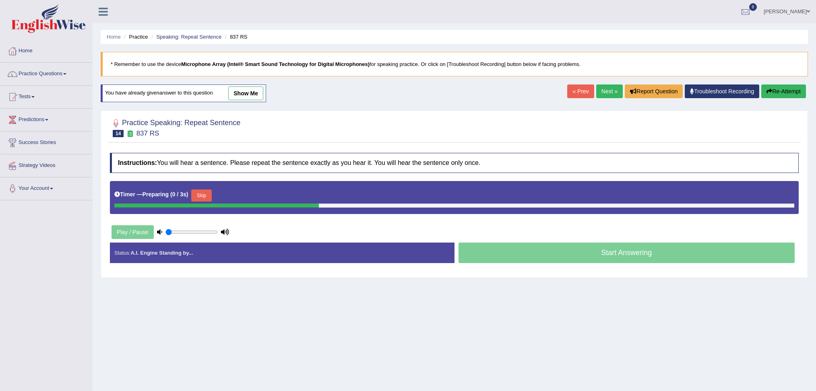
click at [211, 197] on button "Skip" at bounding box center [201, 196] width 20 height 12
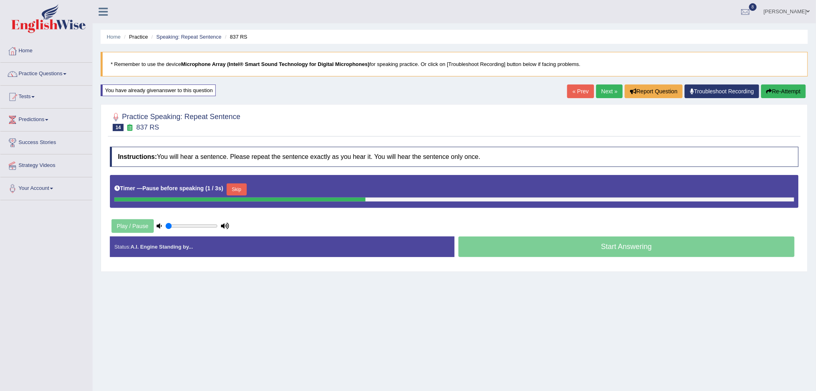
click at [241, 194] on button "Skip" at bounding box center [237, 190] width 20 height 12
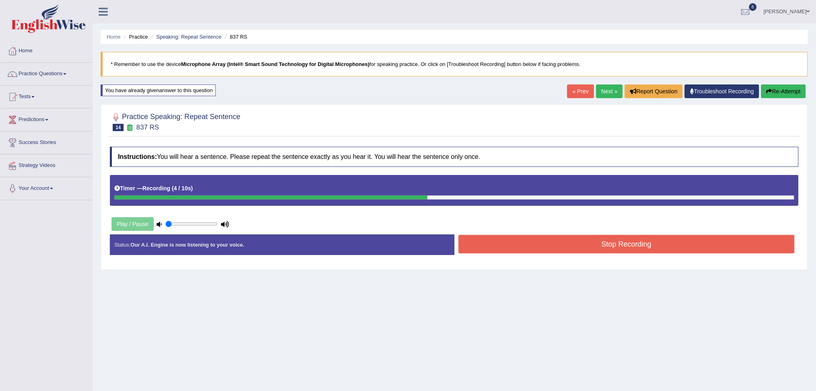
click at [513, 242] on button "Stop Recording" at bounding box center [627, 244] width 337 height 19
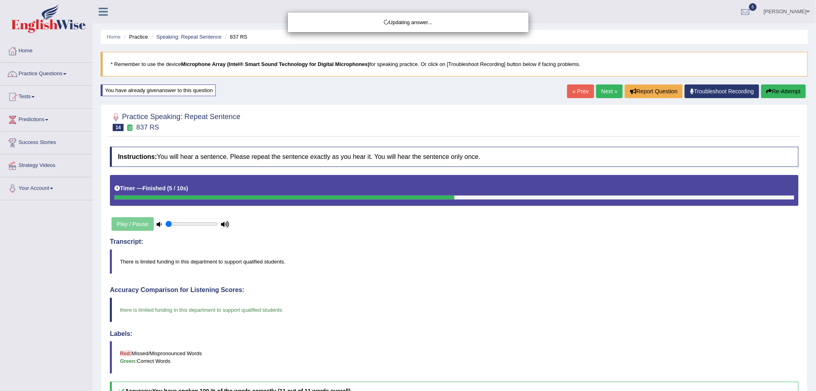
drag, startPoint x: 824, startPoint y: 122, endPoint x: 824, endPoint y: 197, distance: 74.9
click at [816, 197] on html "Toggle navigation Home Practice Questions Speaking Practice Read Aloud Repeat S…" at bounding box center [408, 195] width 816 height 391
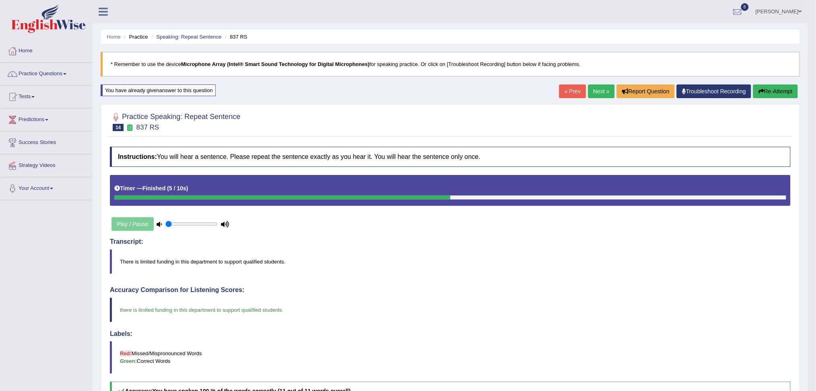
click at [592, 93] on link "Next »" at bounding box center [601, 92] width 27 height 14
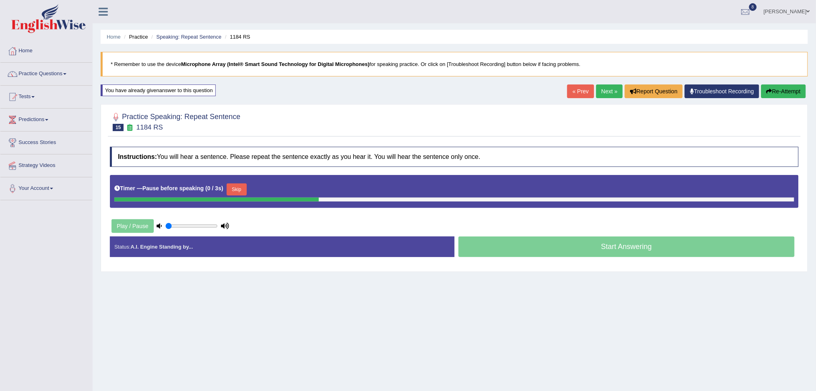
click at [236, 188] on button "Skip" at bounding box center [237, 190] width 20 height 12
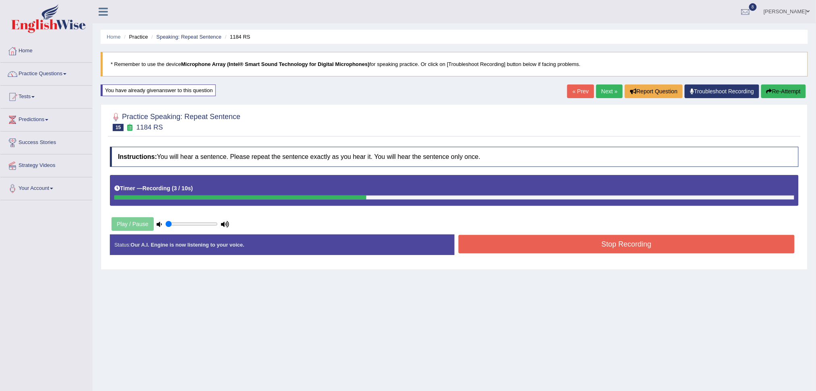
click at [514, 241] on button "Stop Recording" at bounding box center [627, 244] width 337 height 19
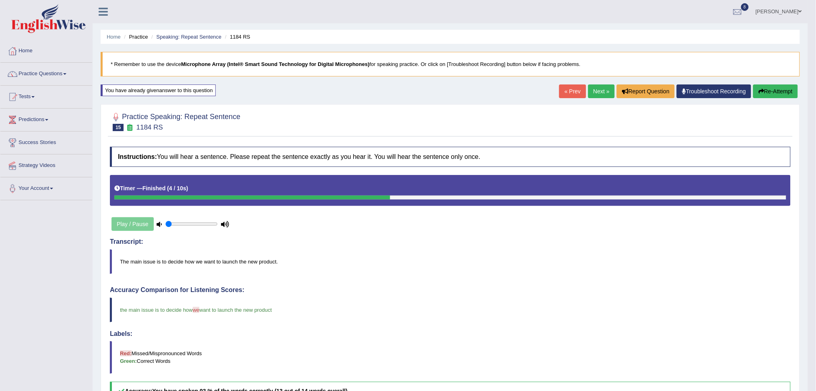
drag, startPoint x: 824, startPoint y: 139, endPoint x: 815, endPoint y: 128, distance: 13.8
click at [815, 128] on html "Toggle navigation Home Practice Questions Speaking Practice Read Aloud Repeat S…" at bounding box center [408, 195] width 816 height 391
click at [600, 95] on link "Next »" at bounding box center [601, 92] width 27 height 14
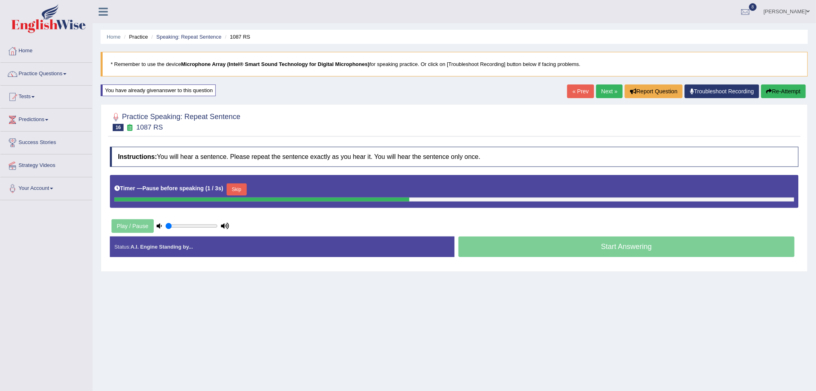
click at [236, 188] on button "Skip" at bounding box center [237, 190] width 20 height 12
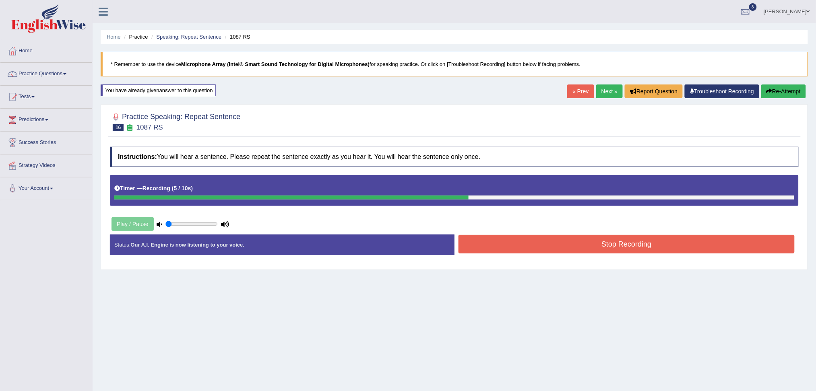
click at [537, 244] on button "Stop Recording" at bounding box center [627, 244] width 337 height 19
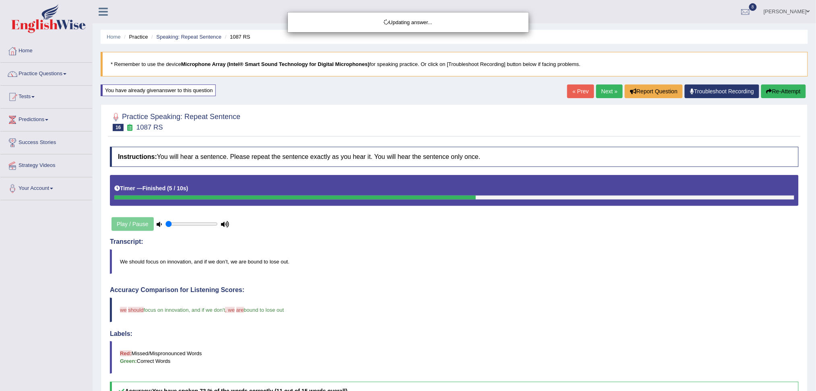
drag, startPoint x: 824, startPoint y: 124, endPoint x: 824, endPoint y: 190, distance: 66.4
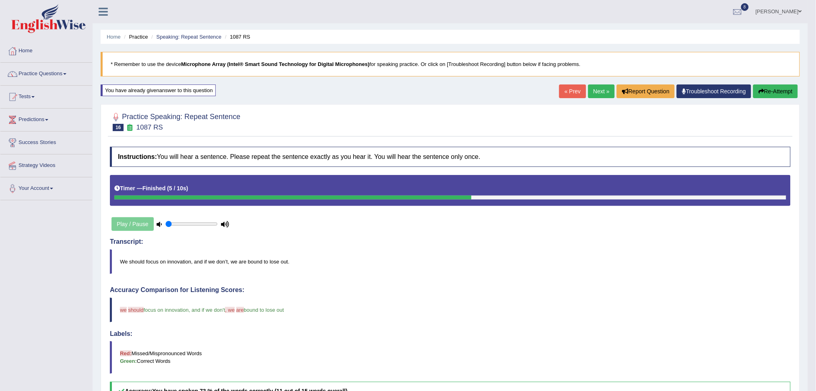
click at [598, 89] on link "Next »" at bounding box center [601, 92] width 27 height 14
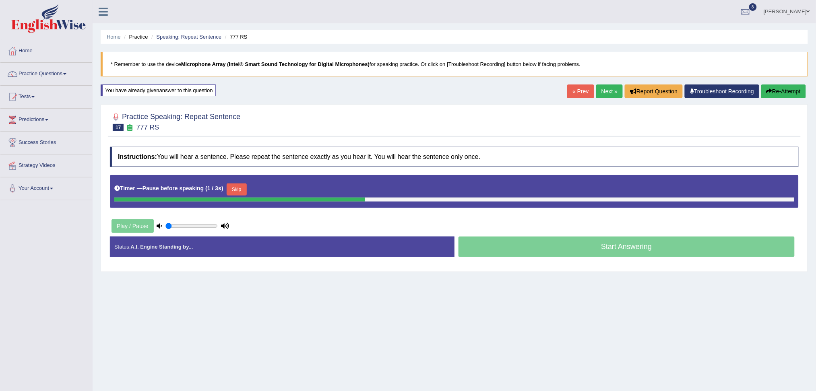
click at [228, 192] on div "Timer — Pause before speaking ( 1 / 3s ) Skip" at bounding box center [454, 190] width 680 height 16
click at [235, 191] on button "Skip" at bounding box center [237, 190] width 20 height 12
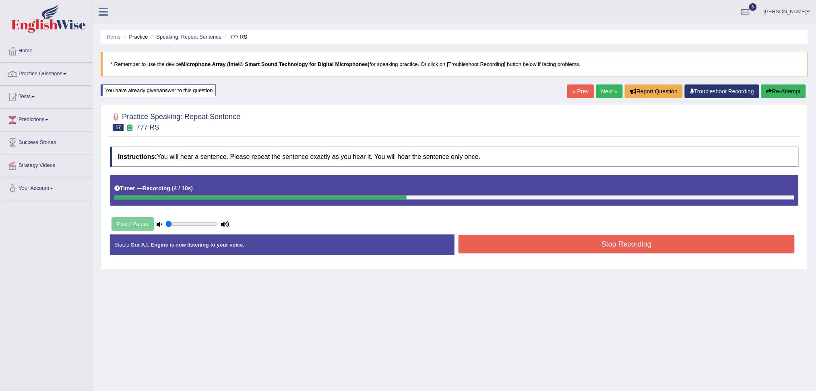
click at [496, 246] on button "Stop Recording" at bounding box center [627, 244] width 337 height 19
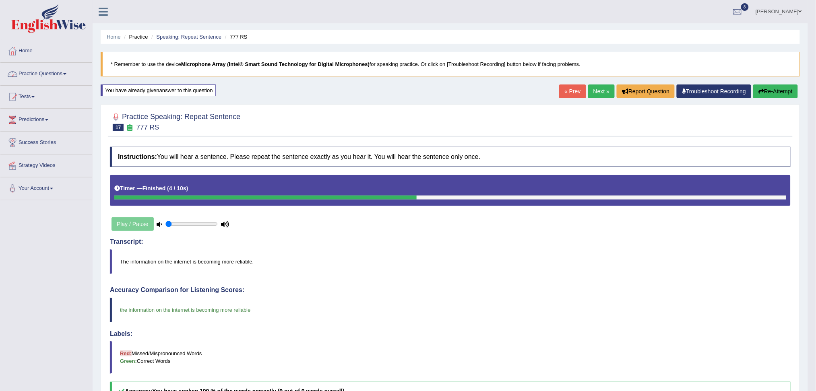
click at [52, 68] on link "Practice Questions" at bounding box center [46, 73] width 92 height 20
